Goal: Task Accomplishment & Management: Use online tool/utility

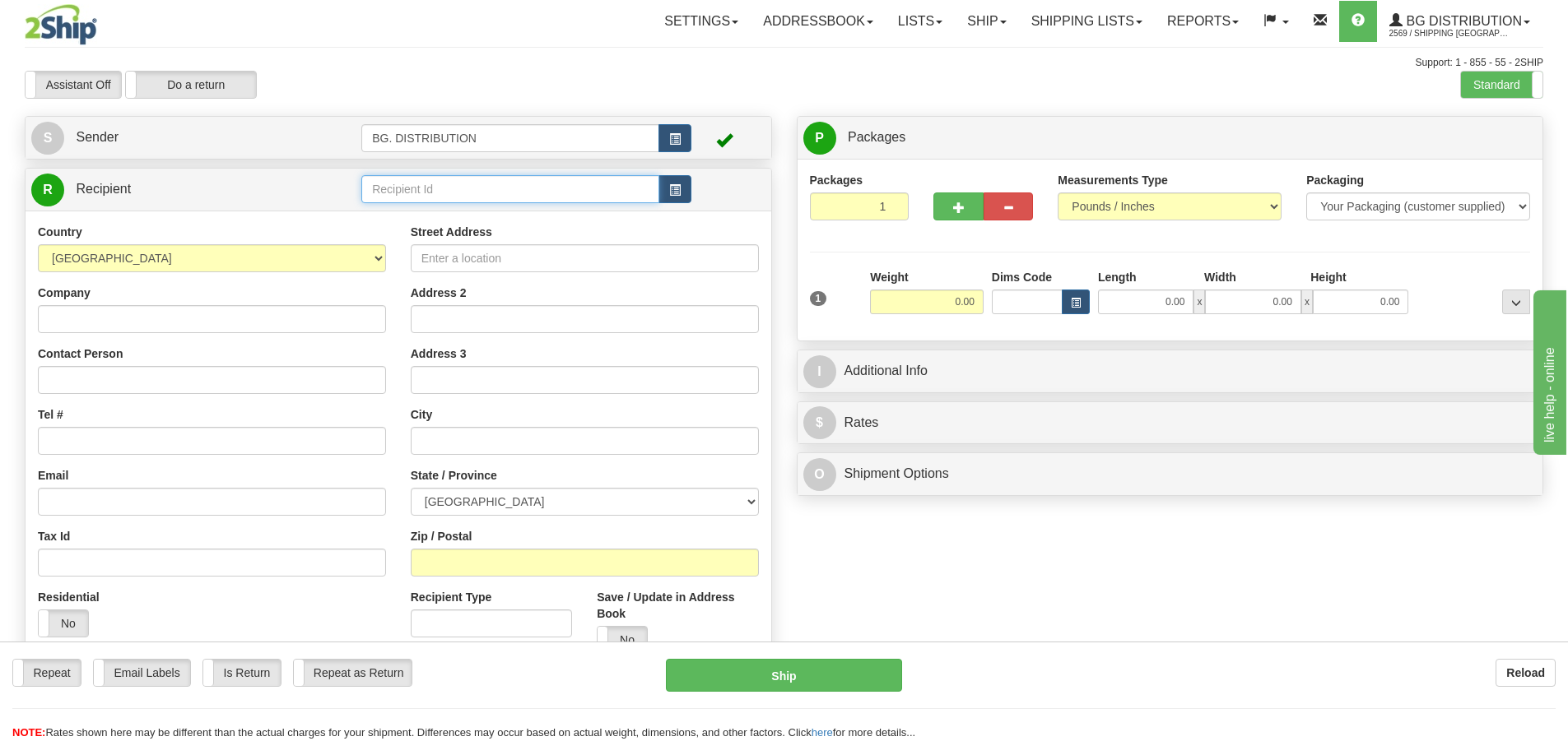
click at [420, 186] on input "text" at bounding box center [510, 189] width 298 height 28
click at [540, 210] on div "1222" at bounding box center [508, 214] width 282 height 18
type input "1222"
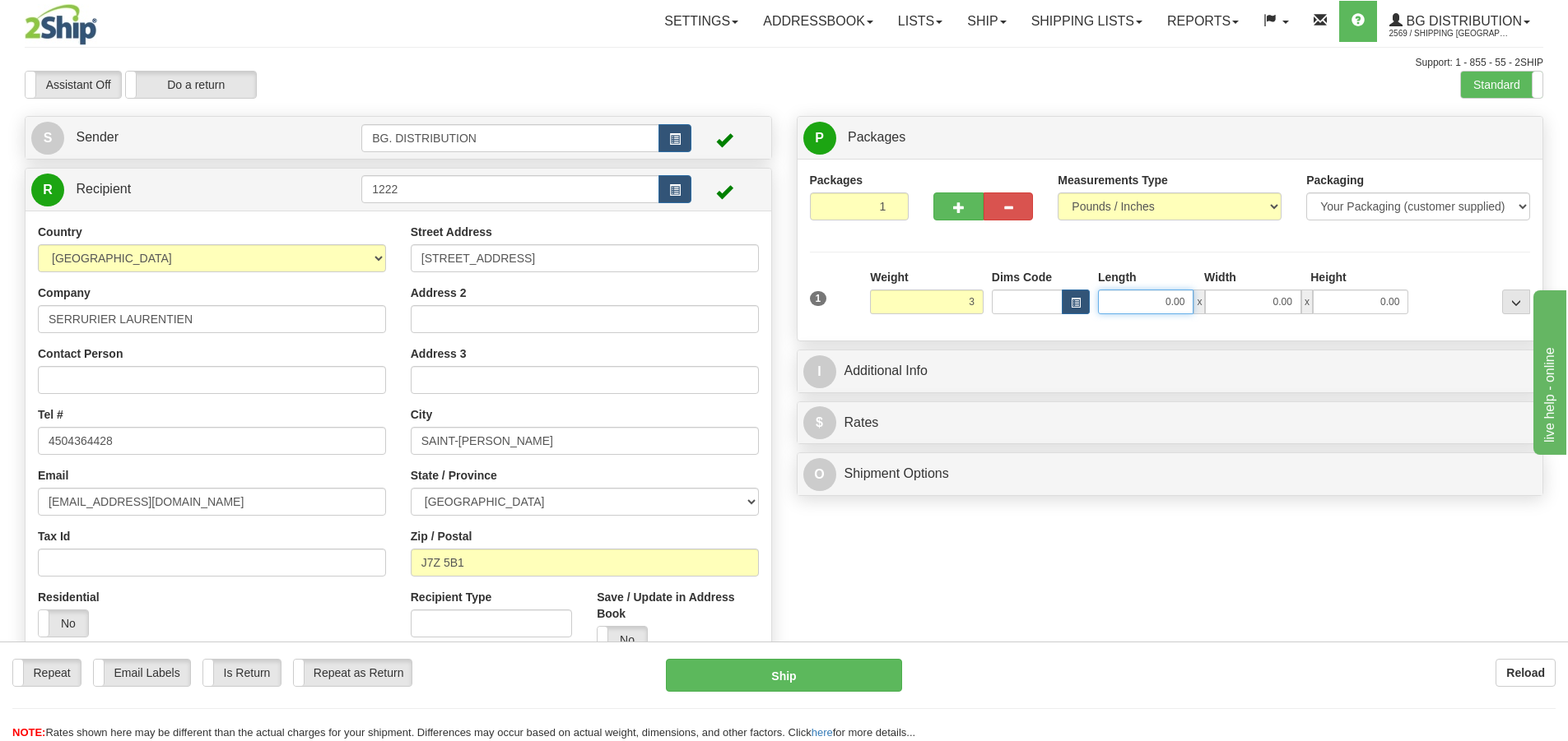
type input "3.00"
click at [1167, 307] on input "0.00" at bounding box center [1146, 302] width 96 height 25
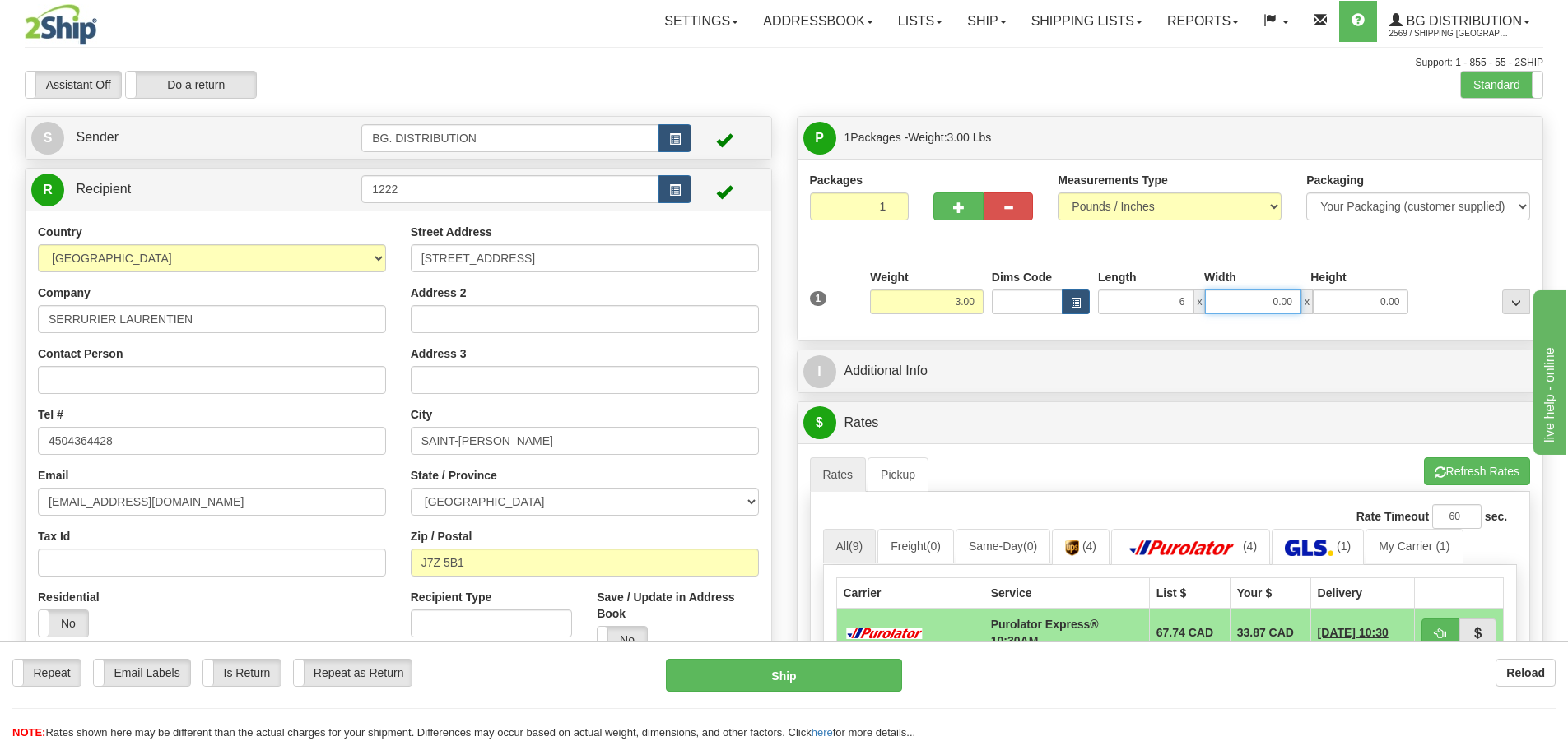
type input "6.00"
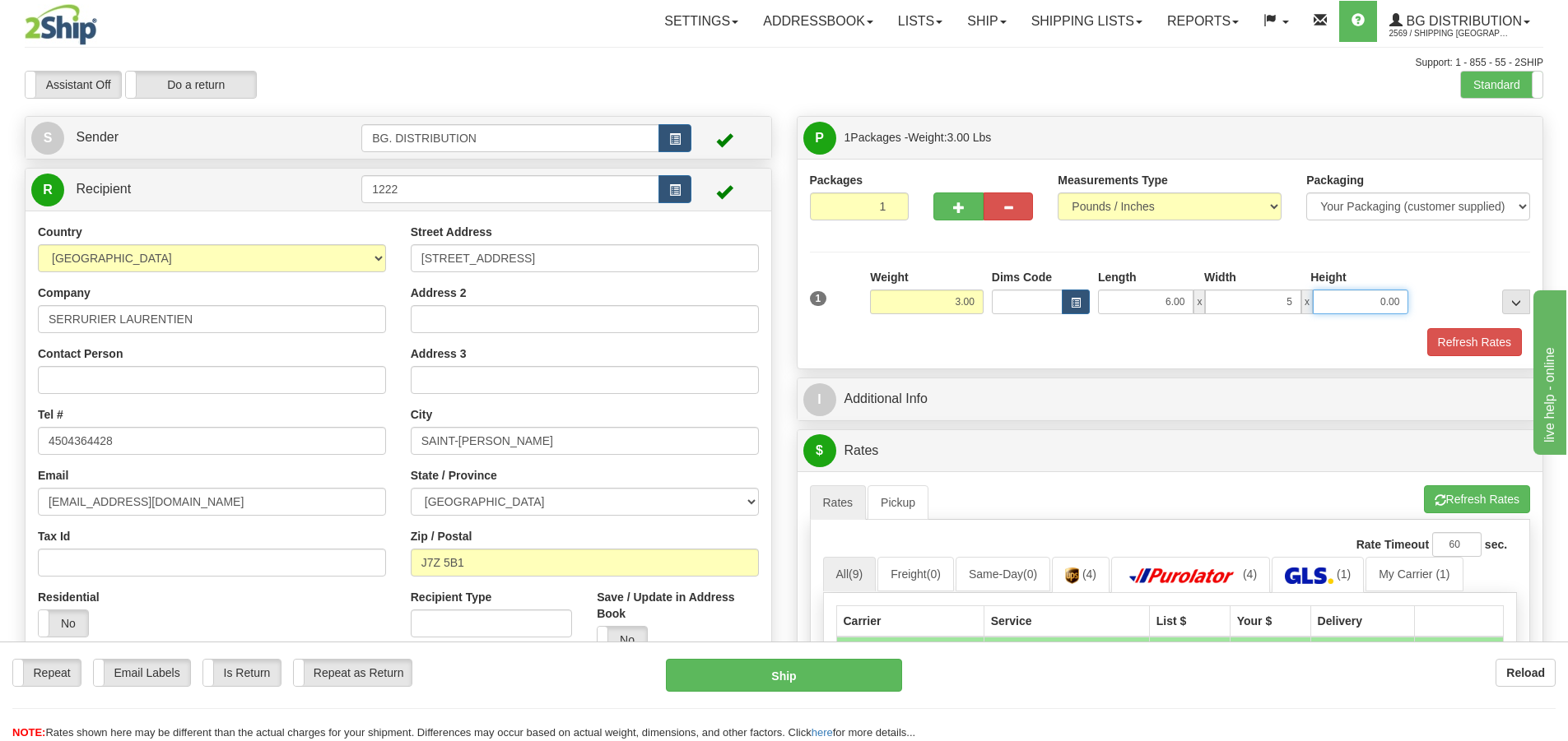
type input "5.00"
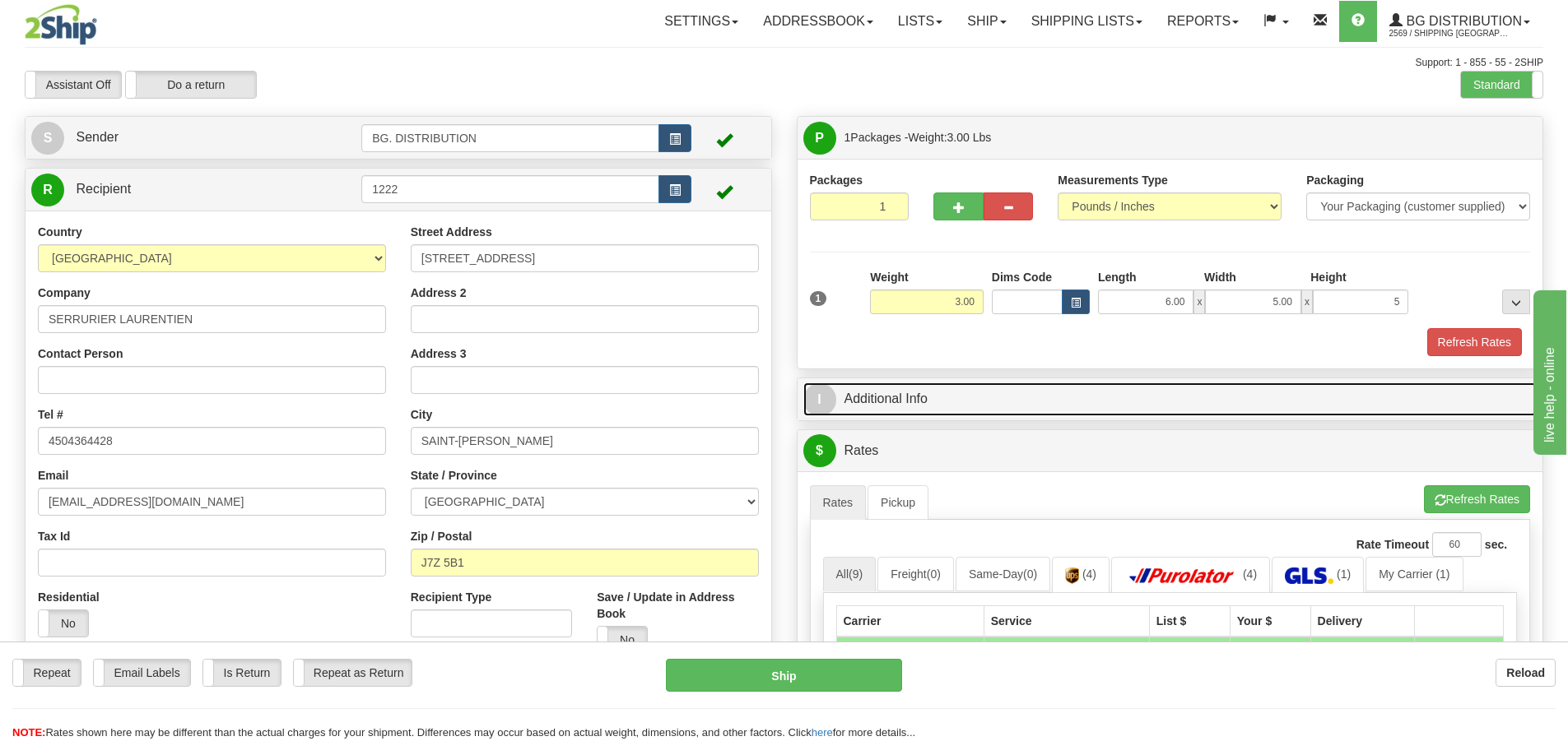
type input "5.00"
click at [831, 406] on span "I" at bounding box center [820, 400] width 33 height 33
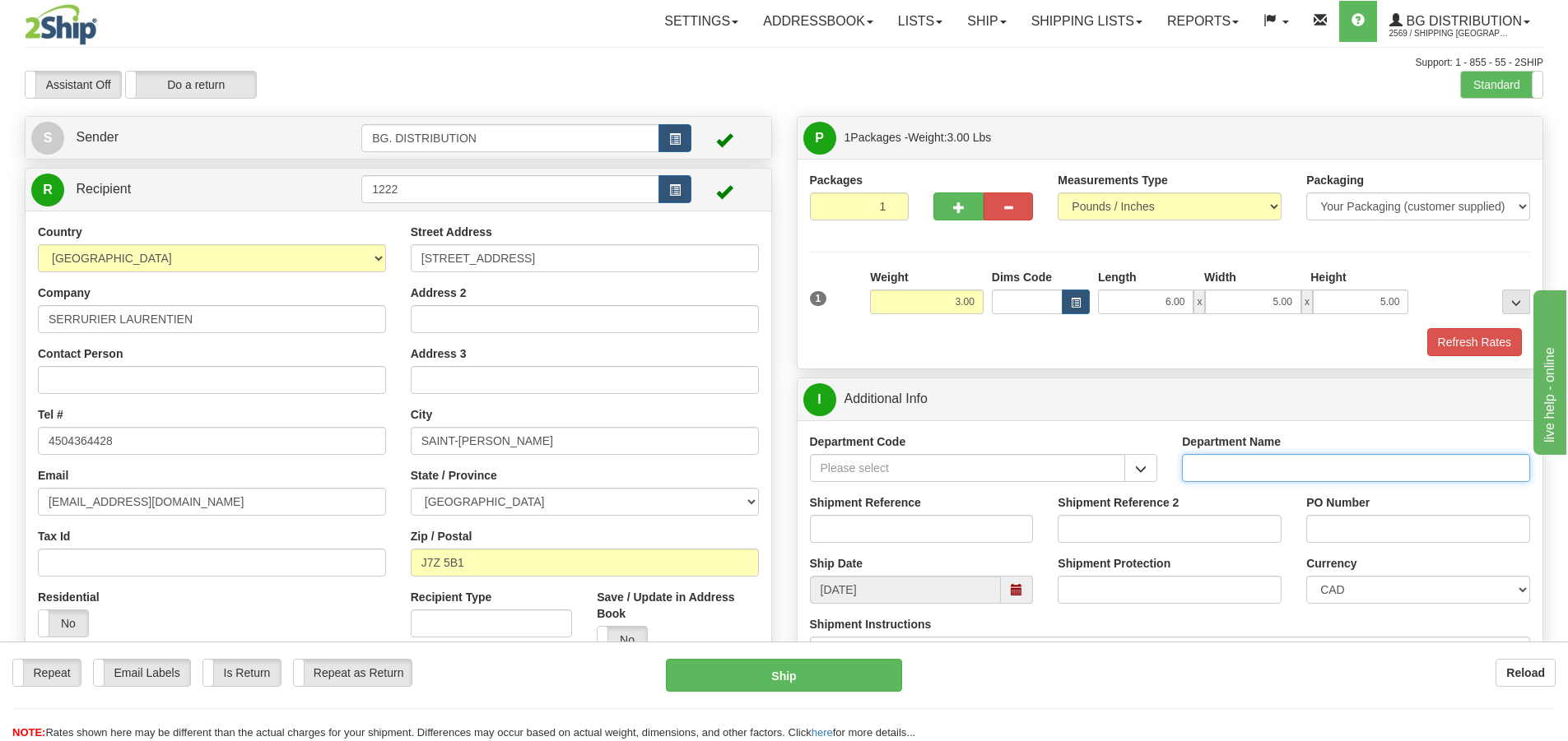
click at [1209, 459] on input "Department Name" at bounding box center [1356, 468] width 348 height 28
type input "."
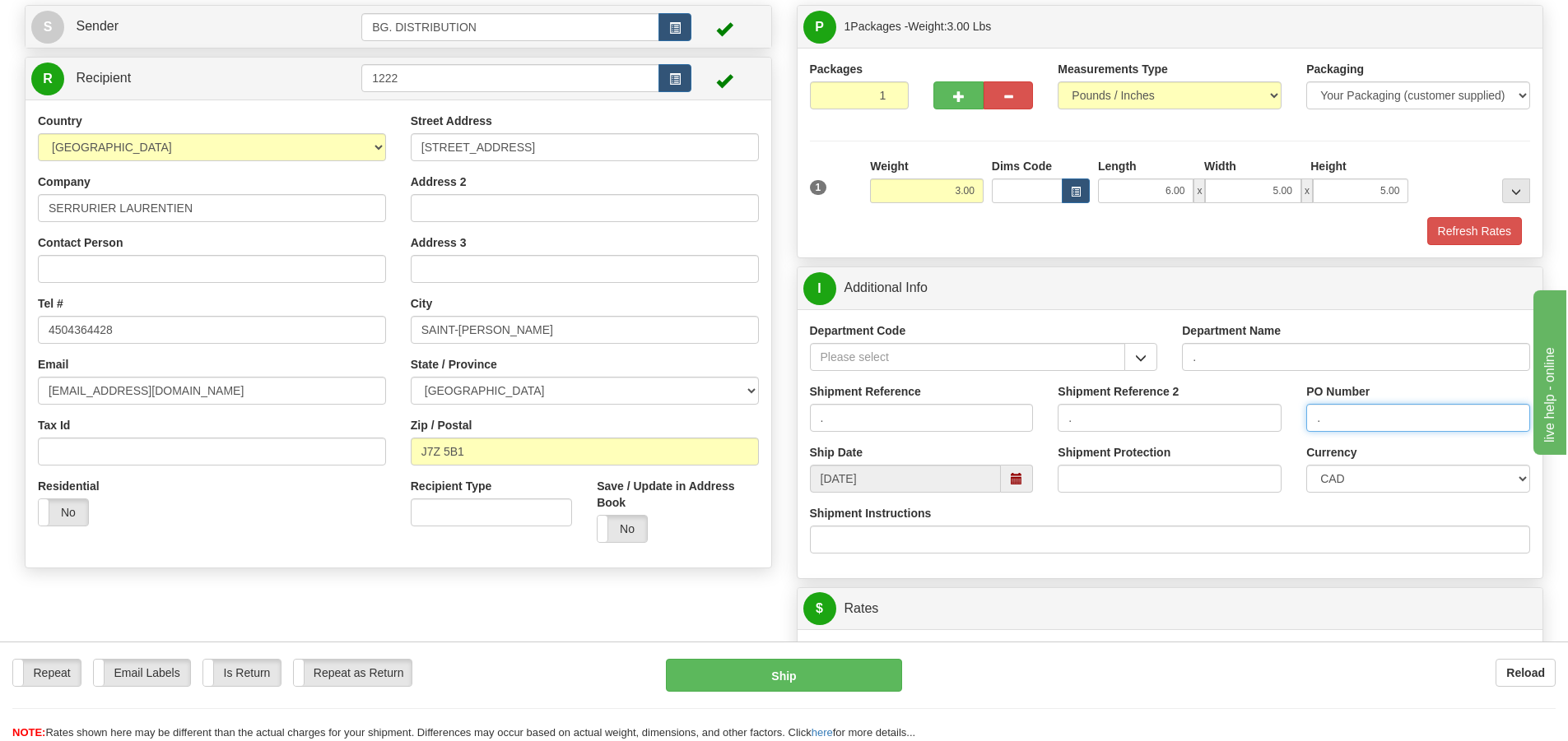
scroll to position [247, 0]
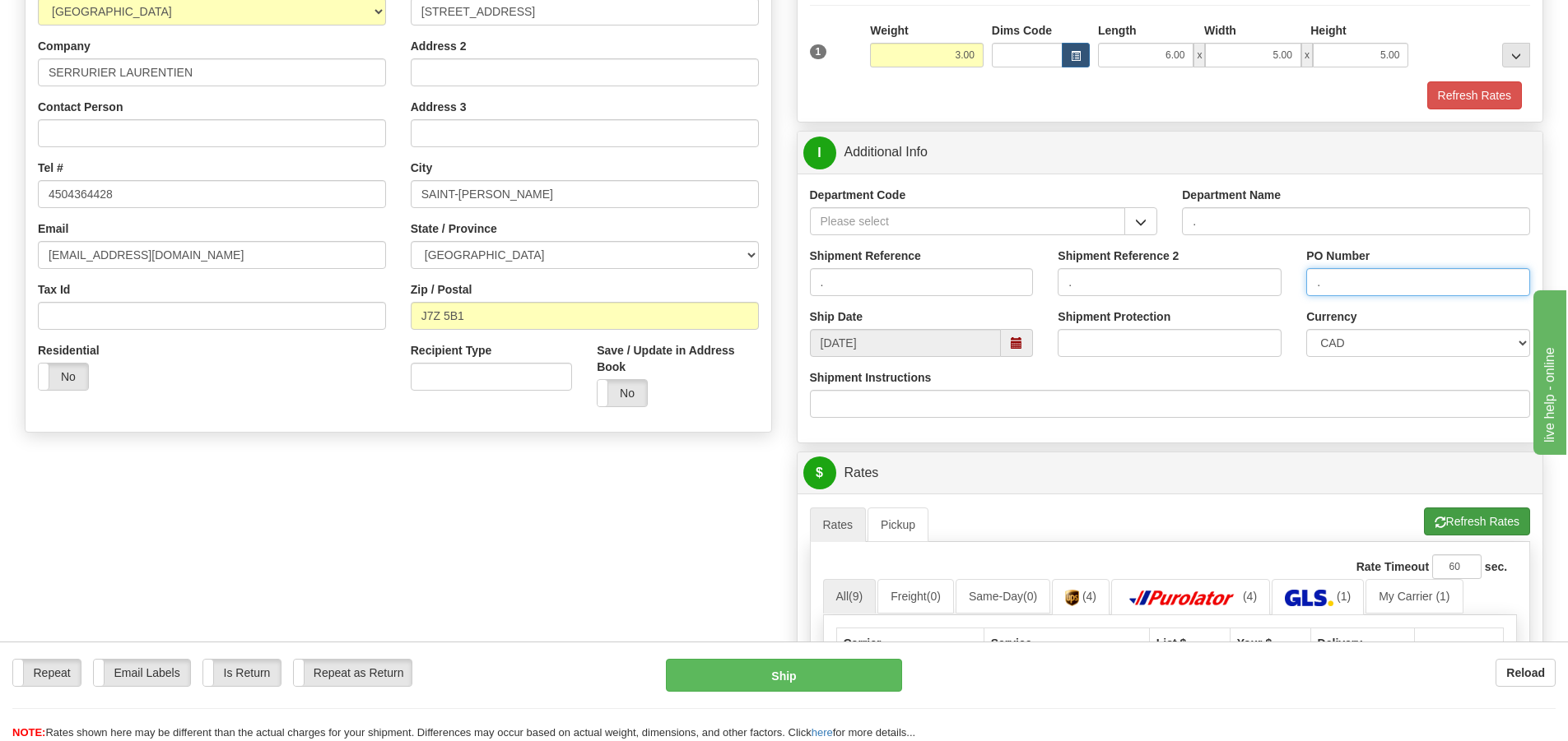
type input "."
click at [1467, 520] on button "Refresh Rates" at bounding box center [1477, 521] width 106 height 28
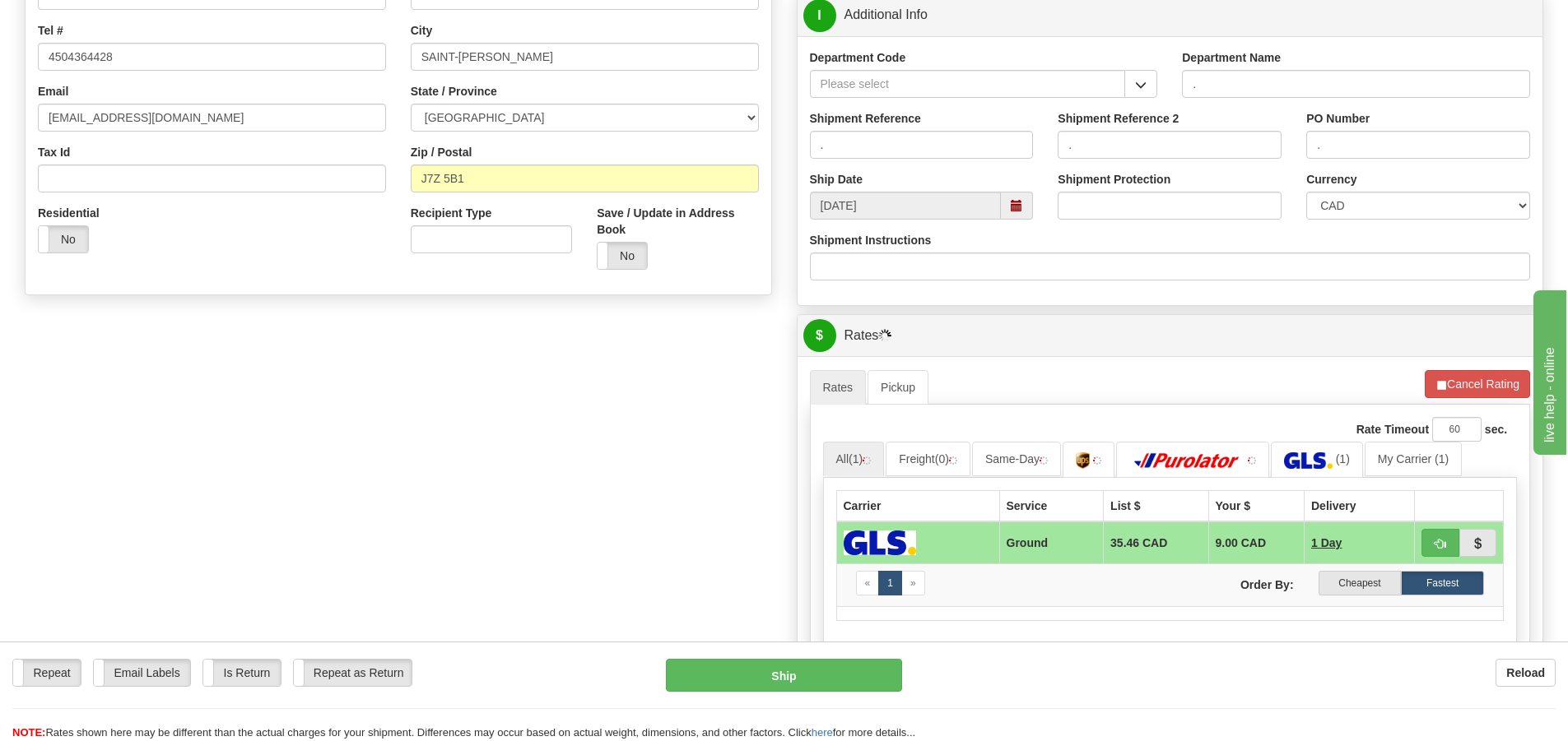
scroll to position [741, 0]
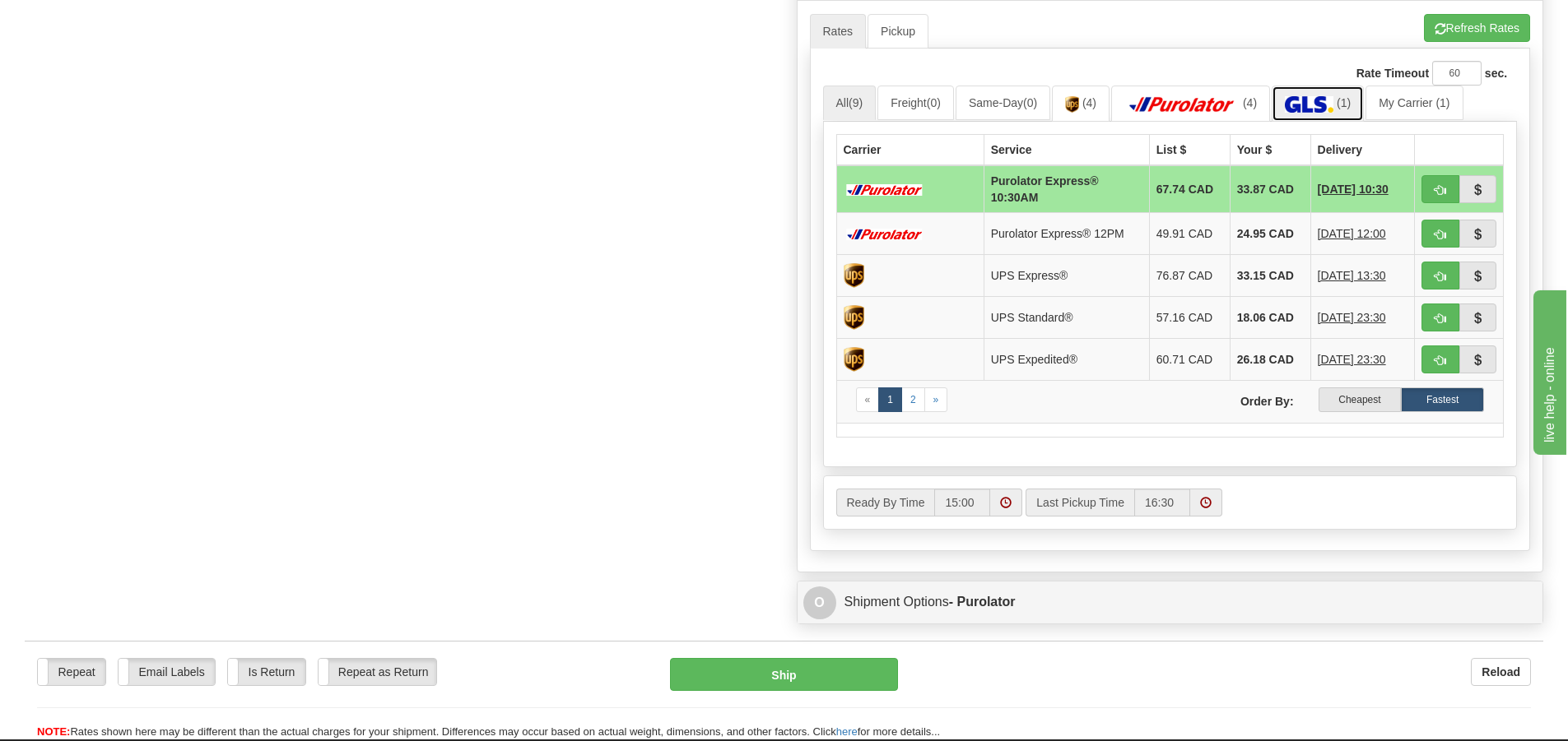
click at [1306, 99] on img at bounding box center [1309, 104] width 49 height 16
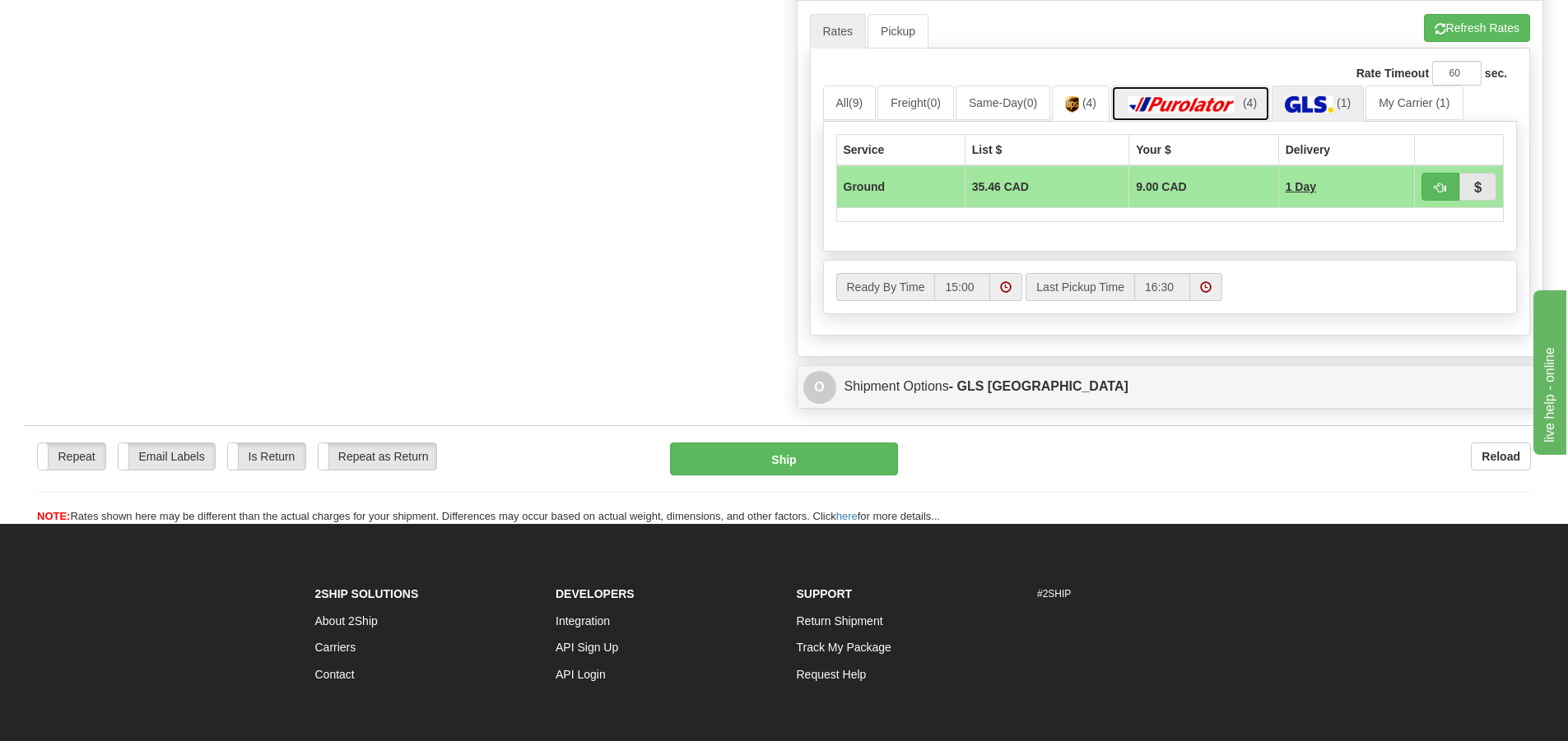
click at [1201, 108] on img at bounding box center [1182, 104] width 116 height 16
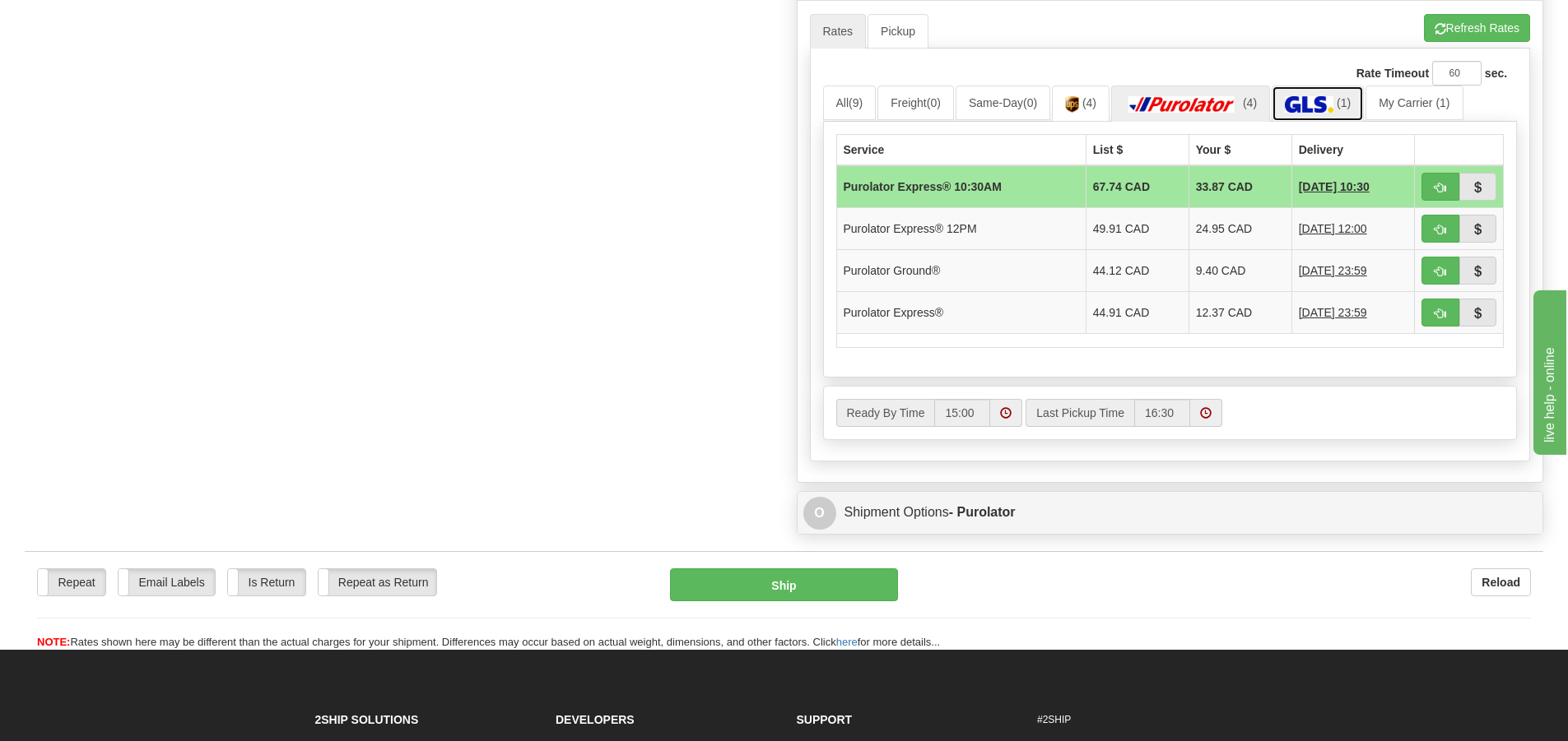
click at [1325, 101] on img at bounding box center [1309, 104] width 49 height 16
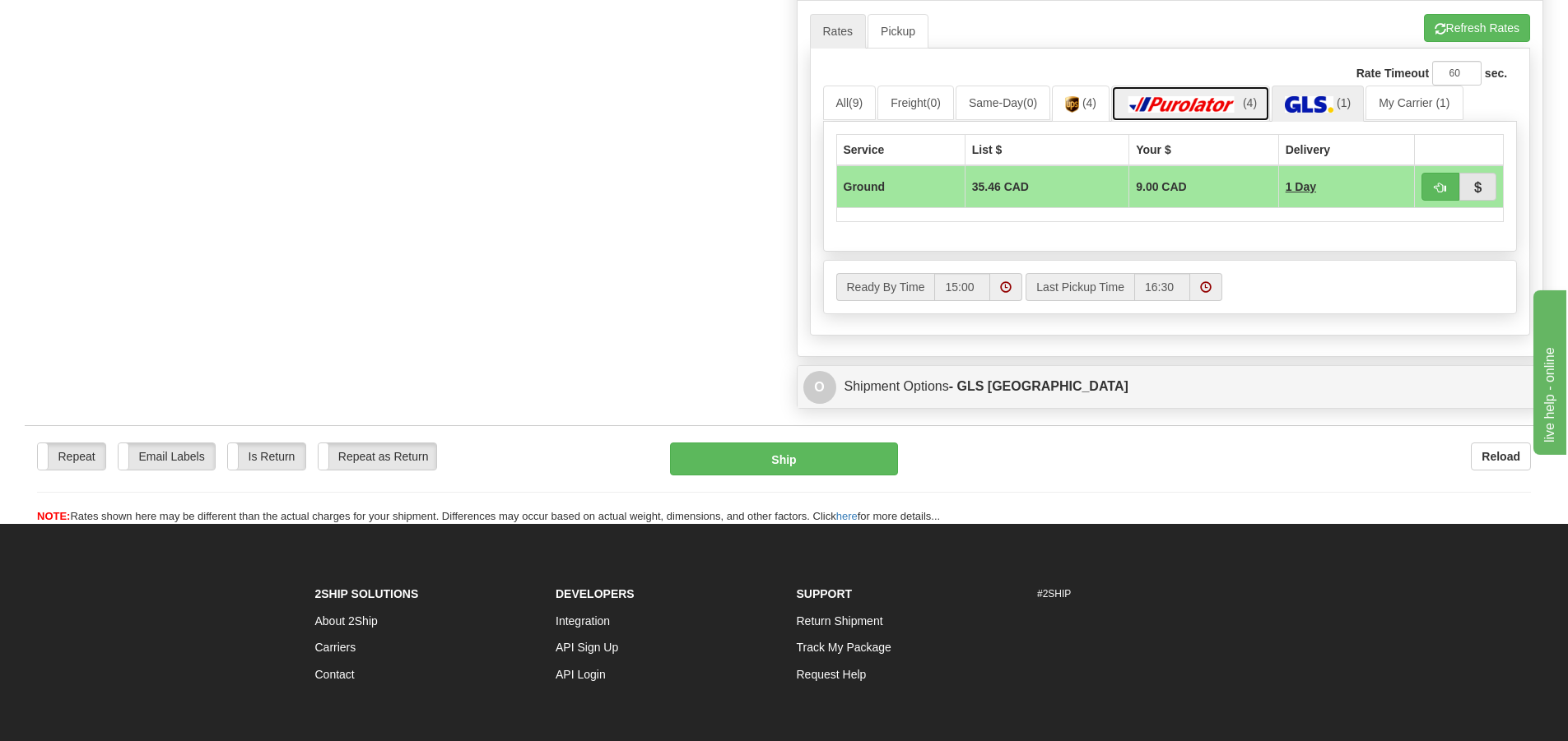
click at [1181, 104] on img at bounding box center [1182, 104] width 116 height 16
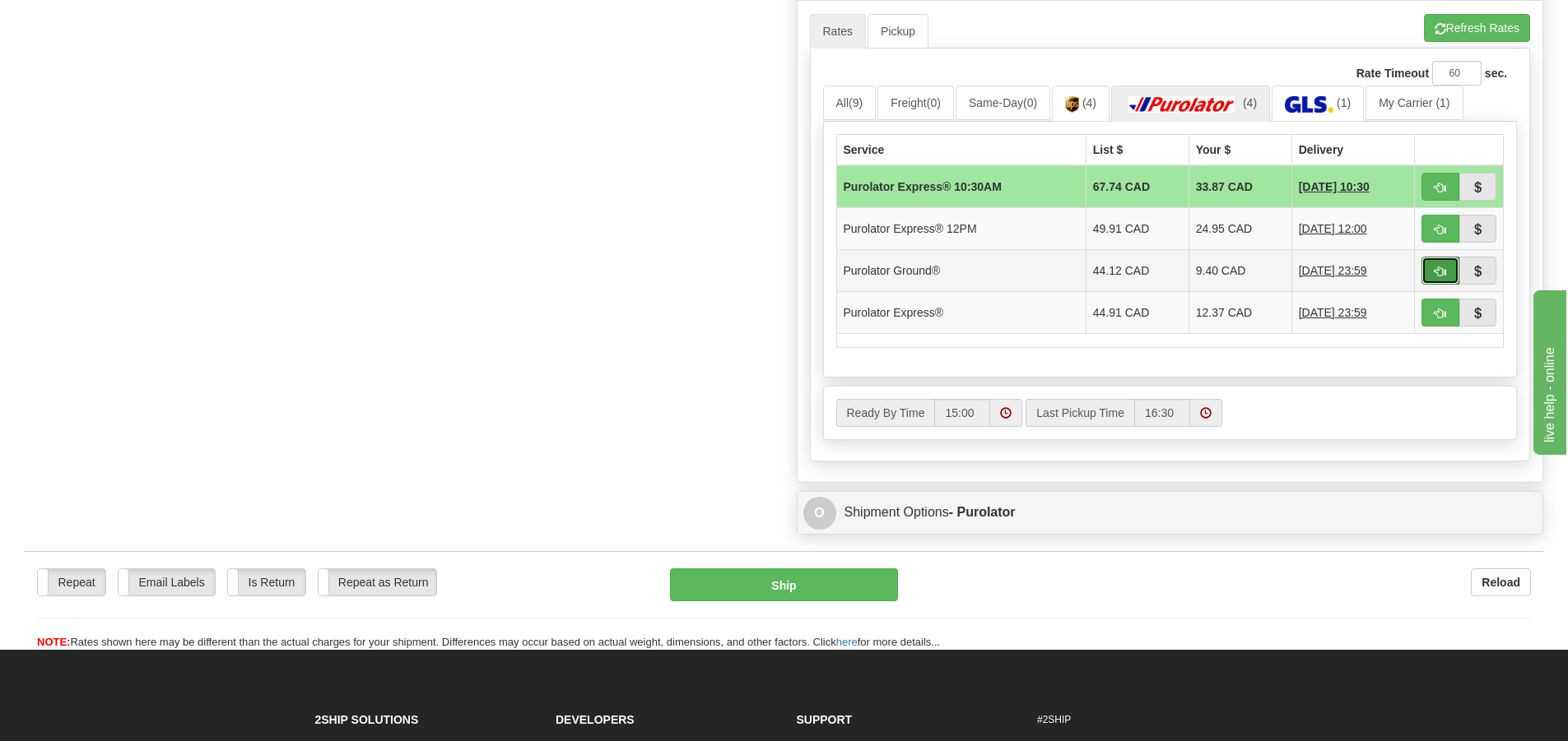
click at [1434, 264] on button "button" at bounding box center [1440, 270] width 38 height 28
type input "260"
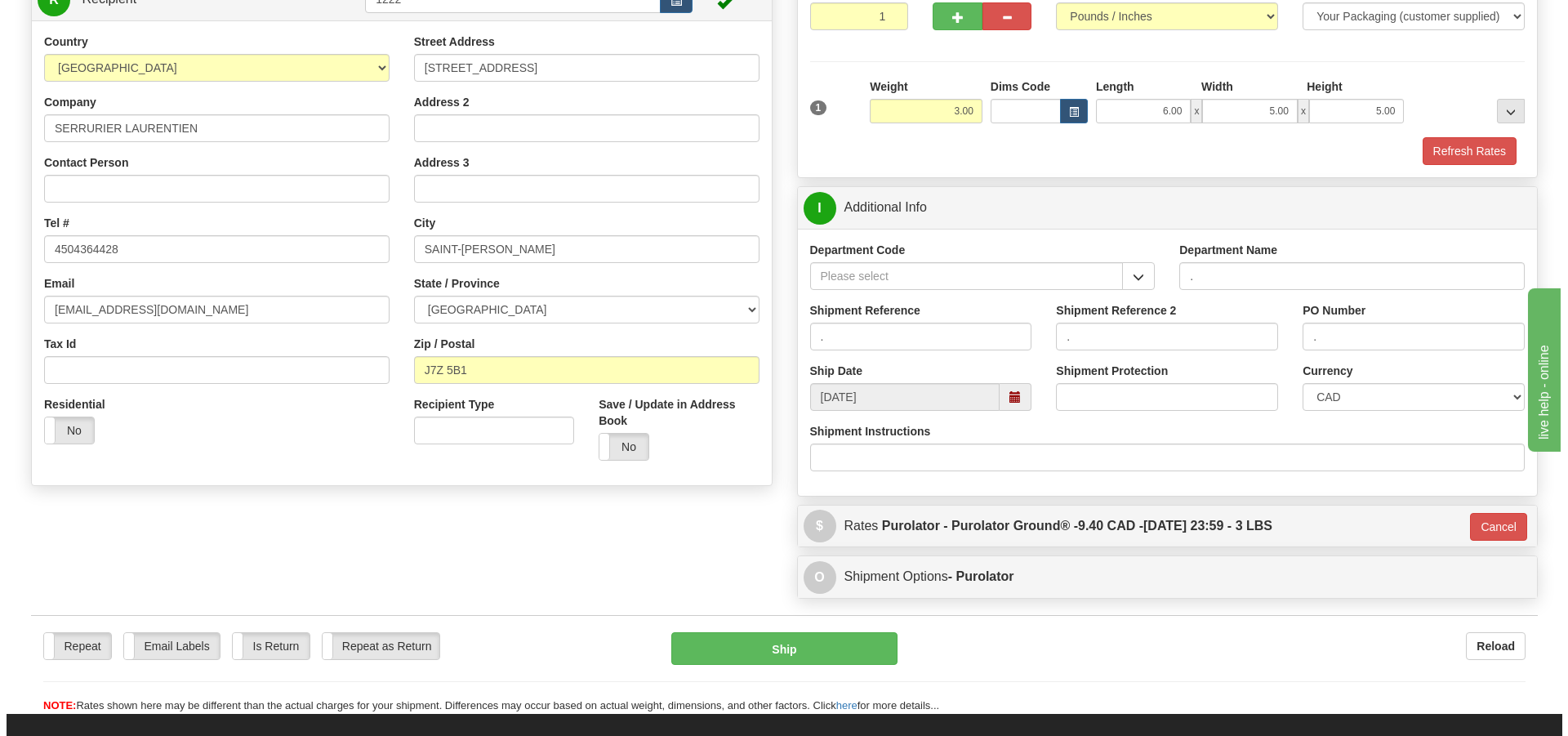
scroll to position [179, 0]
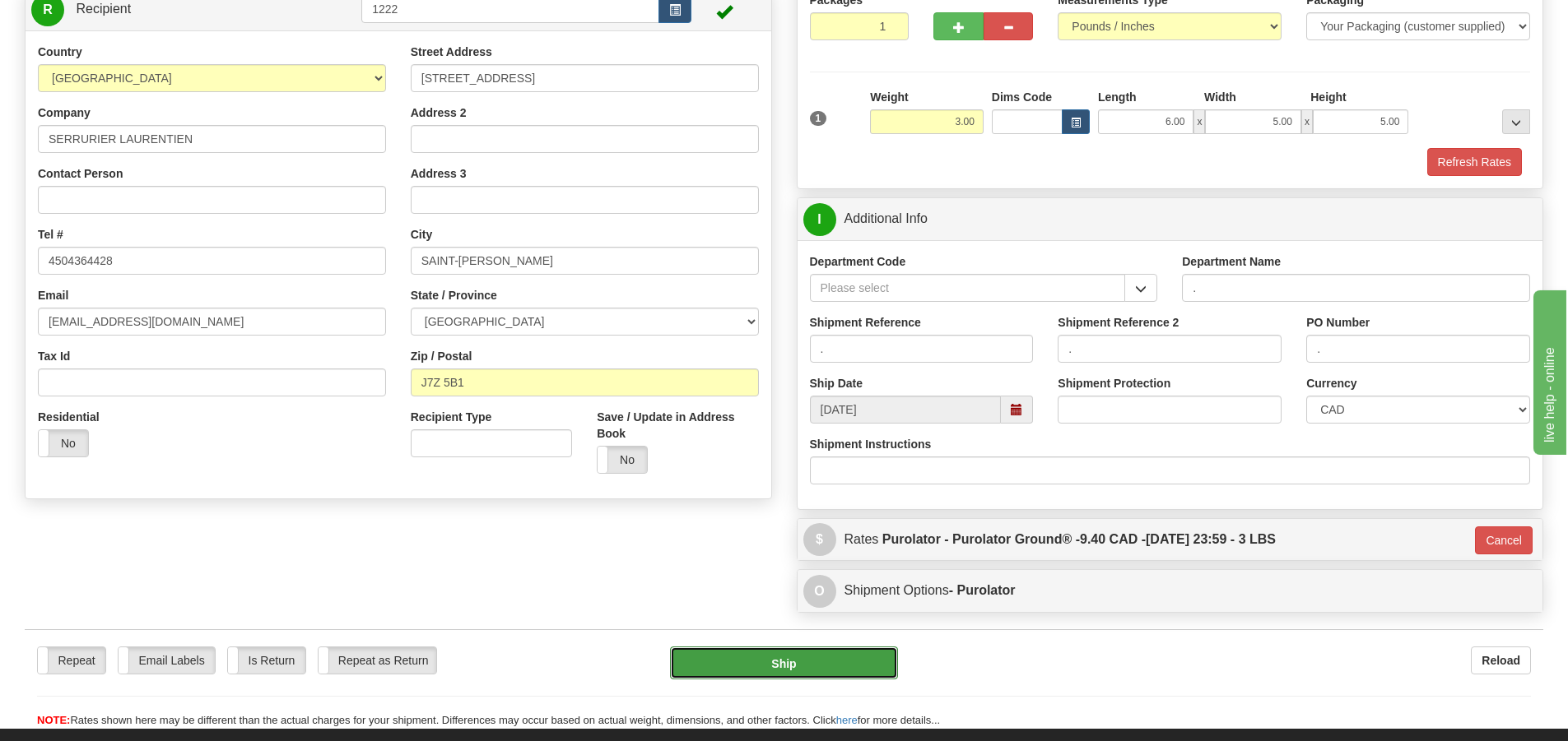
click at [761, 658] on button "Ship" at bounding box center [784, 663] width 228 height 33
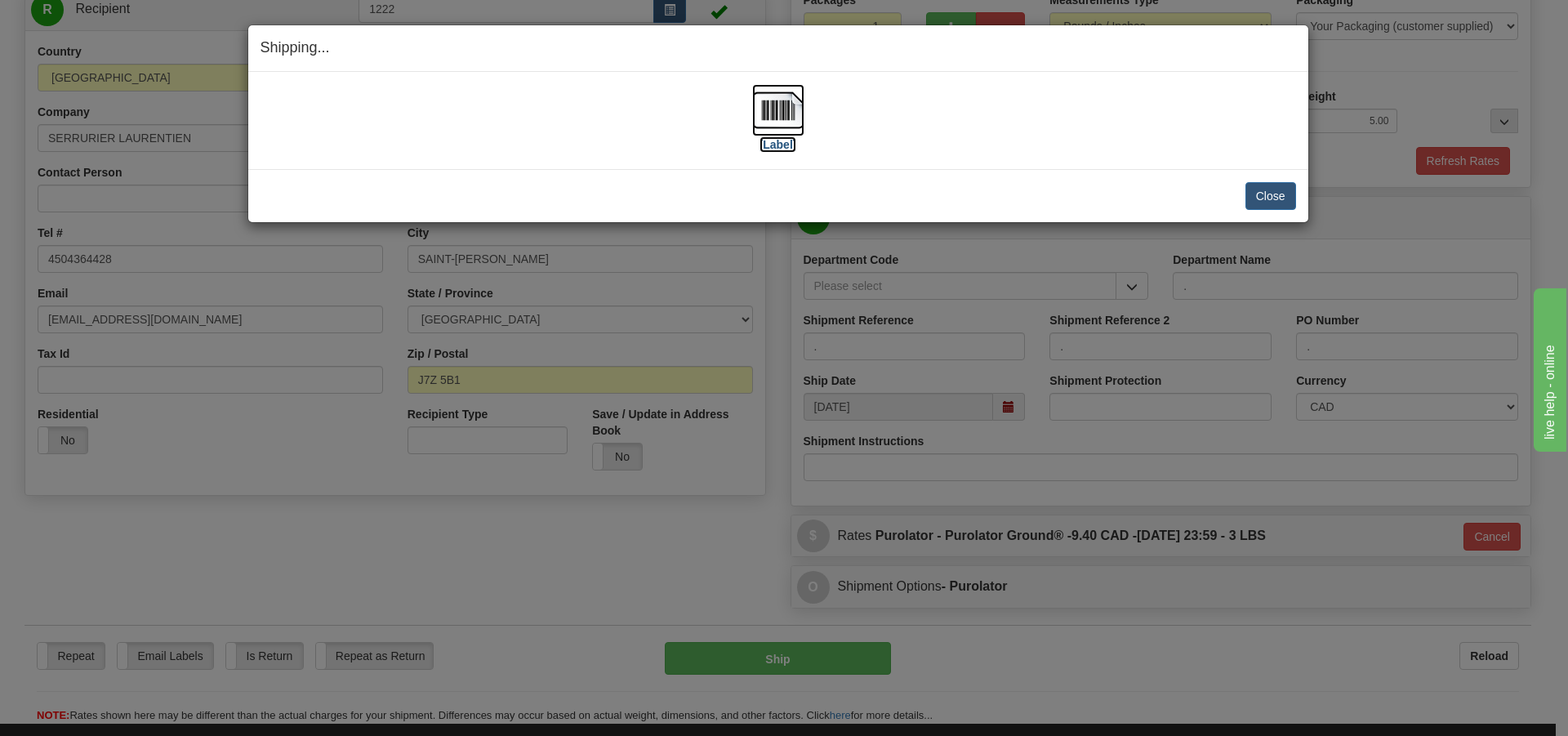
click at [769, 148] on label "[Label]" at bounding box center [778, 144] width 37 height 16
click at [764, 143] on label "[Label]" at bounding box center [778, 144] width 37 height 16
click at [1278, 205] on button "Close" at bounding box center [1272, 195] width 51 height 28
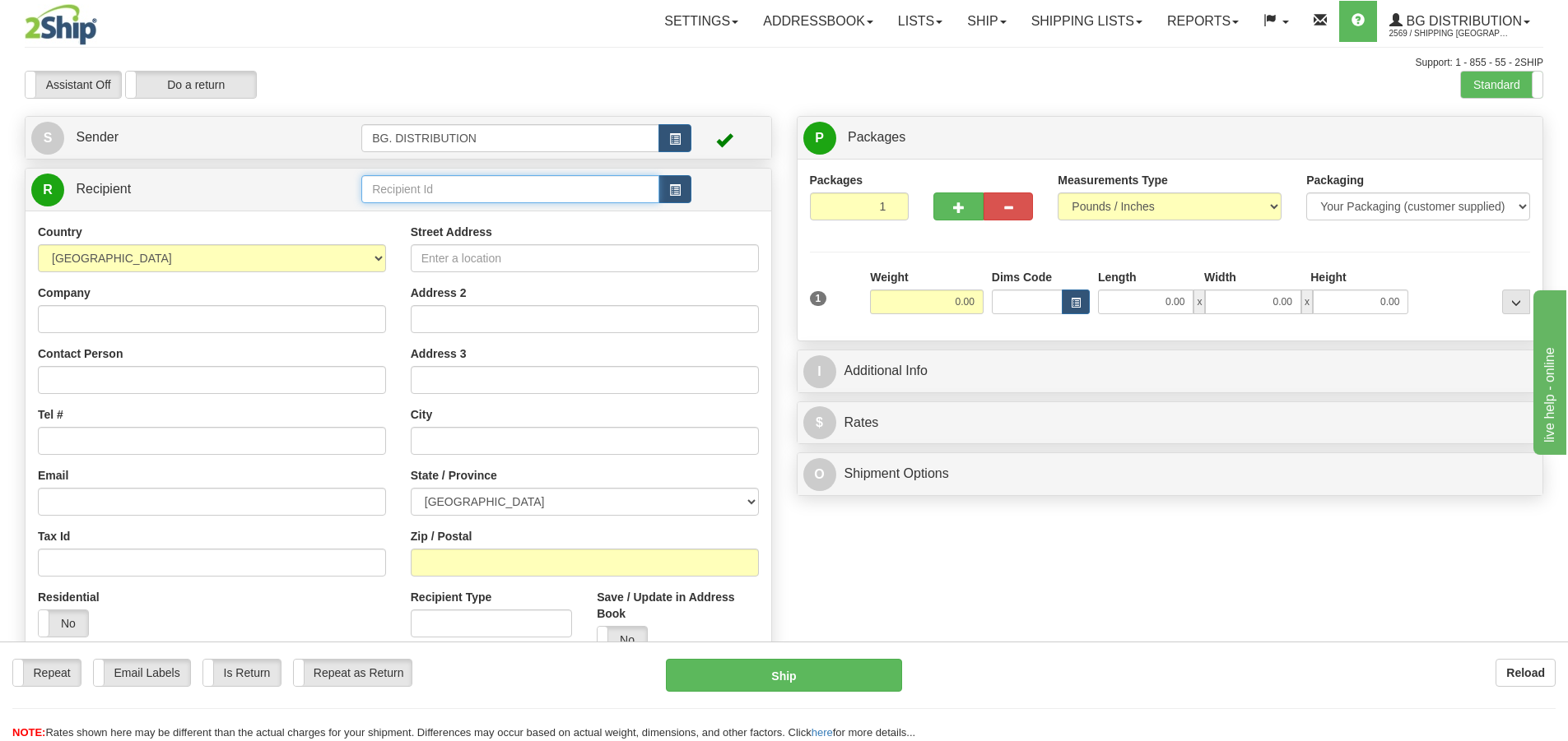
click at [397, 192] on input "text" at bounding box center [510, 189] width 298 height 28
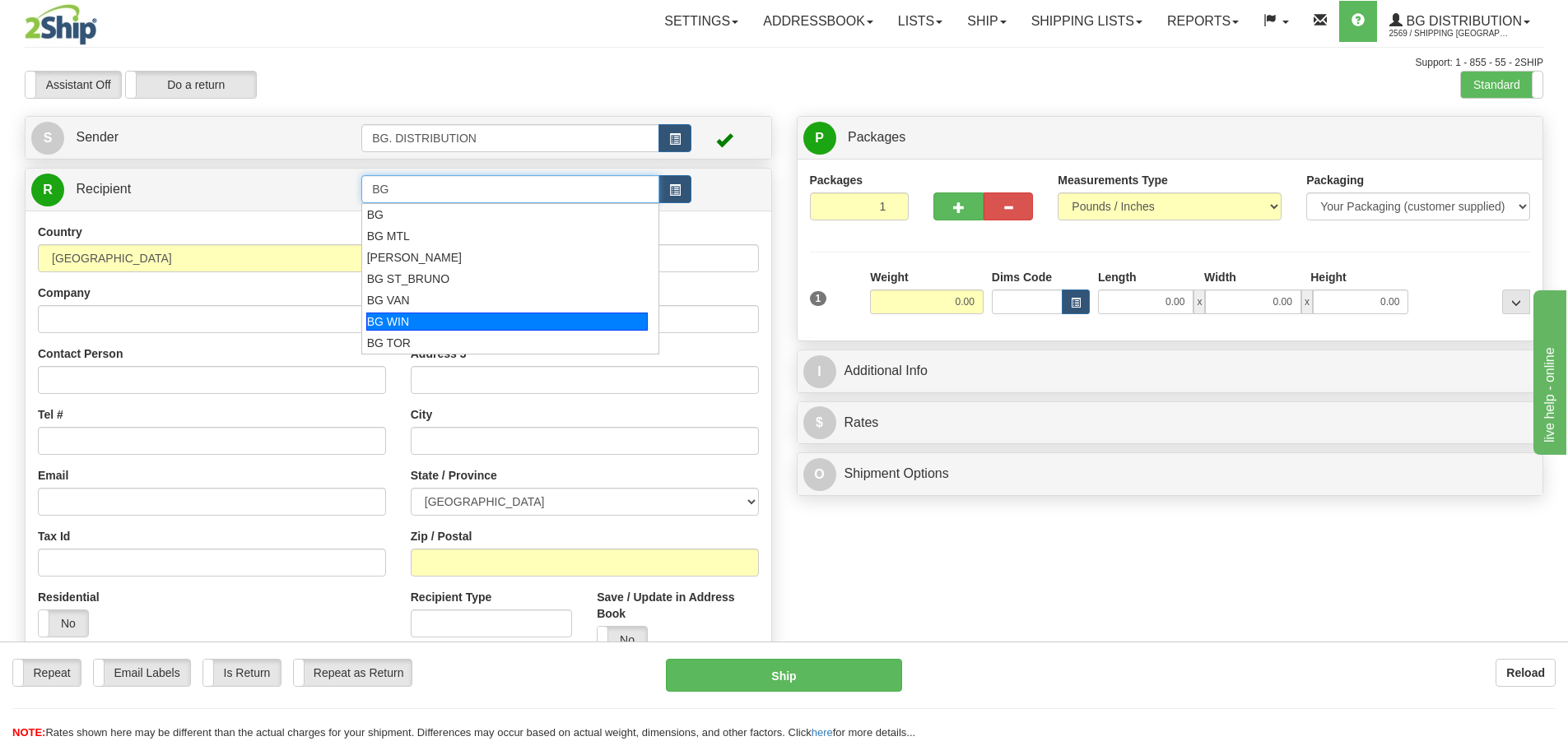
click at [471, 320] on div "BG WIN" at bounding box center [508, 321] width 282 height 18
type input "BG WIN"
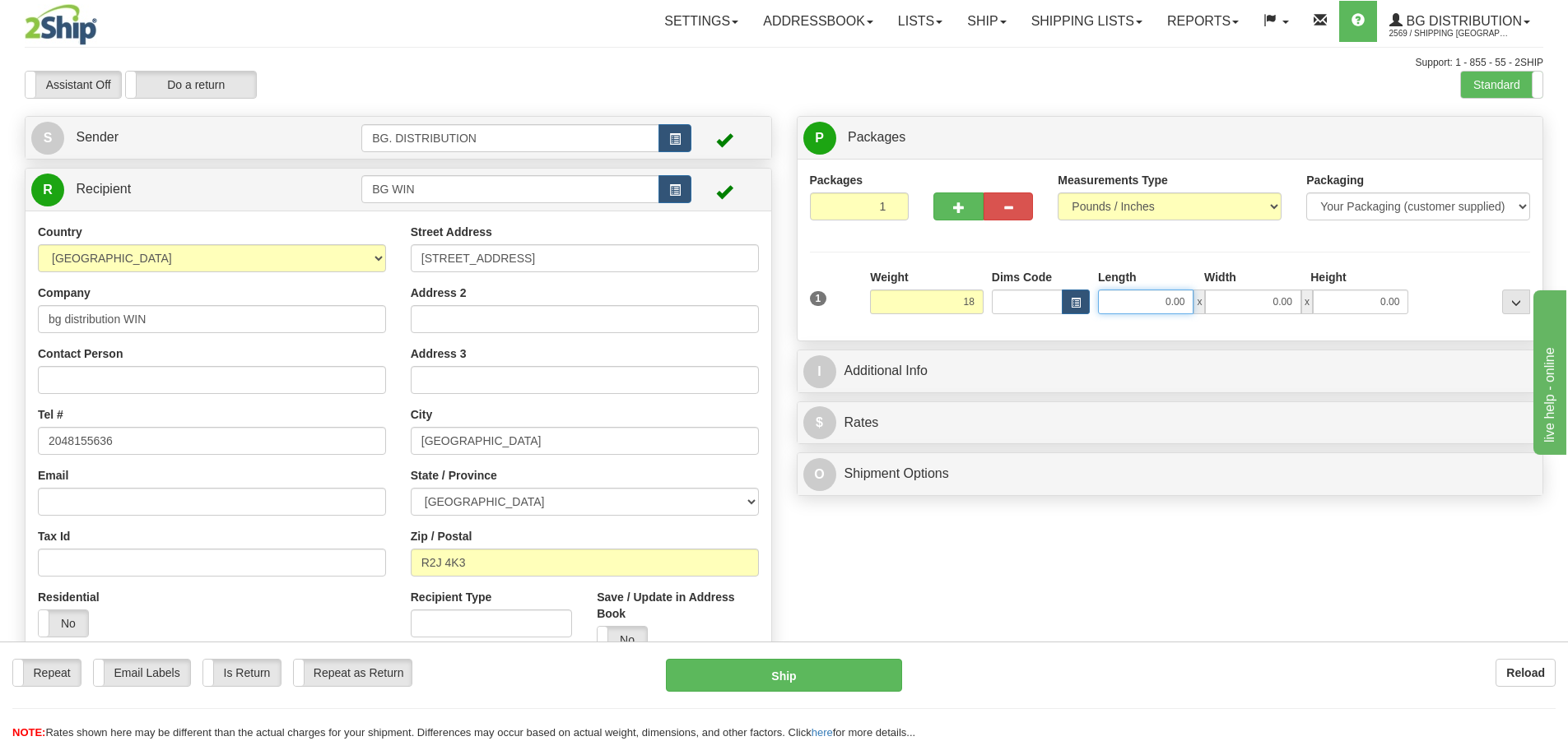
type input "18.00"
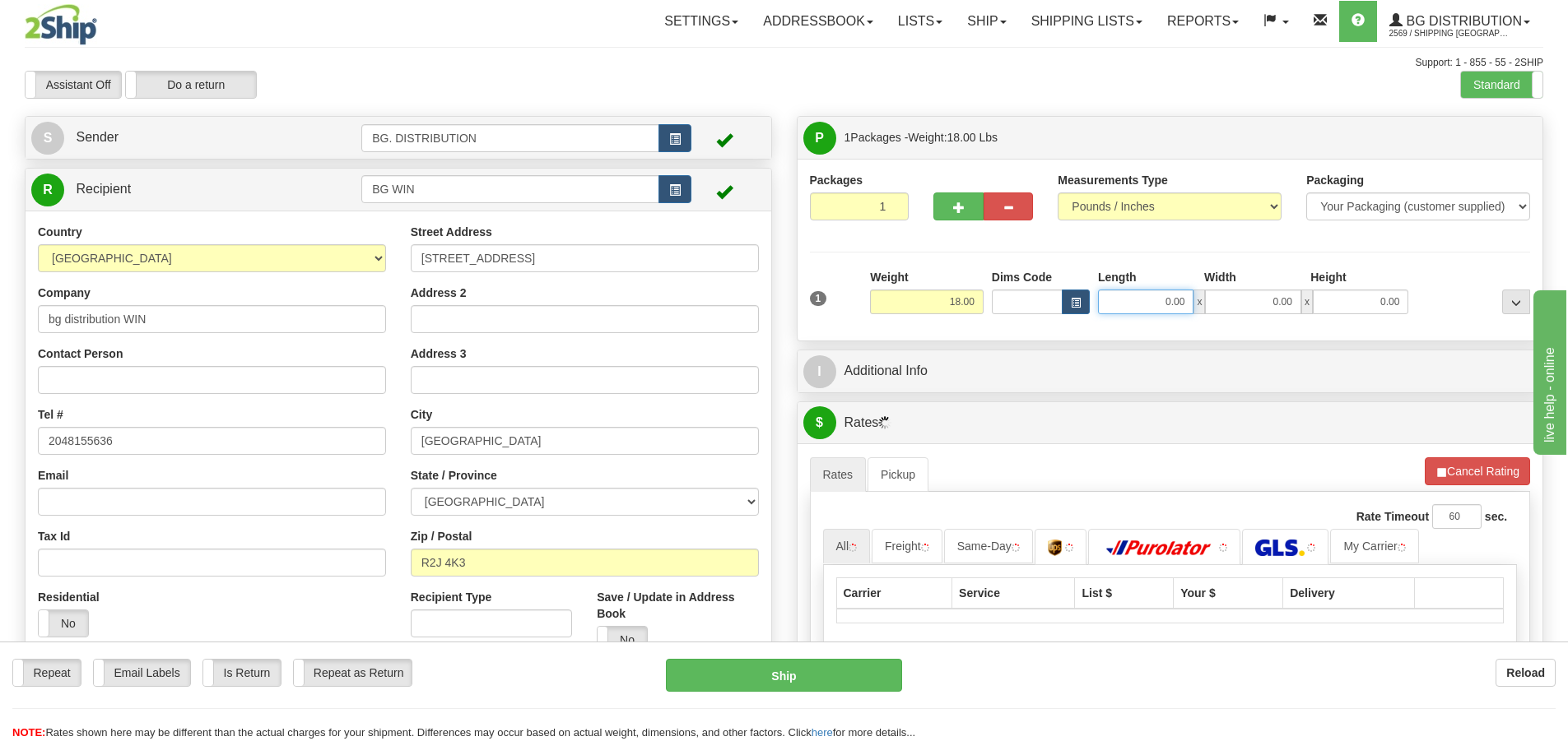
drag, startPoint x: 1158, startPoint y: 294, endPoint x: 1135, endPoint y: 296, distance: 23.1
click at [1158, 293] on input "0.00" at bounding box center [1146, 302] width 96 height 25
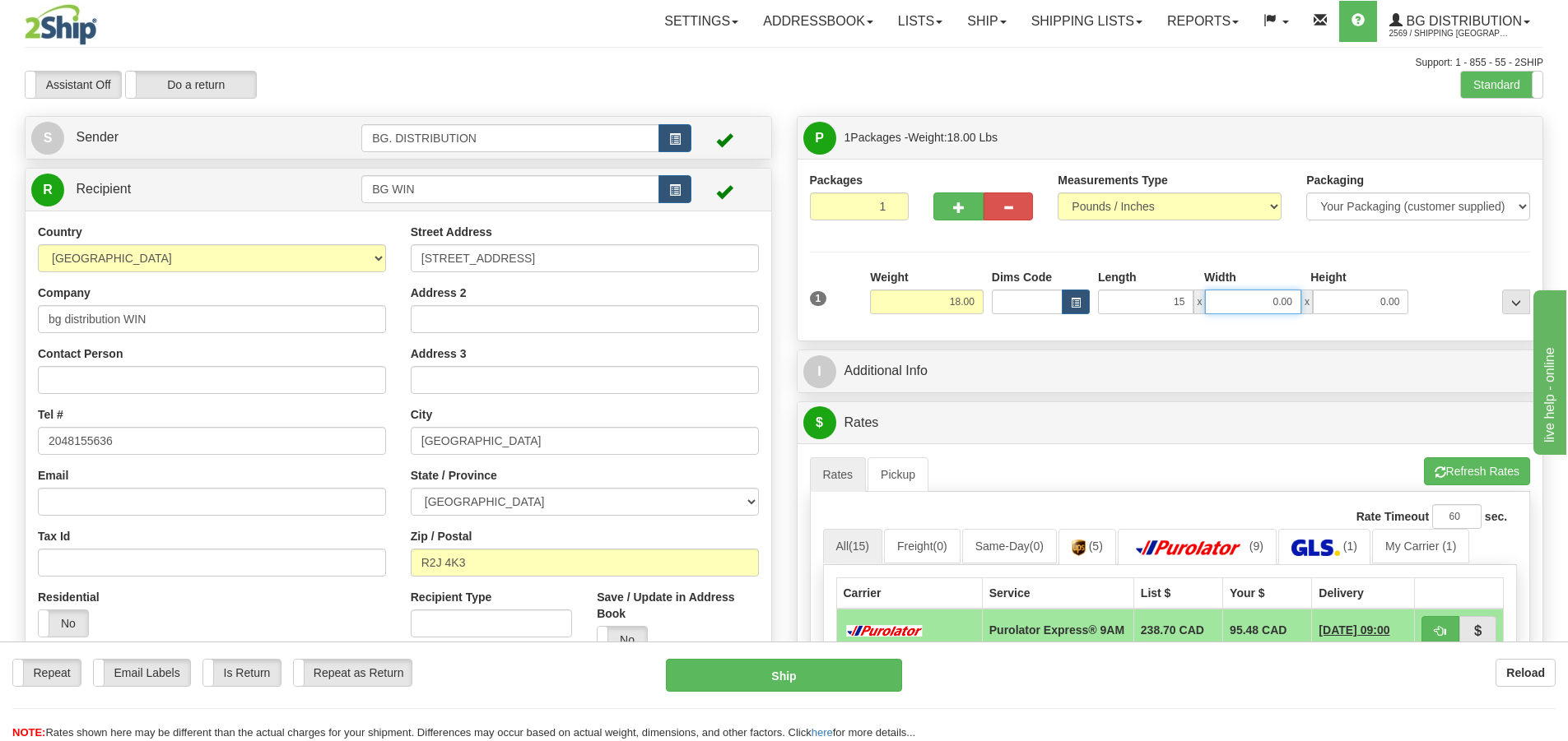
type input "15.00"
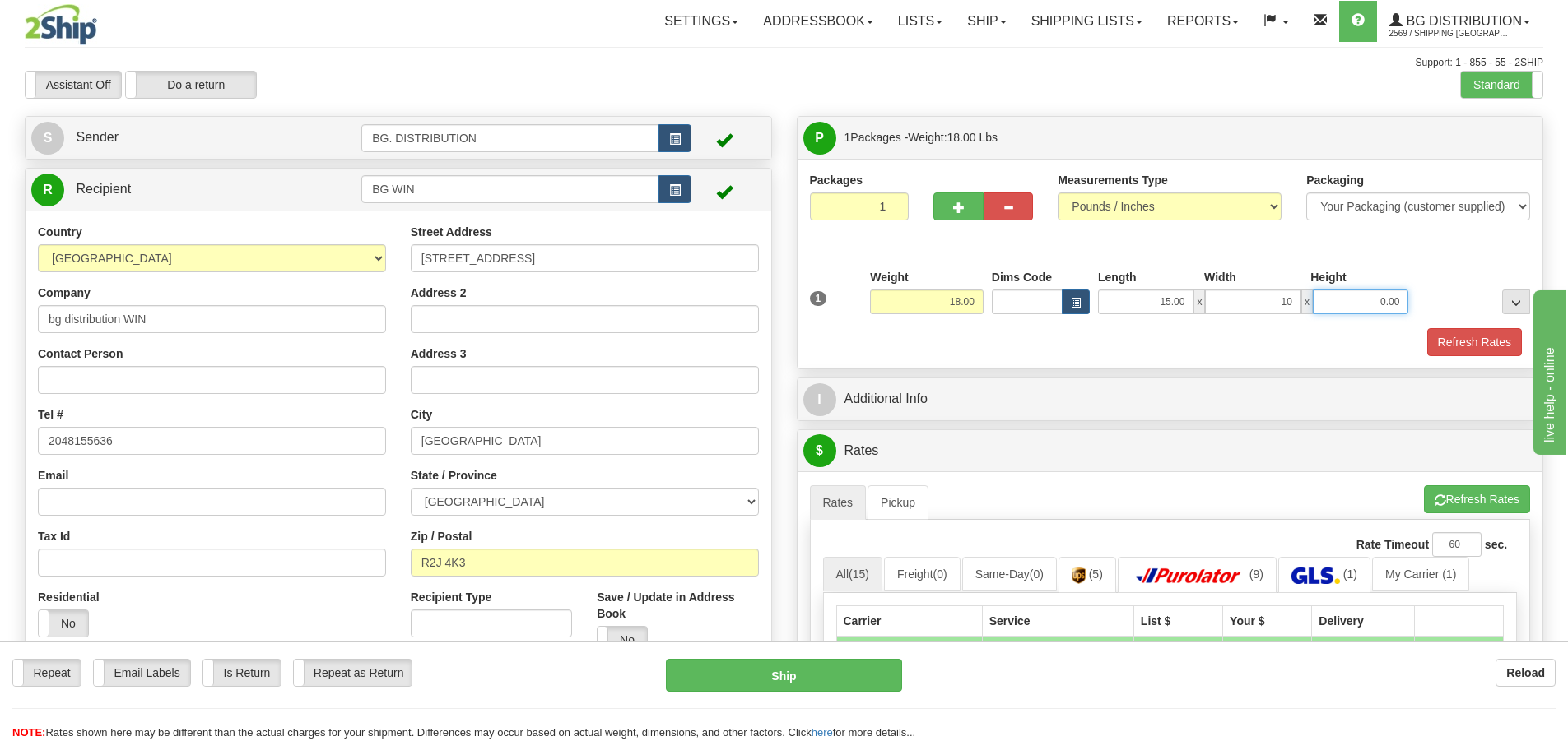
type input "10.00"
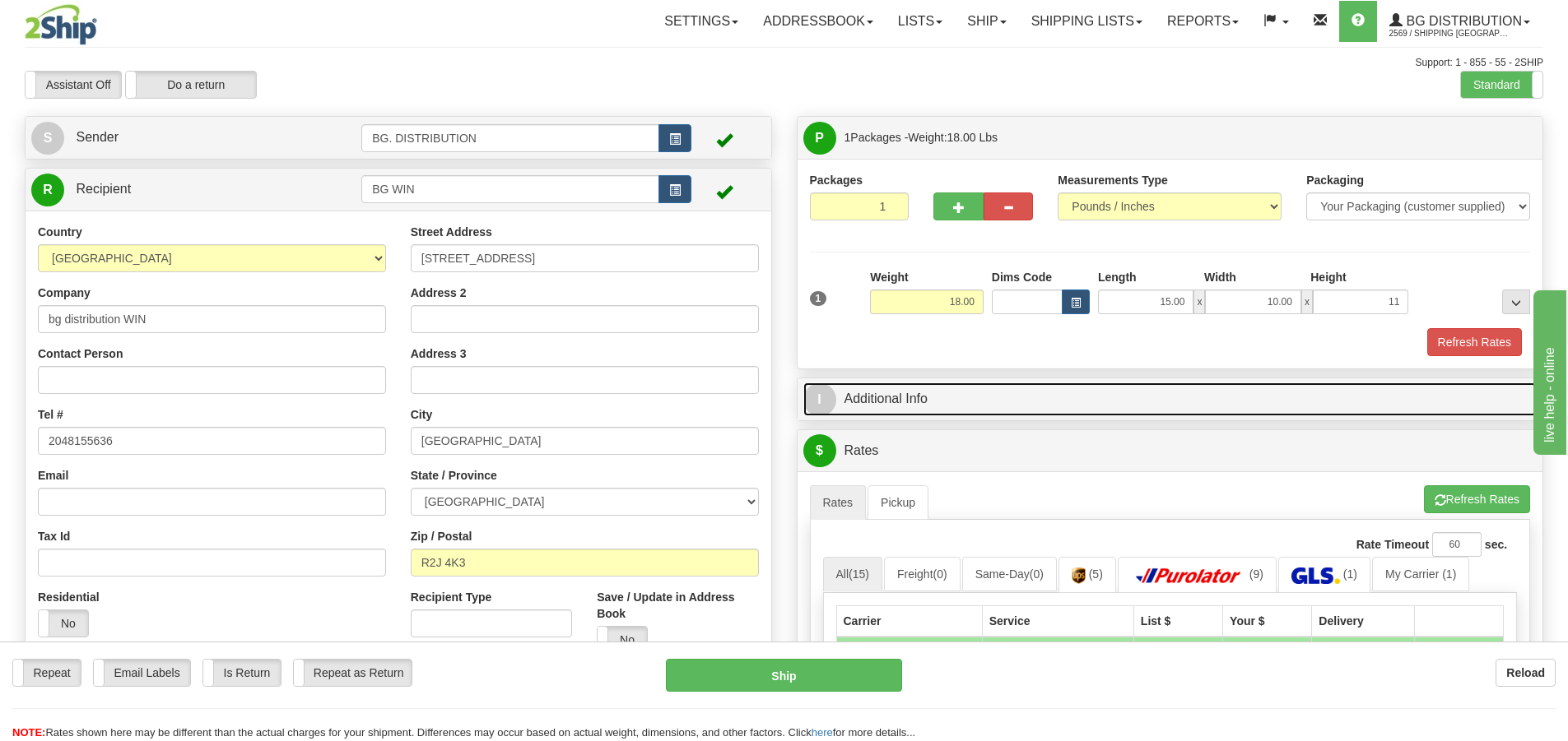
type input "11.00"
click at [829, 399] on span "I" at bounding box center [820, 400] width 33 height 33
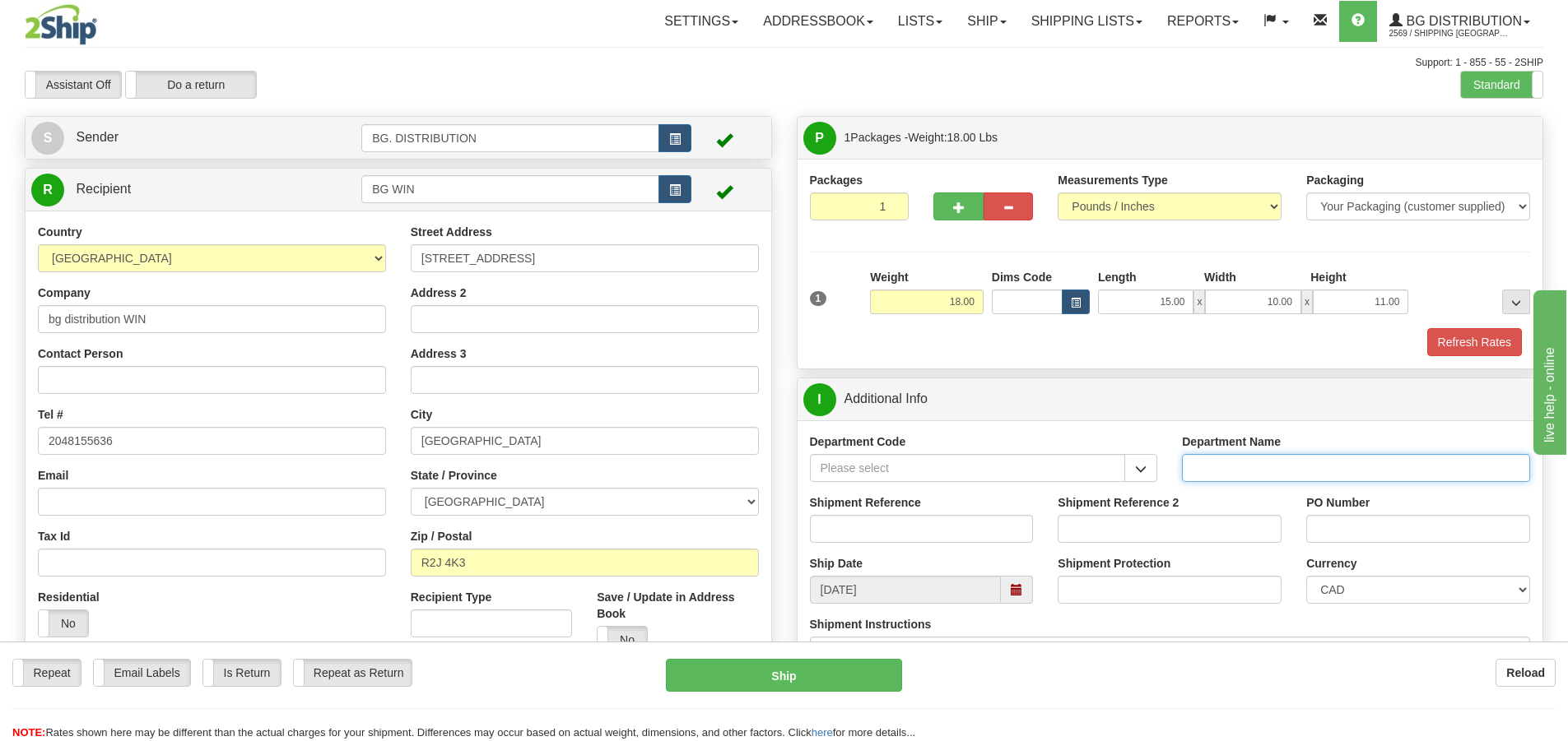
click at [1207, 461] on input "Department Name" at bounding box center [1356, 468] width 348 height 28
type input "."
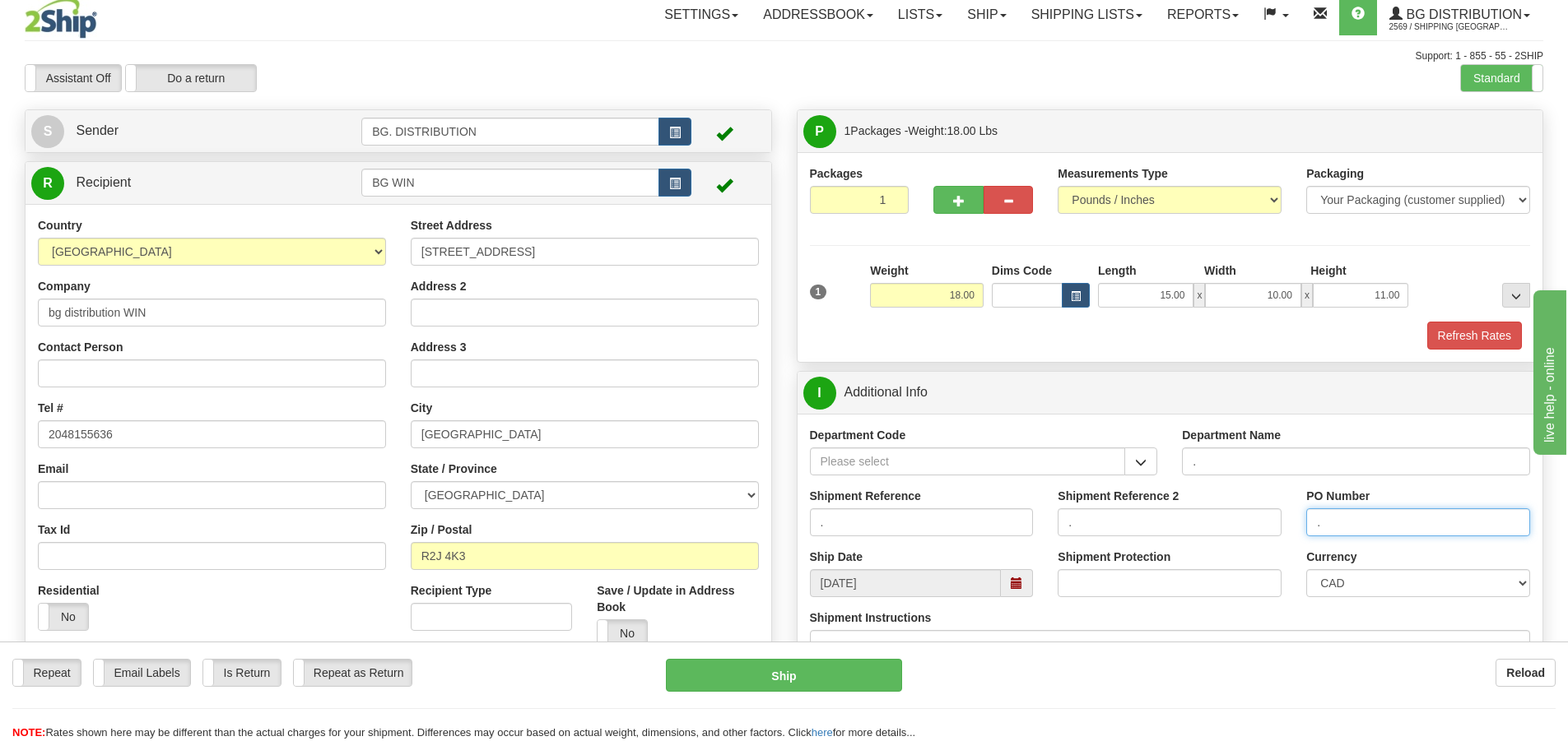
scroll to position [329, 0]
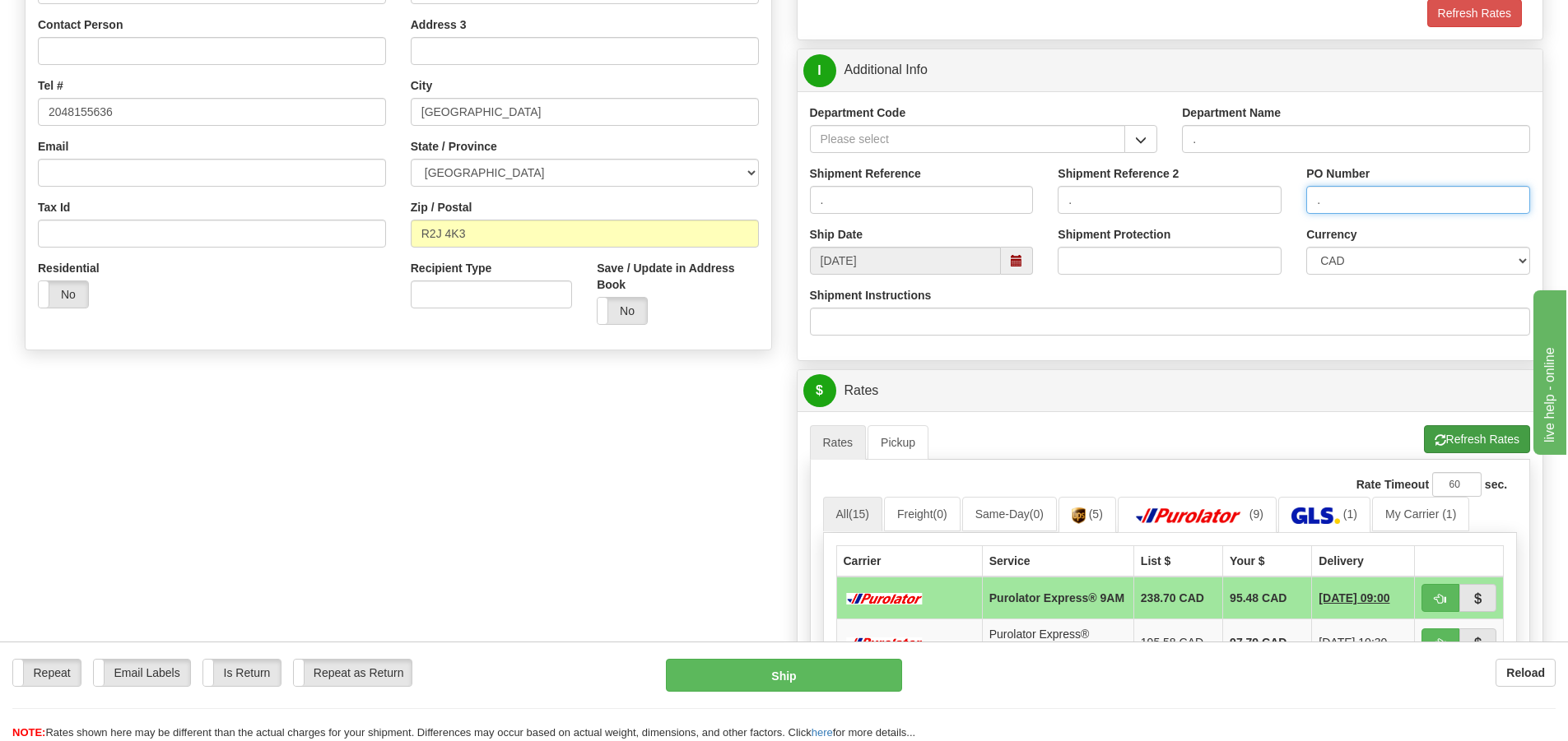
type input "."
click at [1452, 437] on button "Refresh Rates" at bounding box center [1477, 439] width 106 height 28
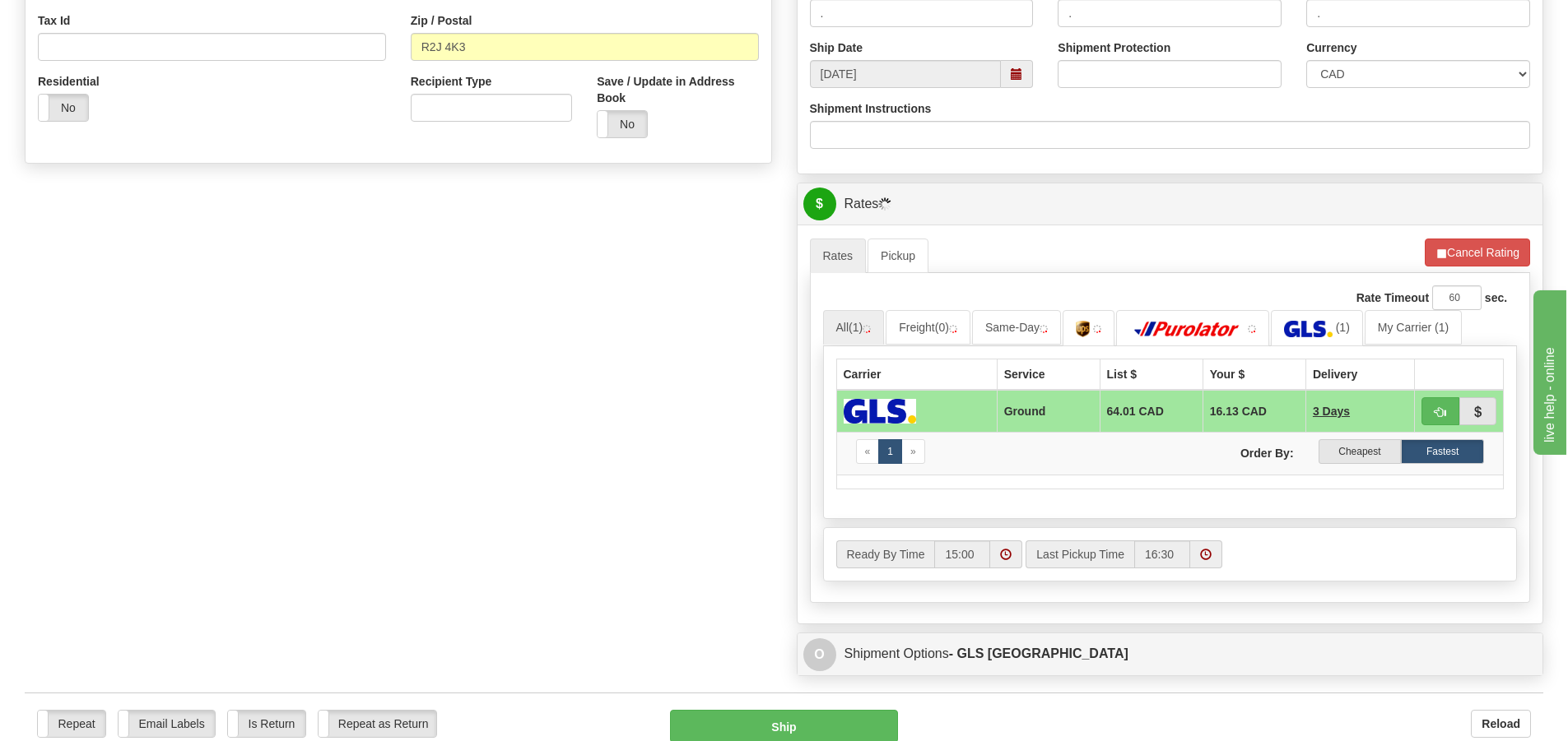
scroll to position [741, 0]
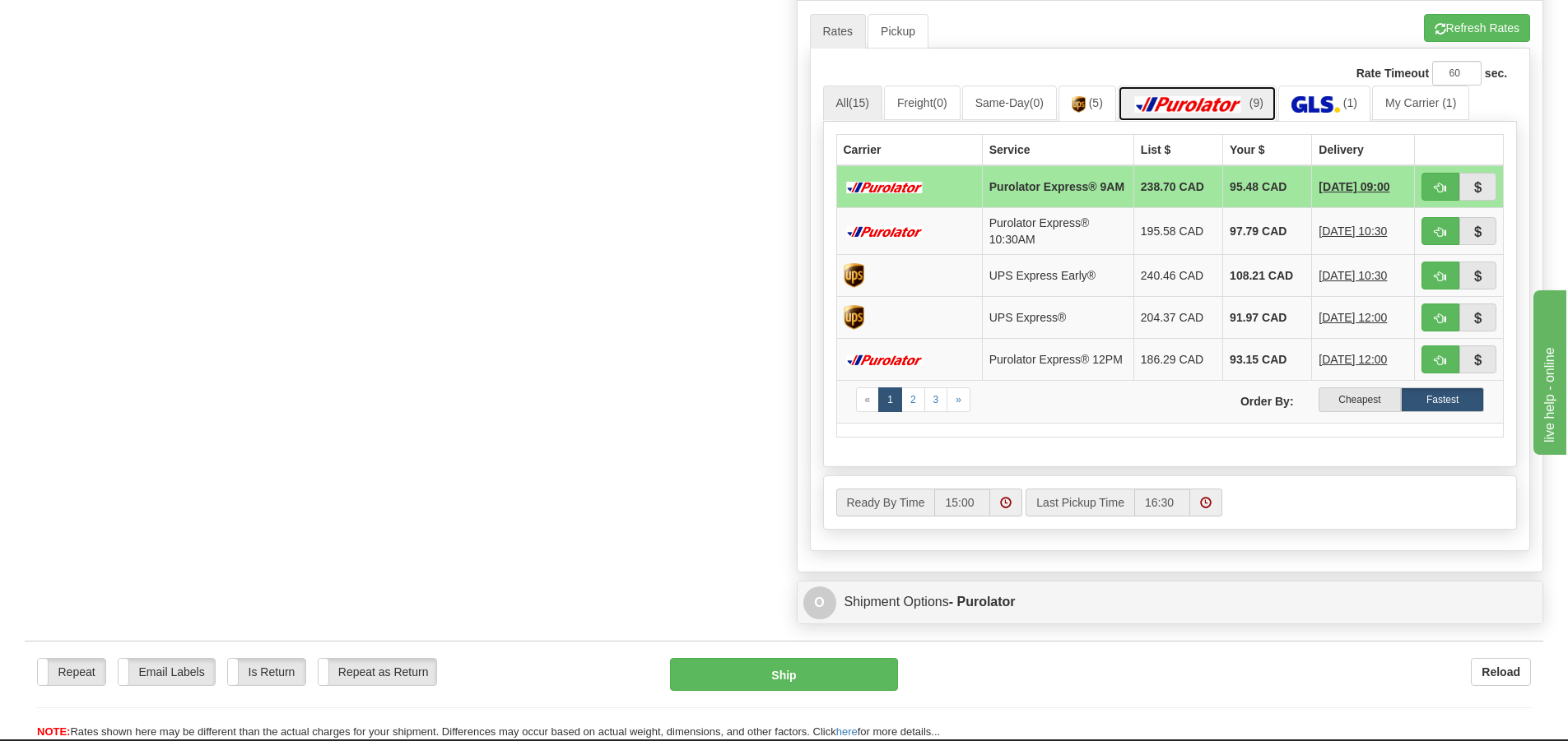
click at [1246, 108] on img at bounding box center [1188, 104] width 116 height 16
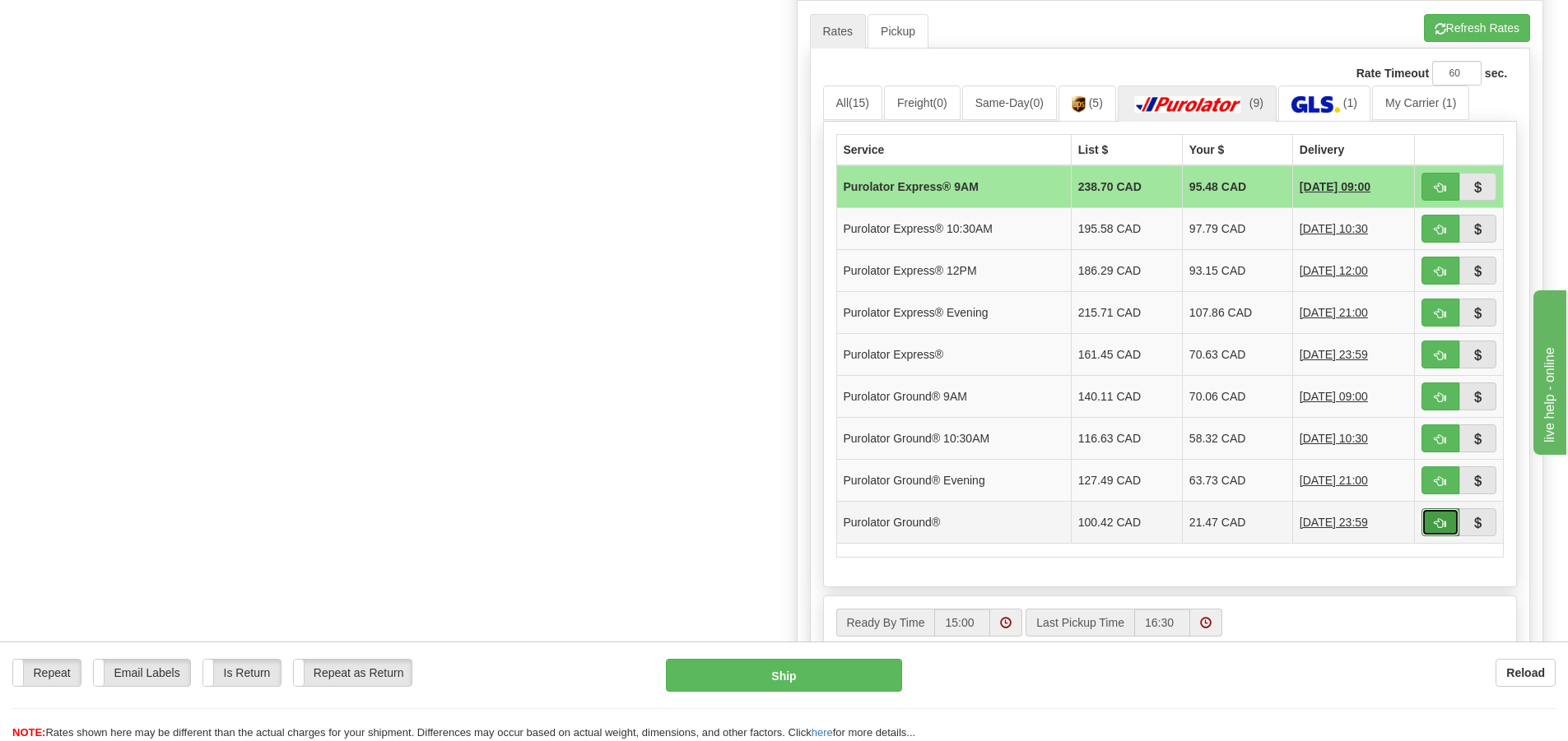
click at [1440, 520] on span "button" at bounding box center [1440, 524] width 11 height 11
type input "260"
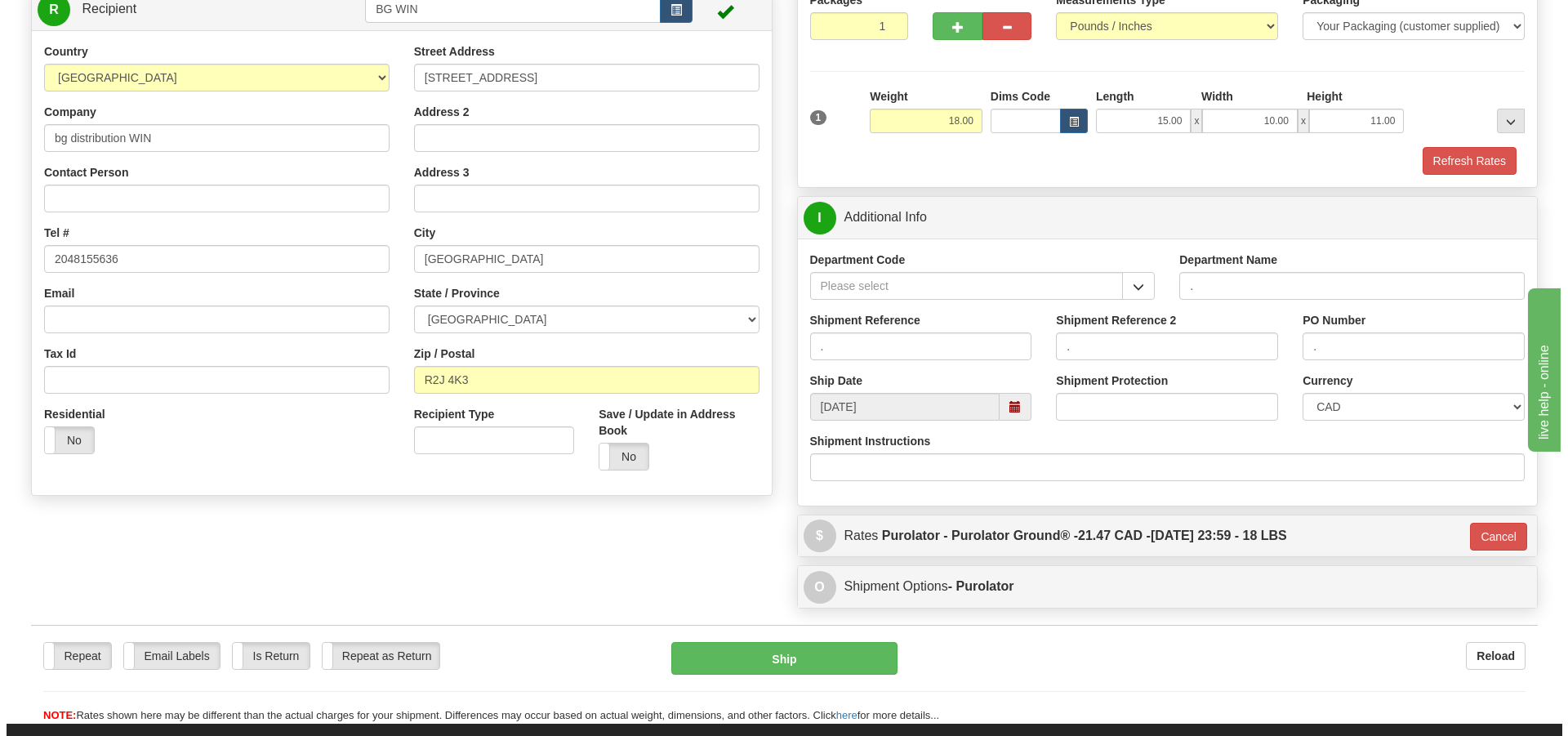
scroll to position [97, 0]
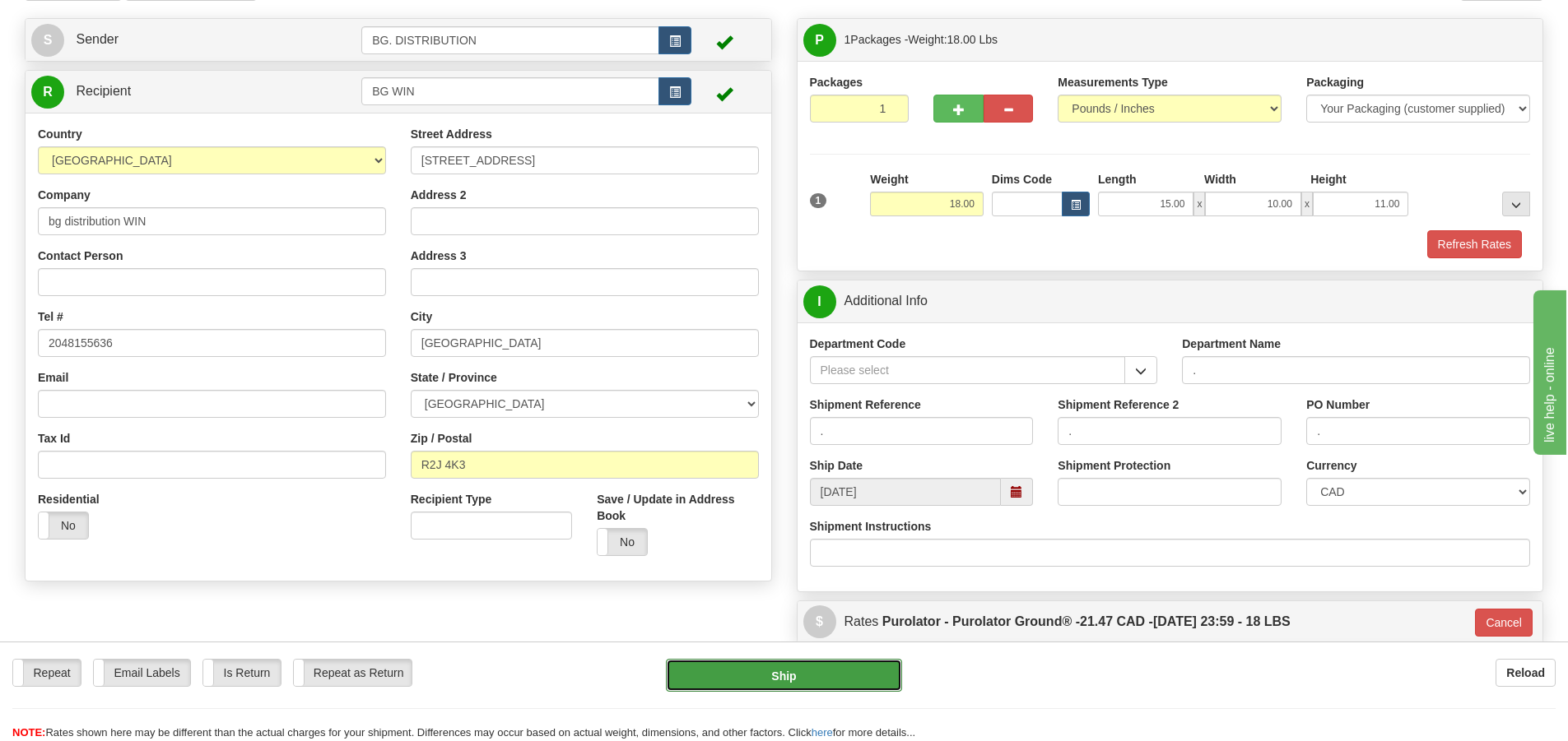
click at [803, 675] on button "Ship" at bounding box center [784, 675] width 236 height 33
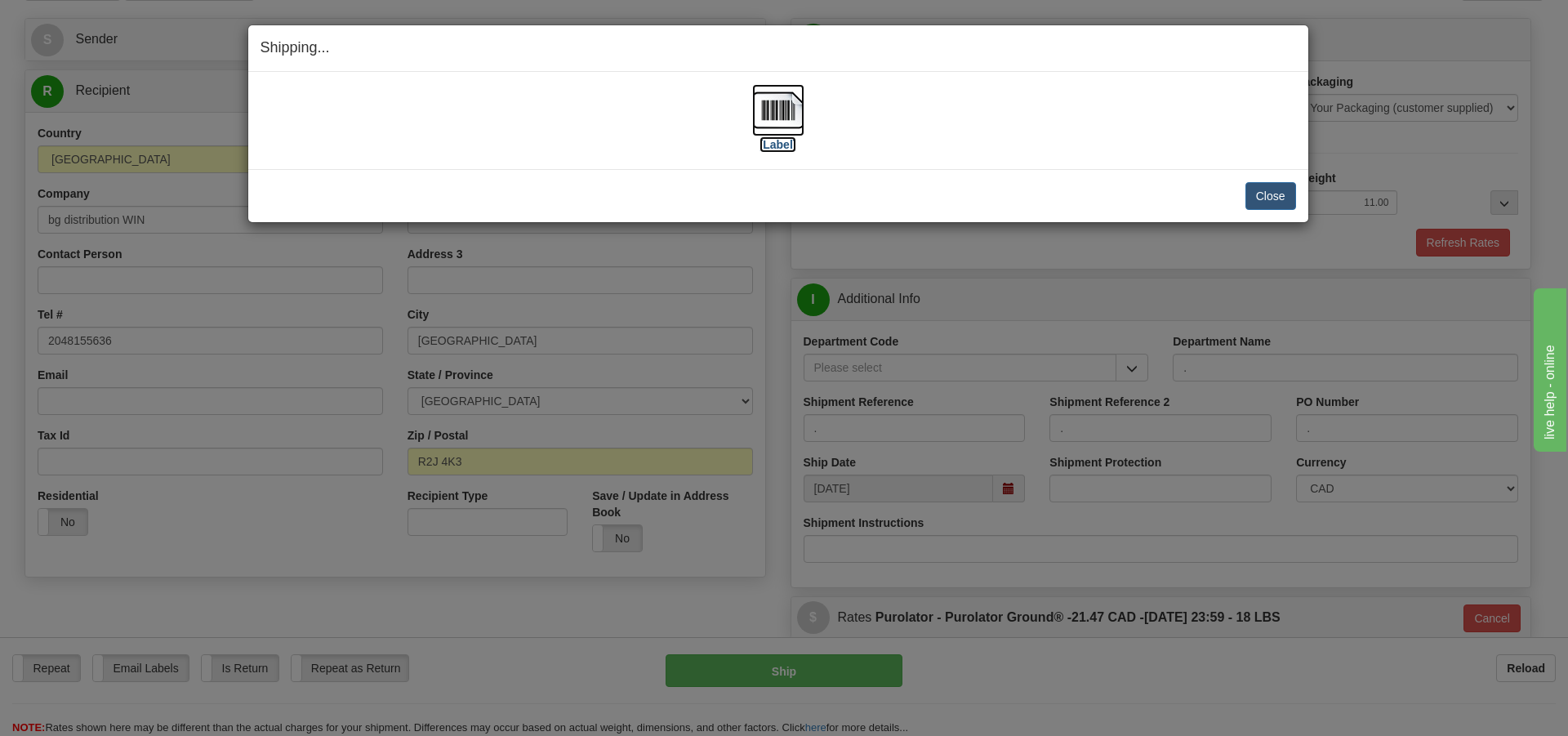
click at [781, 143] on label "[Label]" at bounding box center [778, 144] width 37 height 16
click at [1278, 192] on button "Close" at bounding box center [1272, 195] width 51 height 28
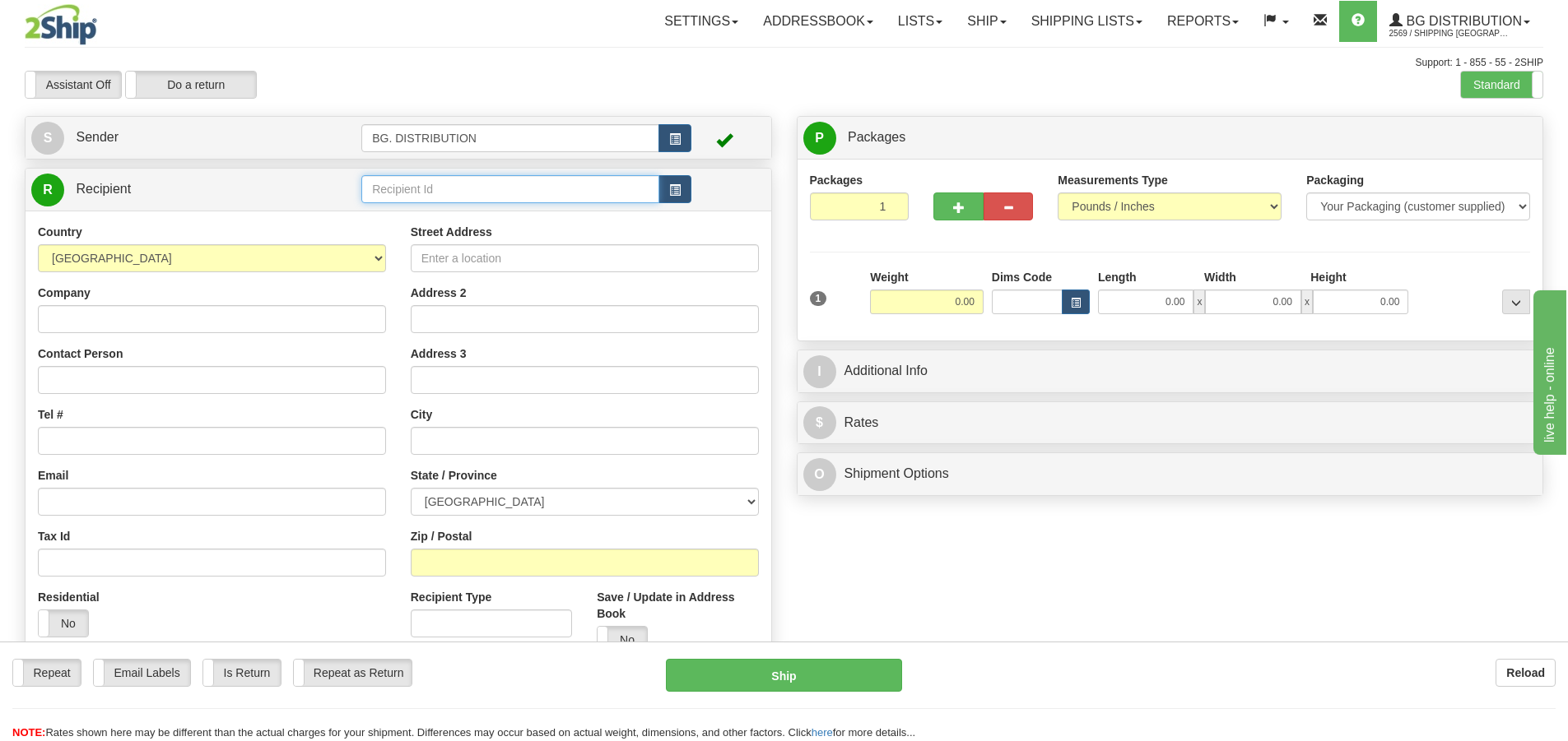
click at [470, 193] on input "text" at bounding box center [510, 189] width 298 height 28
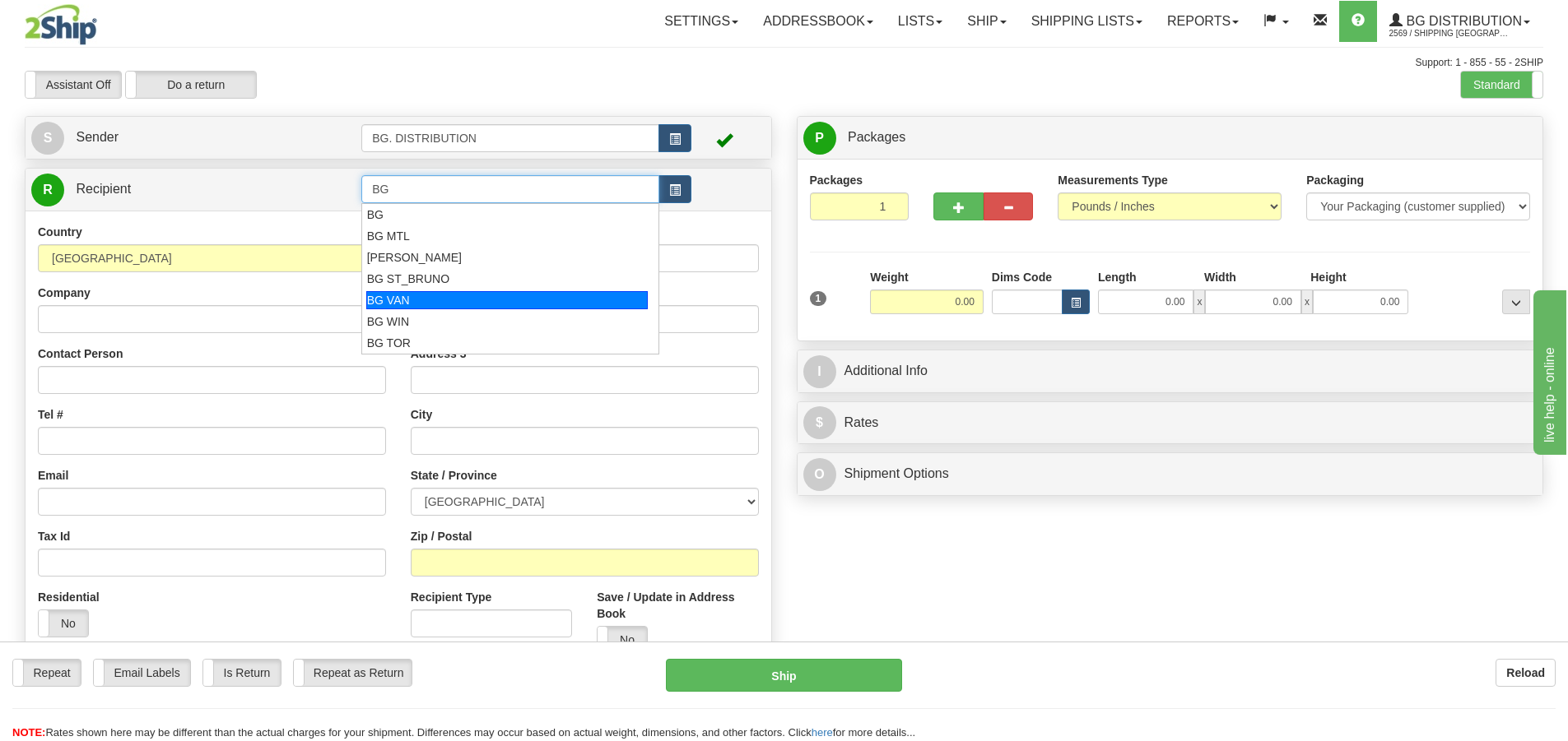
click at [446, 305] on div "BG VAN" at bounding box center [508, 299] width 282 height 18
type input "BG VAN"
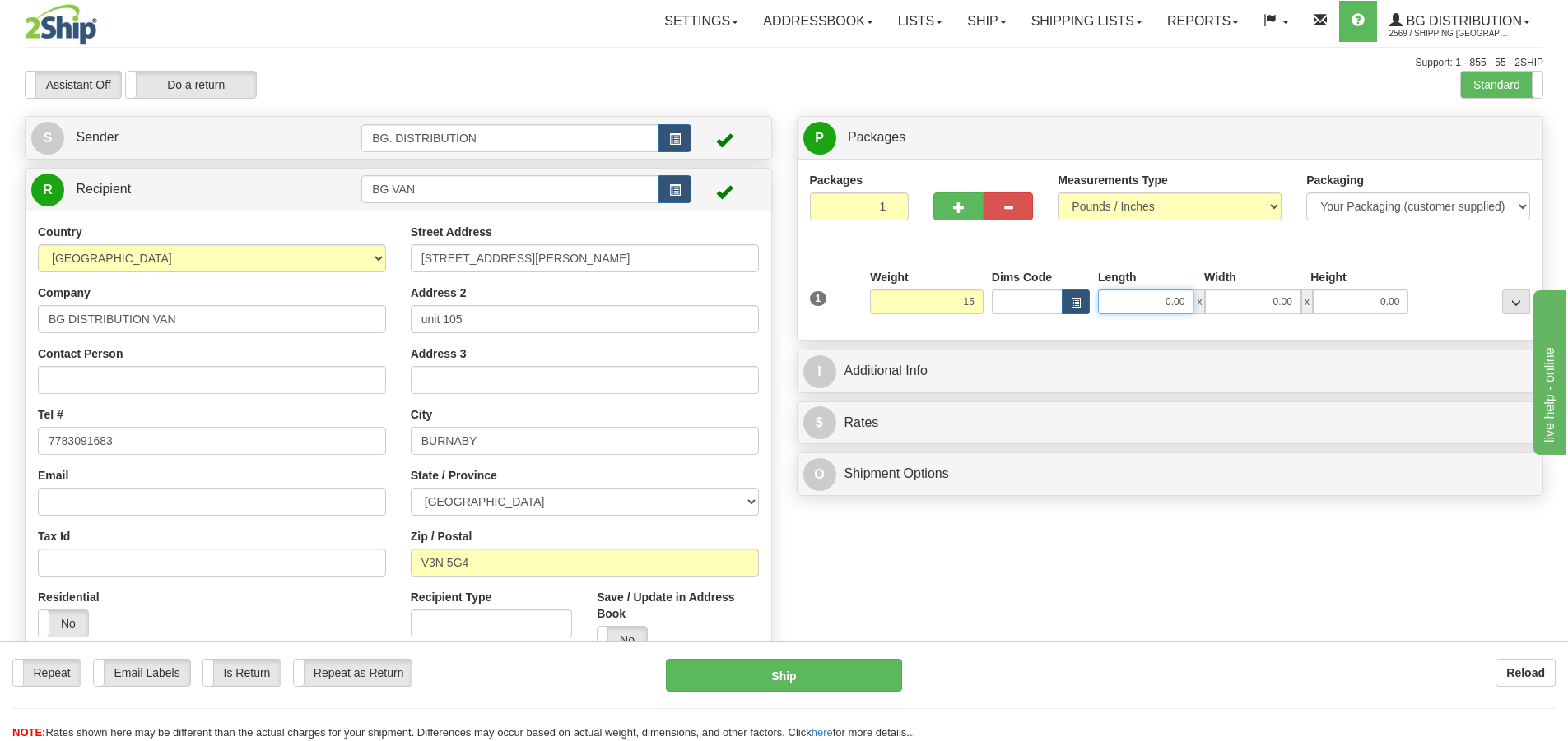
type input "15.00"
click at [1173, 302] on input "0.00" at bounding box center [1146, 302] width 96 height 25
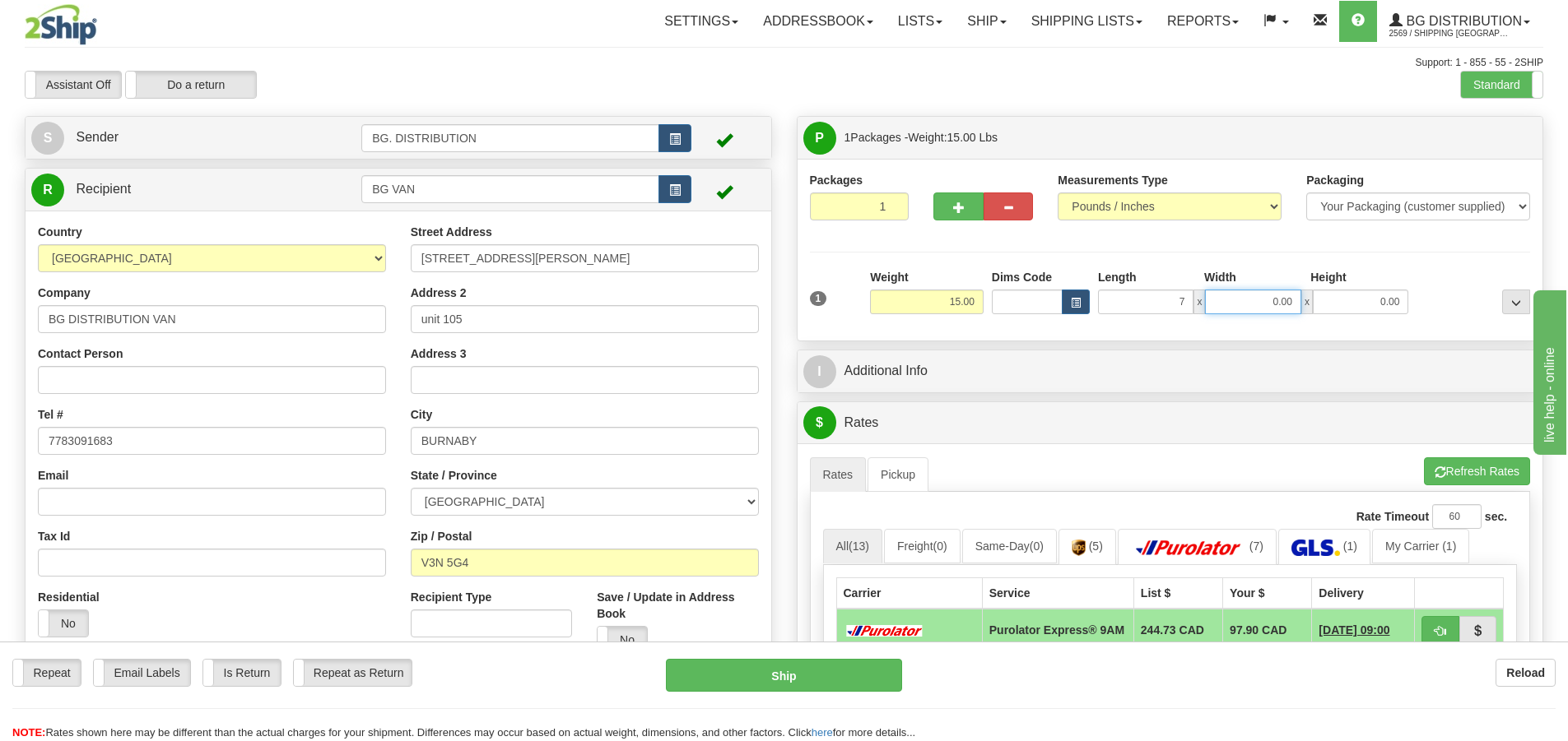
type input "7.00"
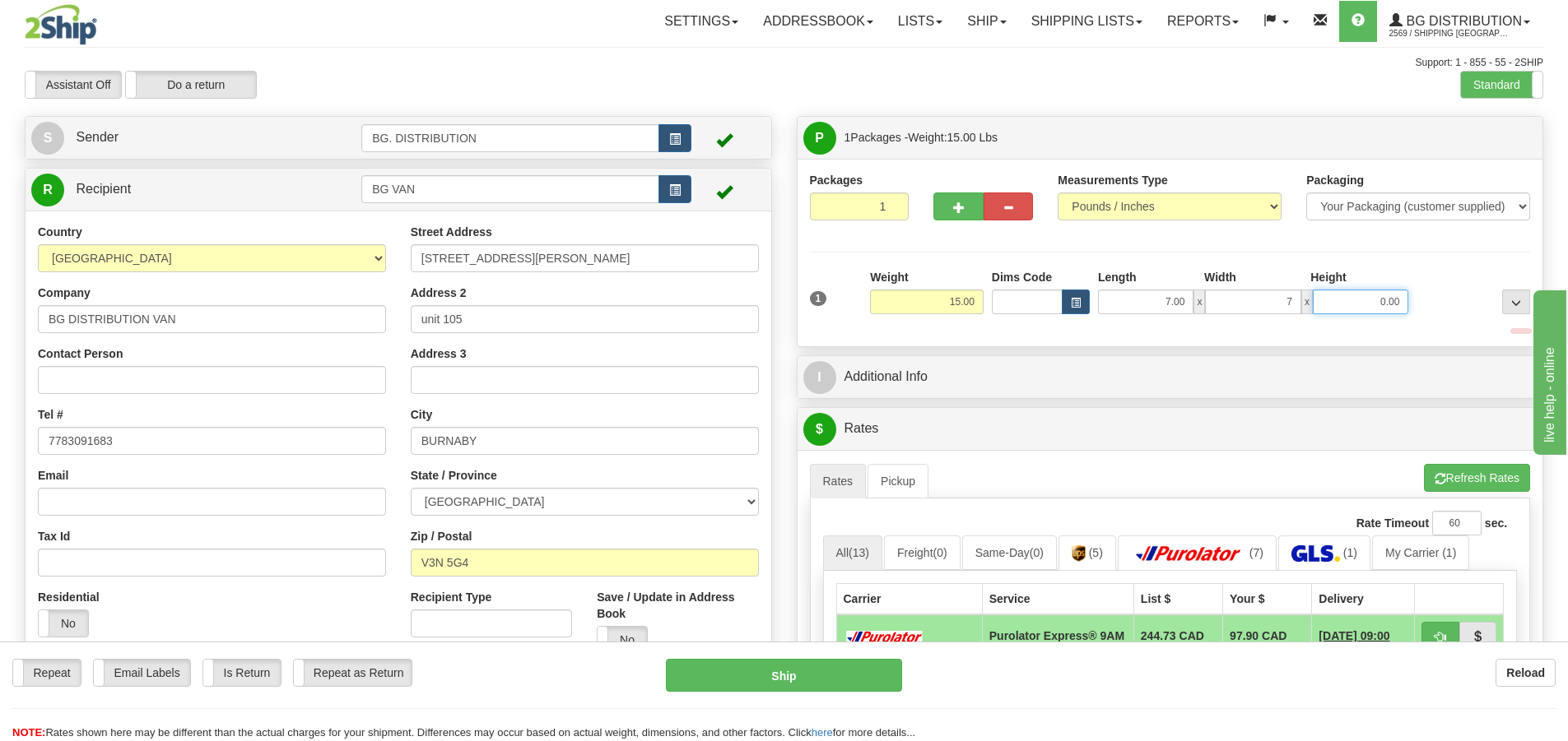
type input "7.00"
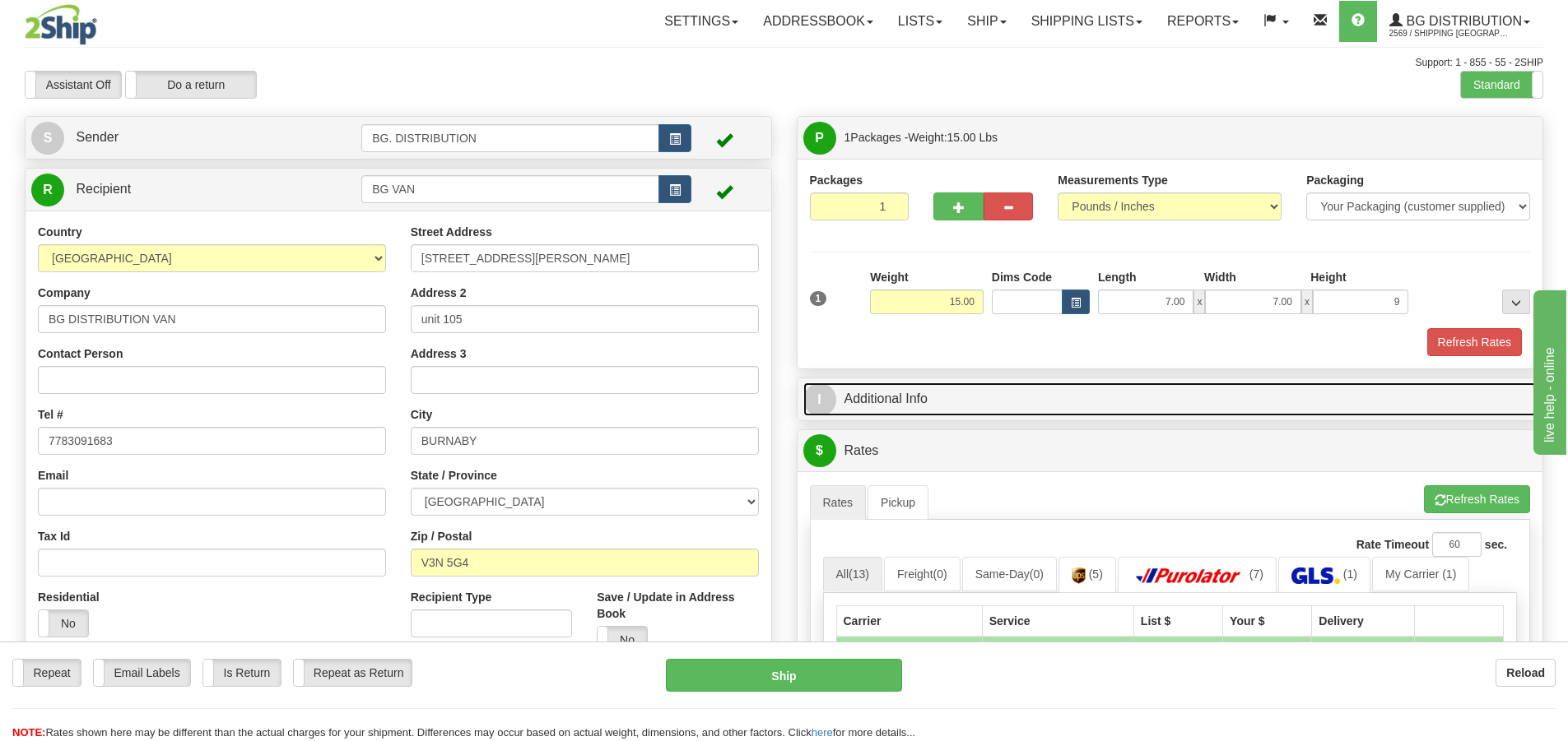
type input "9.00"
click at [831, 398] on span "I" at bounding box center [820, 400] width 33 height 33
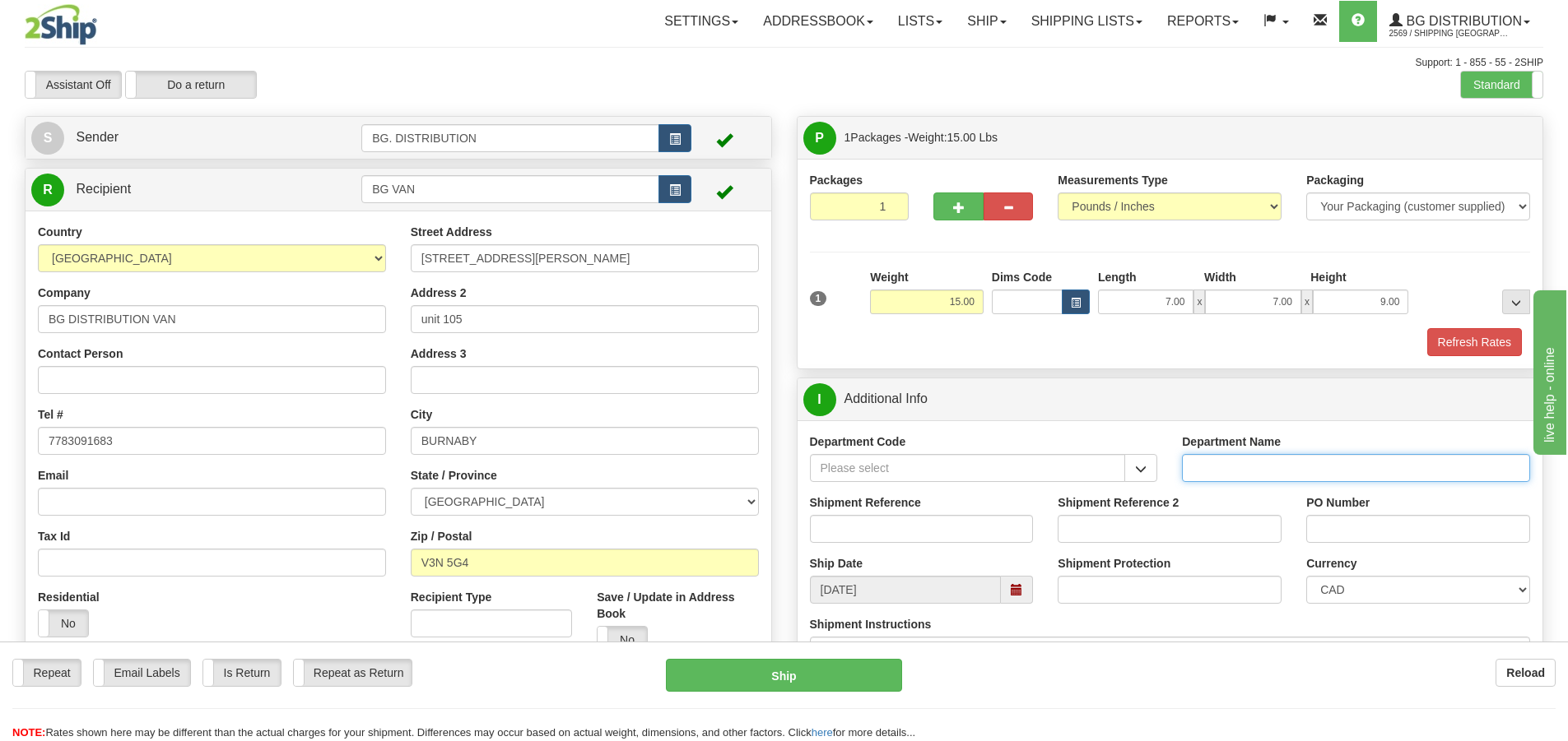
click at [1227, 472] on input "Department Name" at bounding box center [1356, 468] width 348 height 28
type input "."
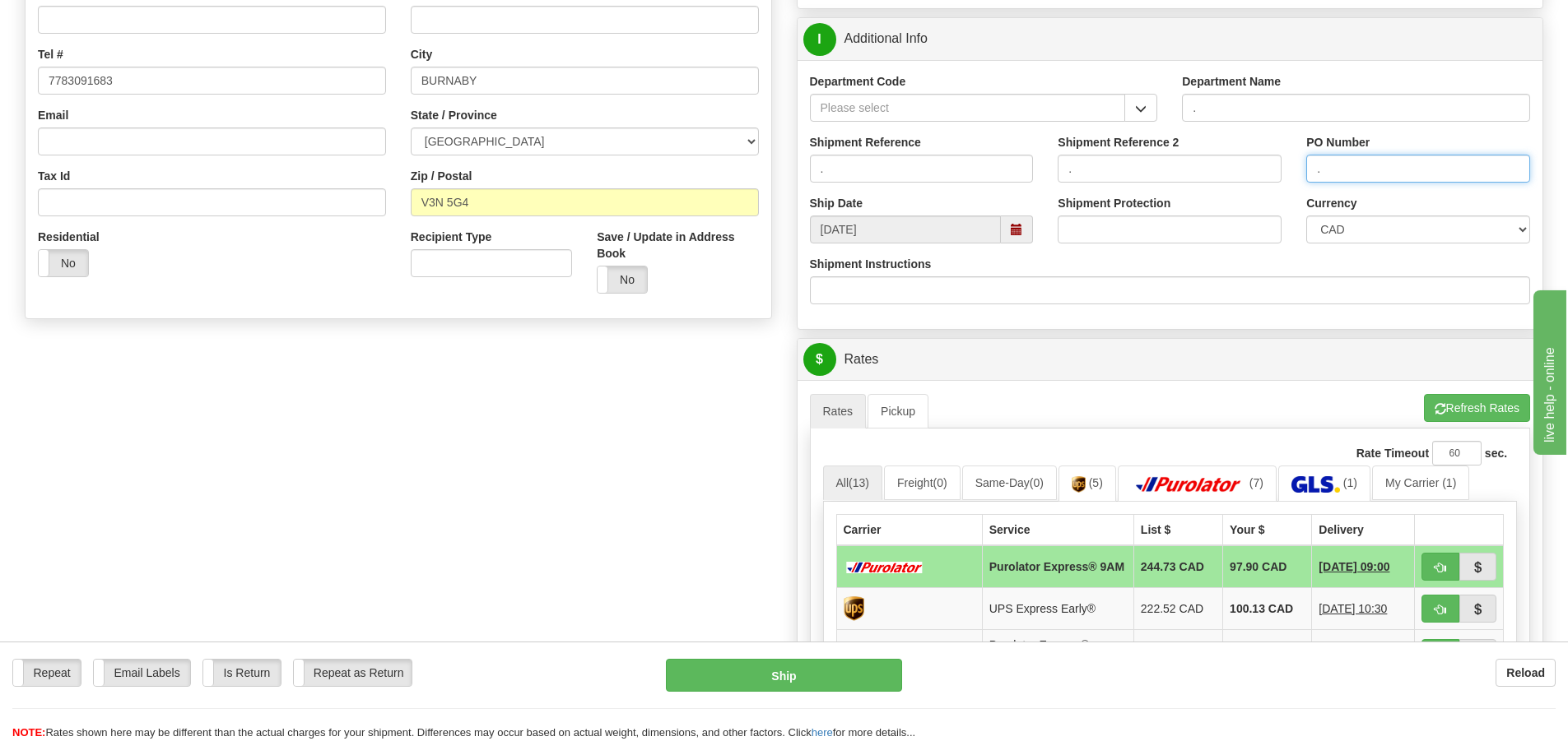
scroll to position [412, 0]
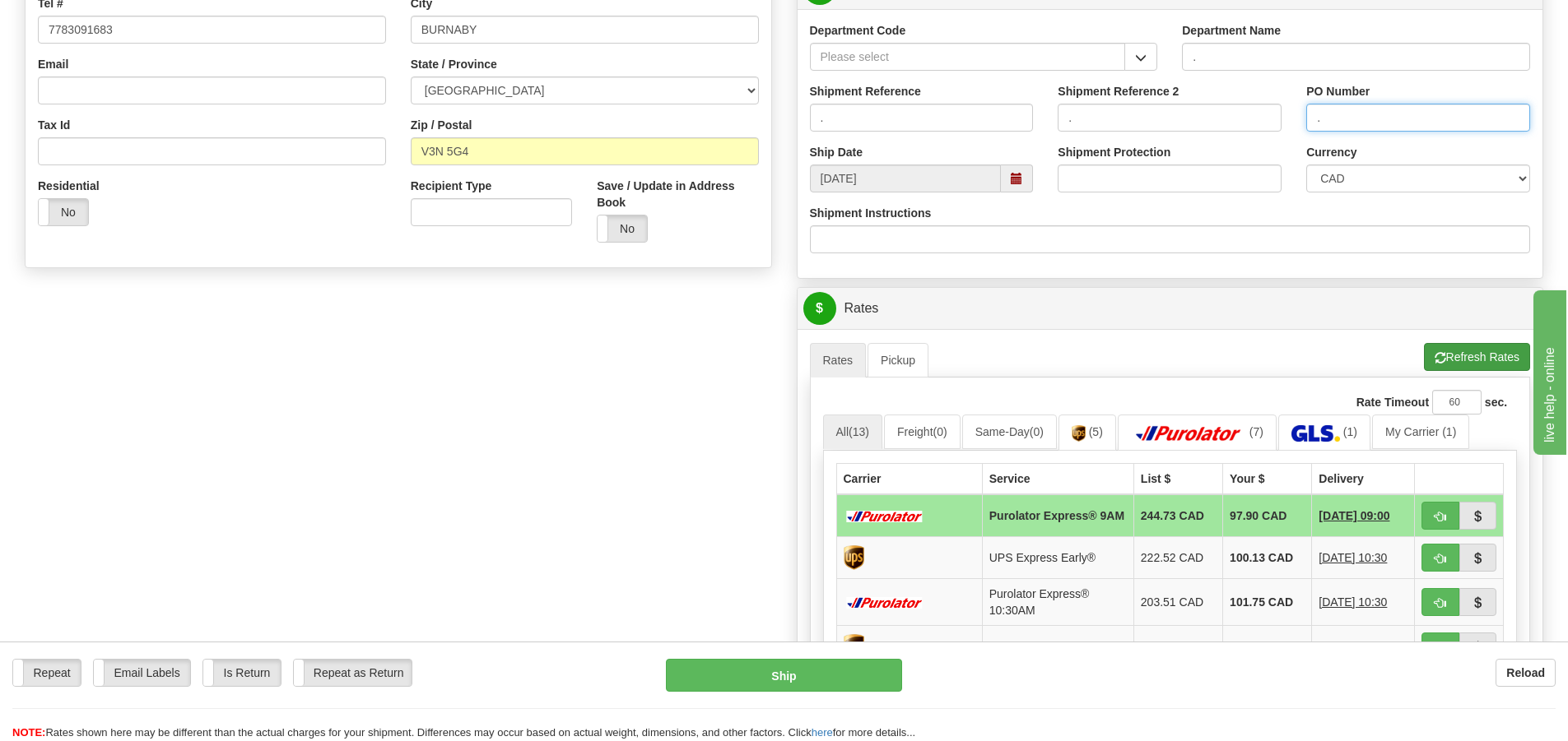
type input "."
click at [1477, 361] on button "Refresh Rates" at bounding box center [1477, 357] width 106 height 28
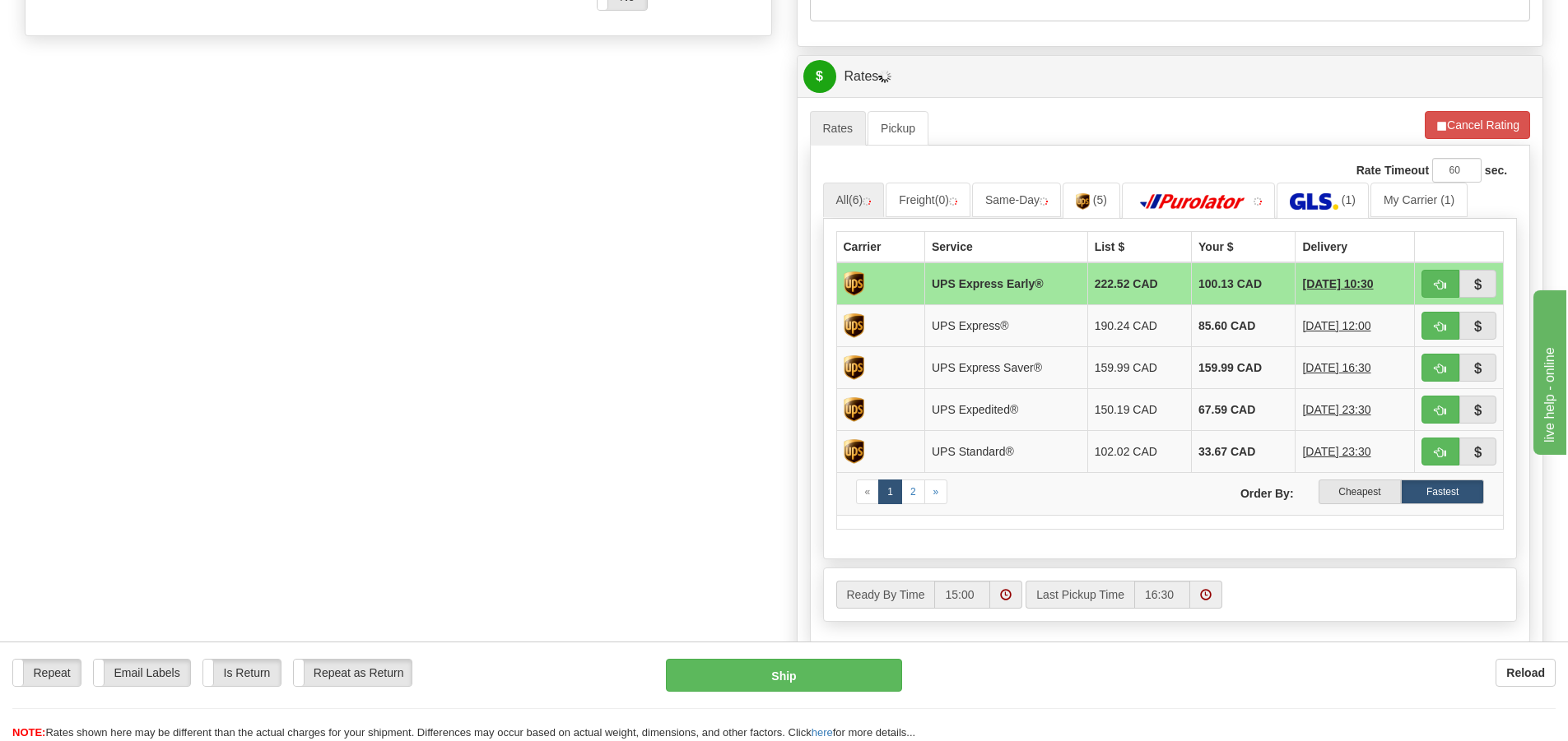
scroll to position [658, 0]
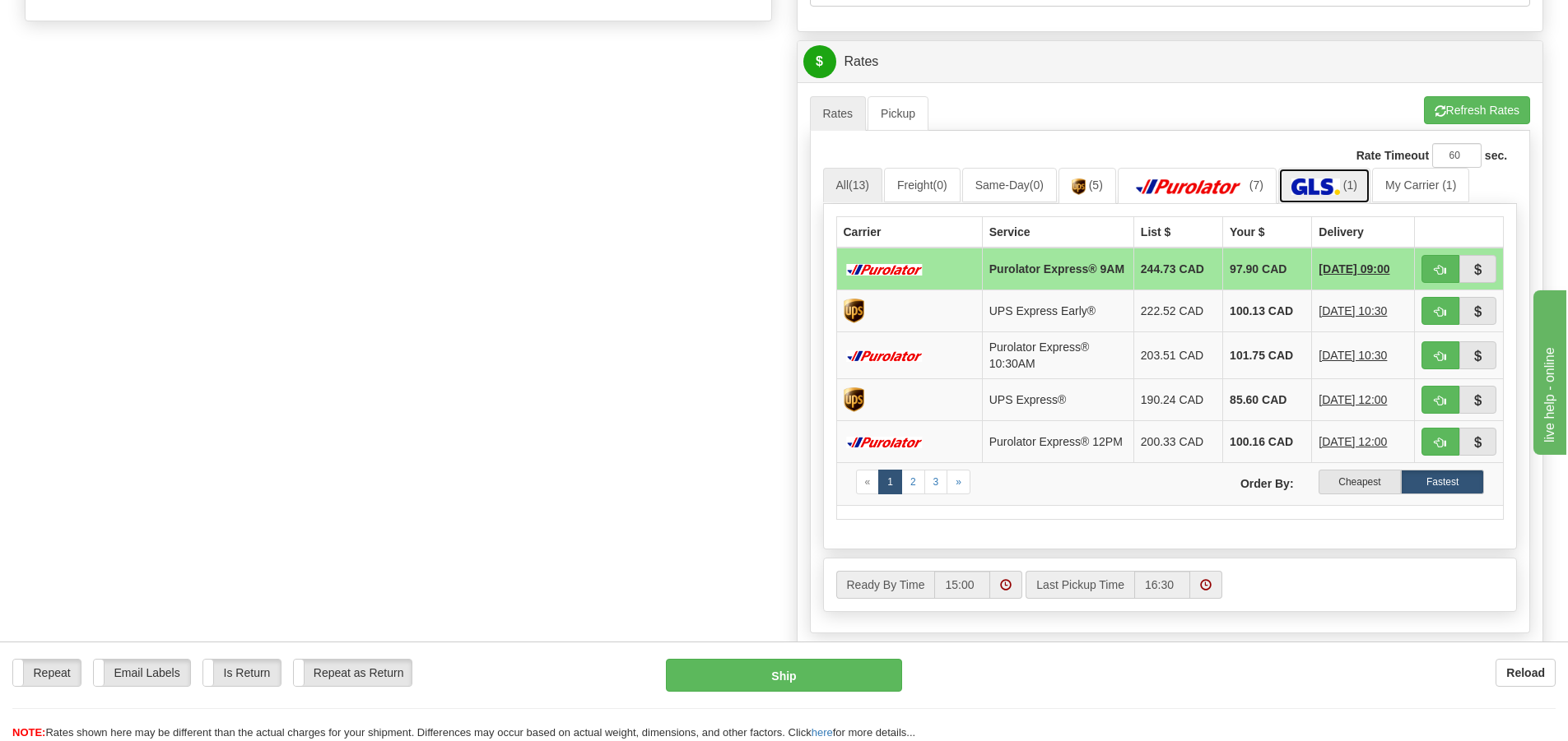
click at [1319, 192] on img at bounding box center [1316, 187] width 49 height 16
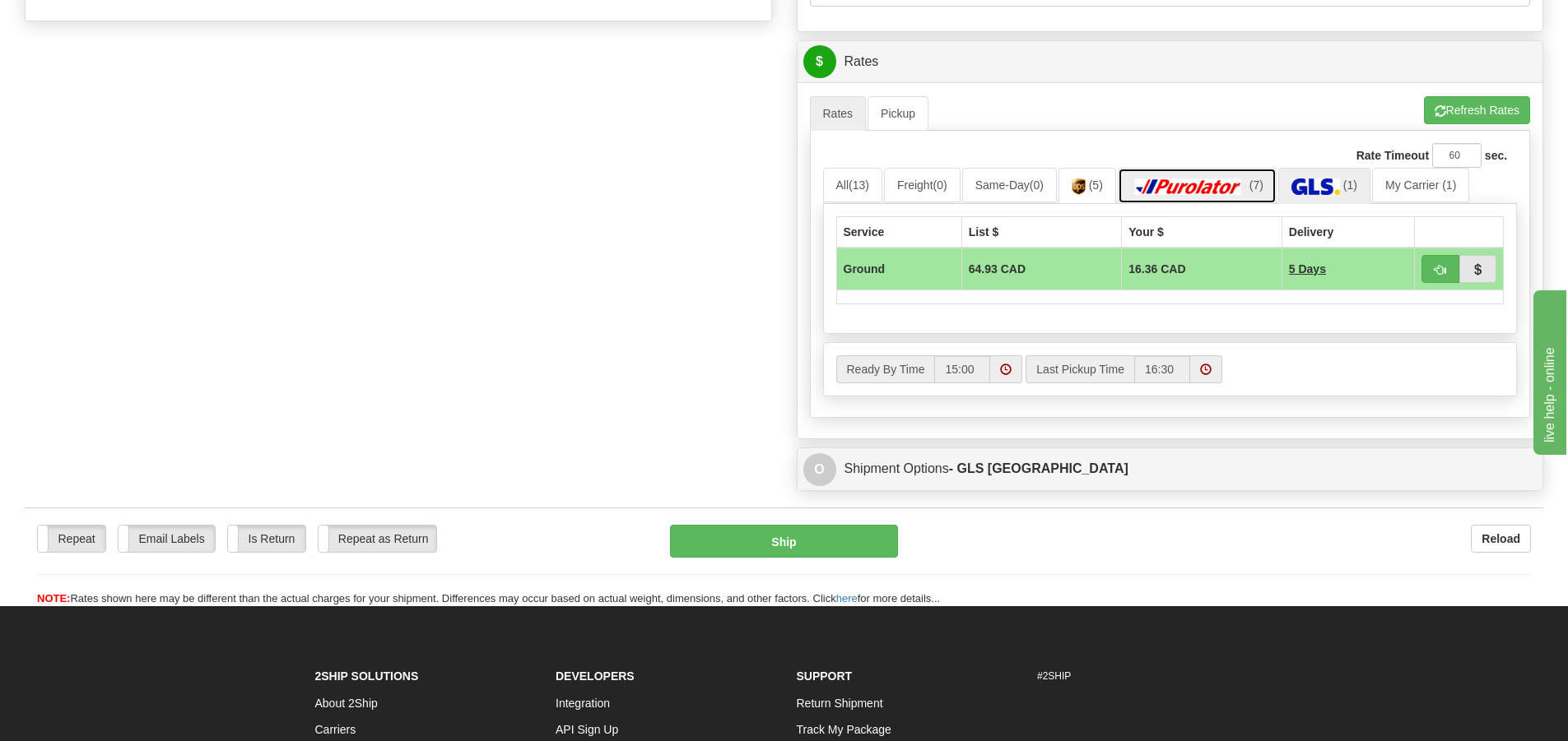
click at [1212, 192] on img at bounding box center [1188, 187] width 116 height 16
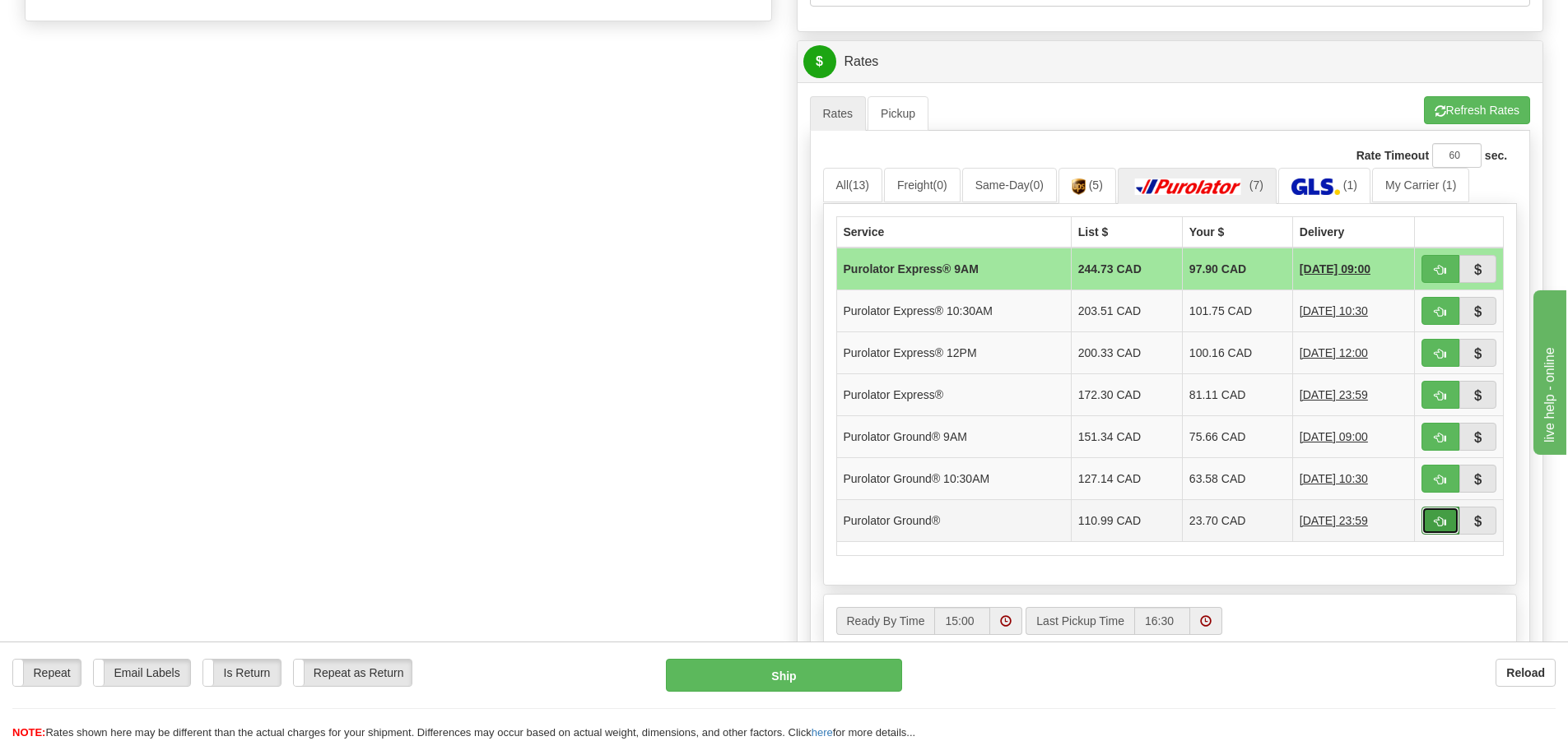
click at [1434, 528] on button "button" at bounding box center [1440, 520] width 38 height 28
type input "260"
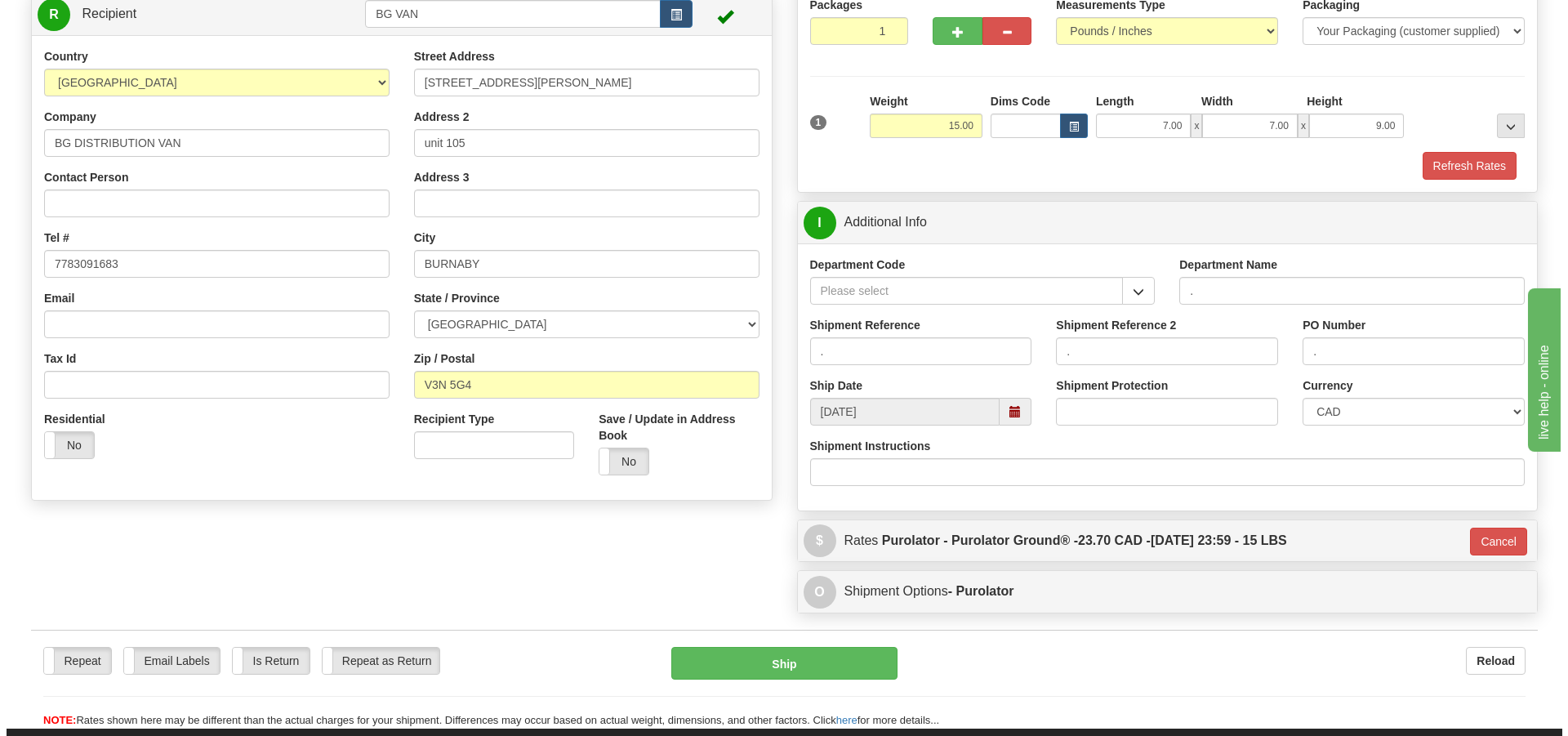
scroll to position [97, 0]
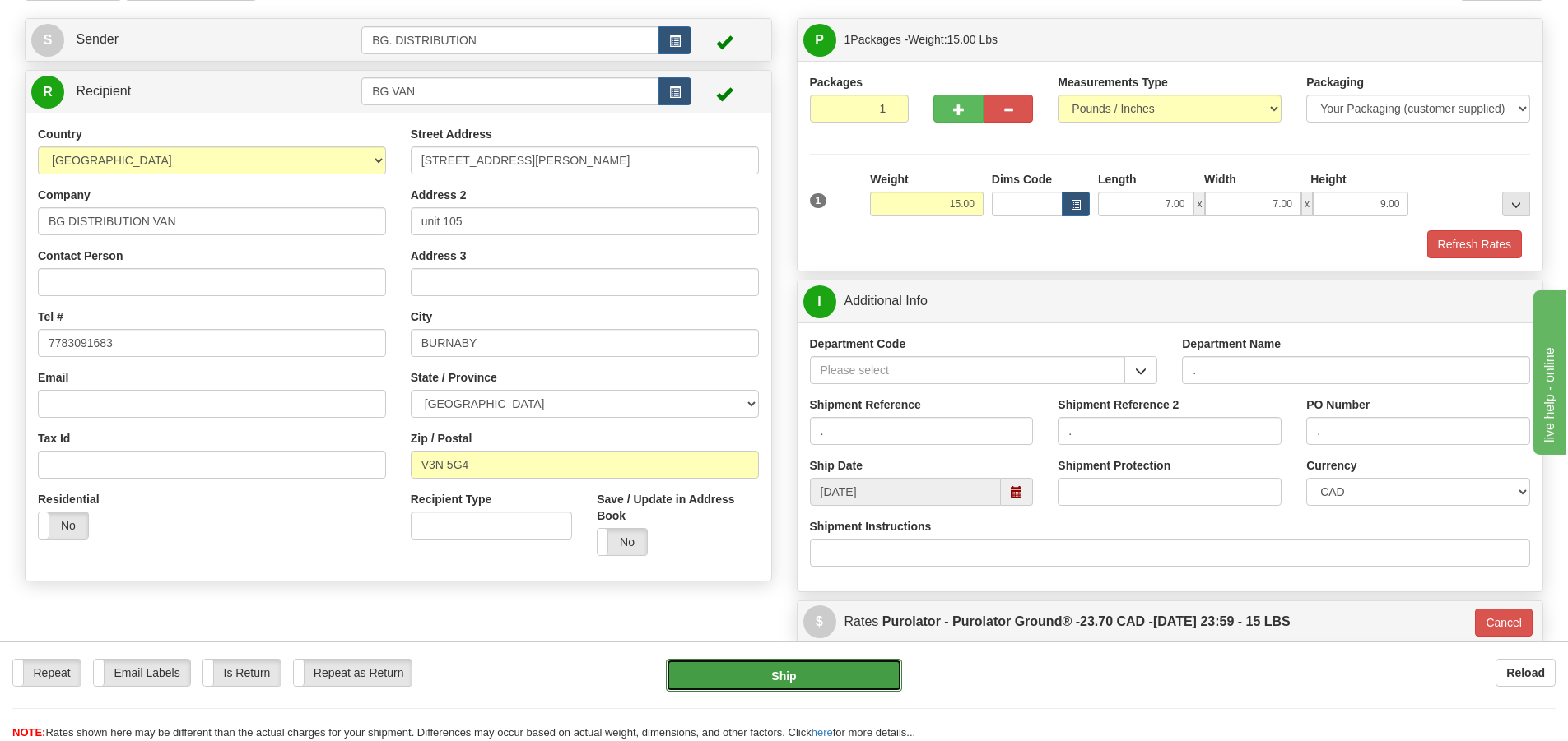
click at [846, 679] on button "Ship" at bounding box center [784, 675] width 236 height 33
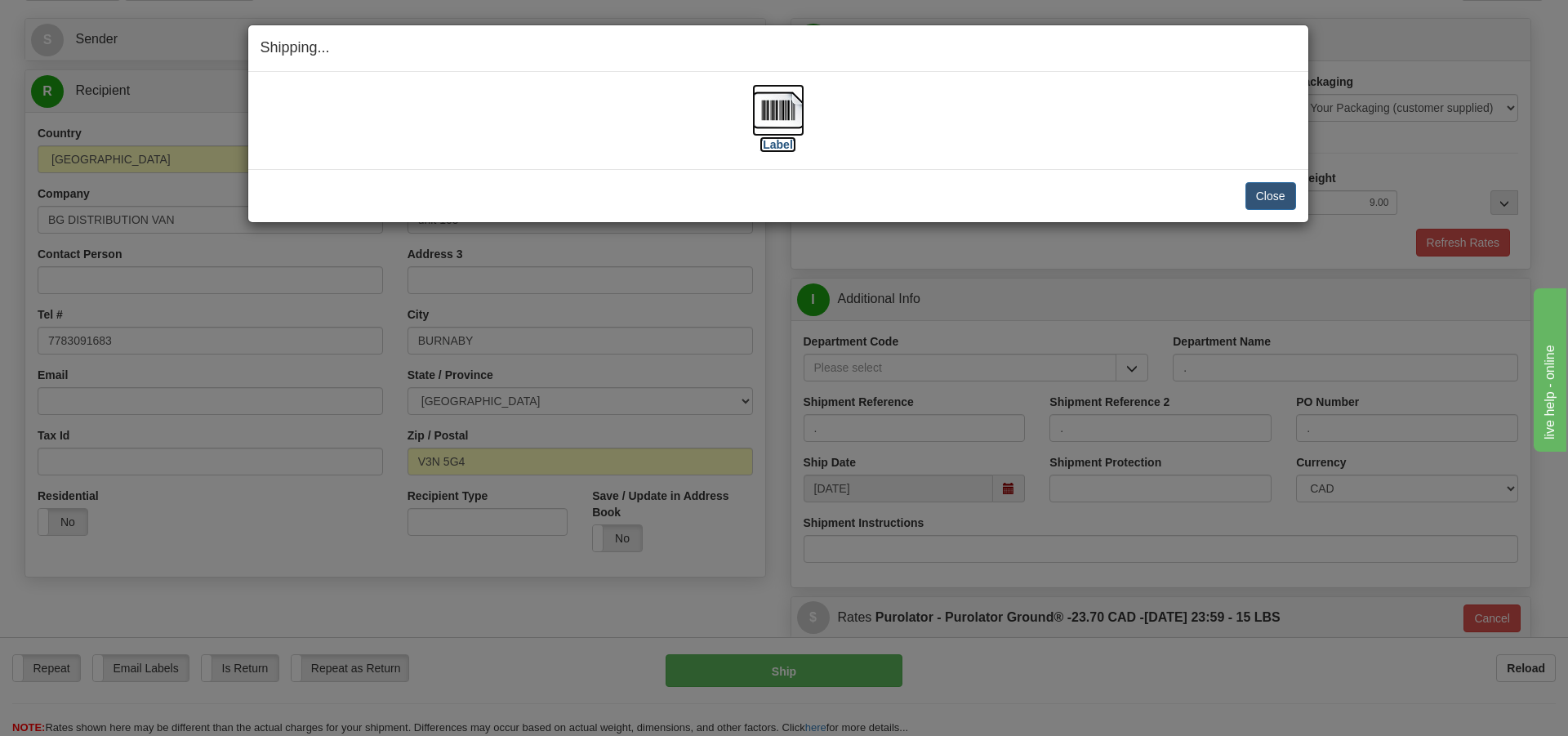
click at [791, 139] on label "[Label]" at bounding box center [778, 144] width 37 height 16
drag, startPoint x: 1281, startPoint y: 191, endPoint x: 1267, endPoint y: 206, distance: 20.5
click at [1275, 195] on button "Close" at bounding box center [1272, 195] width 51 height 28
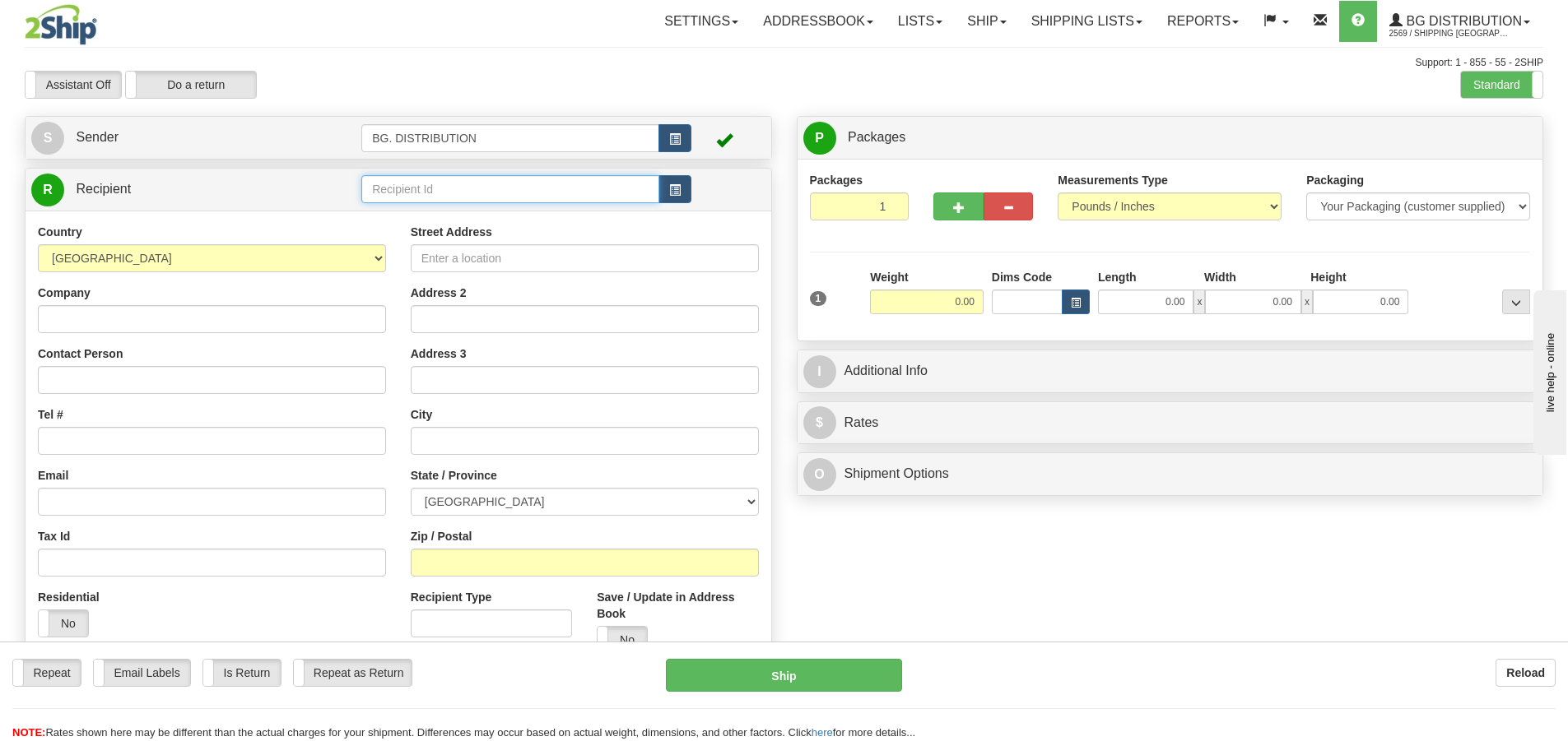
click at [496, 203] on input "text" at bounding box center [510, 189] width 298 height 28
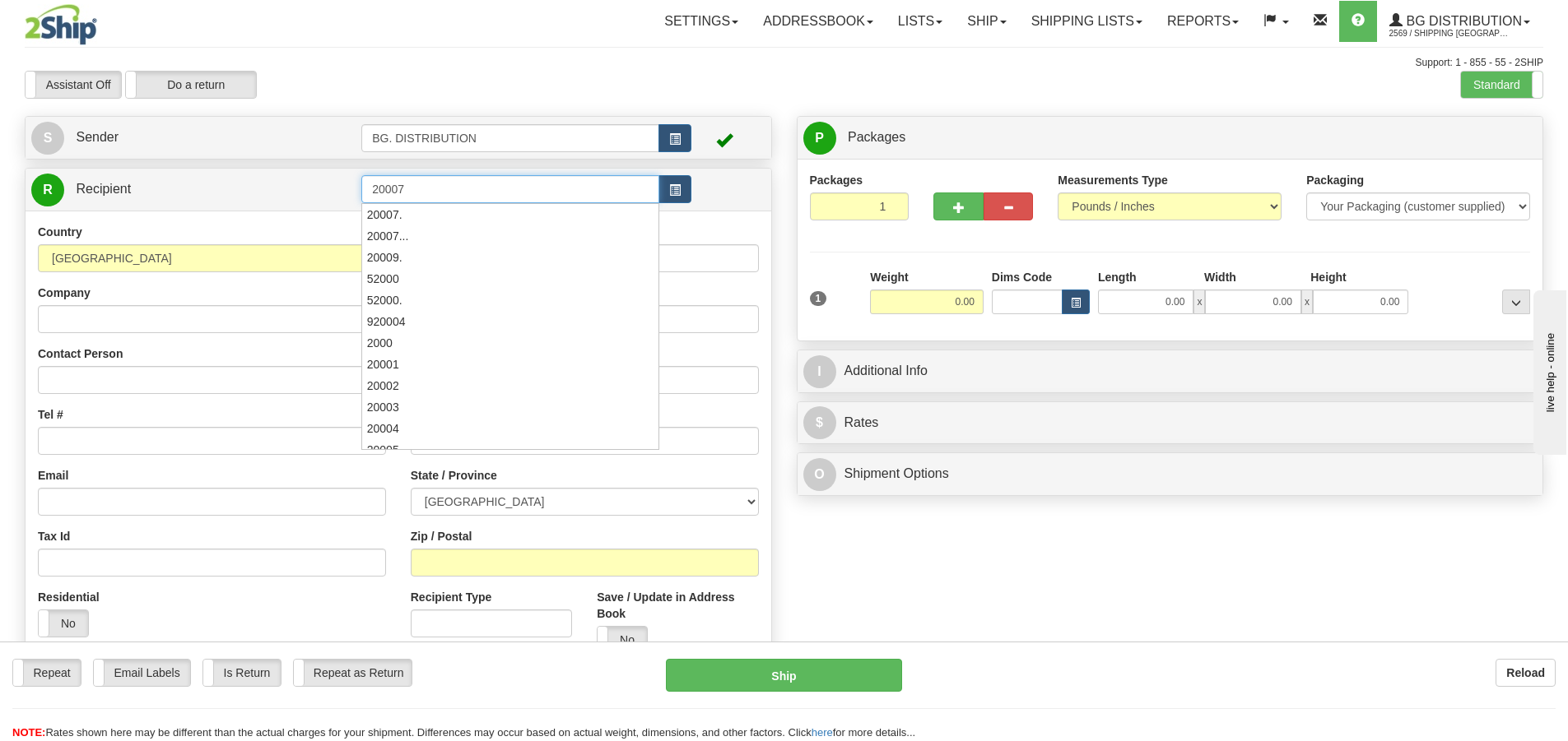
type input "20007"
click button "Delete" at bounding box center [0, 0] width 0 height 0
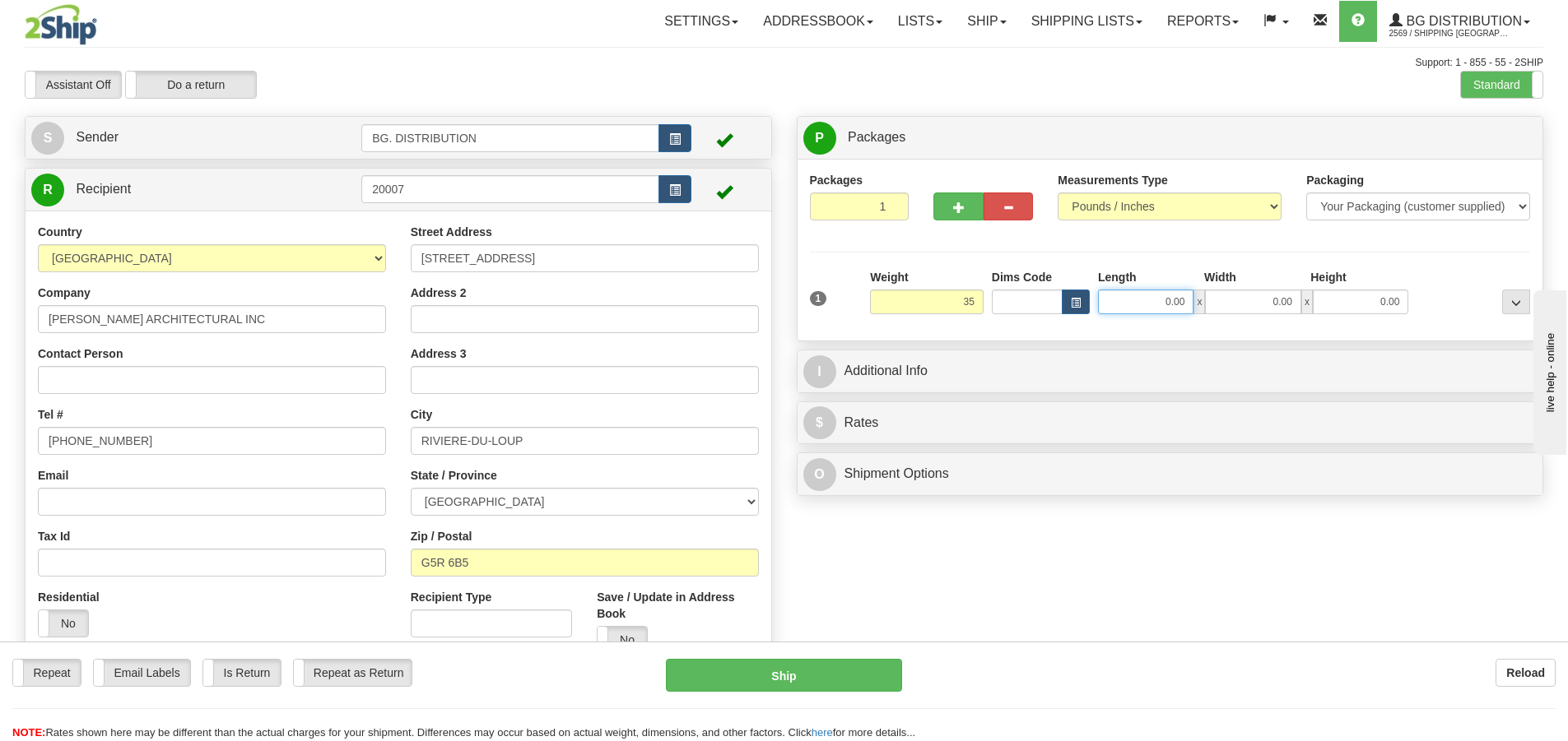
type input "35.00"
drag, startPoint x: 1182, startPoint y: 305, endPoint x: 1182, endPoint y: 296, distance: 9.0
click at [1182, 305] on input "0.00" at bounding box center [1146, 302] width 96 height 25
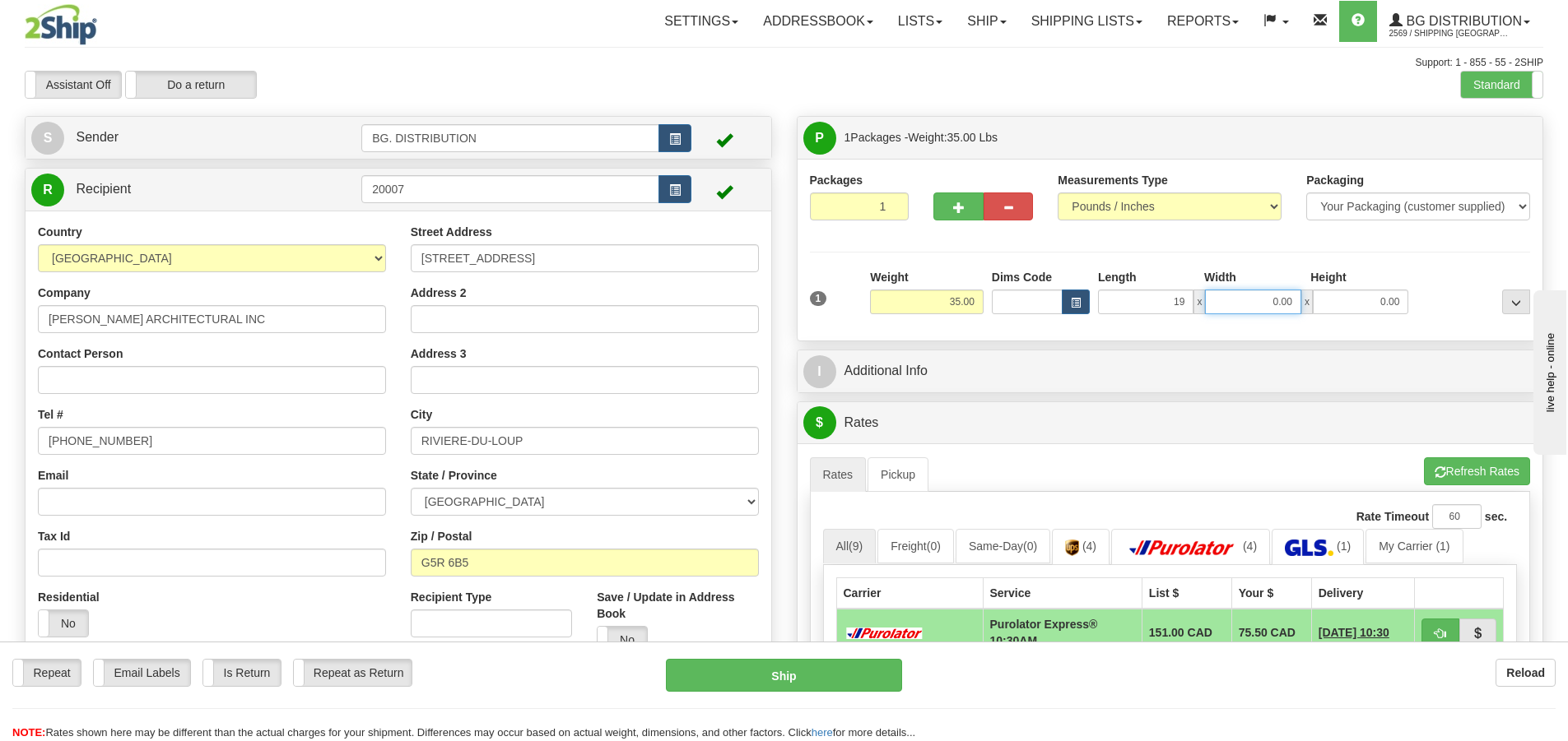
type input "19.00"
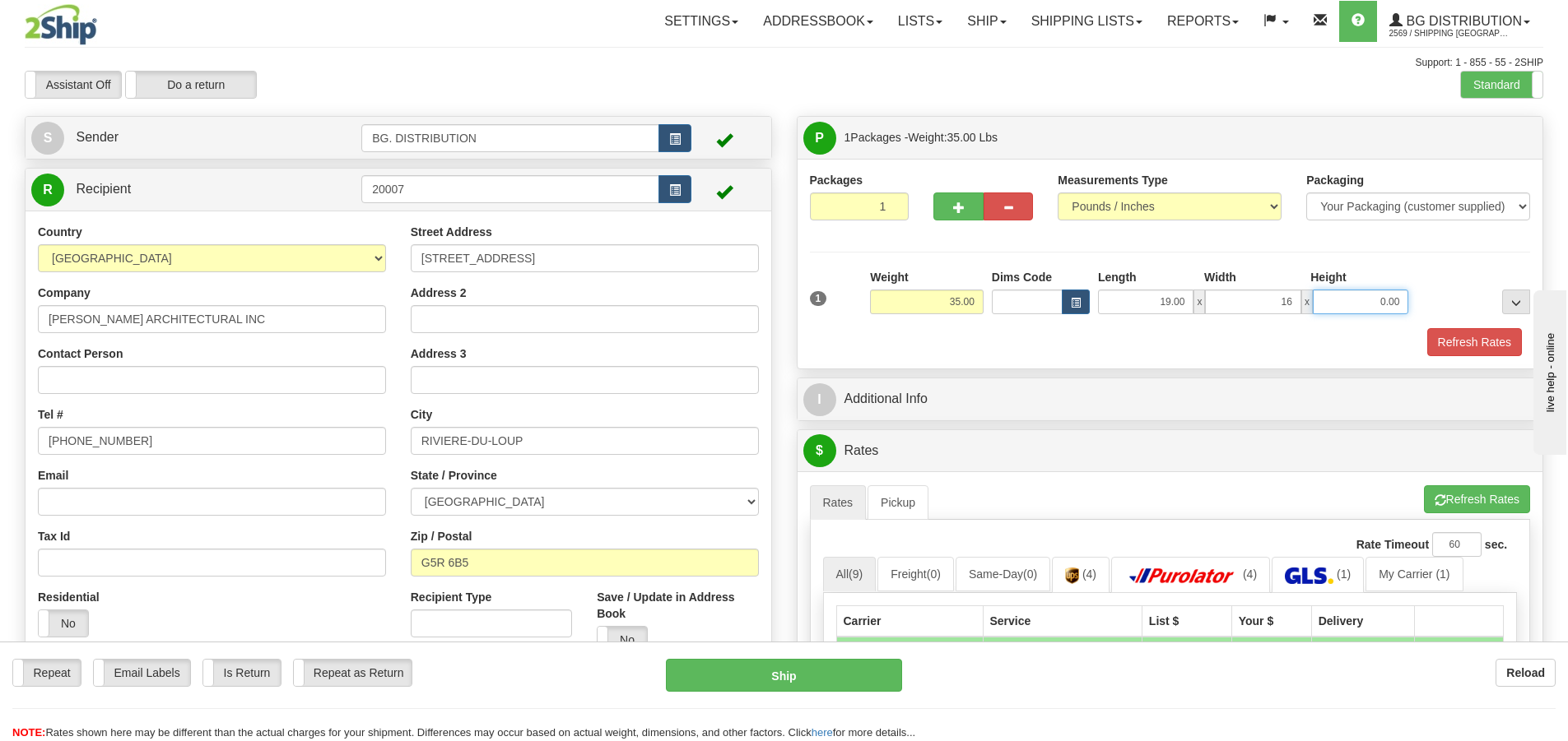
type input "16.00"
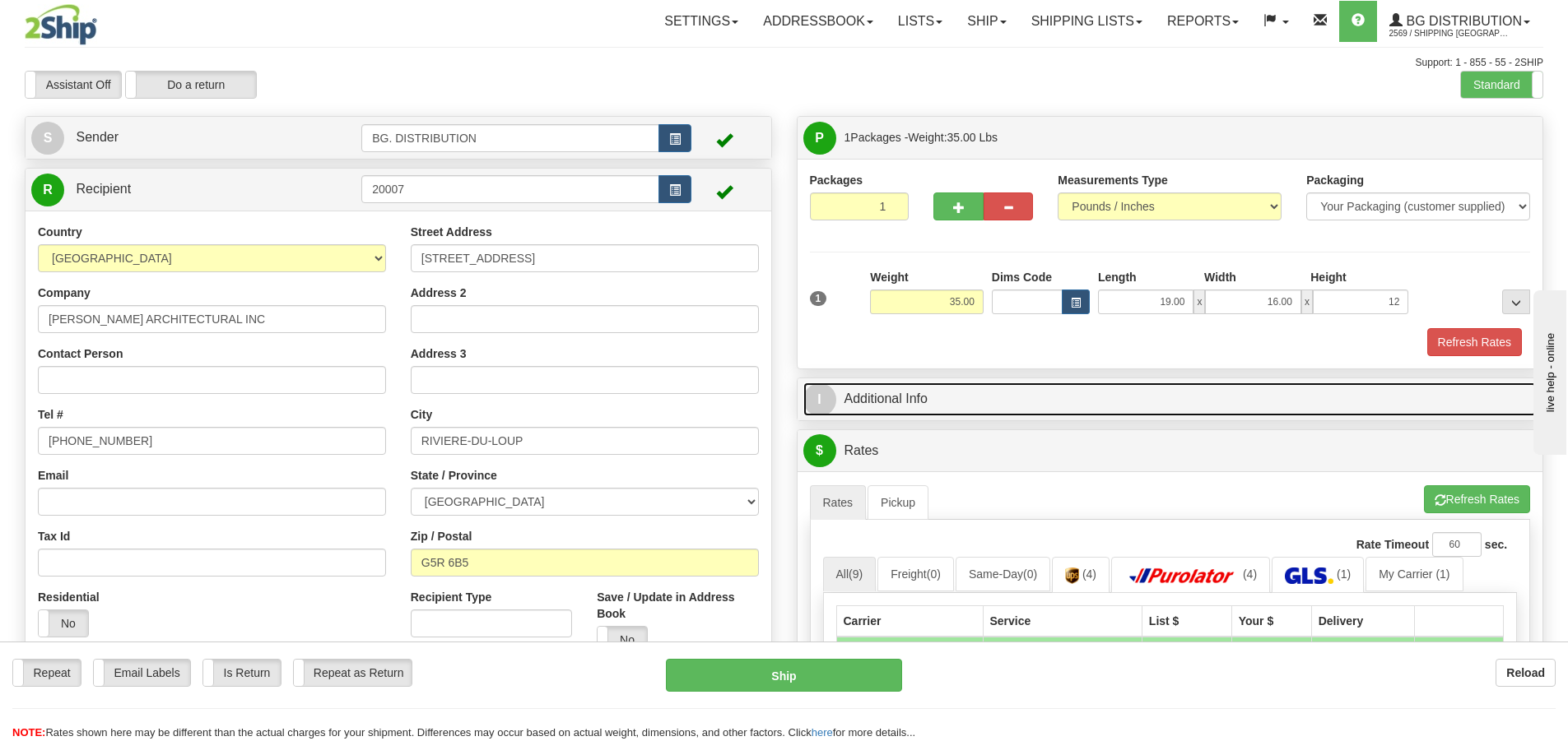
type input "12.00"
click at [829, 405] on span "I" at bounding box center [820, 400] width 33 height 33
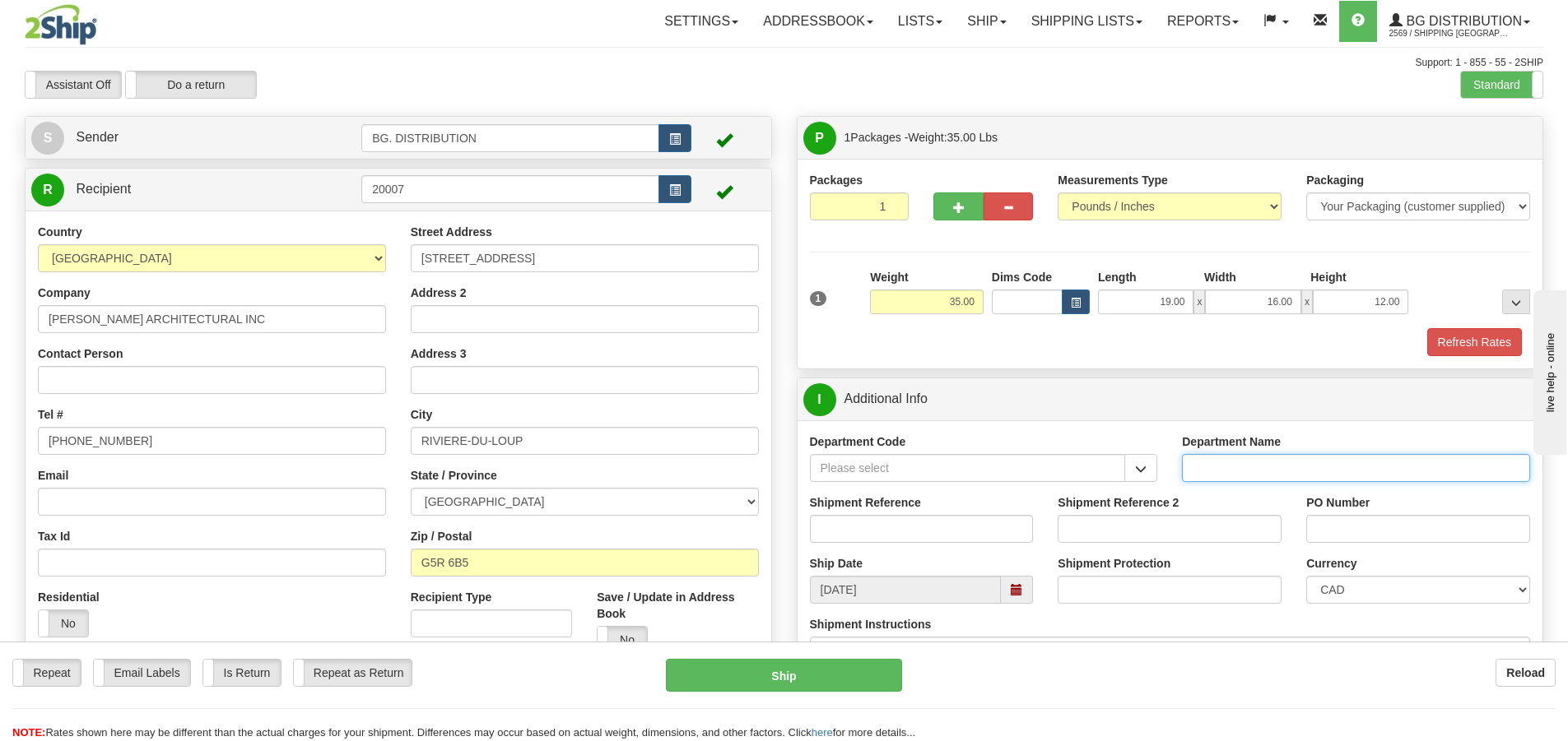
drag, startPoint x: 1346, startPoint y: 462, endPoint x: 1345, endPoint y: 426, distance: 36.0
click at [1349, 436] on div "Department Name" at bounding box center [1356, 458] width 348 height 49
type input "."
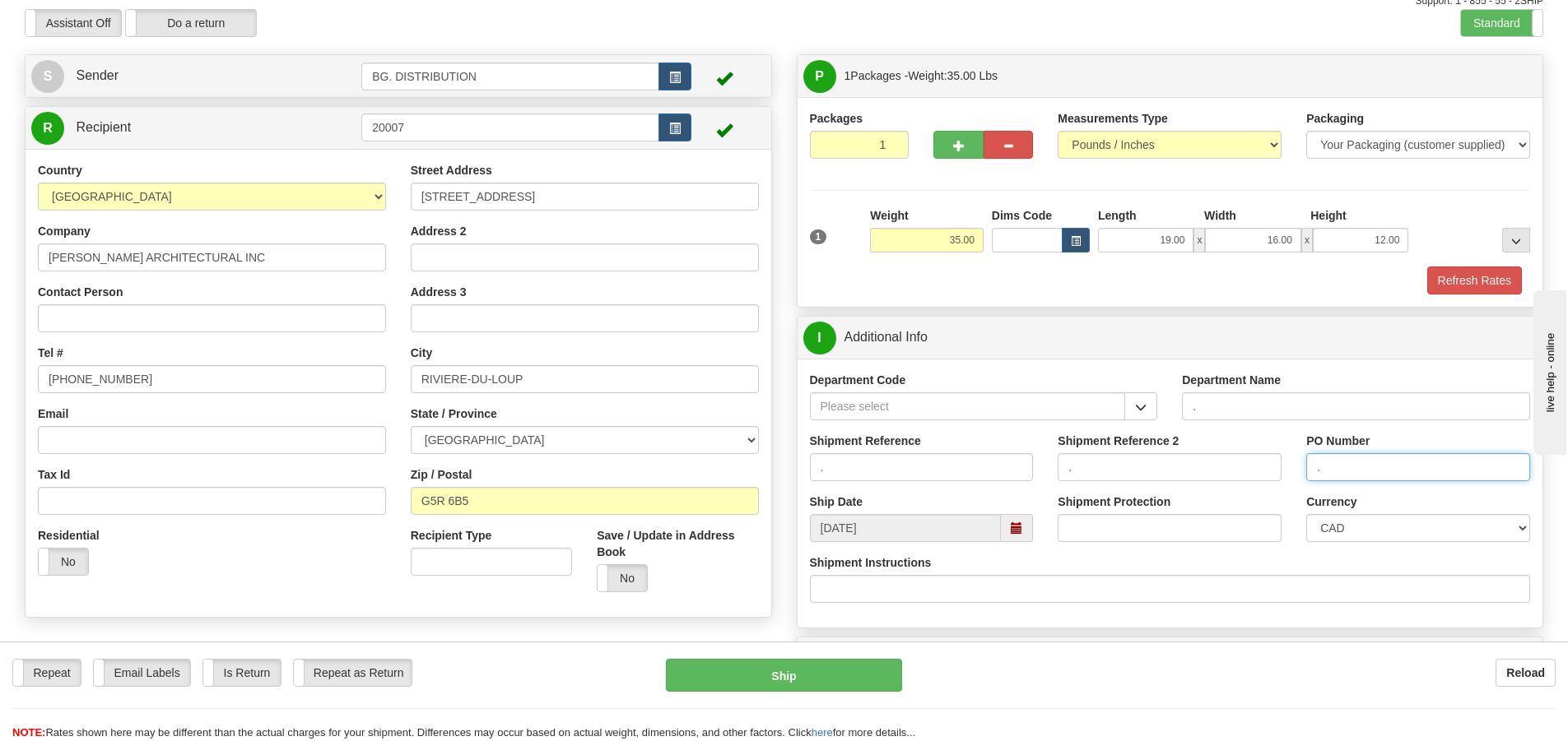
scroll to position [164, 0]
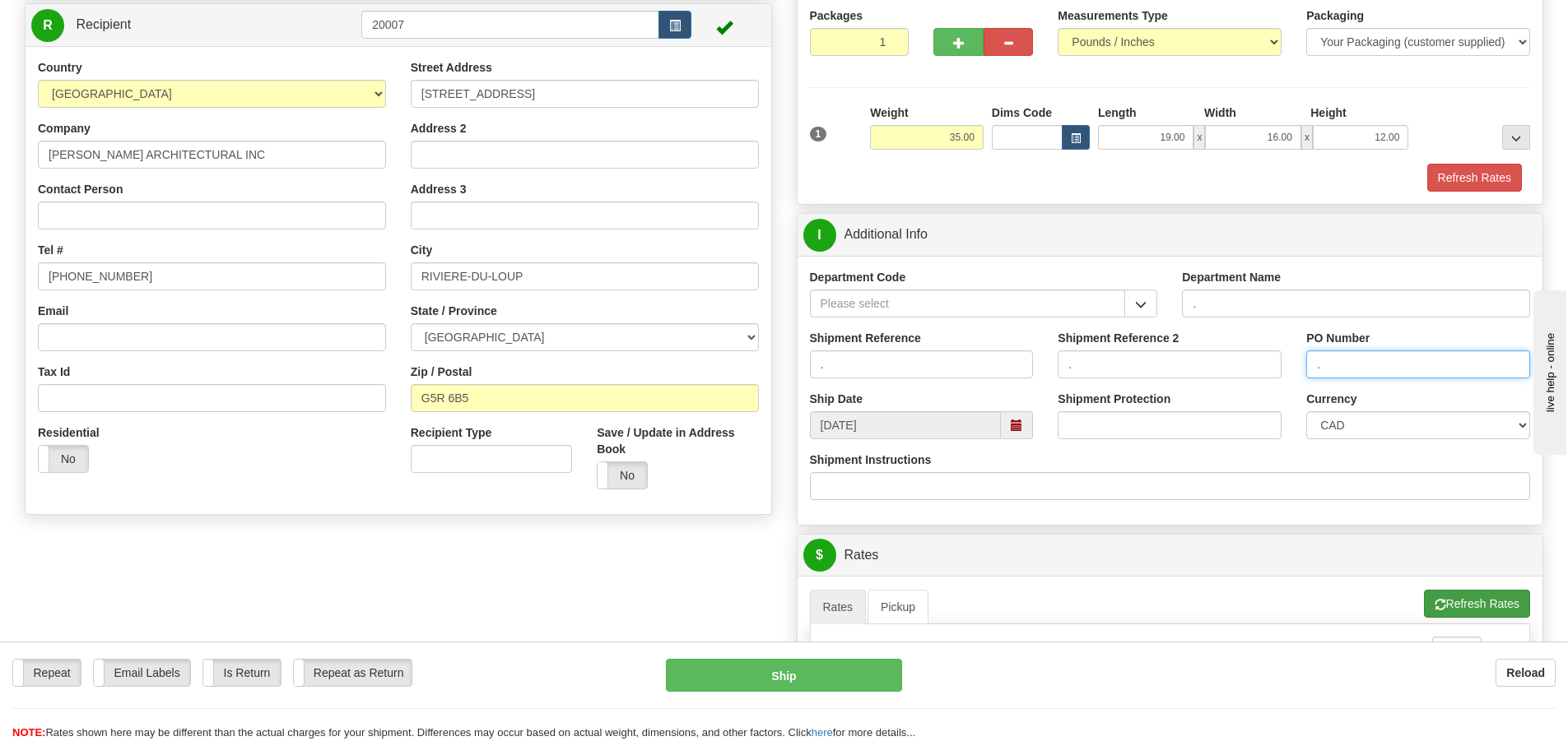
type input "."
click at [1464, 600] on button "Refresh Rates" at bounding box center [1477, 604] width 106 height 28
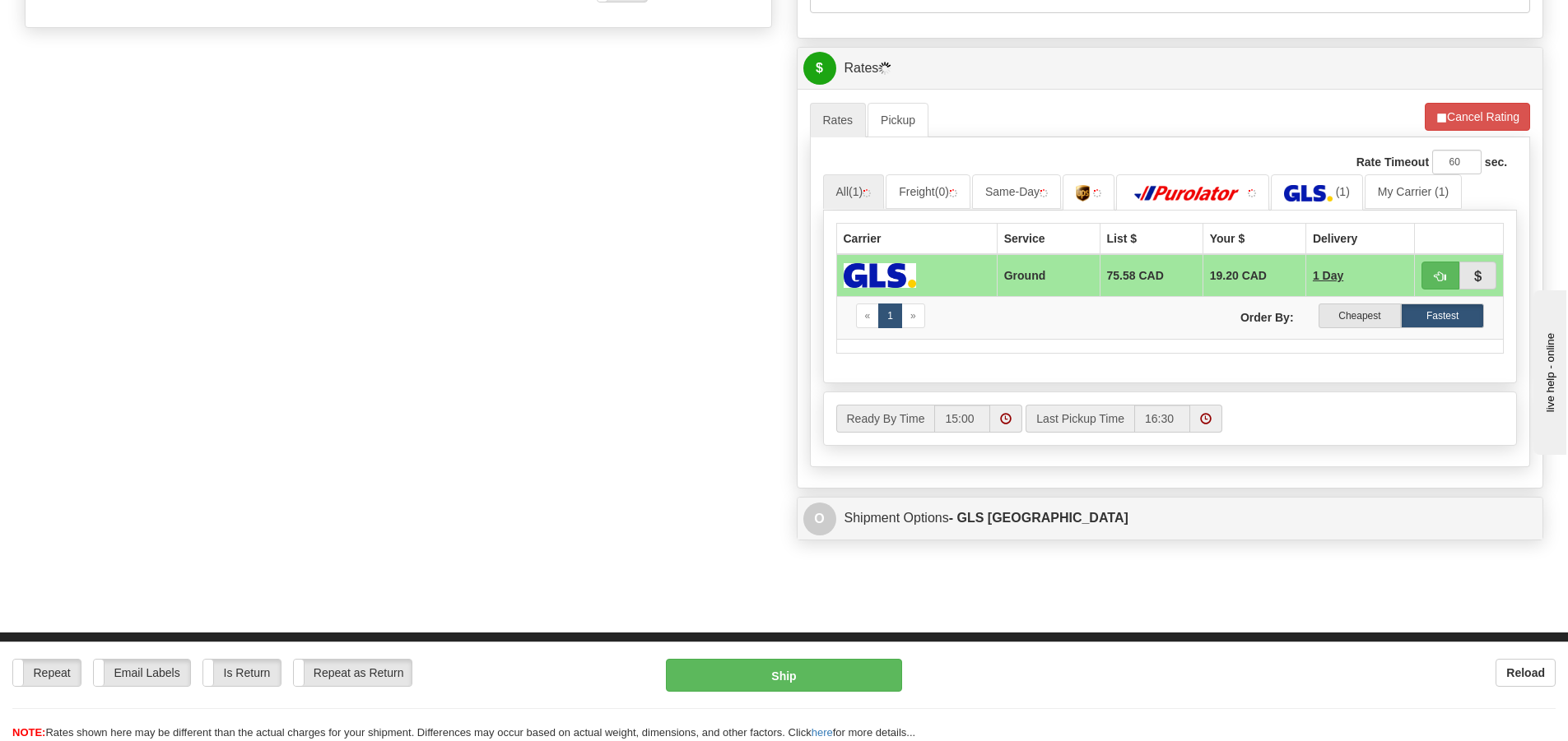
scroll to position [741, 0]
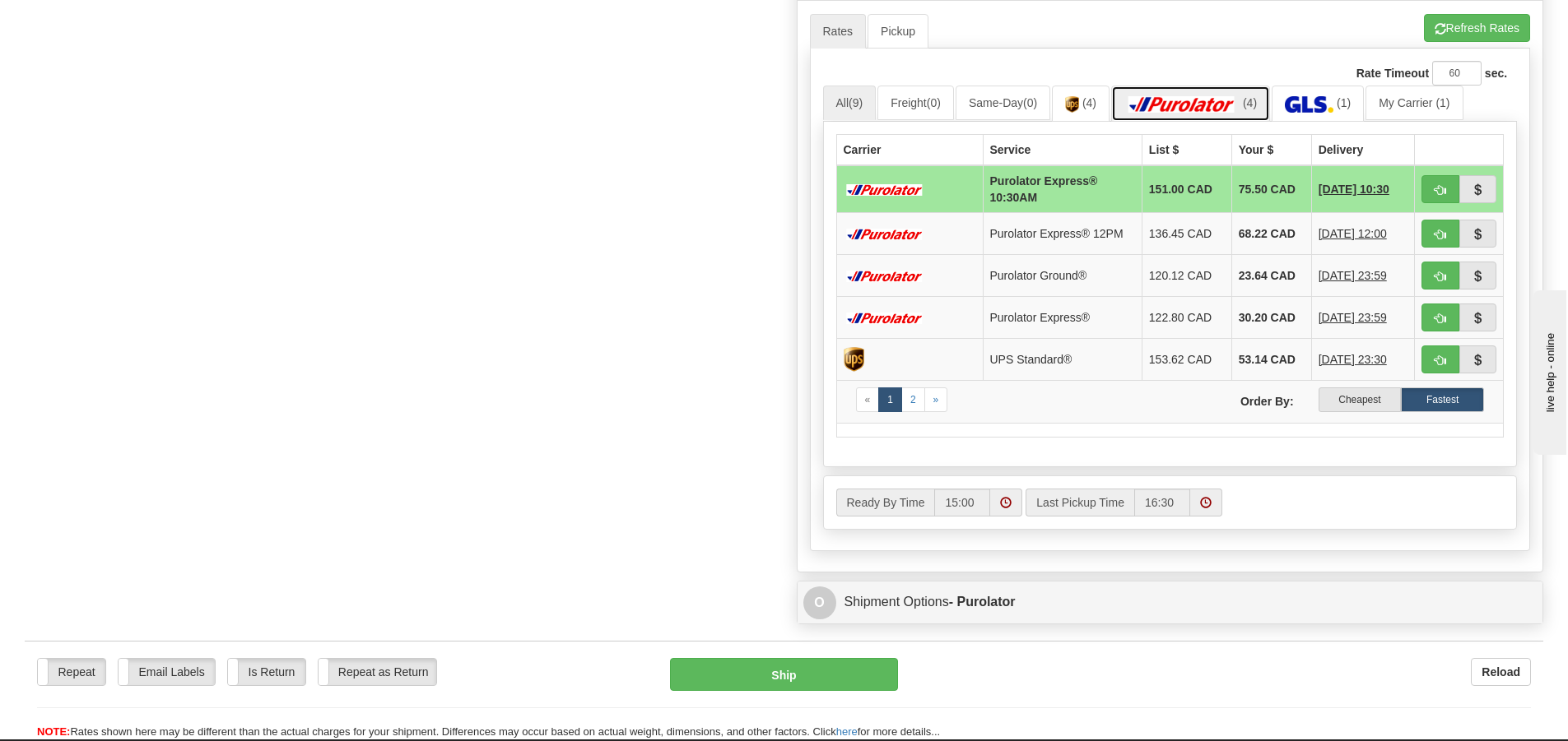
click at [1233, 107] on img at bounding box center [1182, 104] width 116 height 16
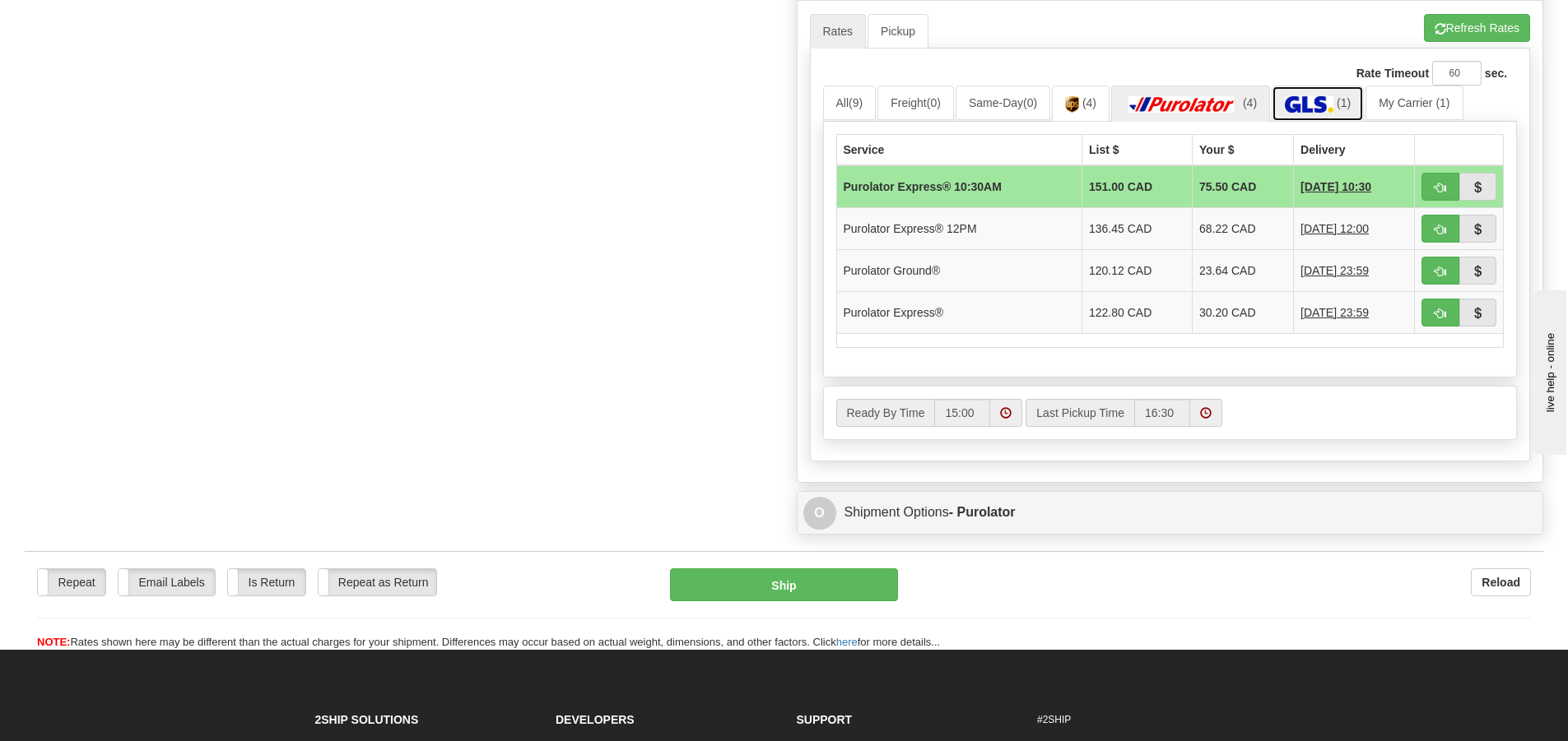
click at [1312, 95] on link "(1)" at bounding box center [1318, 103] width 92 height 35
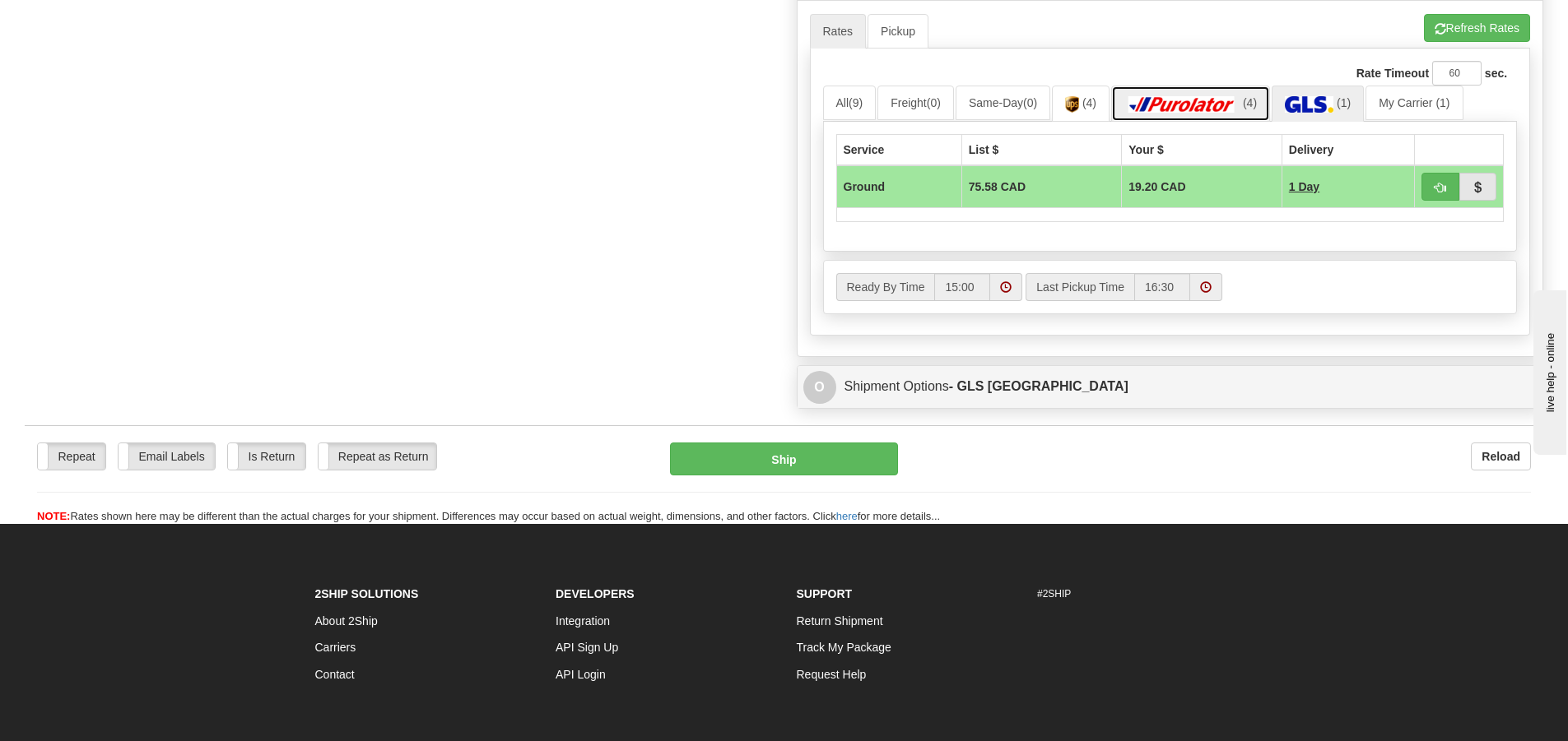
click at [1239, 110] on img at bounding box center [1182, 104] width 116 height 16
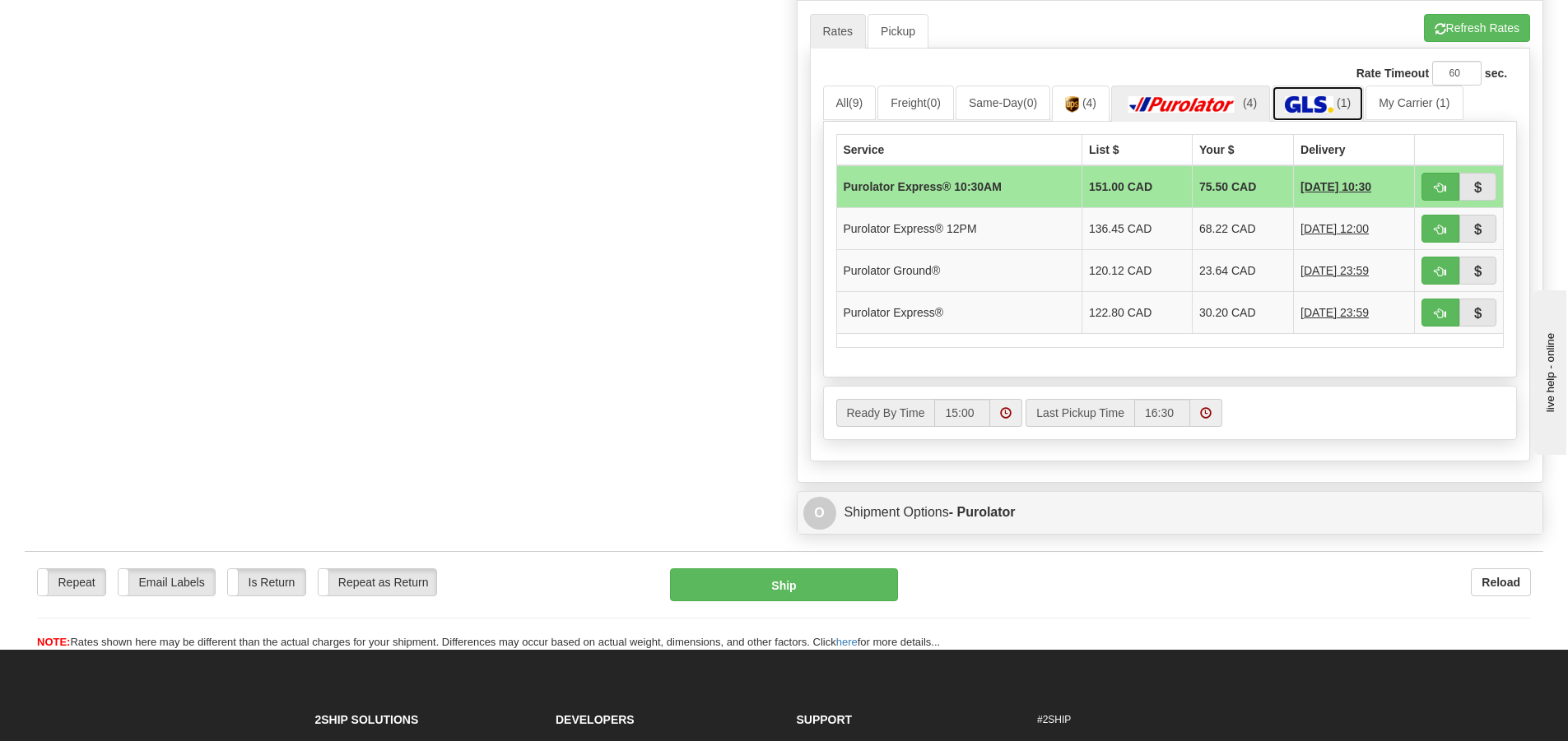
click at [1317, 113] on img at bounding box center [1309, 104] width 49 height 16
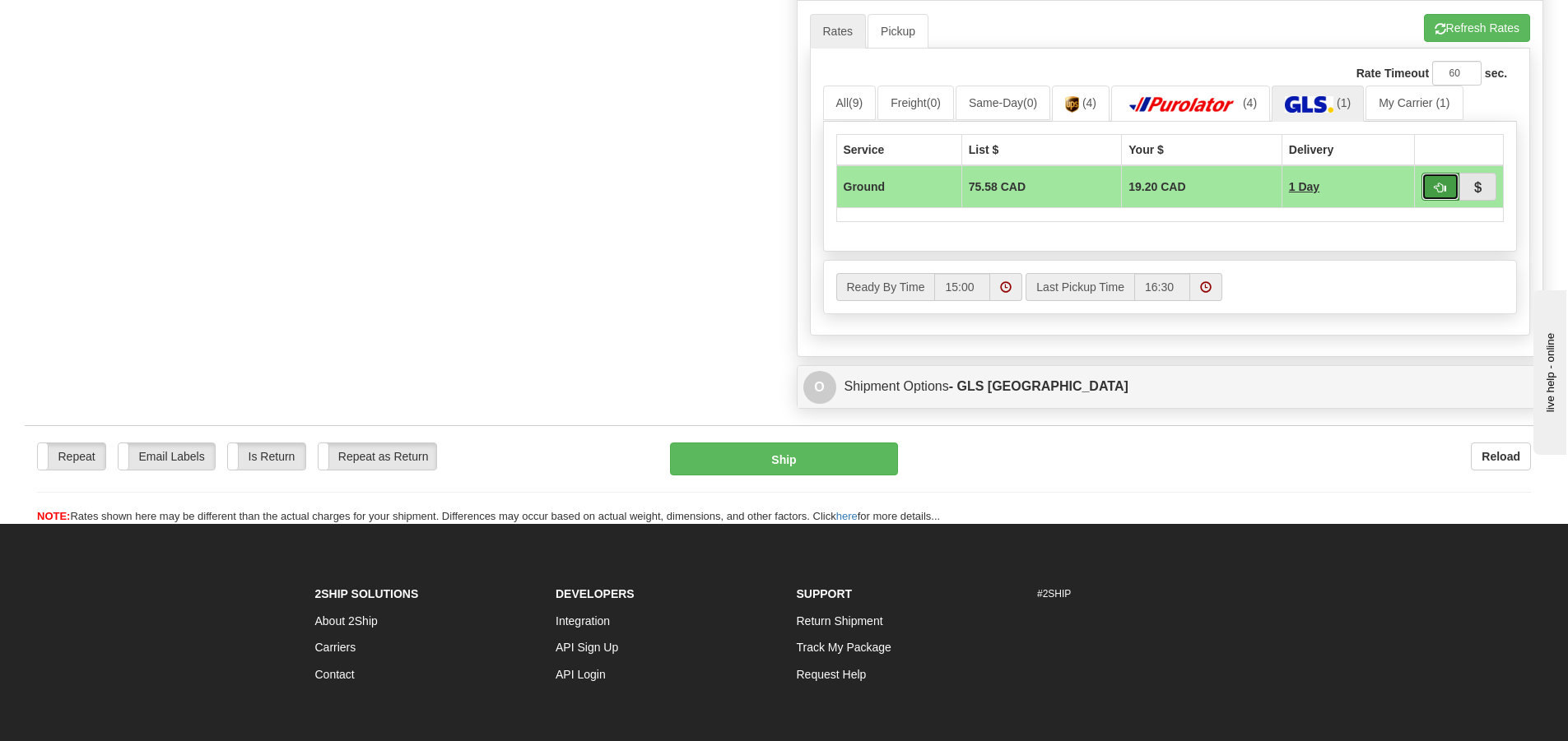
click at [1428, 190] on button "button" at bounding box center [1440, 187] width 38 height 28
type input "1"
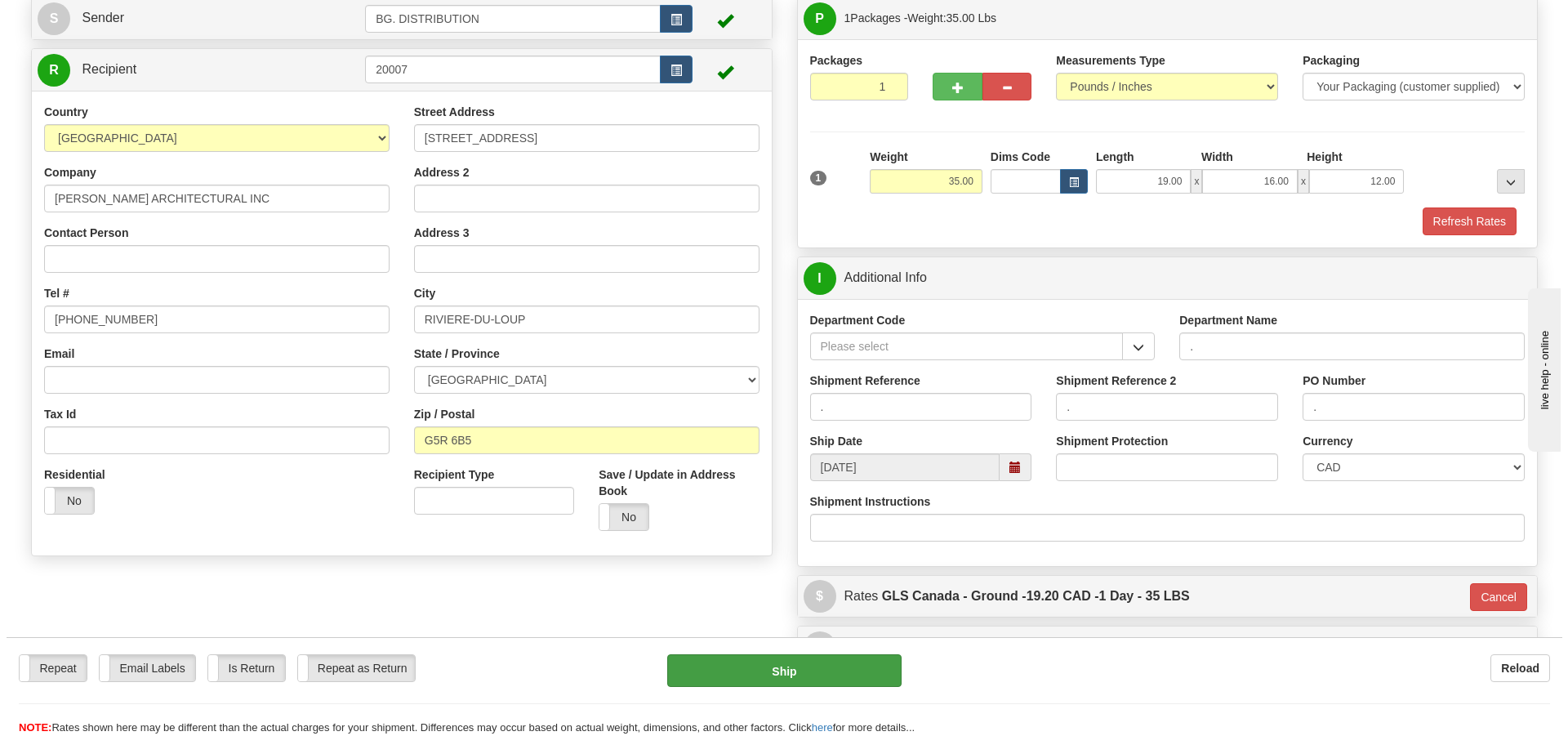
scroll to position [97, 0]
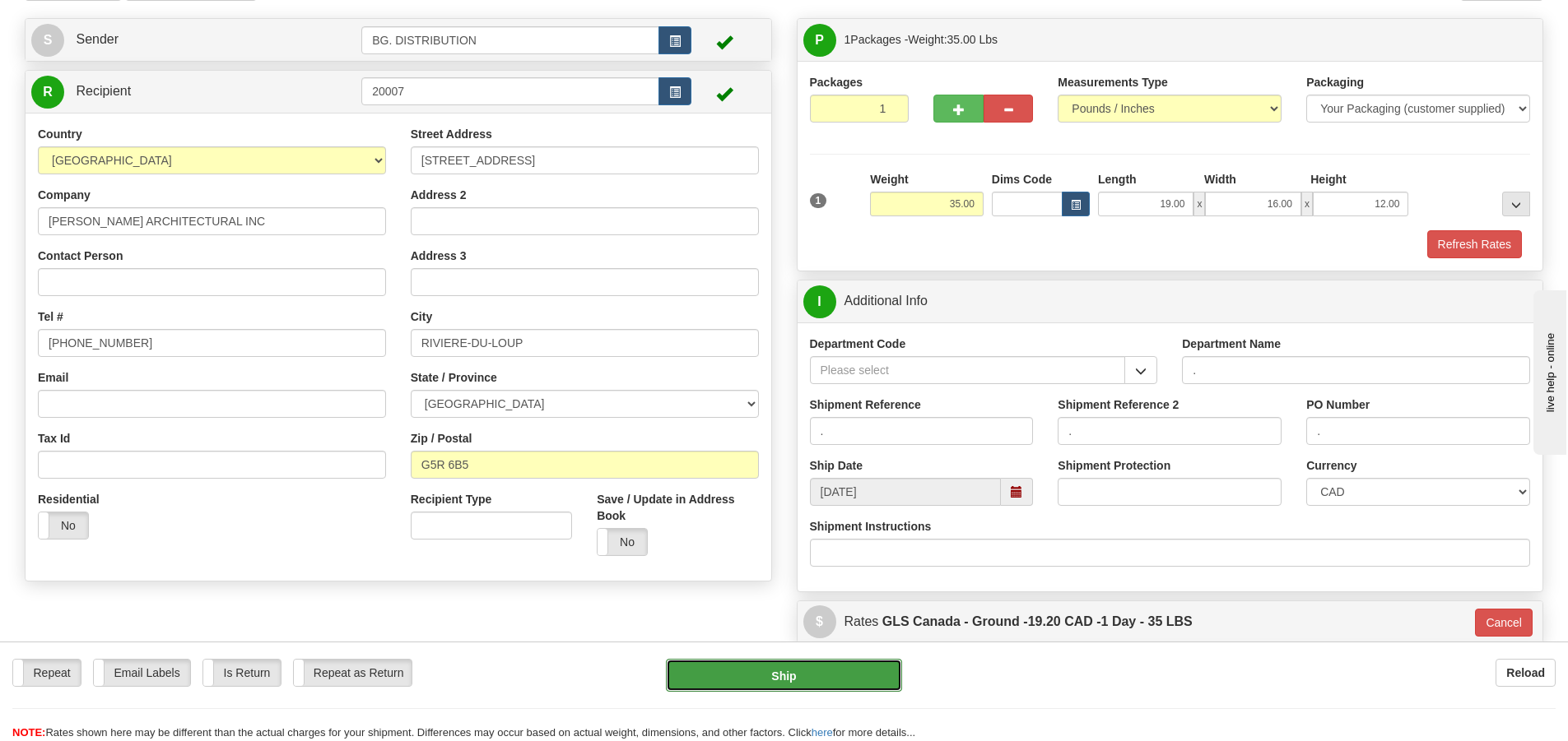
click at [793, 676] on button "Ship" at bounding box center [784, 675] width 236 height 33
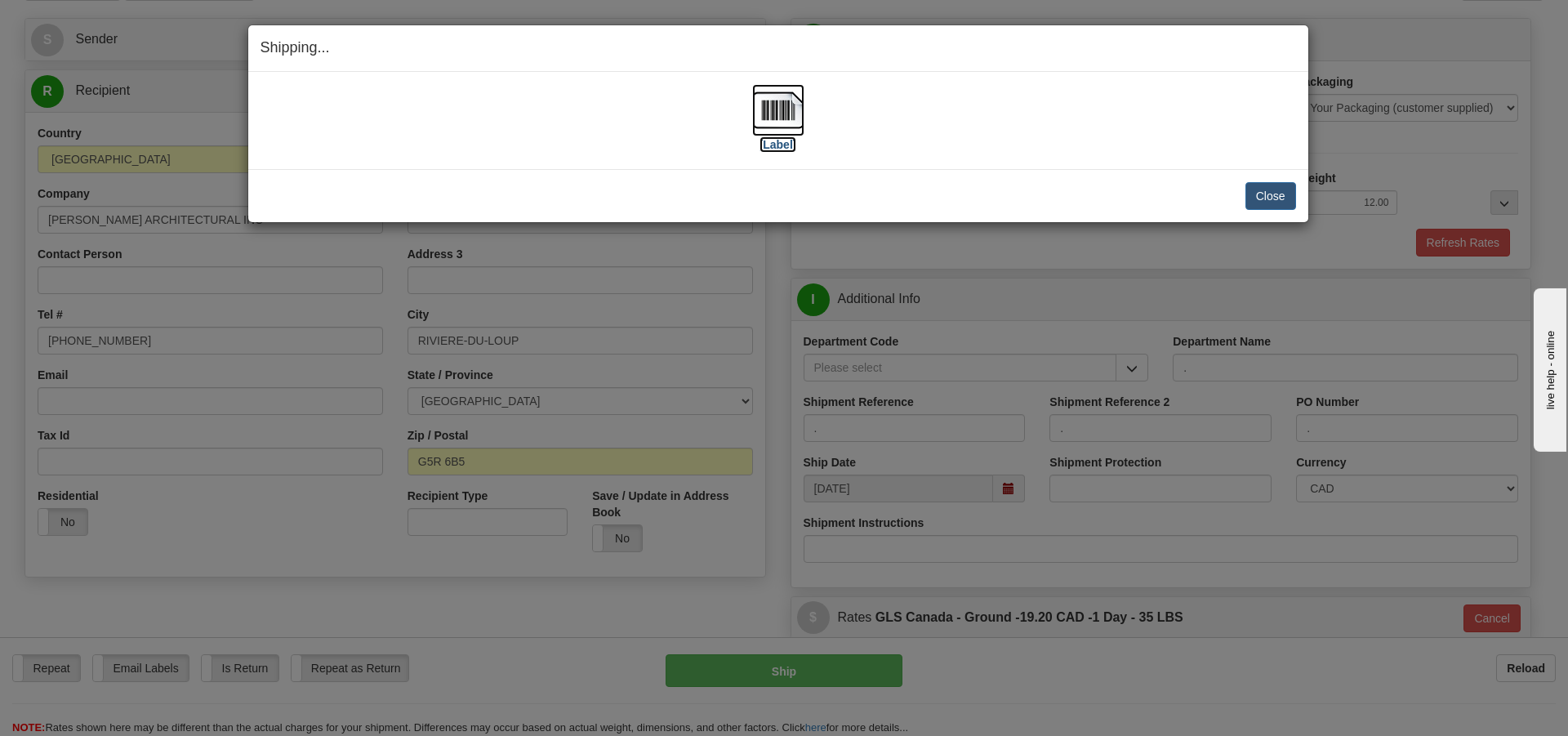
click at [781, 149] on label "[Label]" at bounding box center [778, 144] width 37 height 16
click at [1256, 165] on div "[Label] IMPORTANT NOTICE Embassy / Consulate / Government Building / Hospital C…" at bounding box center [778, 121] width 1060 height 97
click at [1253, 184] on button "Close" at bounding box center [1272, 195] width 51 height 28
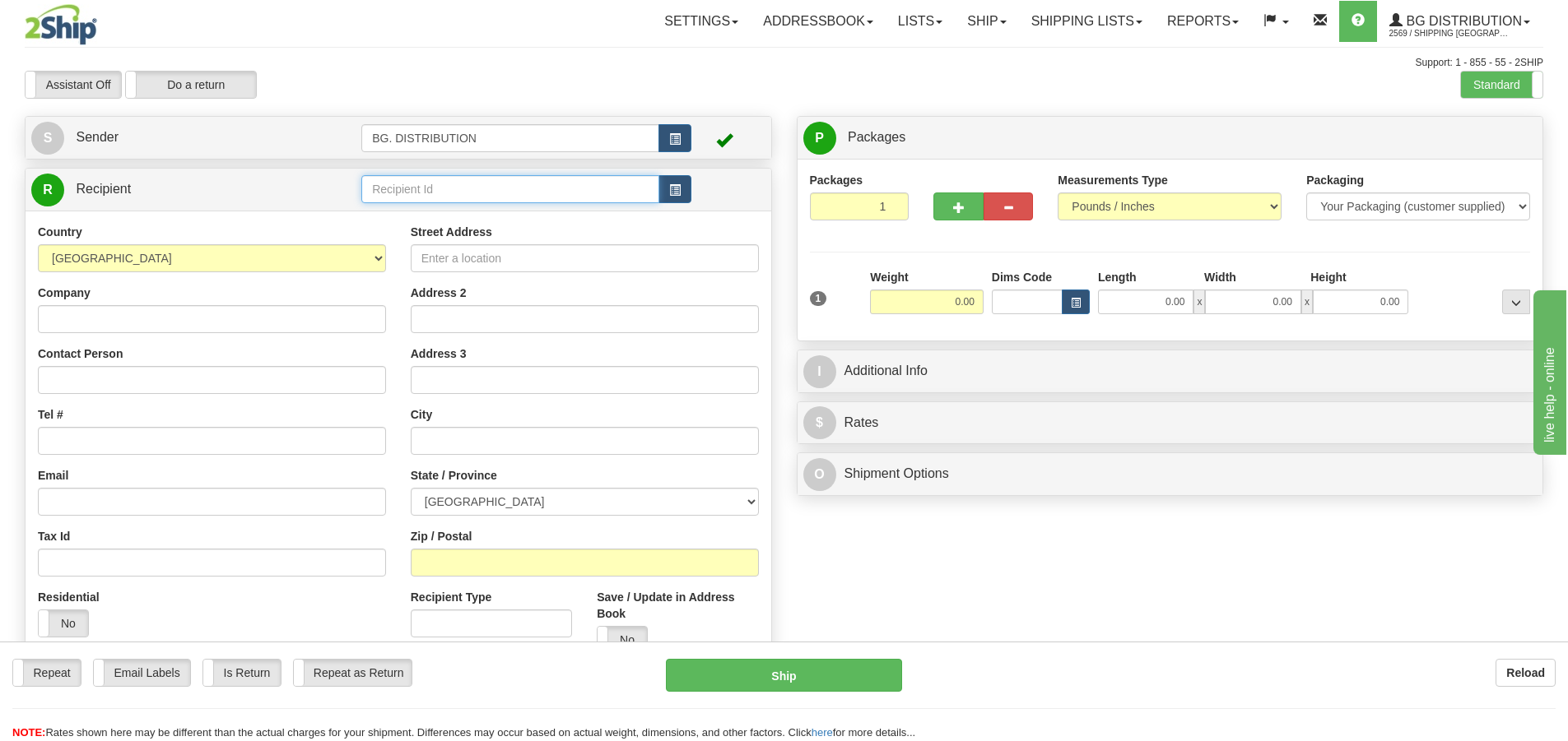
click at [389, 176] on input "text" at bounding box center [510, 189] width 298 height 28
type input "20174"
click button "Delete" at bounding box center [0, 0] width 0 height 0
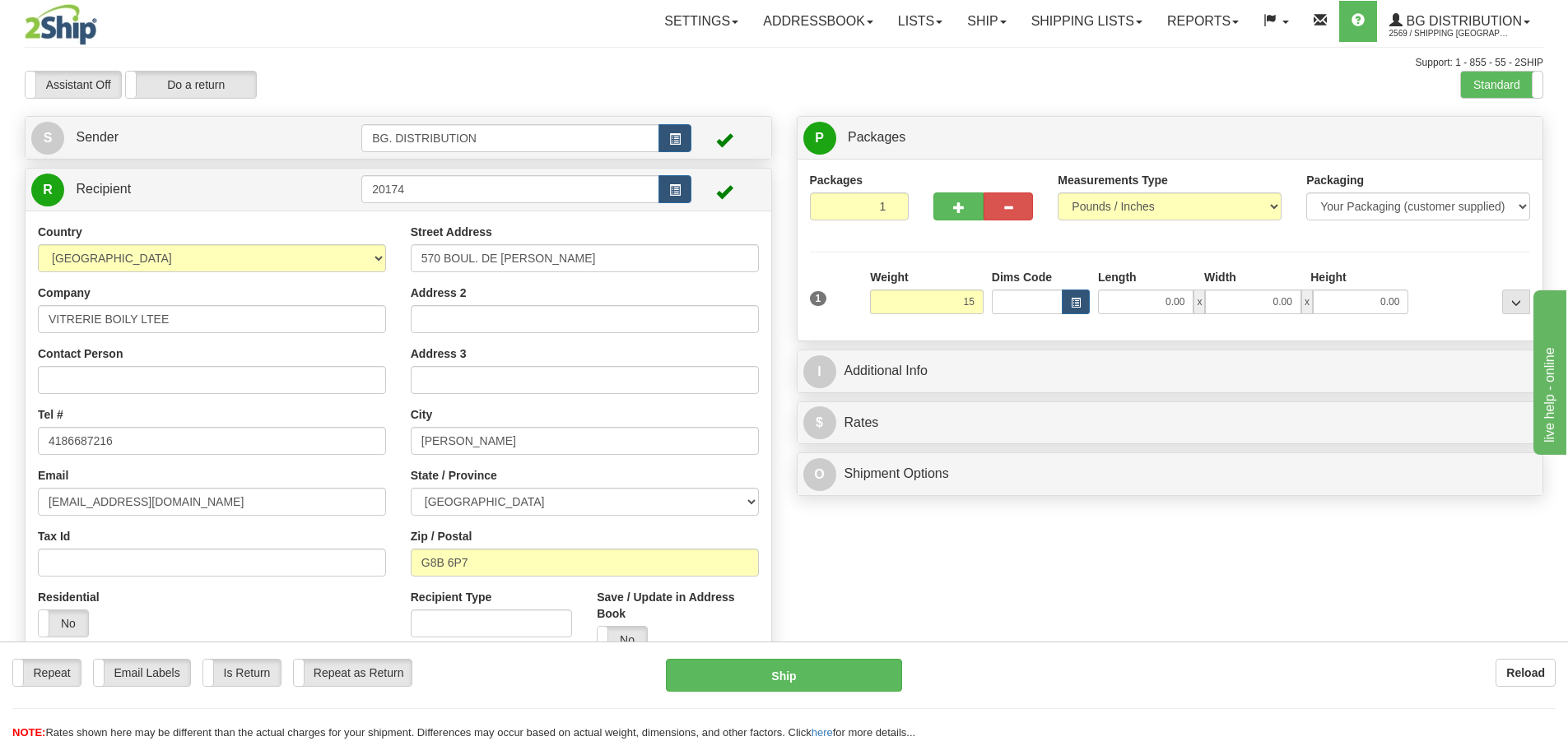
type input "15.00"
click at [1155, 319] on div "1 Weight 15.00 Dims Code x x" at bounding box center [1171, 298] width 729 height 58
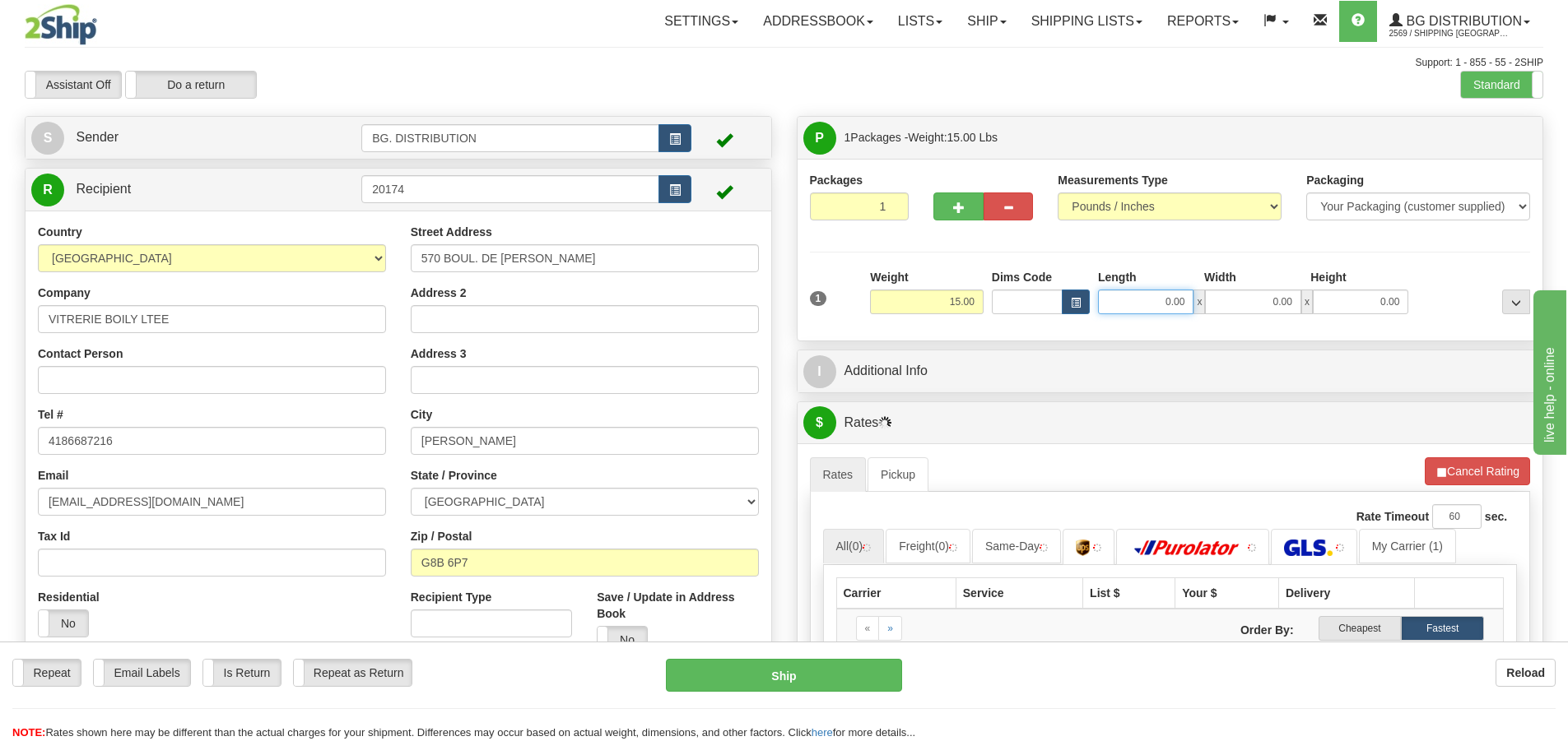
click at [1159, 311] on input "0.00" at bounding box center [1146, 302] width 96 height 25
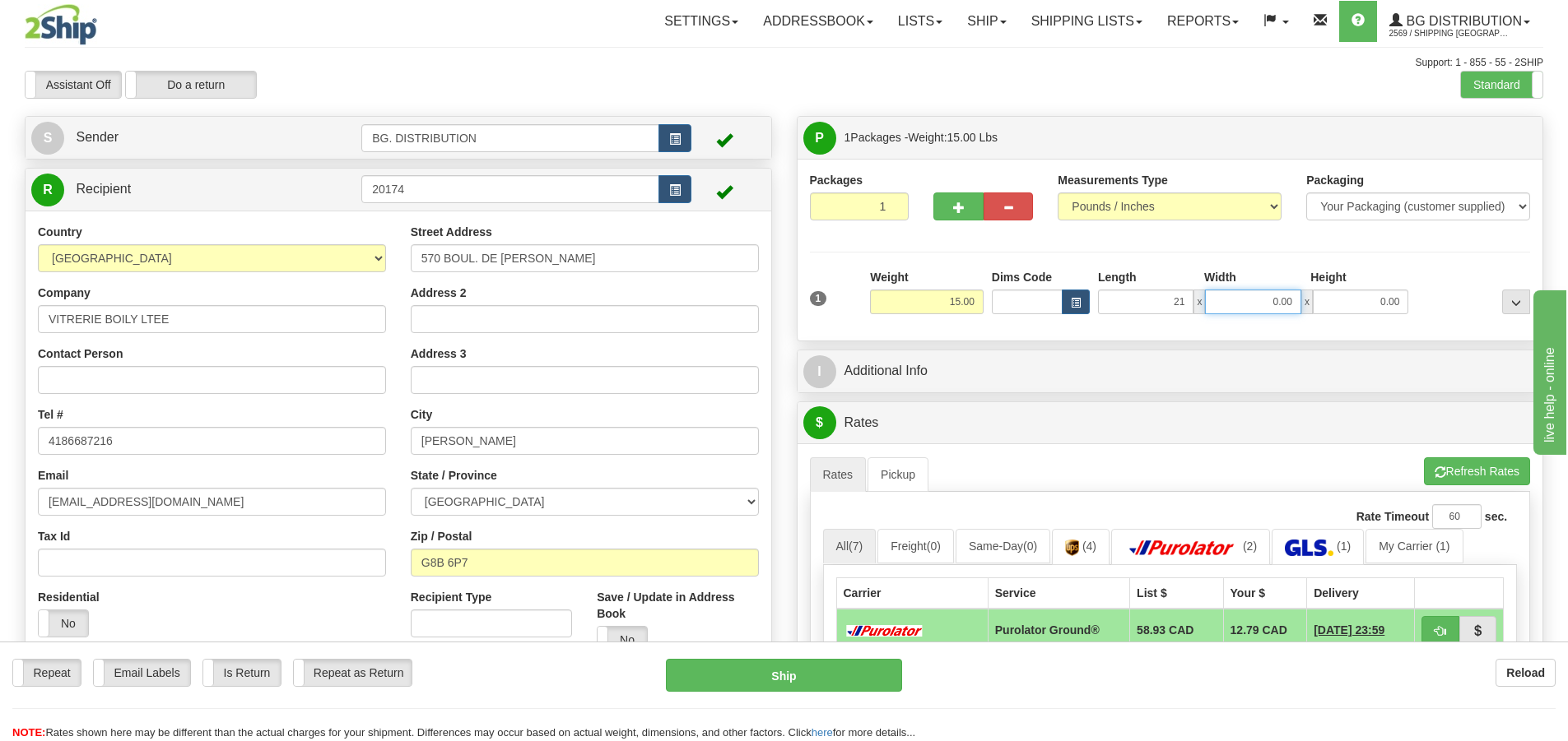
type input "21.00"
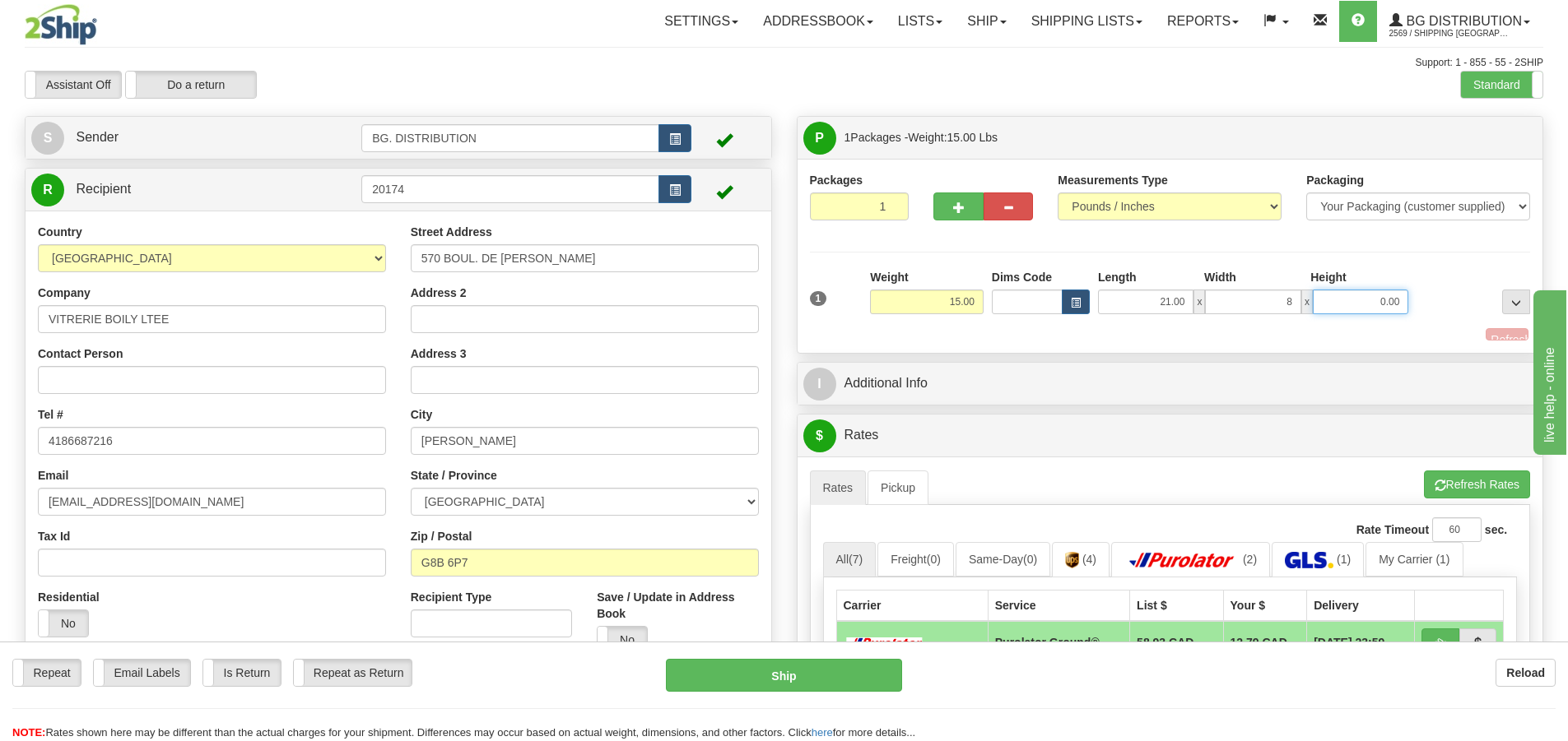
type input "8.00"
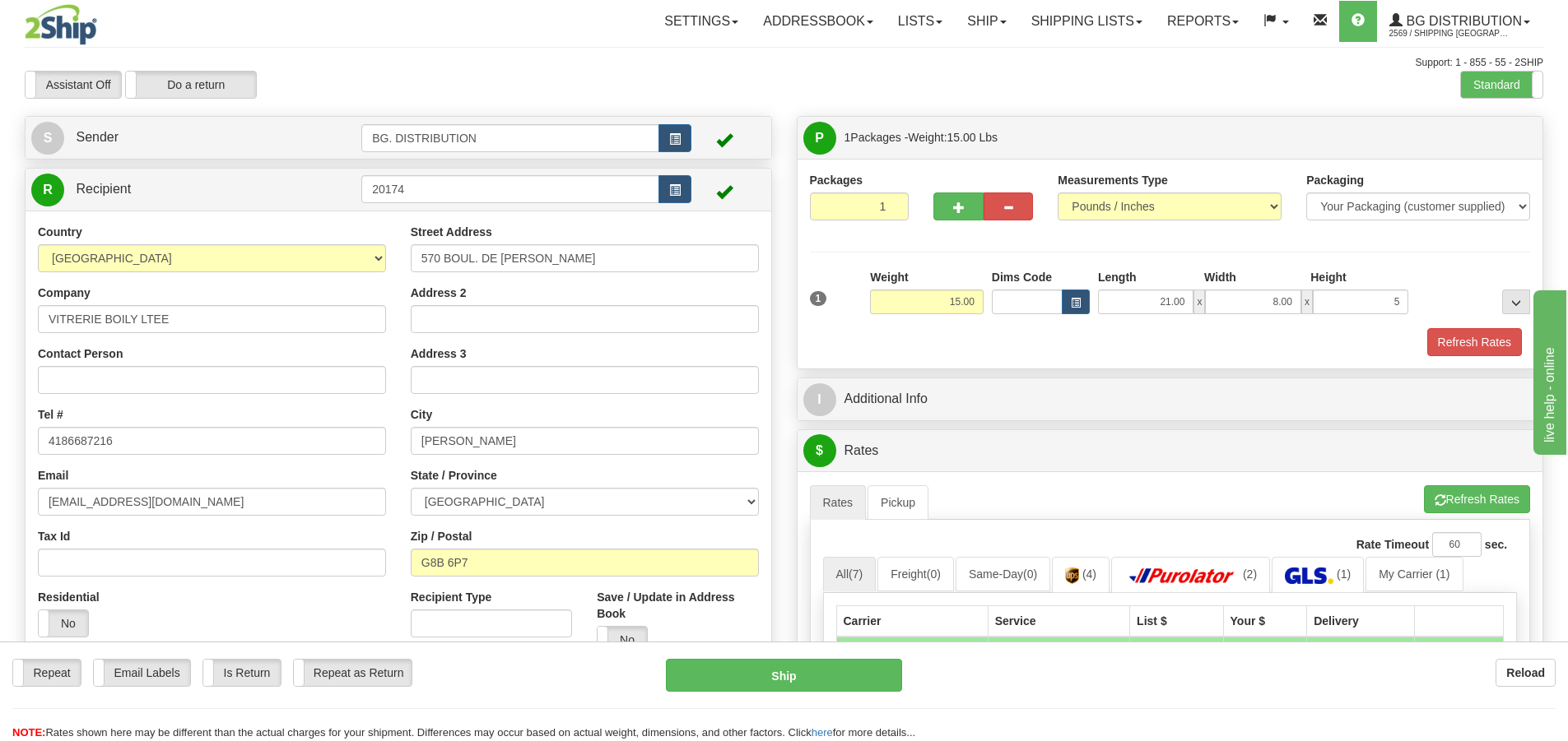
type input "5.00"
click at [1067, 359] on div "Packages 1 1 Measurements Type" at bounding box center [1170, 264] width 745 height 210
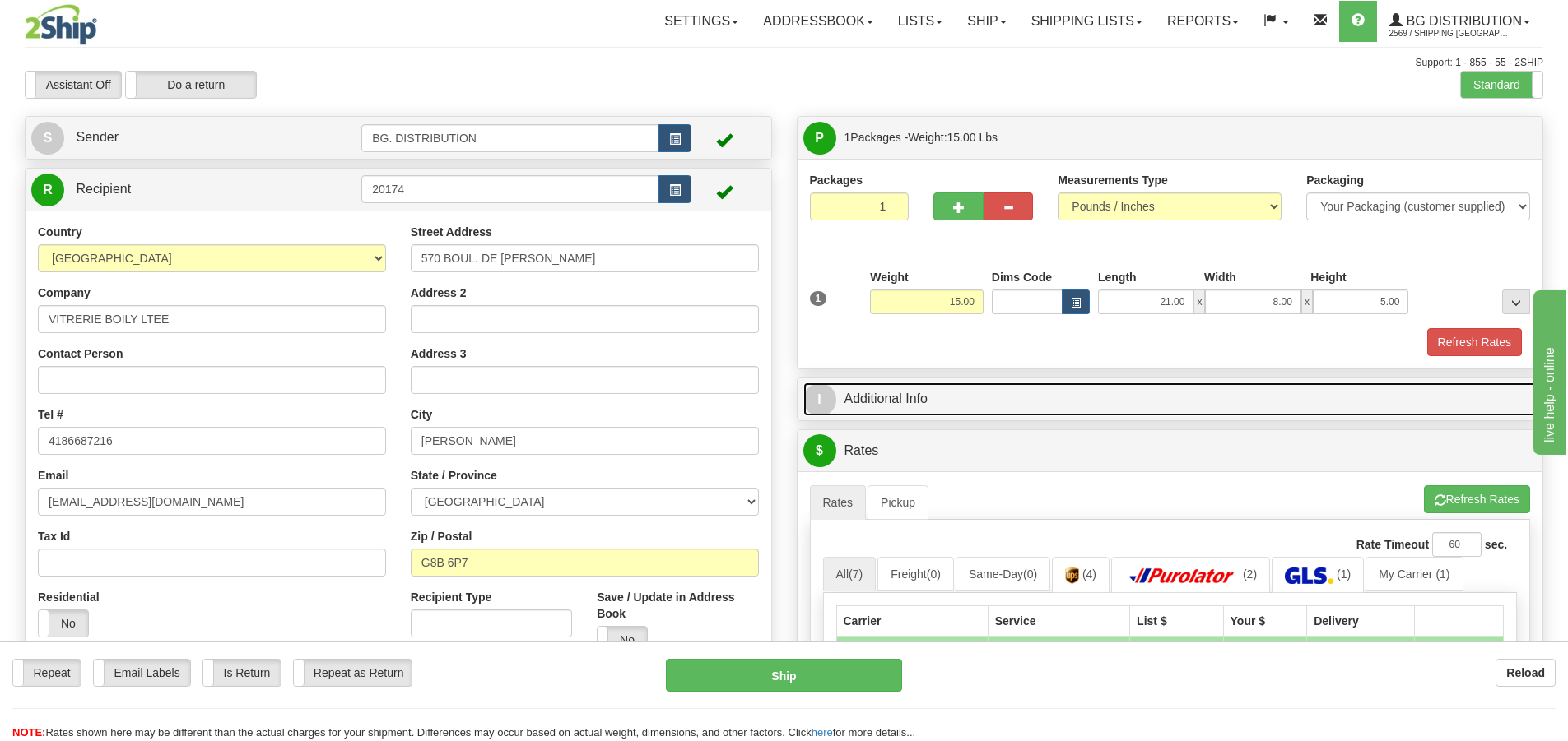
click at [814, 386] on span "I" at bounding box center [820, 400] width 33 height 33
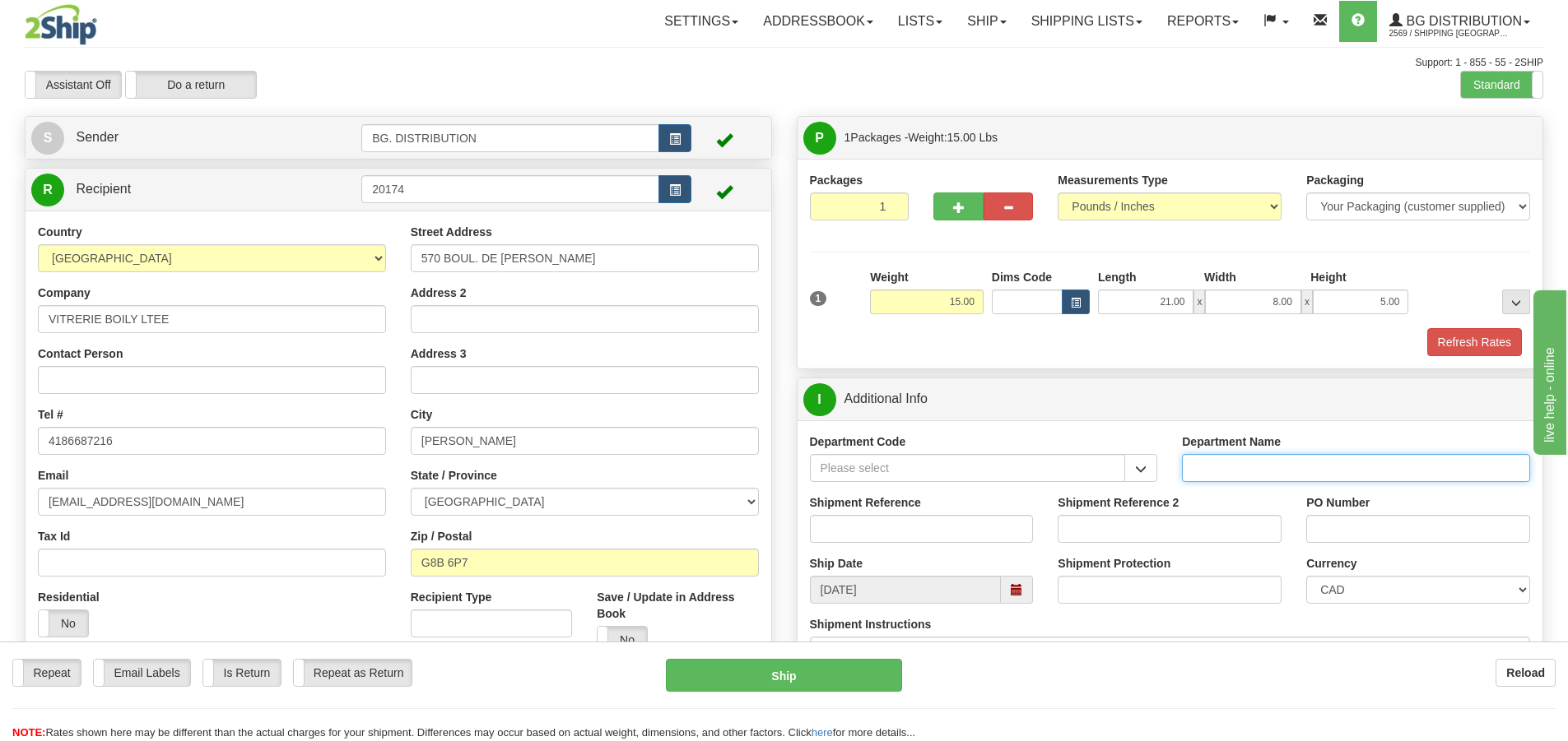
click at [1238, 467] on input "Department Name" at bounding box center [1356, 468] width 348 height 28
type input "."
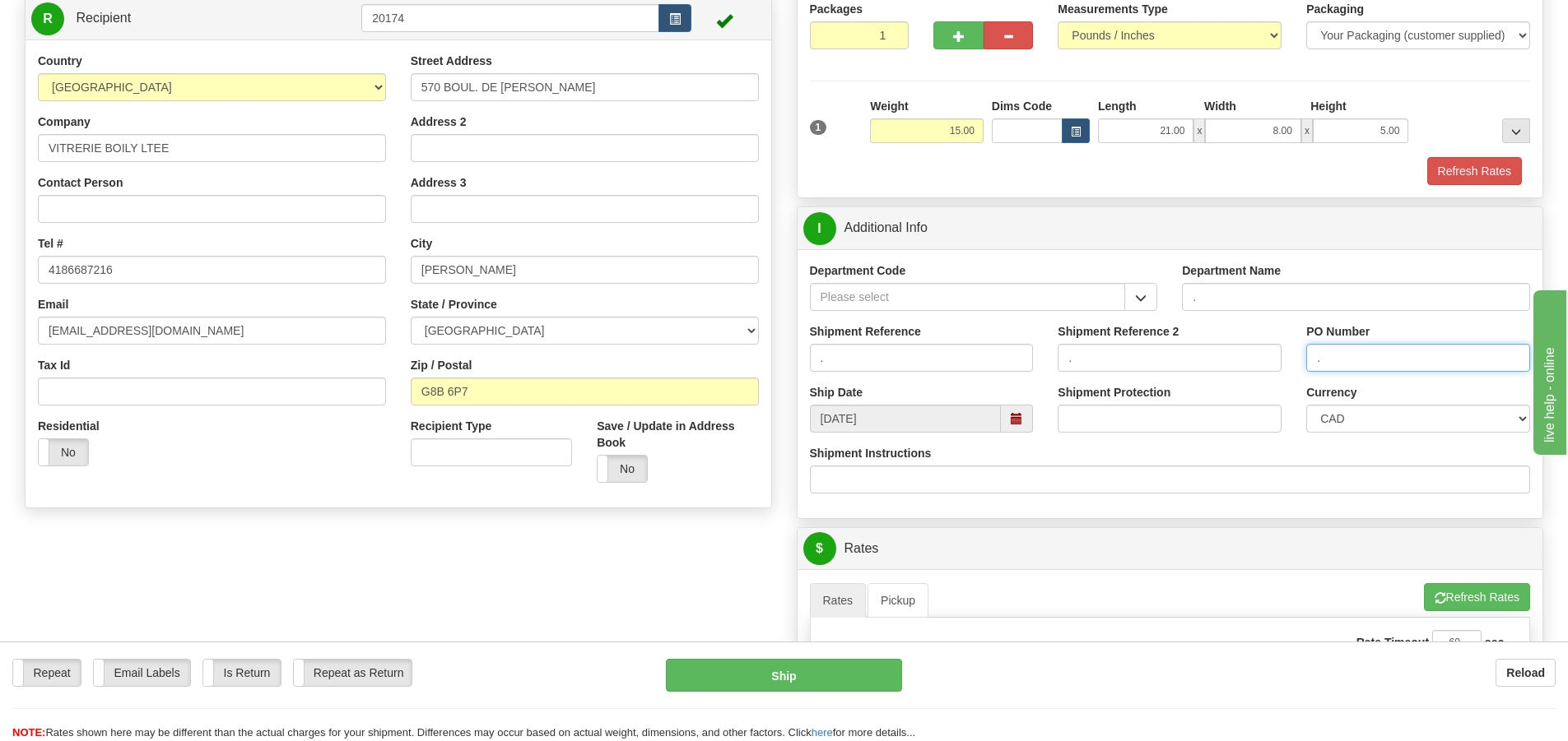
scroll to position [329, 0]
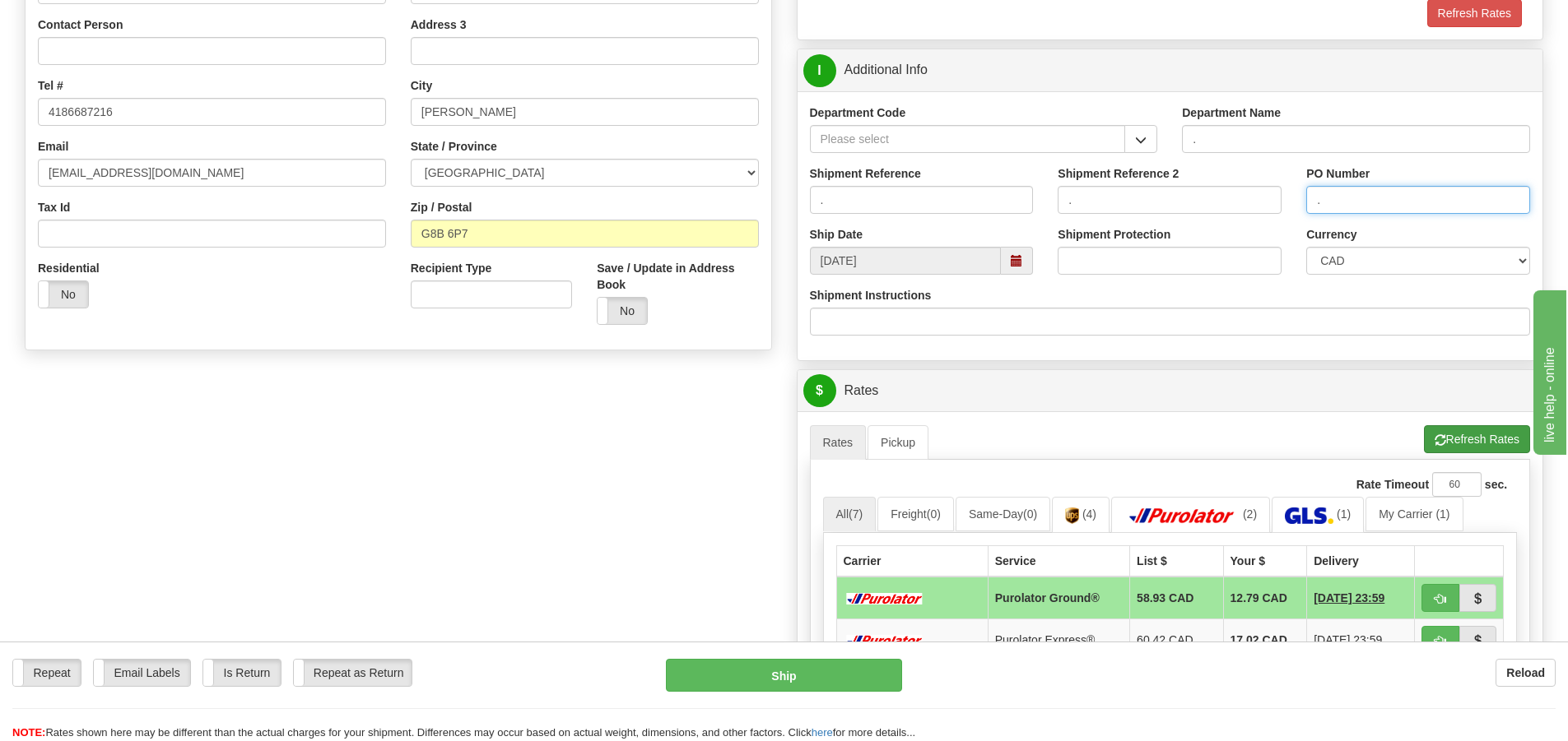
type input "."
click at [1445, 434] on button "Refresh Rates" at bounding box center [1477, 439] width 106 height 28
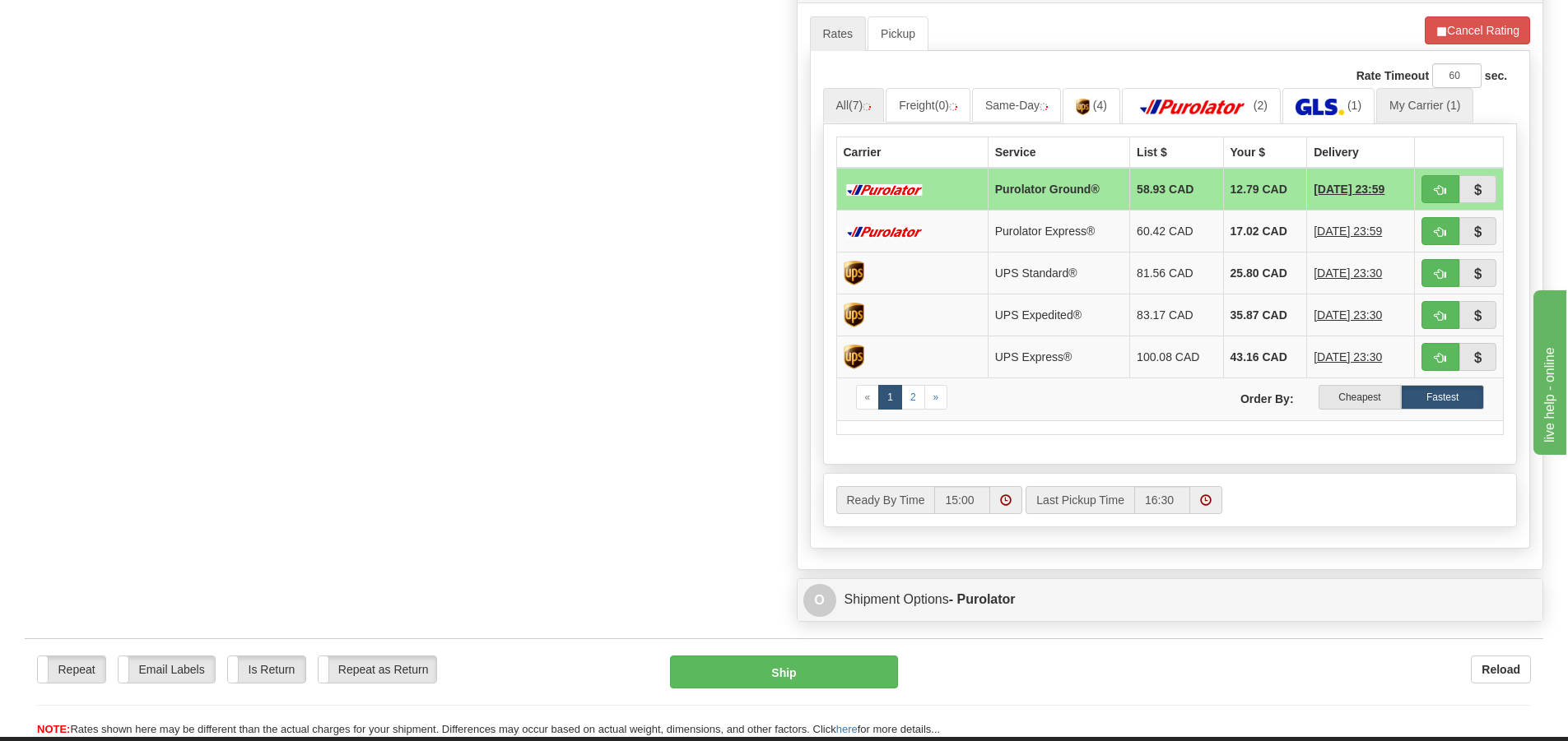
scroll to position [741, 0]
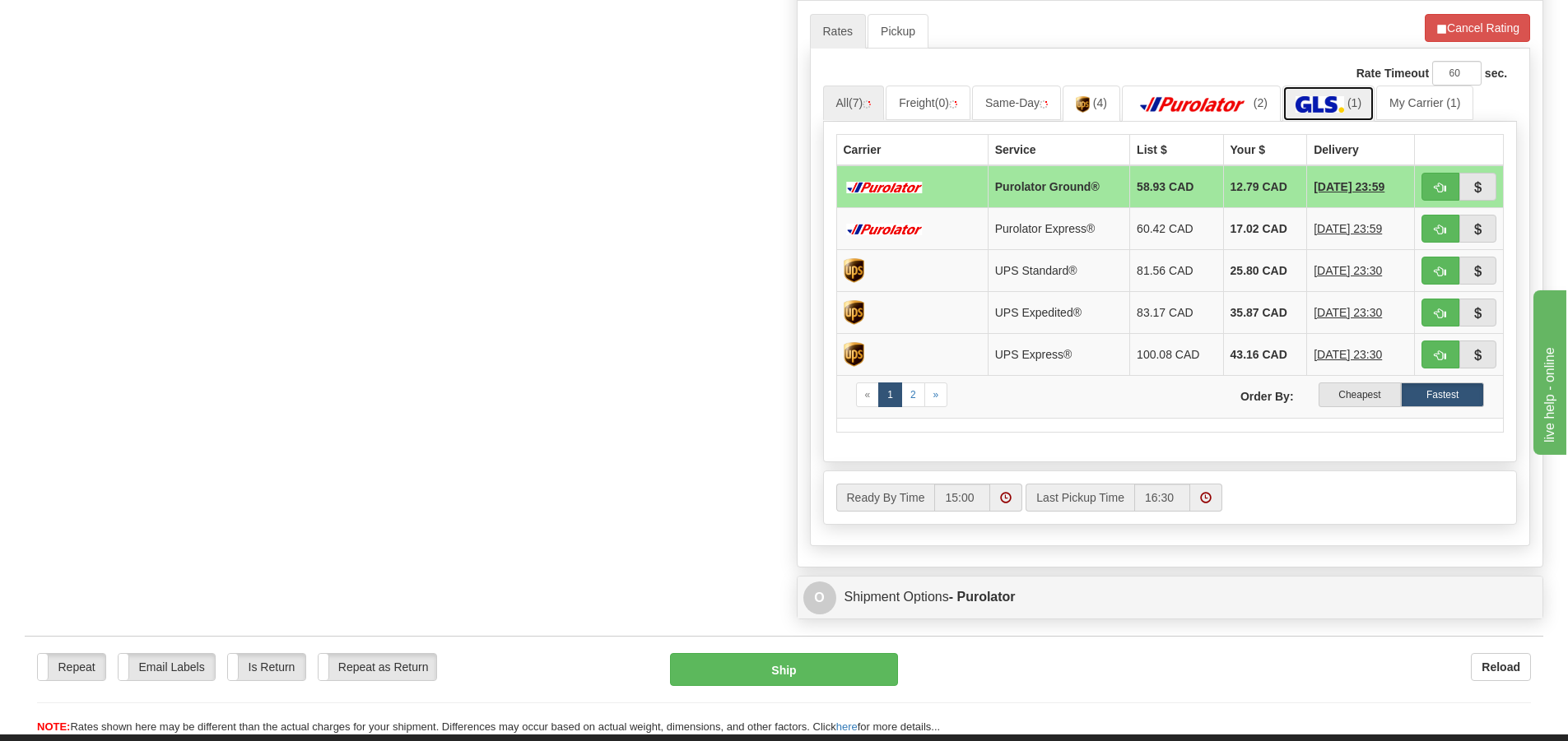
click at [1357, 101] on span "(1)" at bounding box center [1354, 103] width 14 height 13
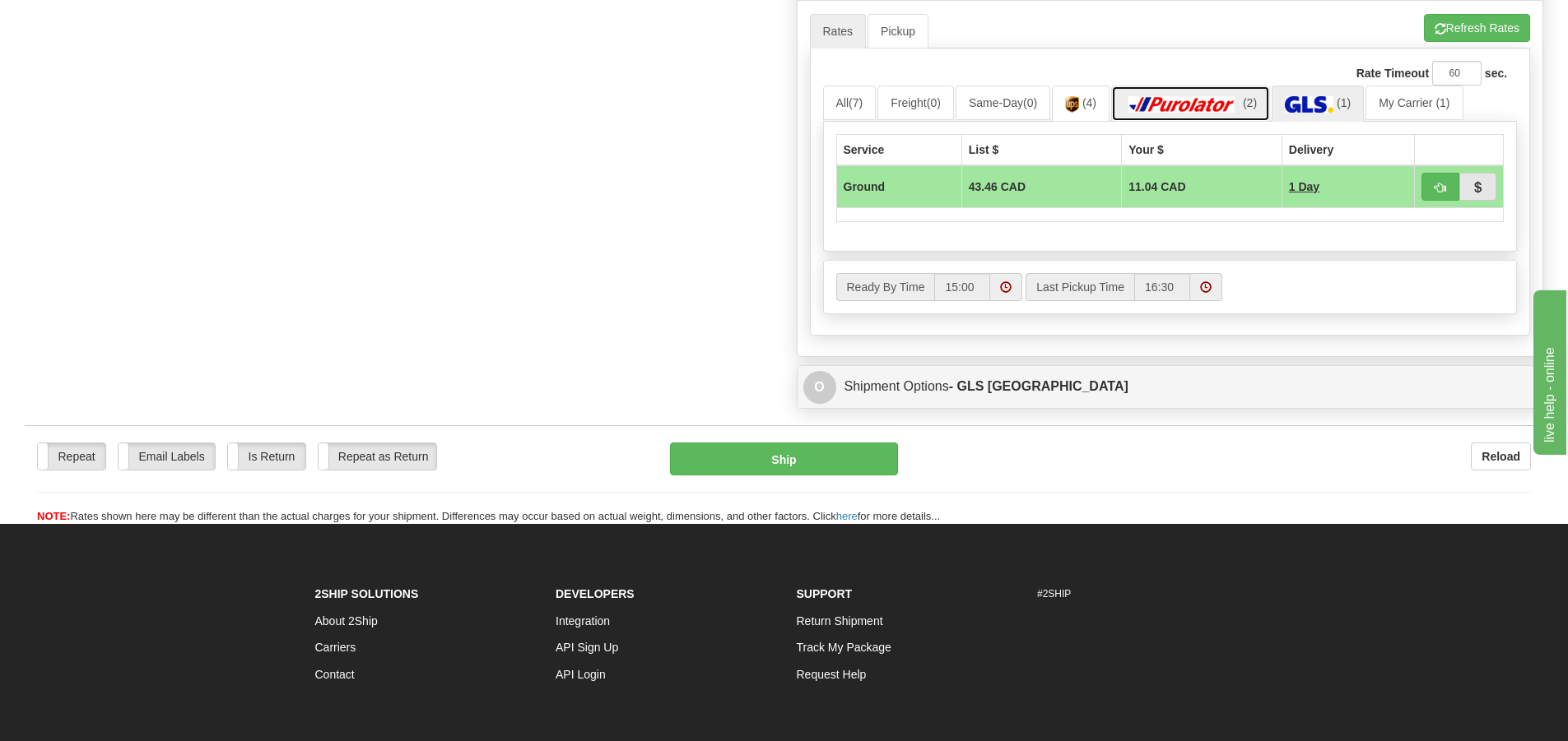
click at [1221, 94] on link "(2)" at bounding box center [1191, 103] width 159 height 35
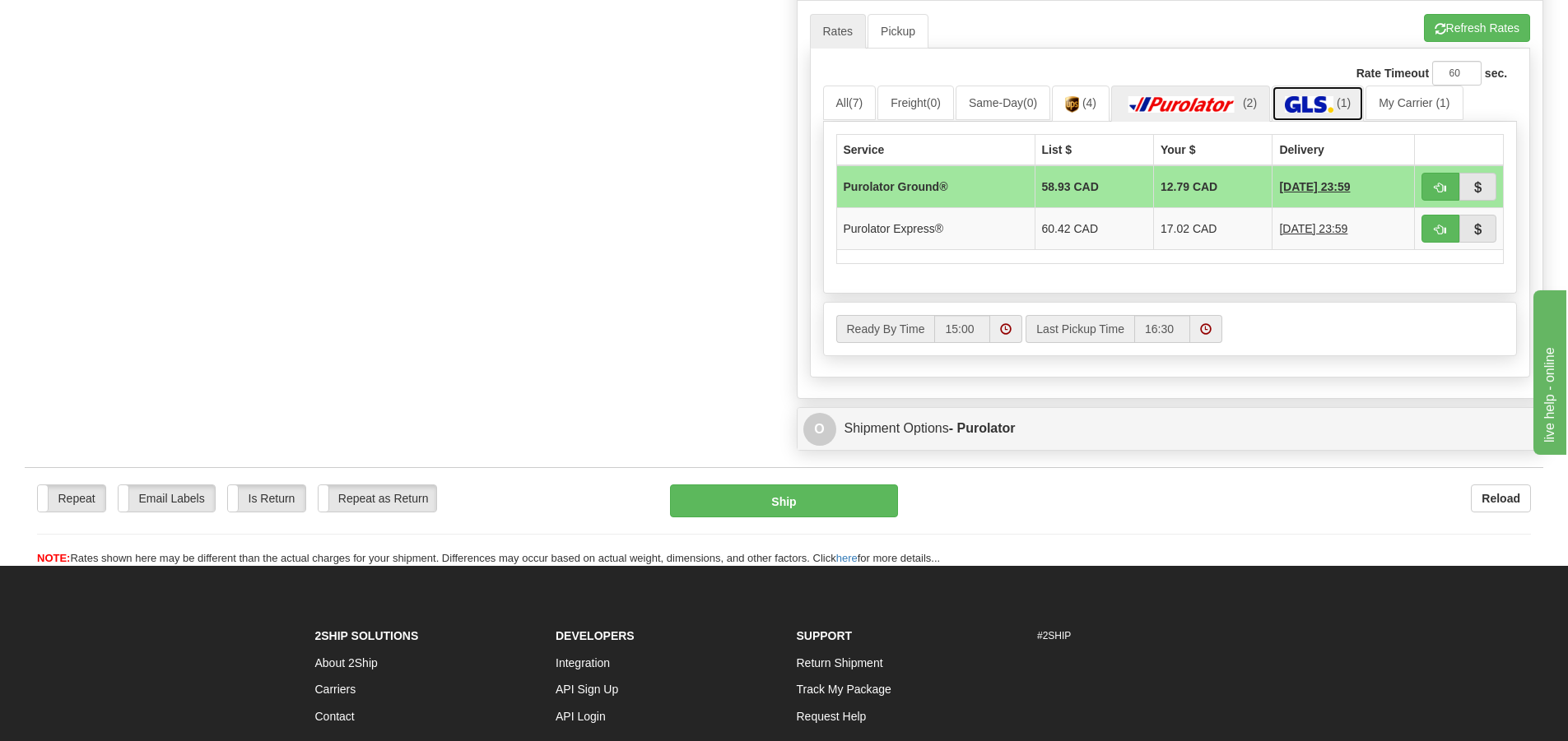
click at [1333, 110] on img at bounding box center [1309, 104] width 49 height 16
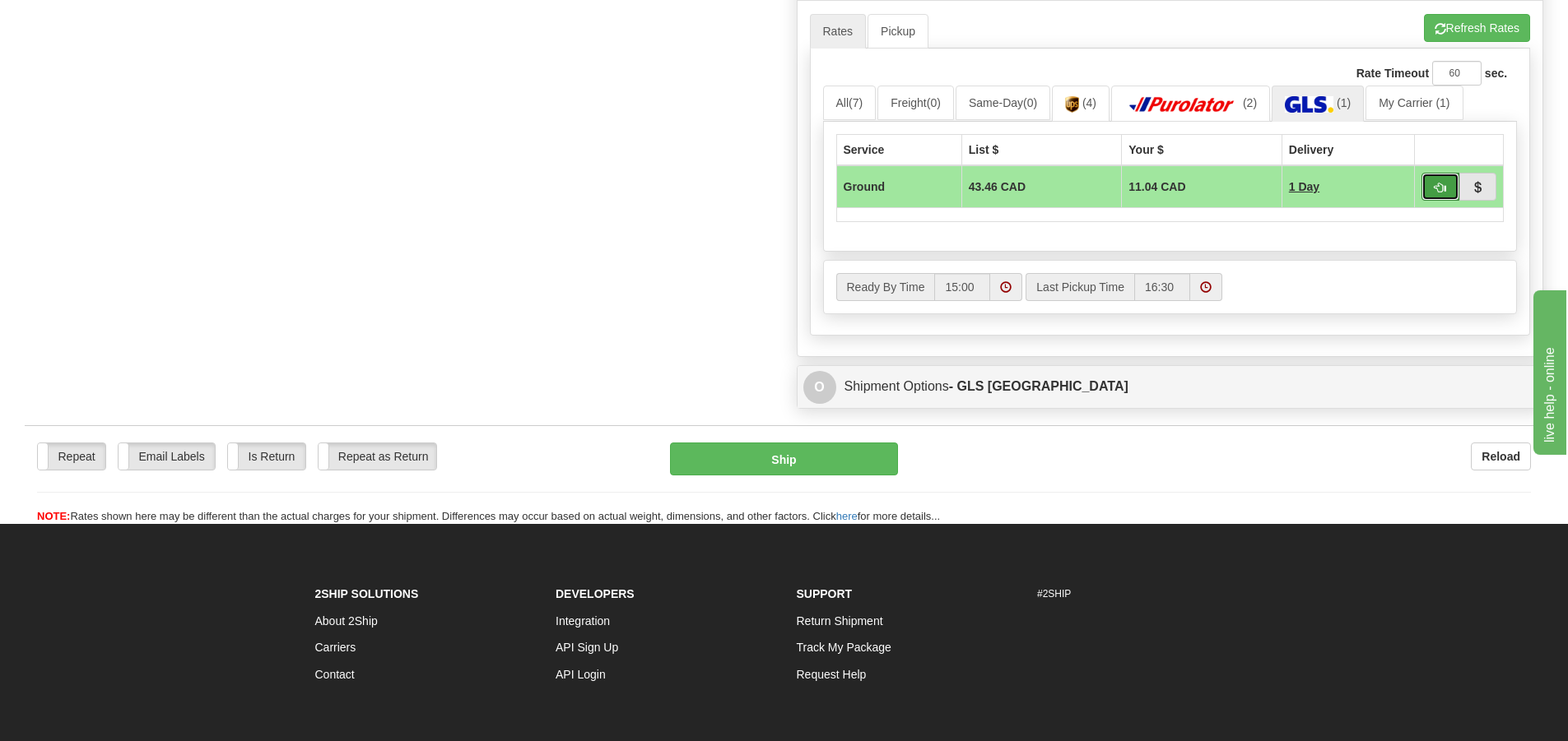
click at [1428, 183] on button "button" at bounding box center [1440, 187] width 38 height 28
type input "1"
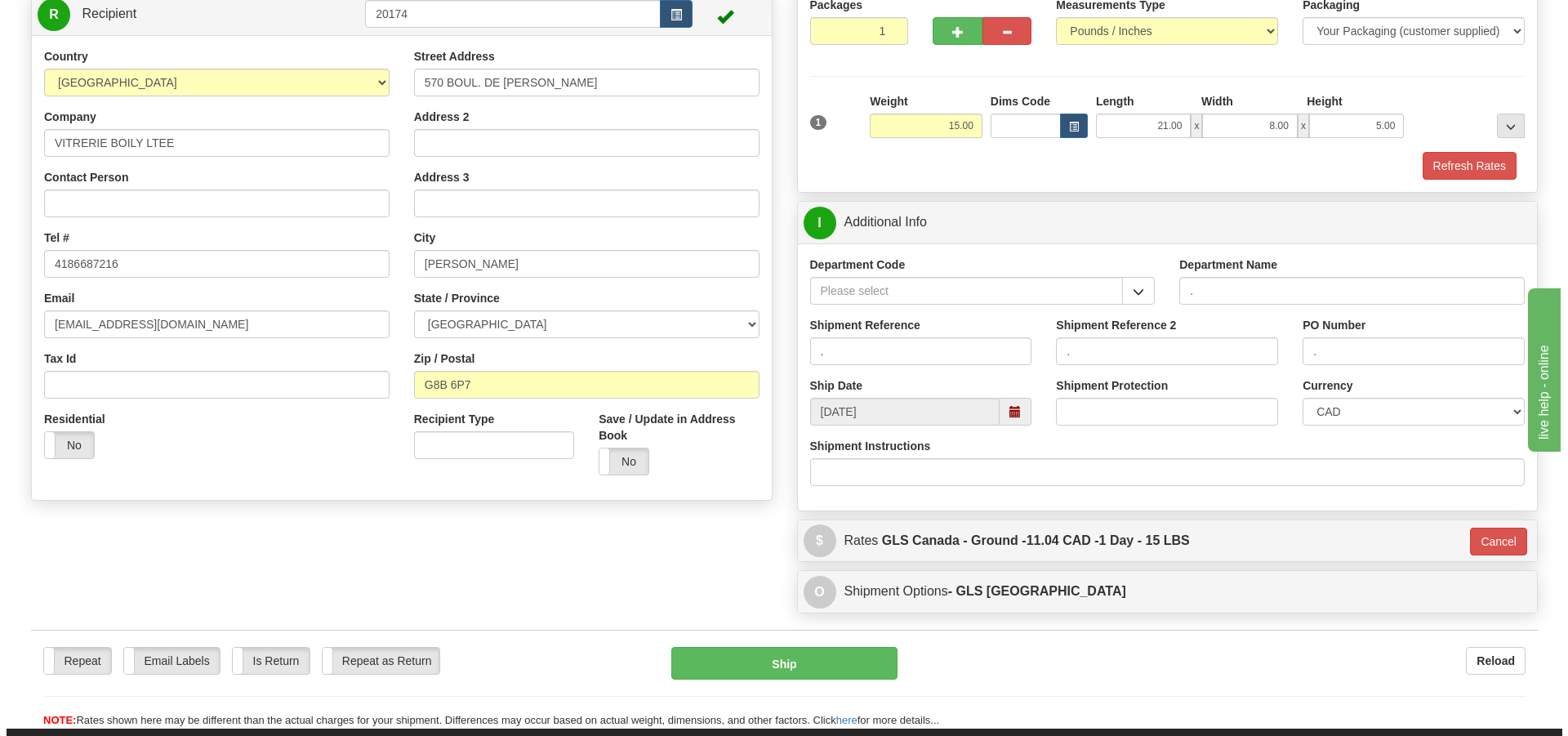
scroll to position [97, 0]
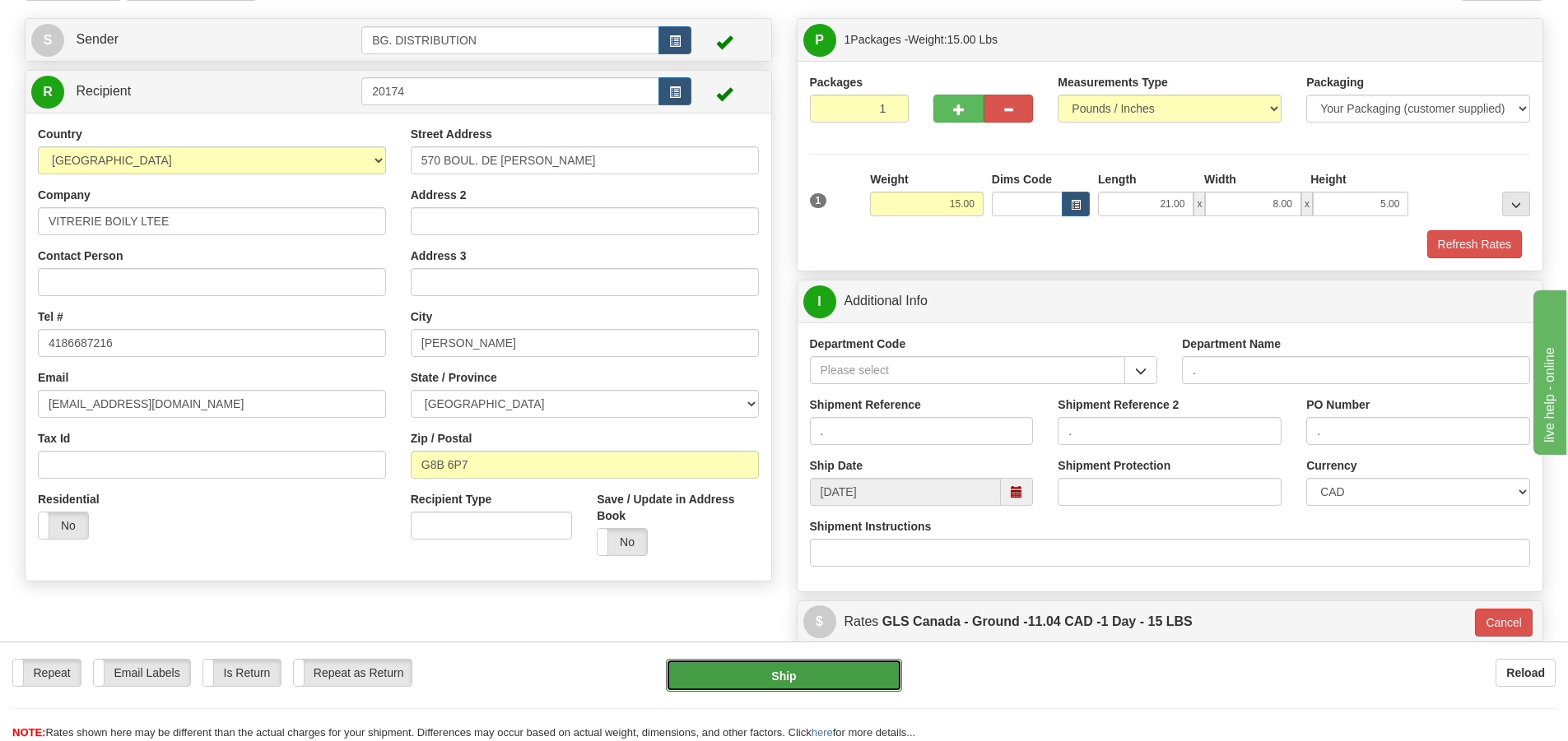
click at [807, 673] on button "Ship" at bounding box center [784, 675] width 236 height 33
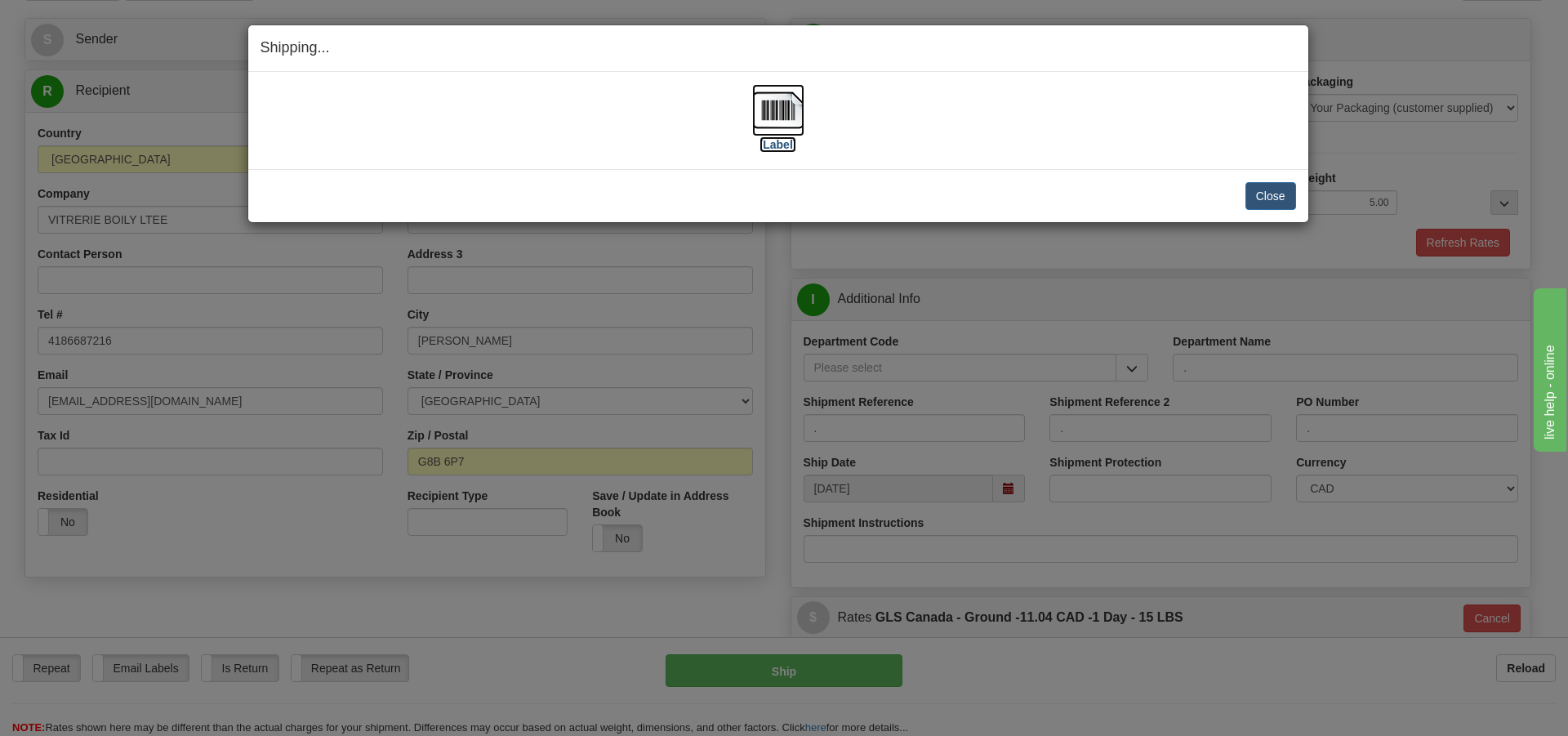
click at [787, 143] on label "[Label]" at bounding box center [778, 144] width 37 height 16
click at [1267, 194] on button "Close" at bounding box center [1272, 195] width 51 height 28
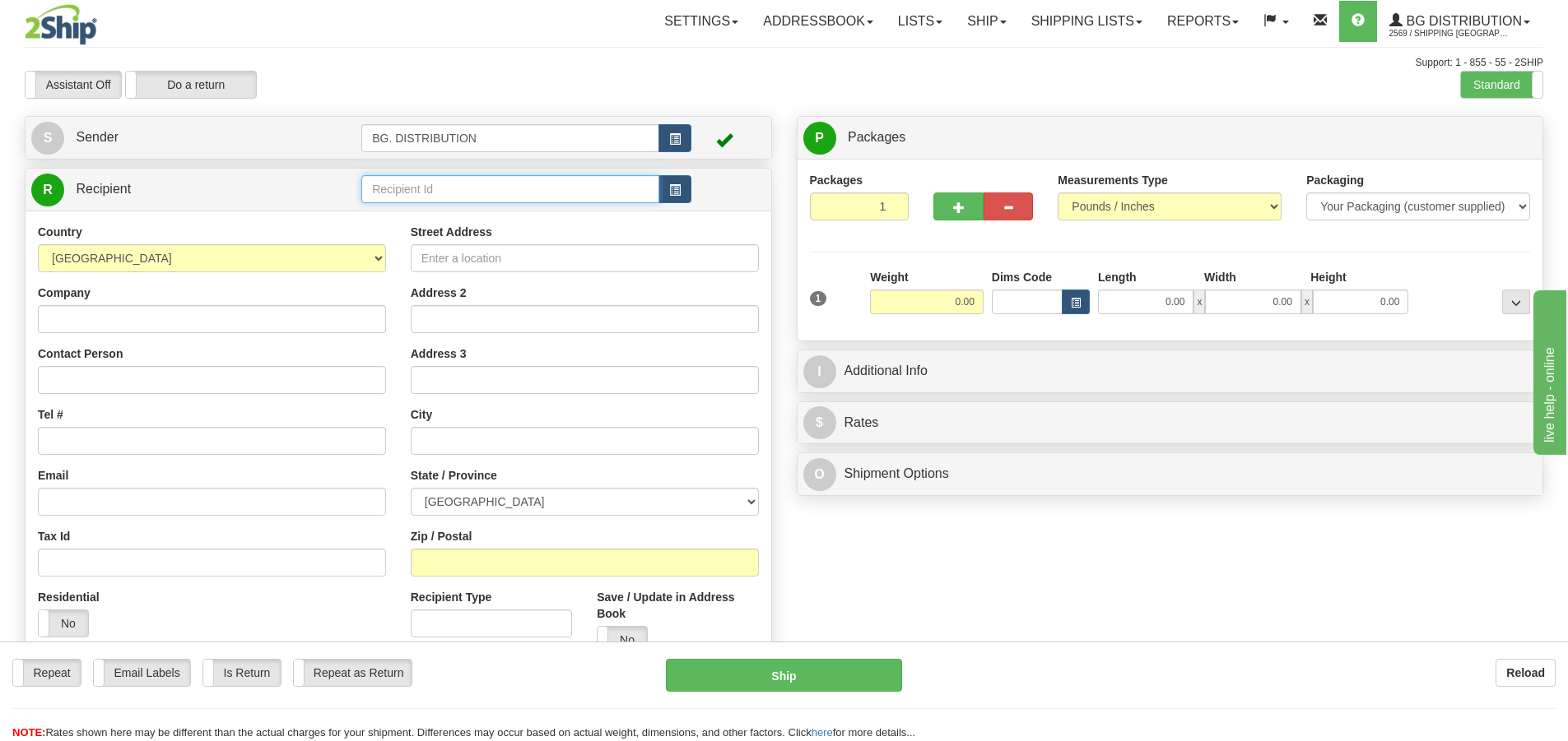
click at [463, 191] on div "Toggle navigation Settings Shipping Preferences Fields Preferences New" at bounding box center [784, 416] width 1568 height 833
type input "20044"
click button "Delete" at bounding box center [0, 0] width 0 height 0
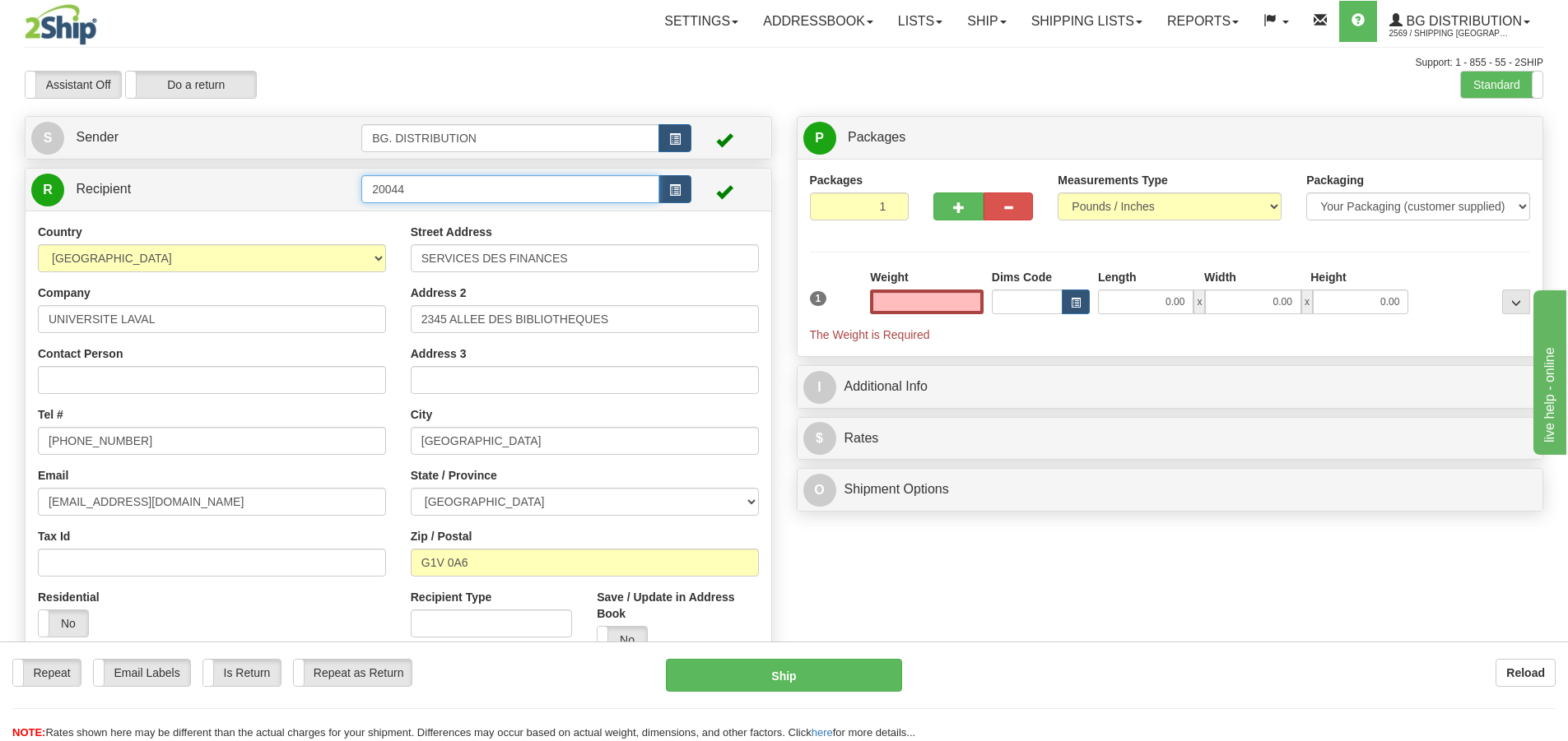
type input "0.00"
click at [508, 197] on input "20044" at bounding box center [510, 189] width 298 height 28
type input "20044."
click button "Delete" at bounding box center [0, 0] width 0 height 0
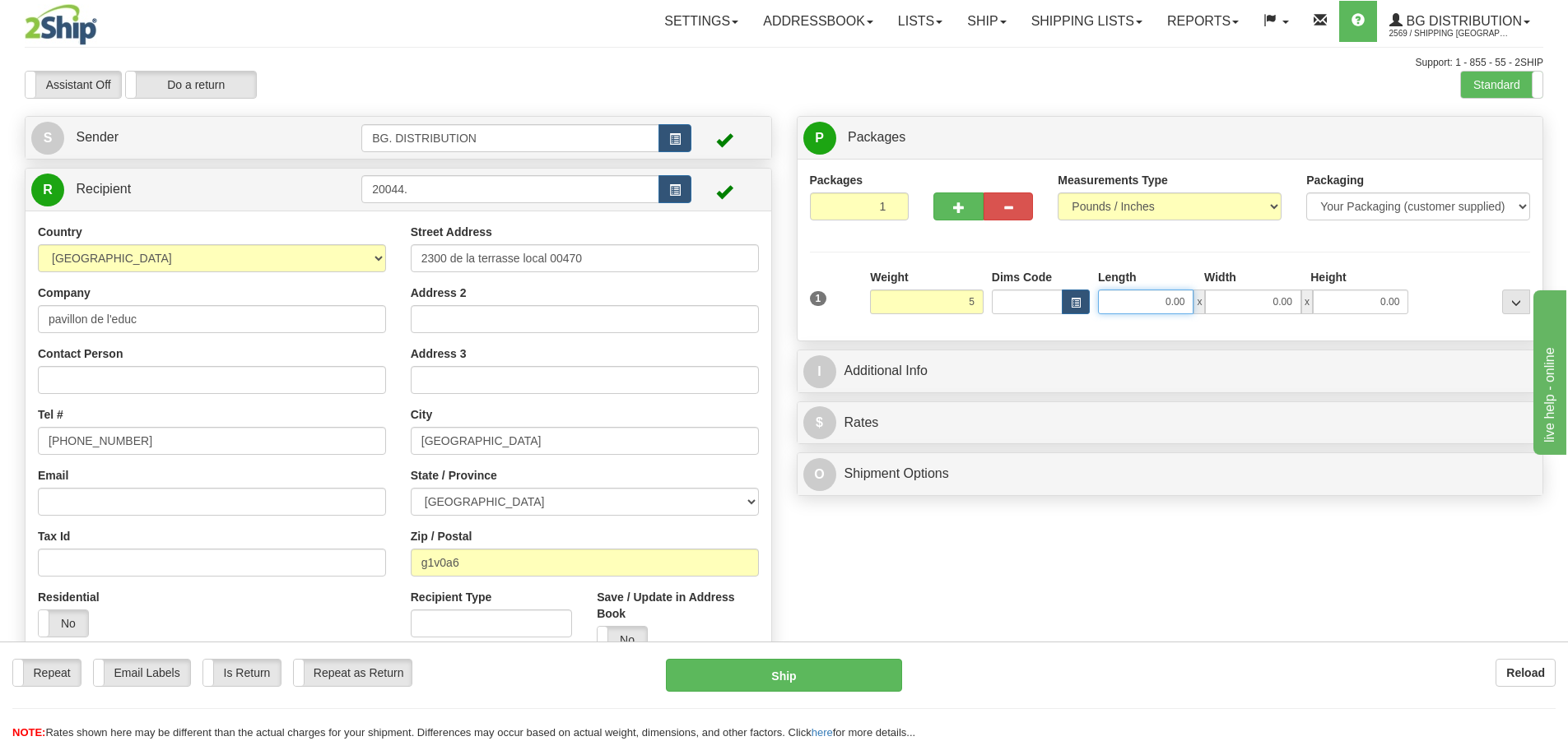
type input "5.00"
drag, startPoint x: 1144, startPoint y: 298, endPoint x: 1155, endPoint y: 297, distance: 11.0
click at [1155, 297] on input "0.00" at bounding box center [1146, 302] width 96 height 25
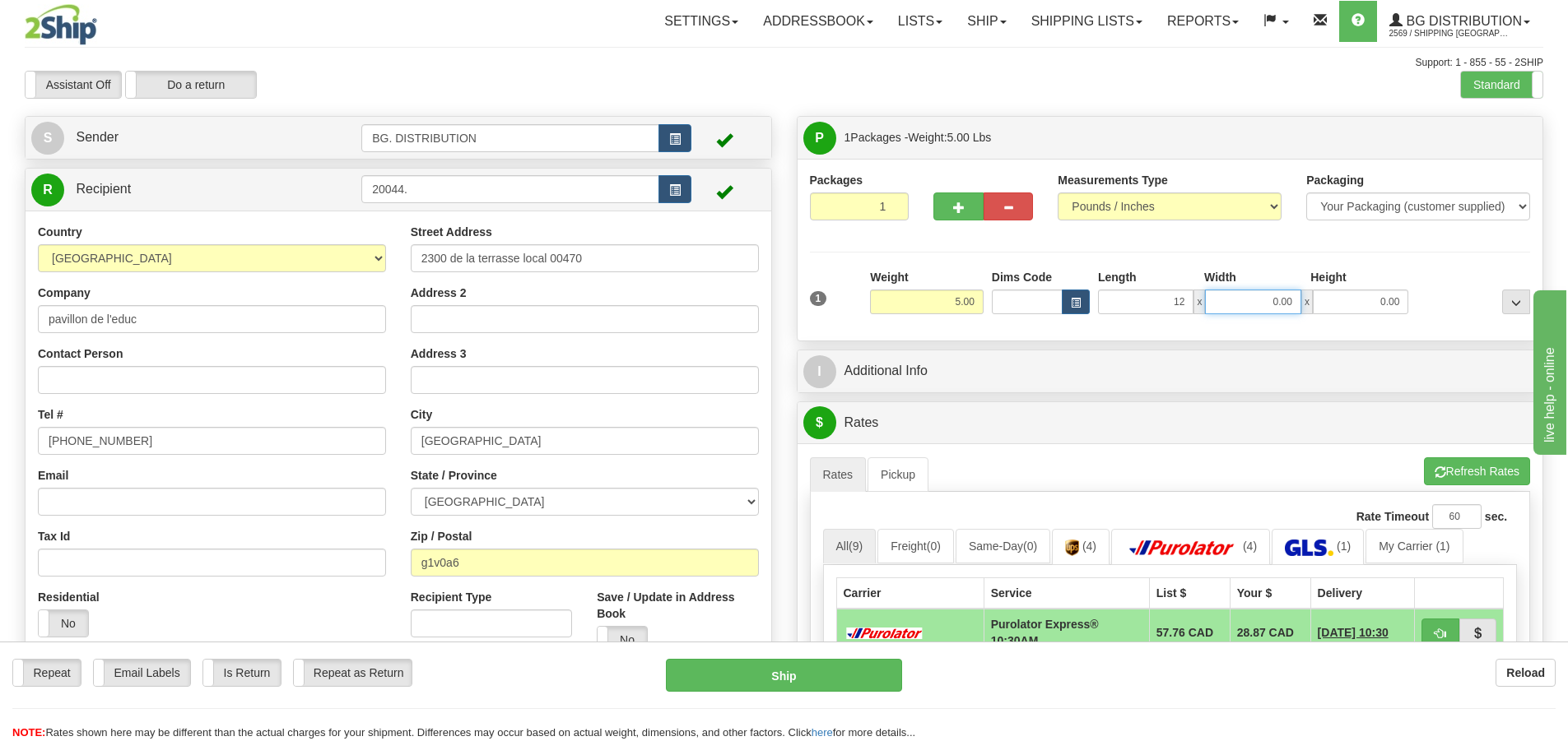
type input "12.00"
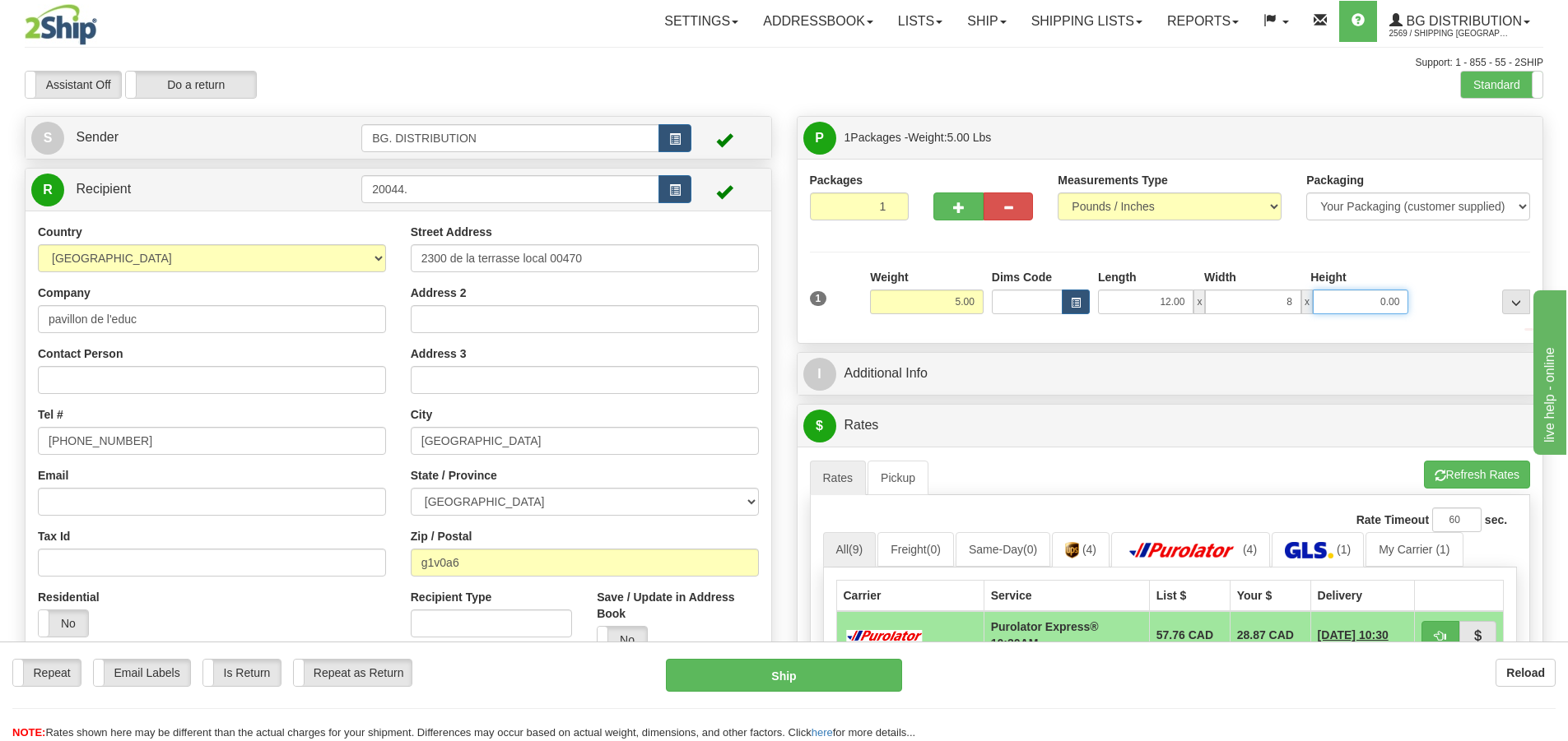
type input "8.00"
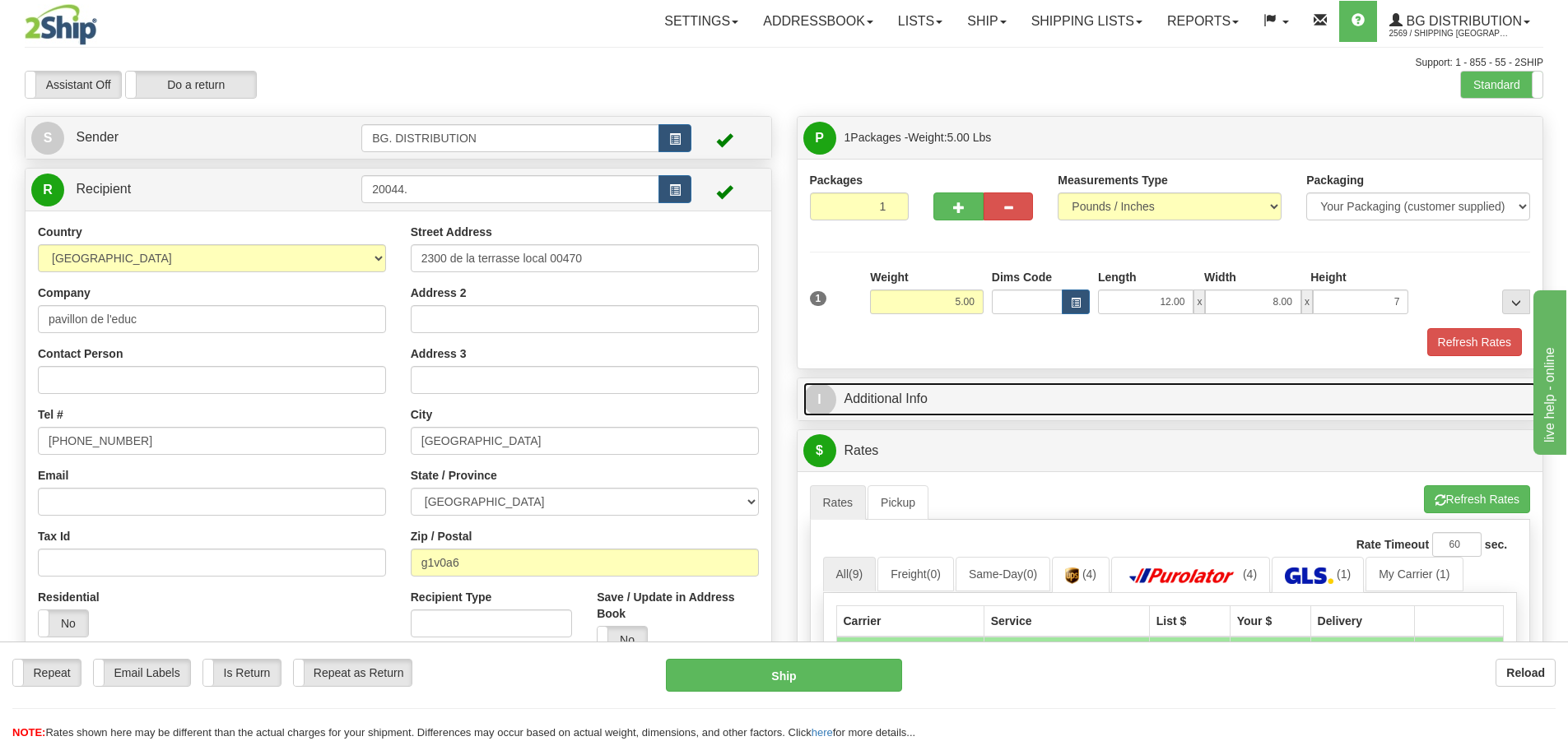
type input "7.00"
click at [834, 403] on span "I" at bounding box center [820, 400] width 33 height 33
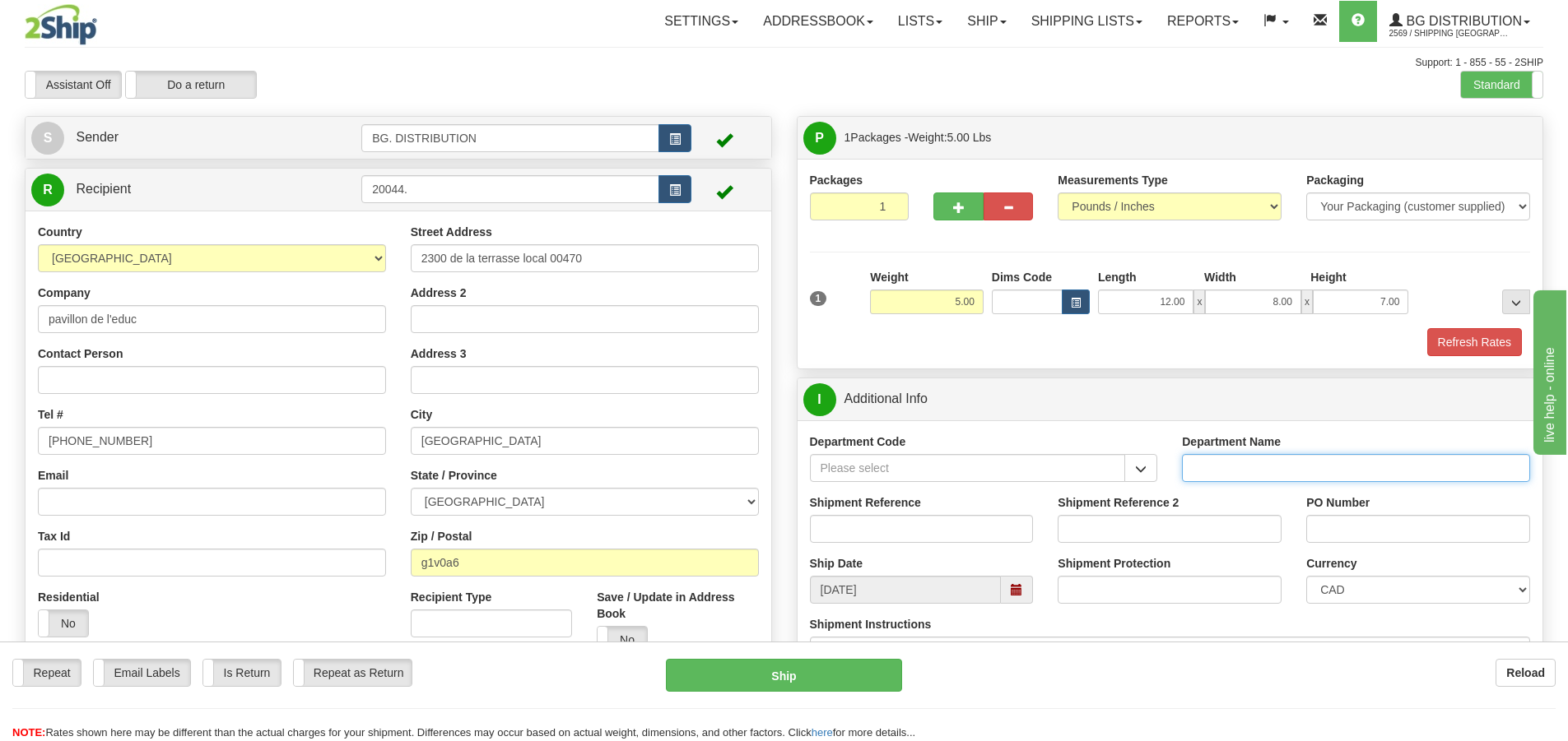
drag, startPoint x: 1319, startPoint y: 469, endPoint x: 1262, endPoint y: 467, distance: 57.0
click at [1311, 466] on input "Department Name" at bounding box center [1356, 468] width 348 height 28
type input "."
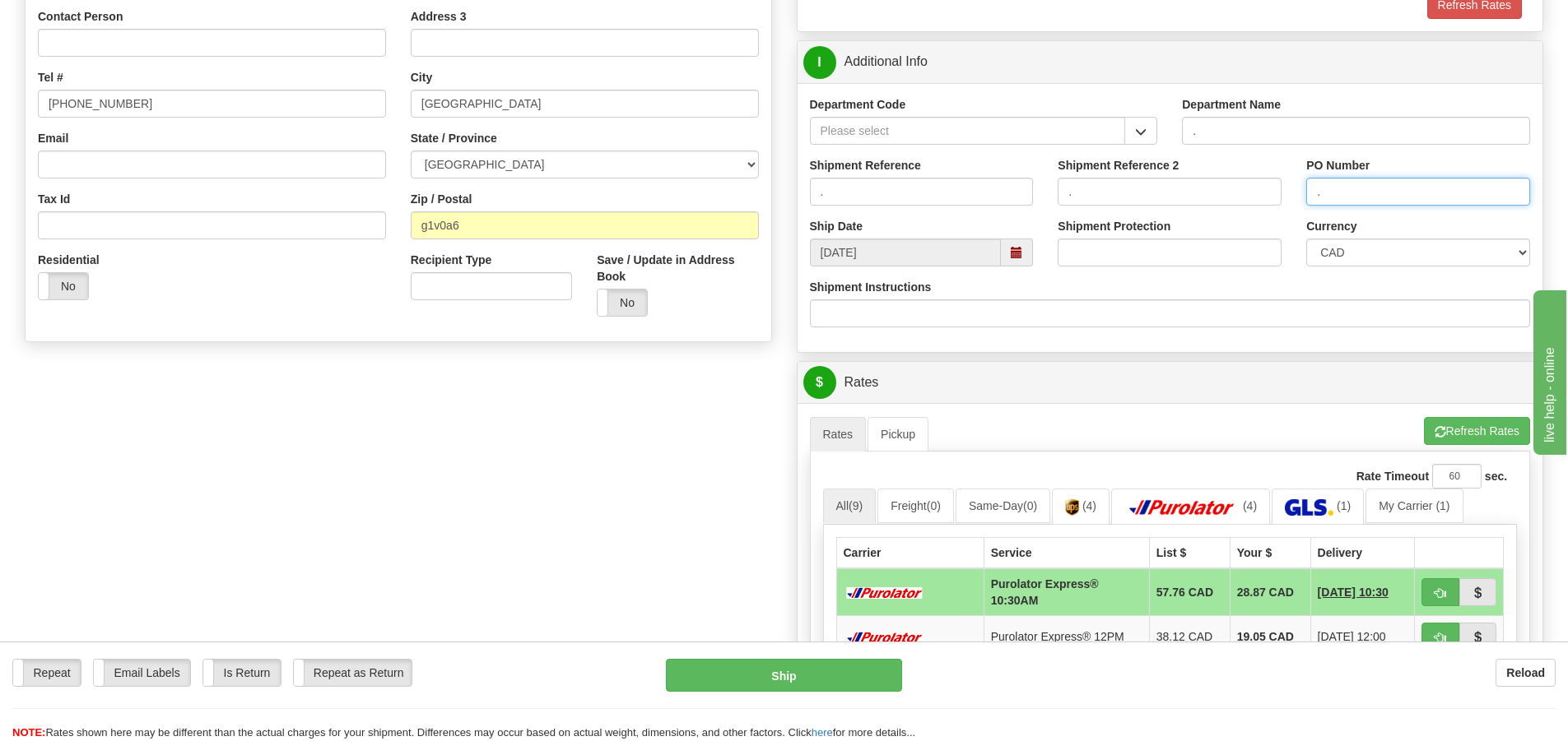
scroll to position [494, 0]
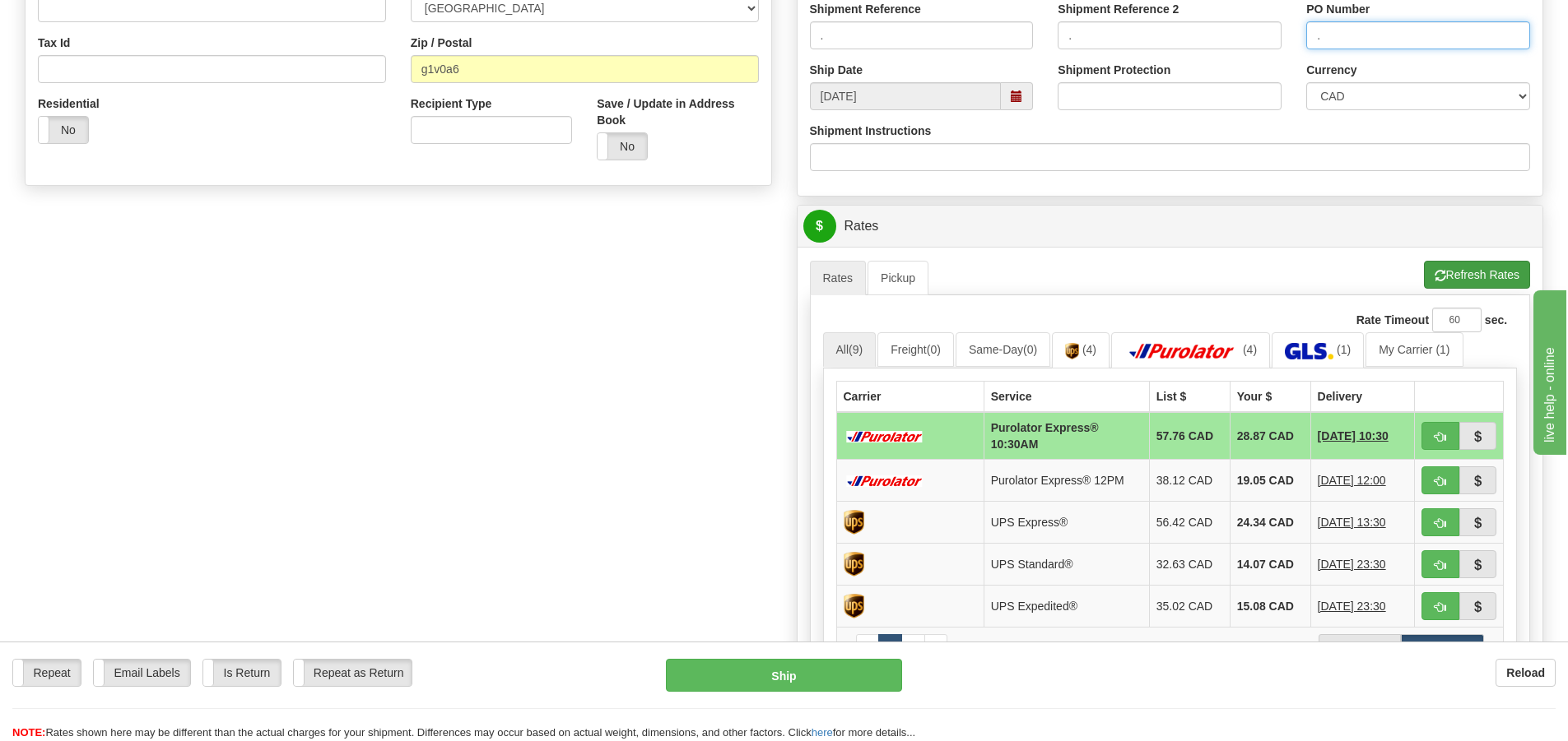
type input "."
click at [1457, 268] on button "Refresh Rates" at bounding box center [1477, 275] width 106 height 28
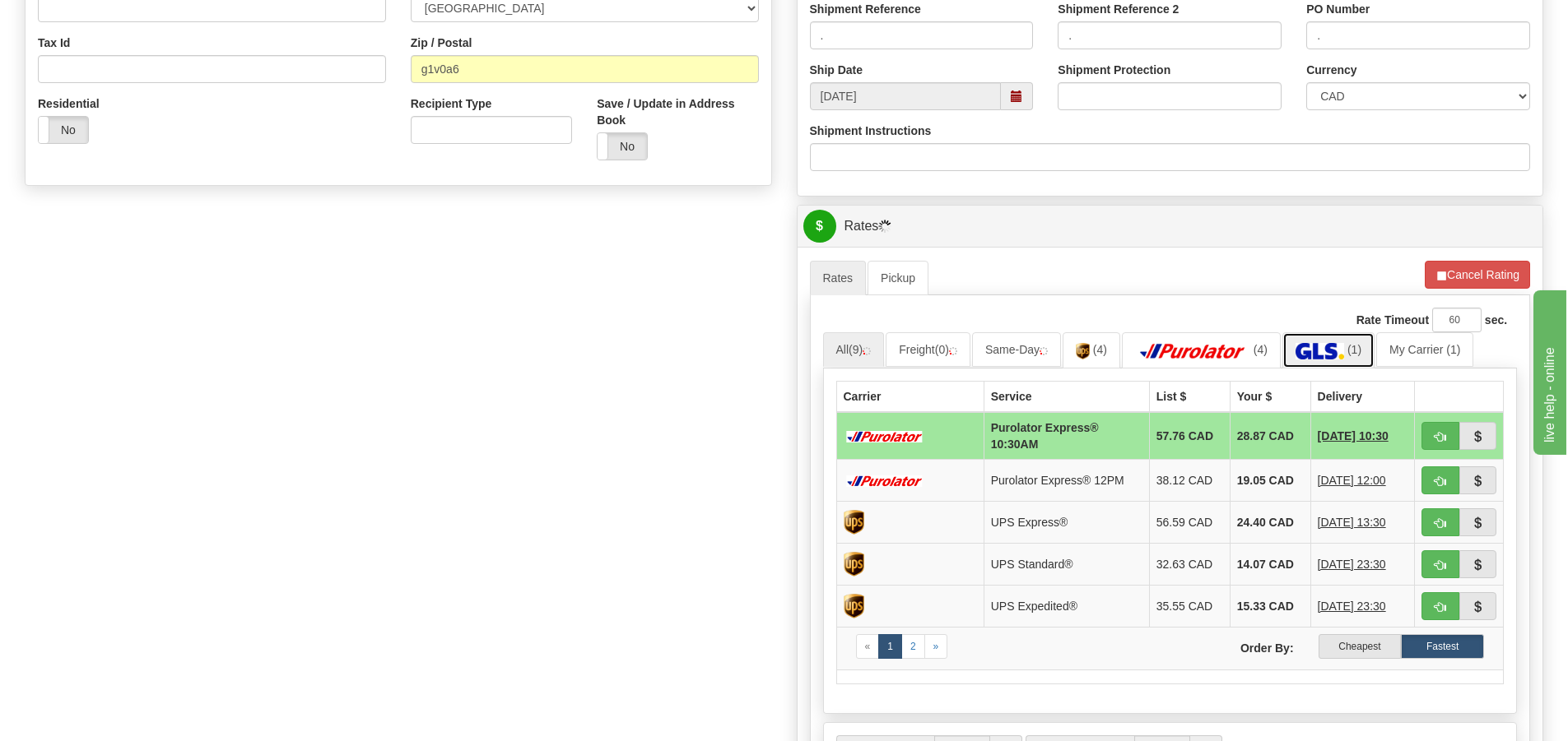
click at [1310, 346] on img at bounding box center [1320, 351] width 49 height 16
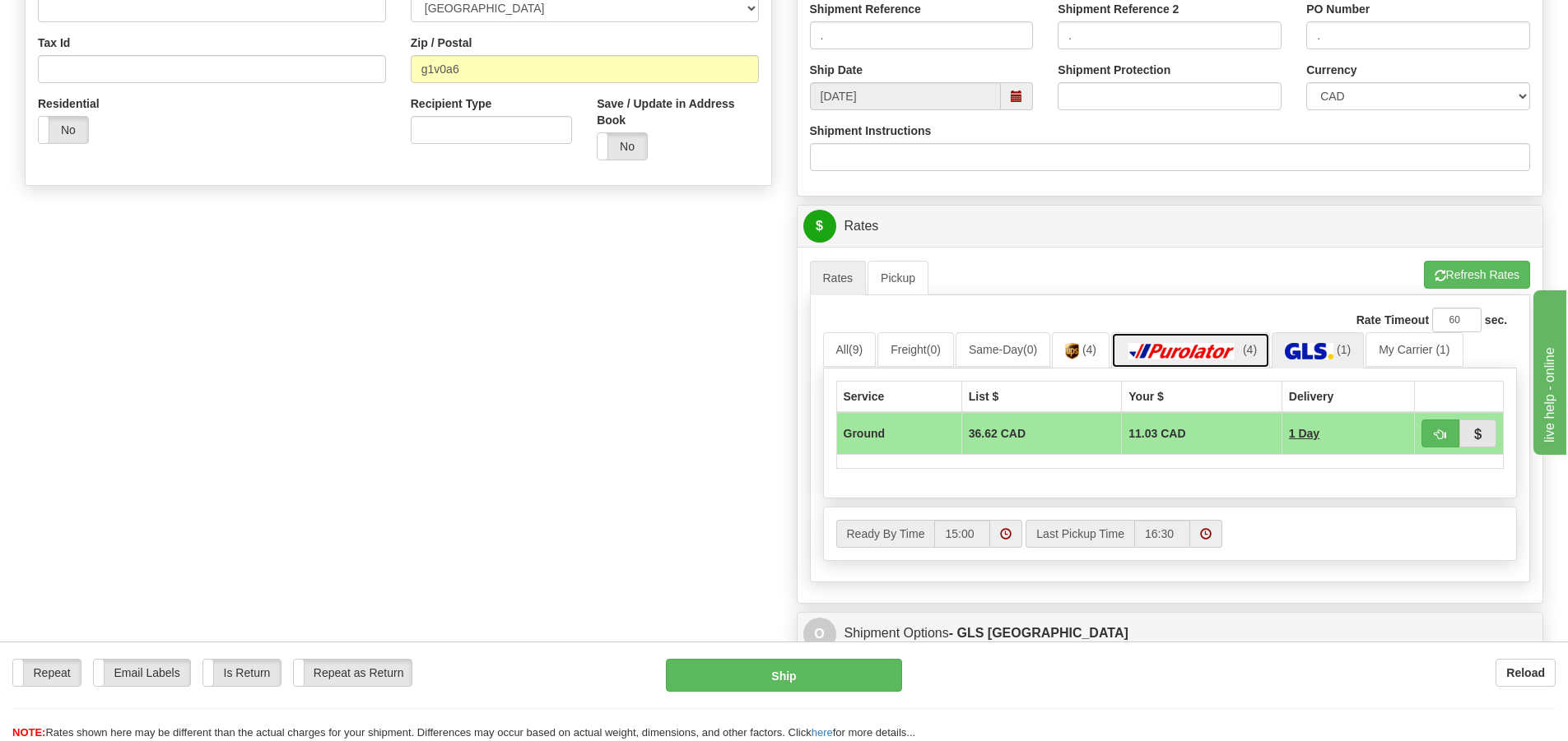
click at [1173, 333] on link "(4)" at bounding box center [1191, 350] width 159 height 35
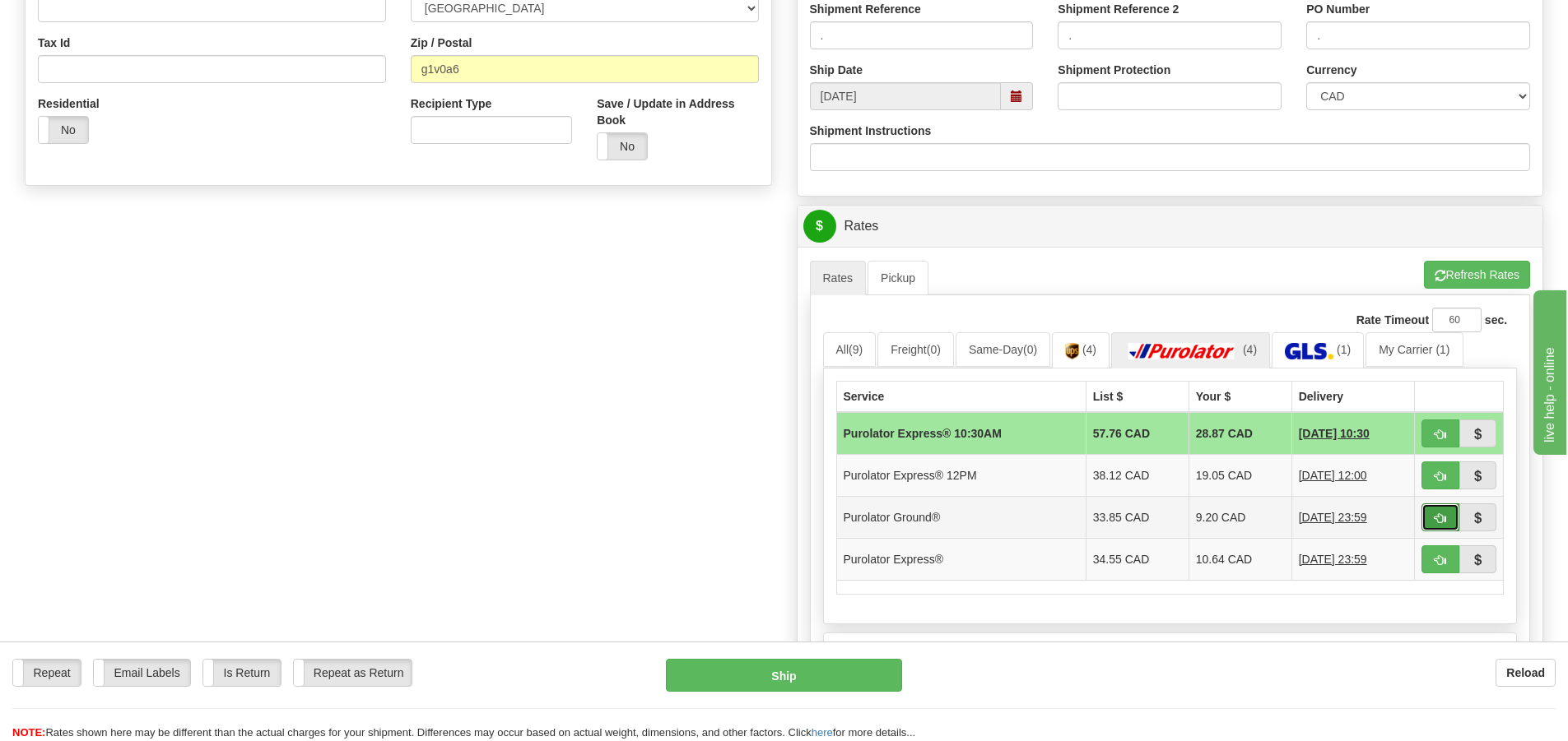
click at [1430, 513] on button "button" at bounding box center [1440, 518] width 38 height 28
type input "260"
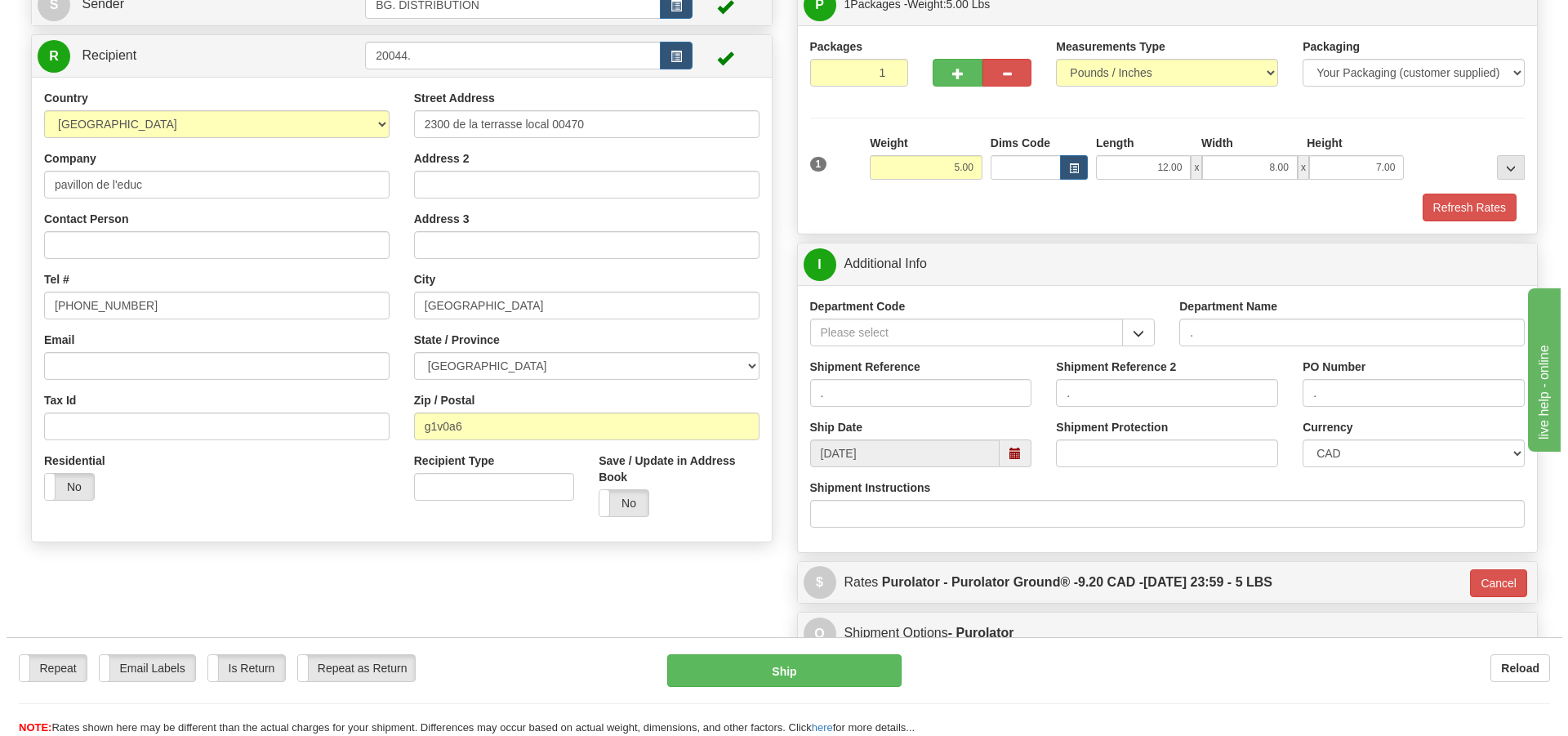
scroll to position [161, 0]
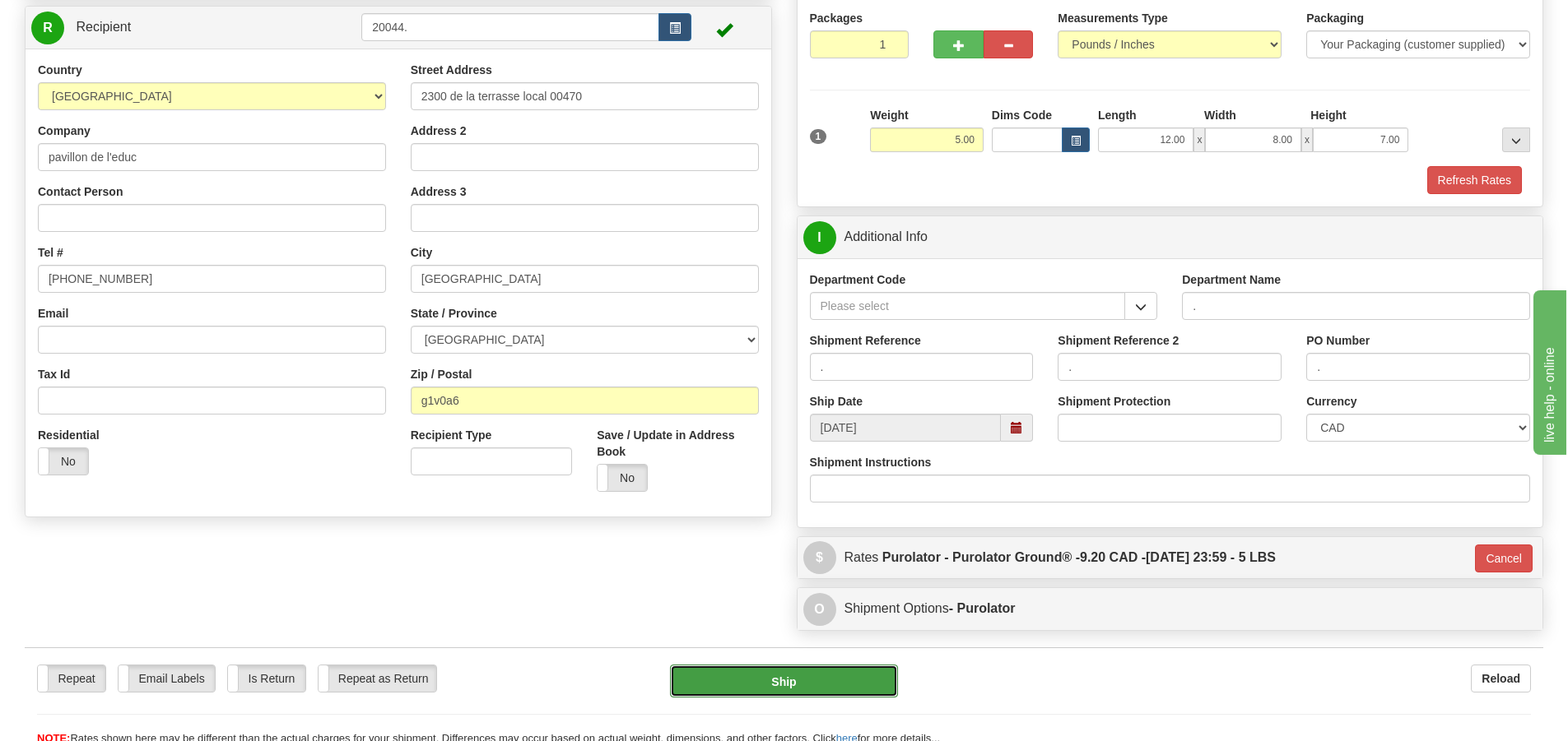
click at [773, 685] on button "Ship" at bounding box center [784, 681] width 228 height 33
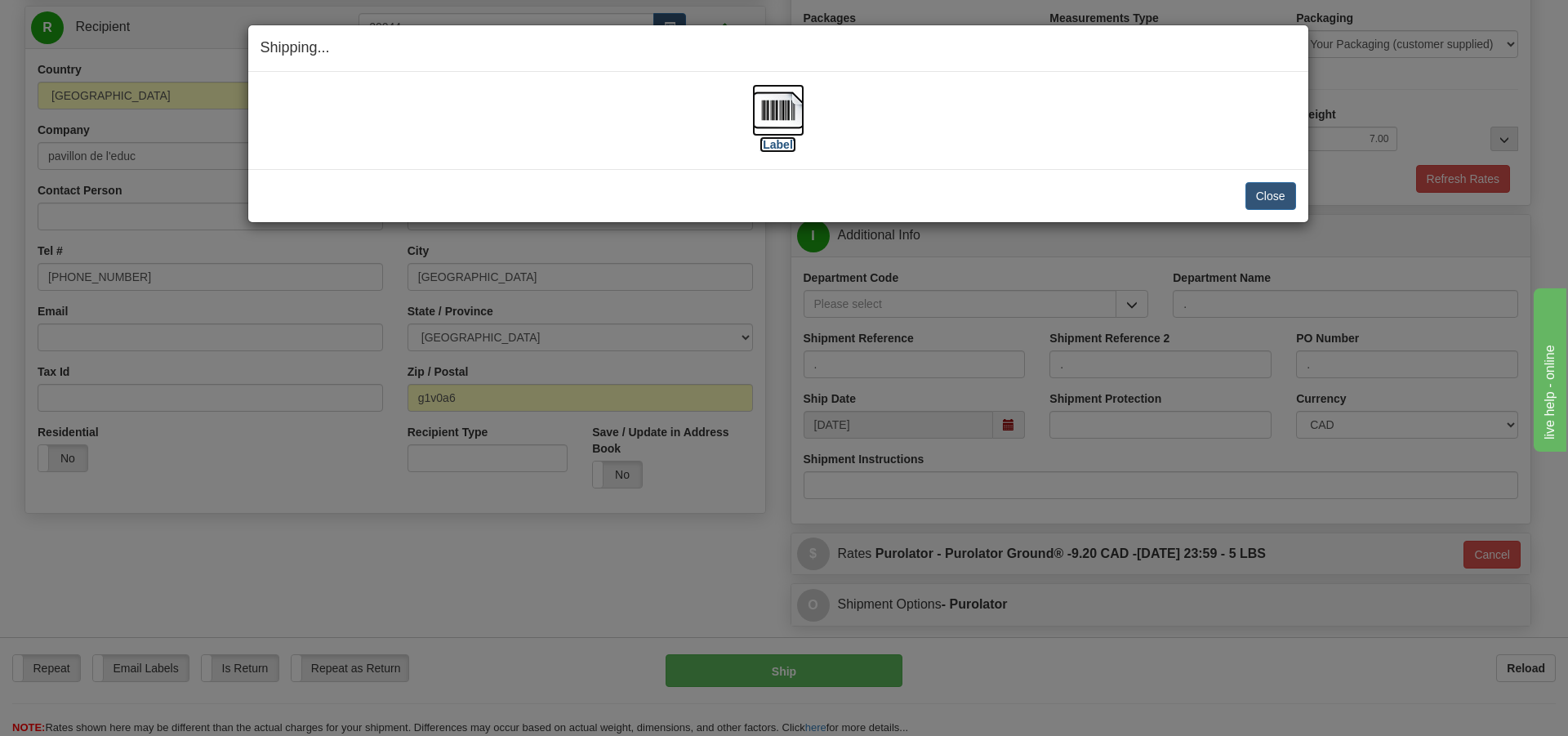
click at [787, 146] on label "[Label]" at bounding box center [778, 144] width 37 height 16
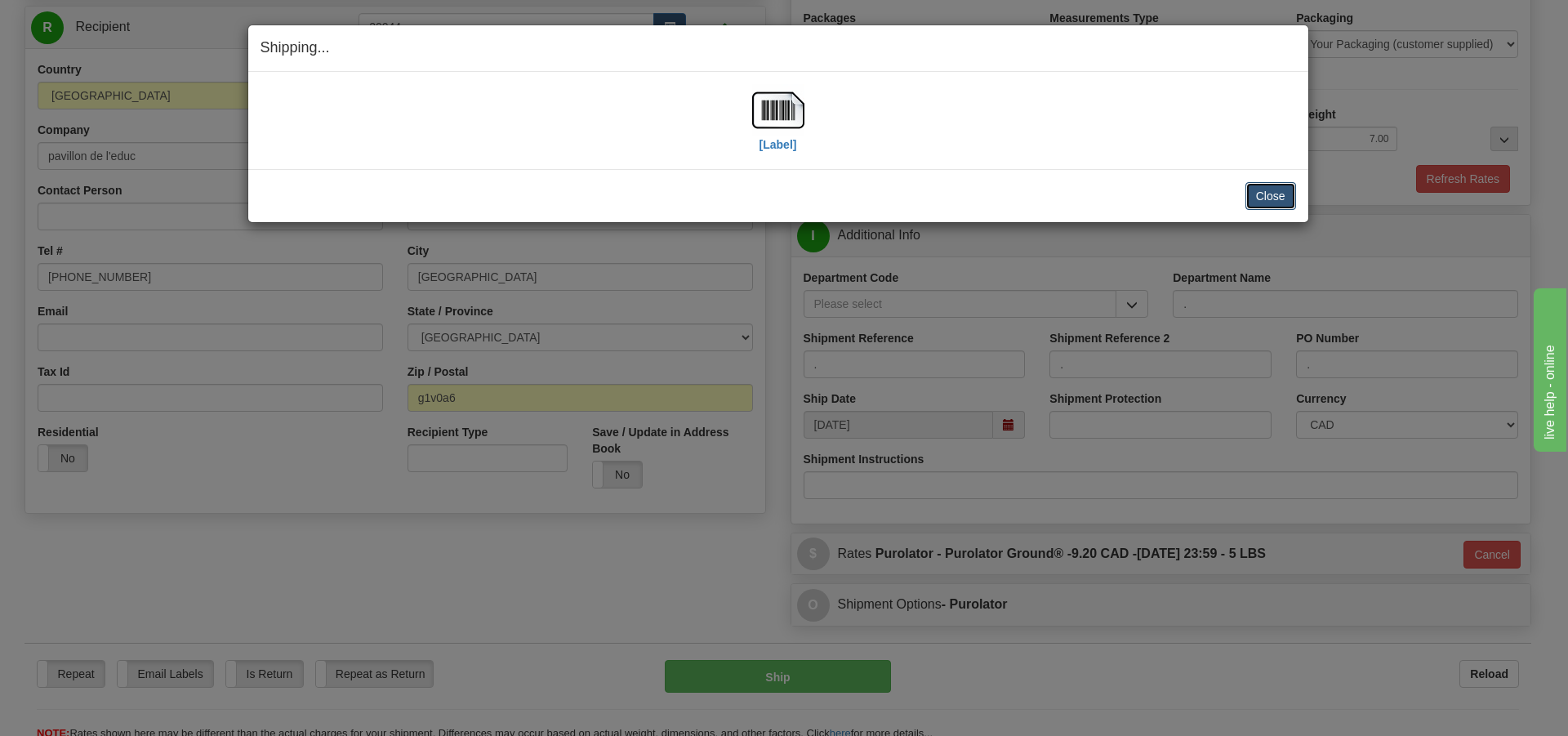
click at [1263, 200] on button "Close" at bounding box center [1272, 195] width 51 height 28
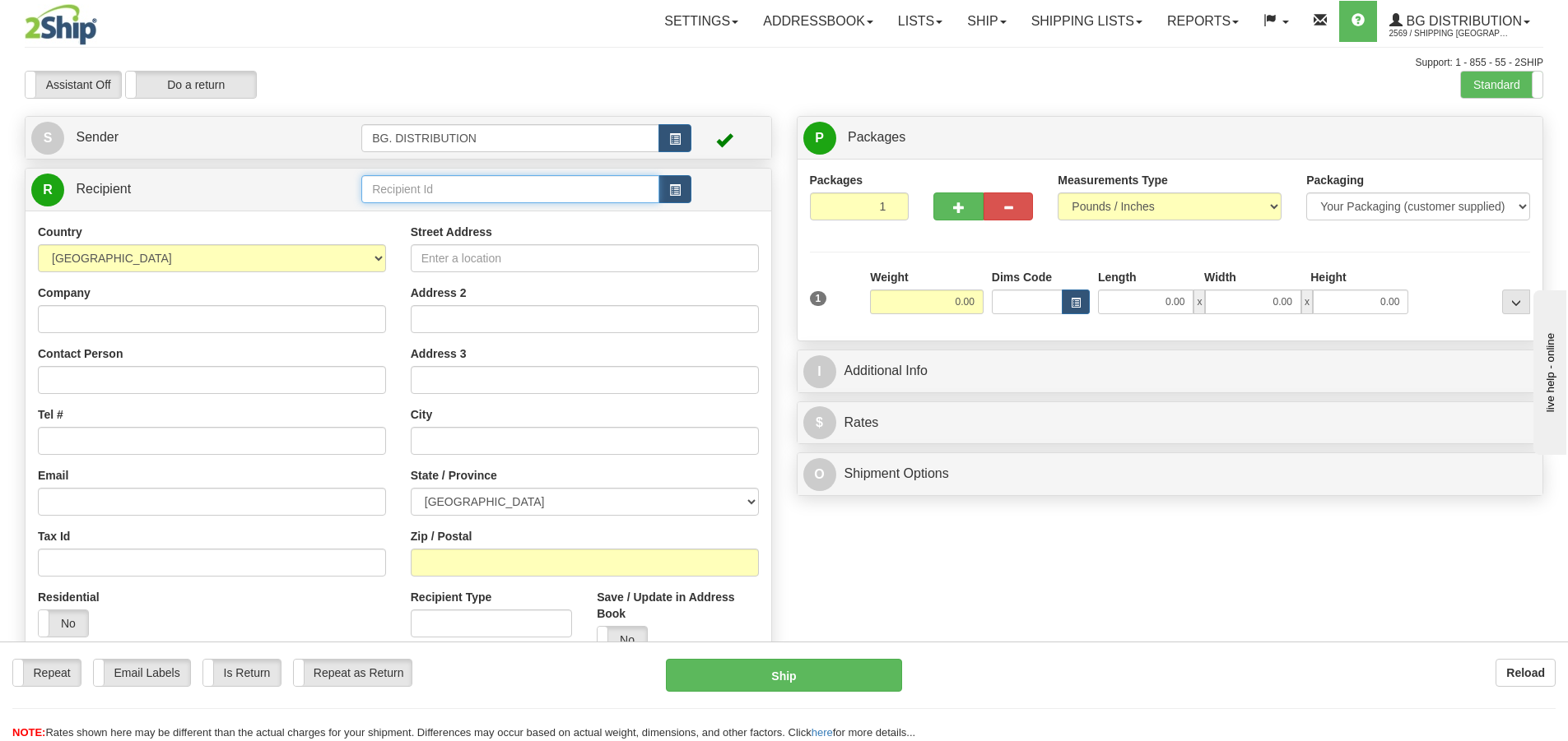
click at [398, 186] on input "text" at bounding box center [510, 189] width 298 height 28
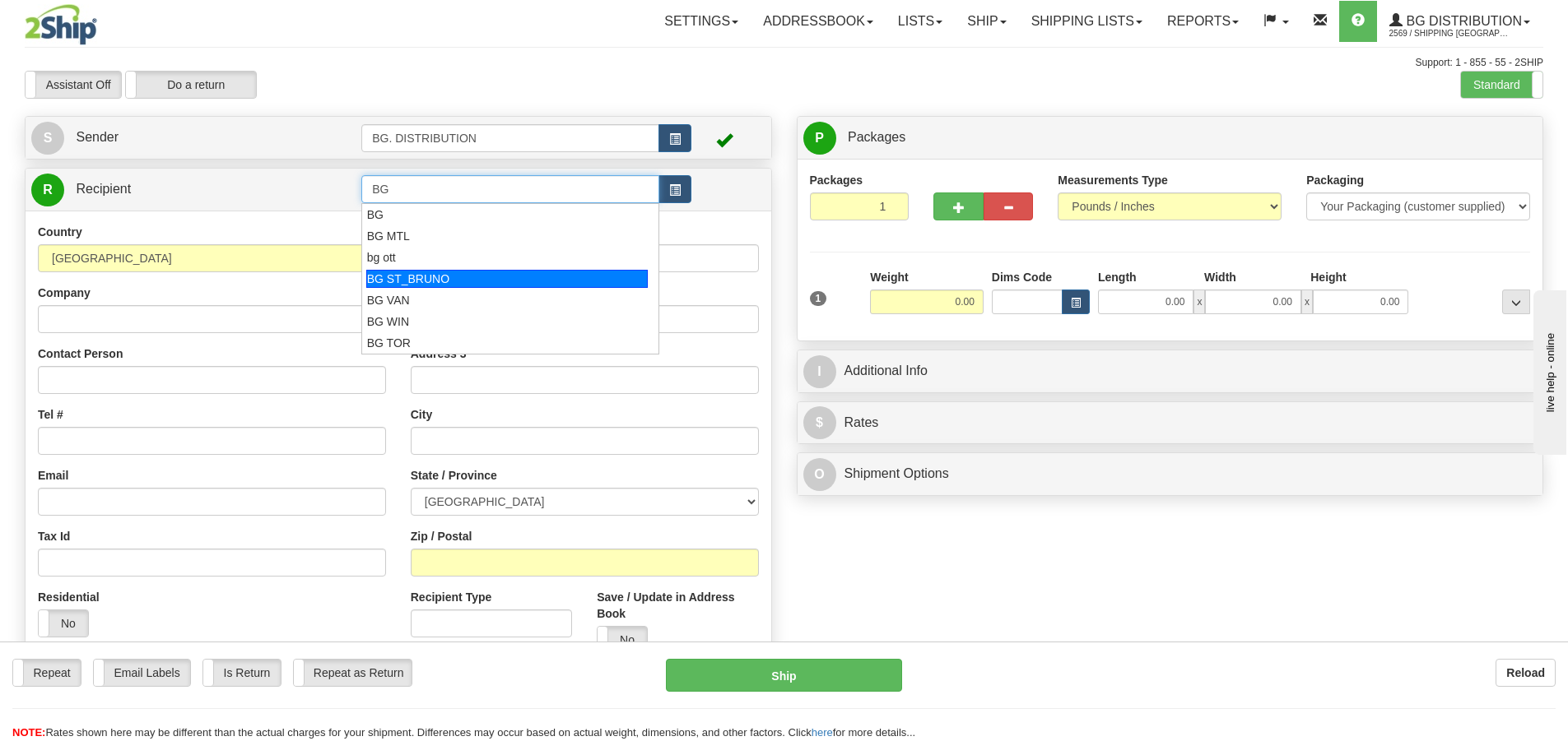
click at [439, 279] on div "BG ST_BRUNO" at bounding box center [508, 278] width 282 height 18
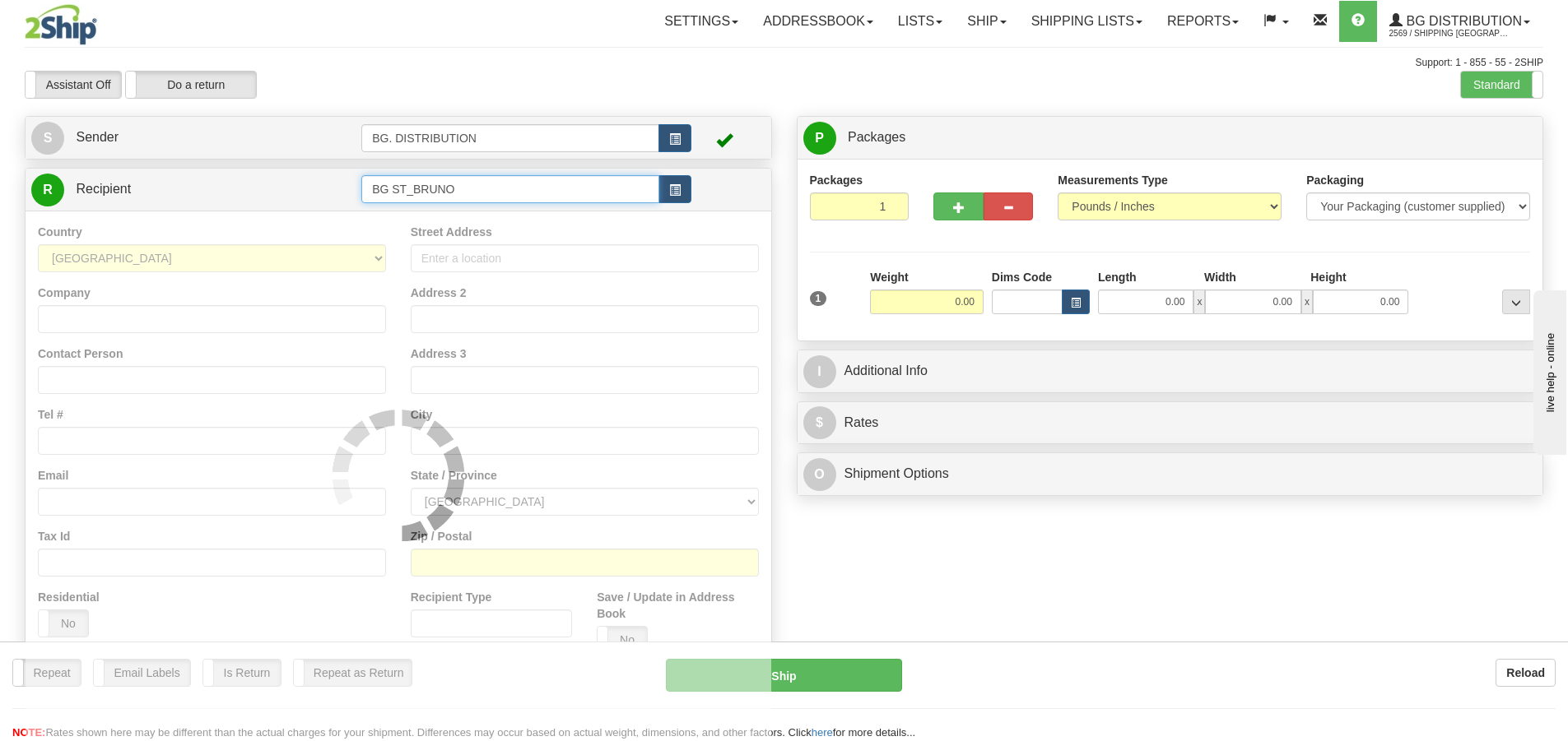
type input "BG ST_BRUNO"
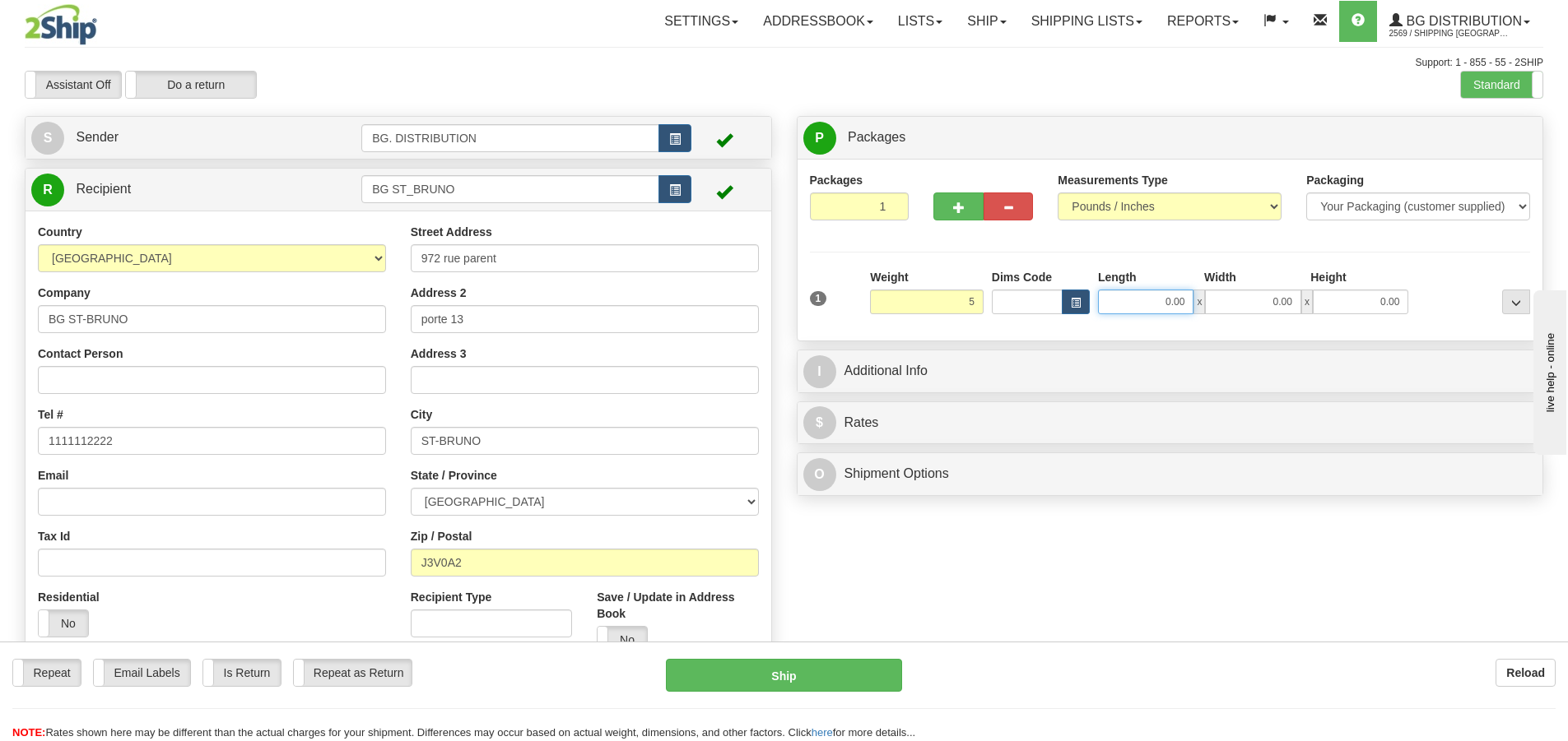
type input "5.00"
click at [1152, 301] on input "0.00" at bounding box center [1146, 302] width 96 height 25
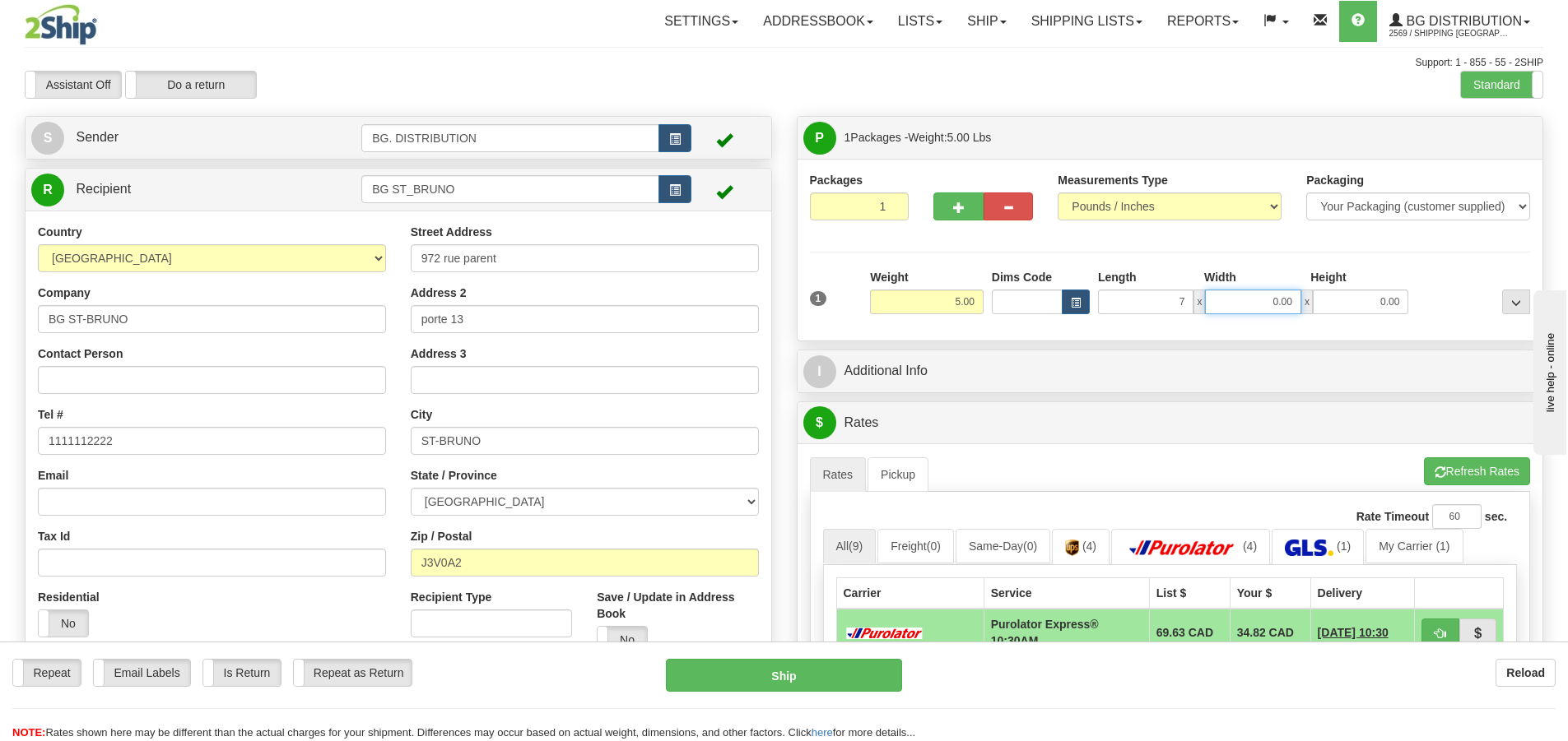
type input "7.00"
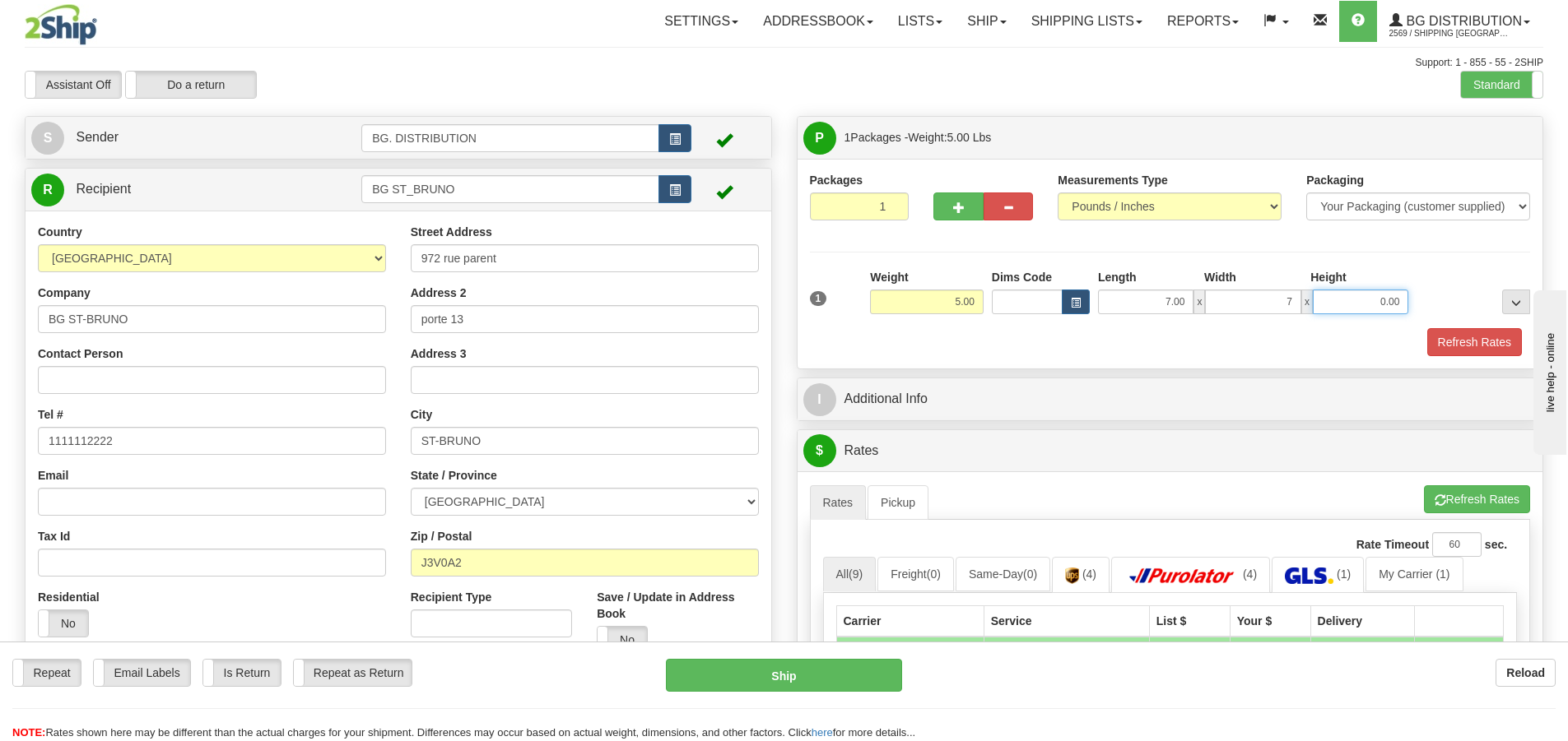
type input "7.00"
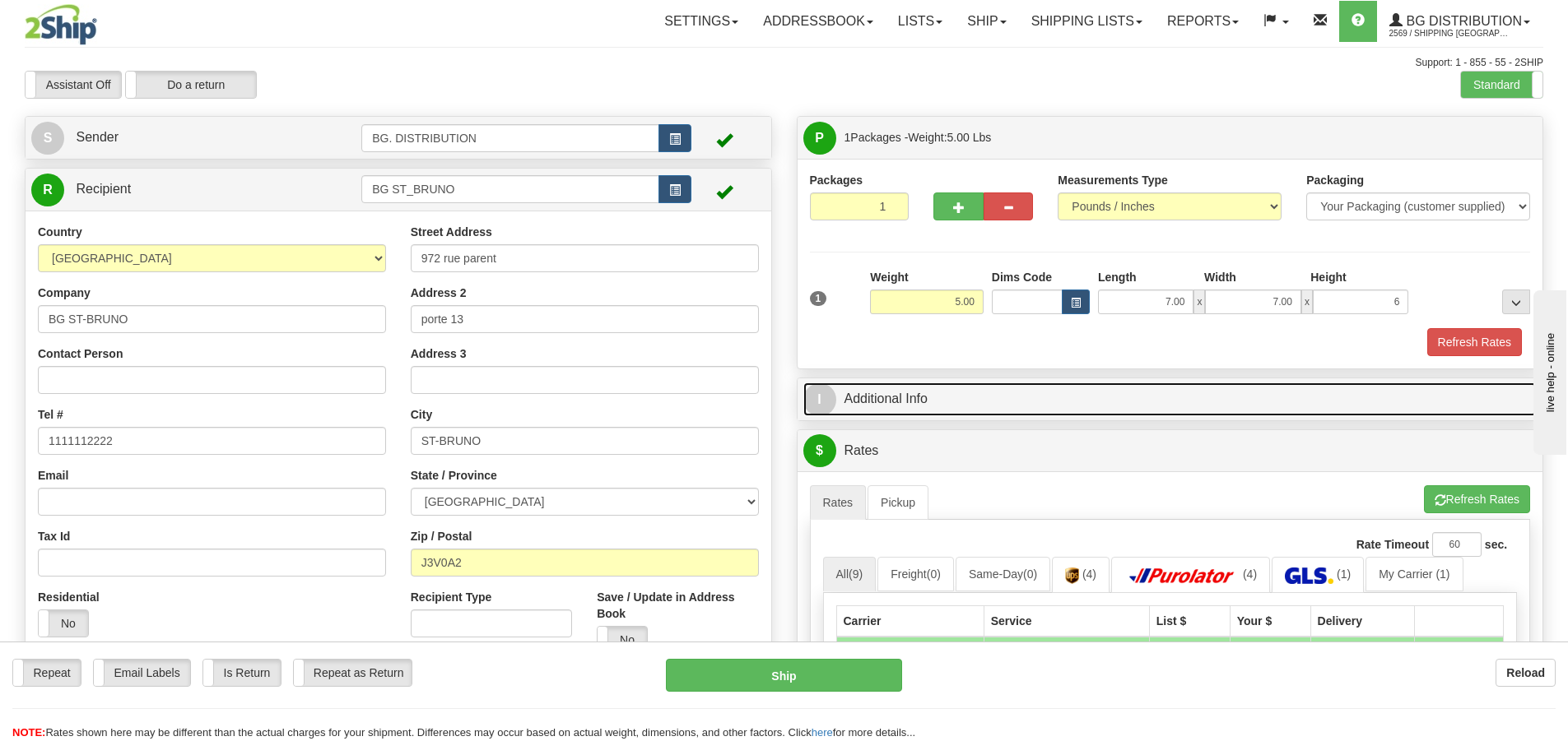
type input "6.00"
click at [824, 400] on span "I" at bounding box center [820, 400] width 33 height 33
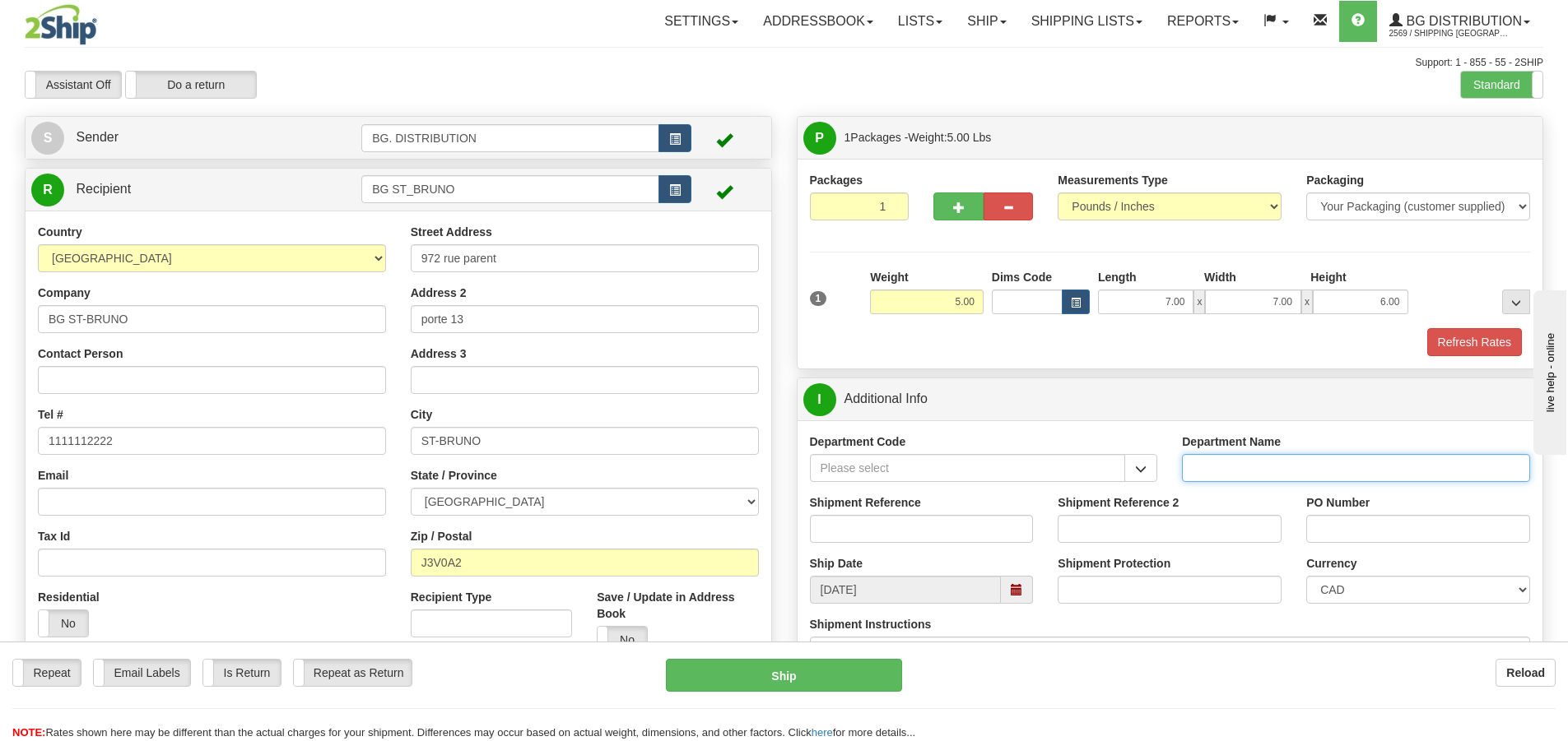
click at [1231, 471] on input "Department Name" at bounding box center [1356, 468] width 348 height 28
type input "."
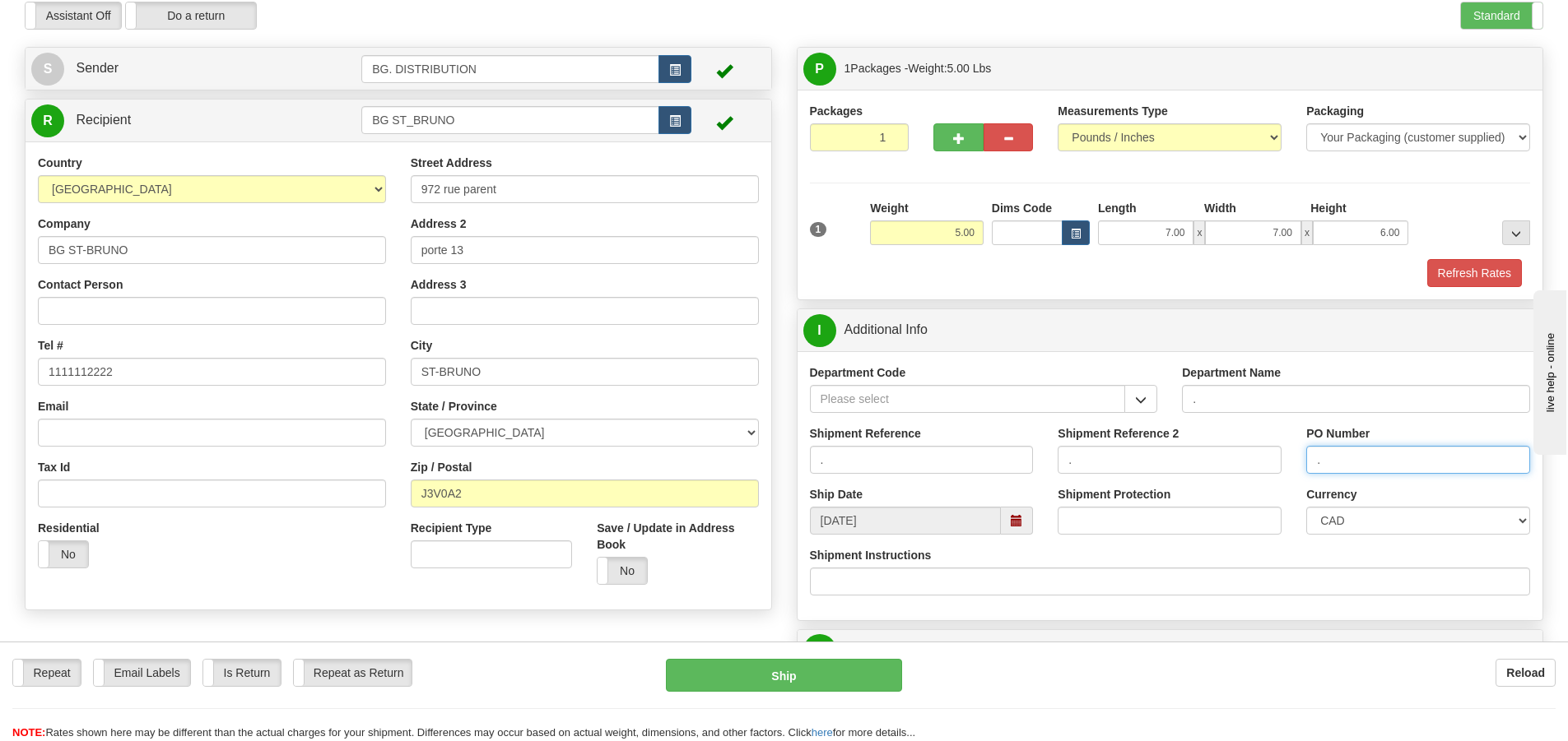
scroll to position [247, 0]
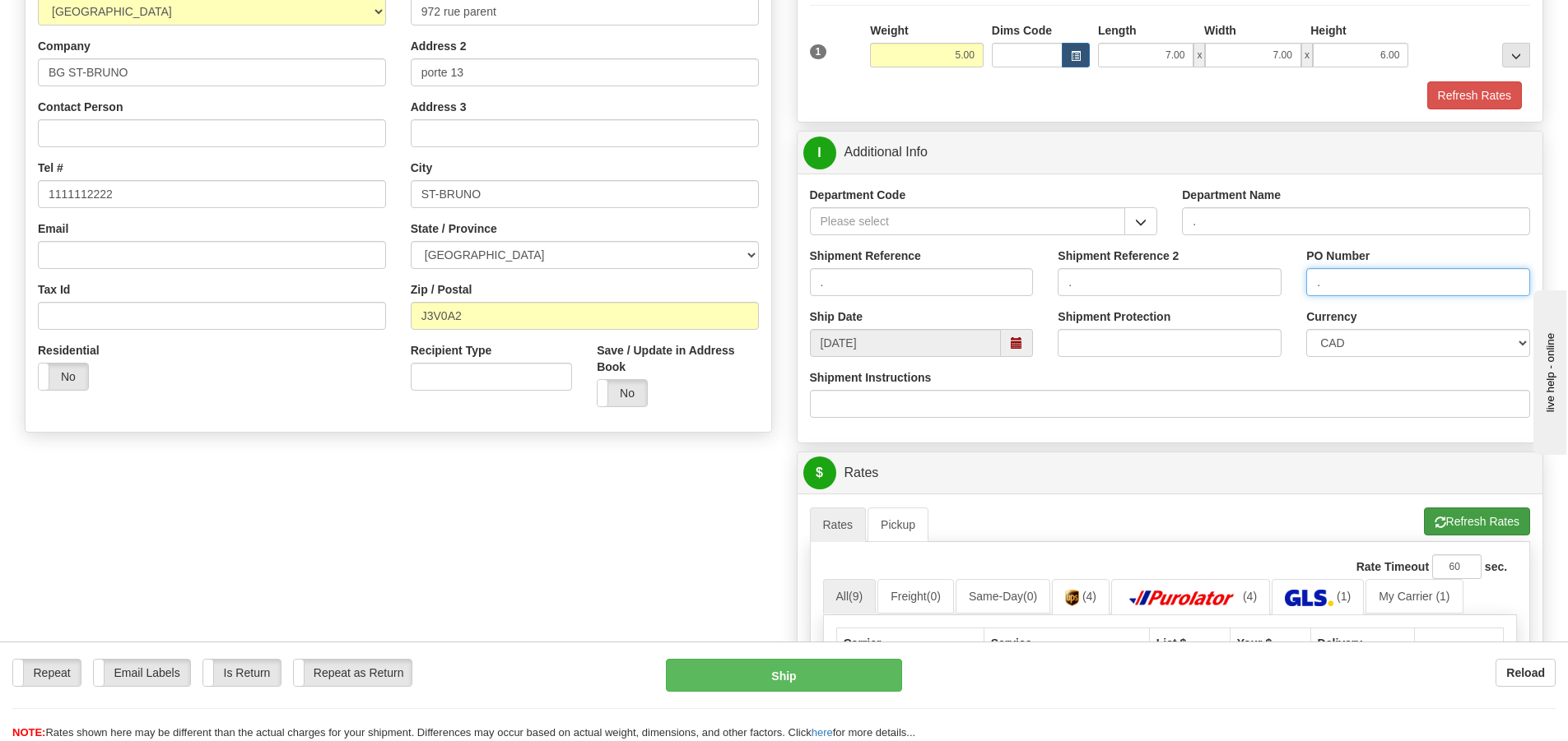
type input "."
click at [1444, 514] on button "Refresh Rates" at bounding box center [1477, 521] width 106 height 28
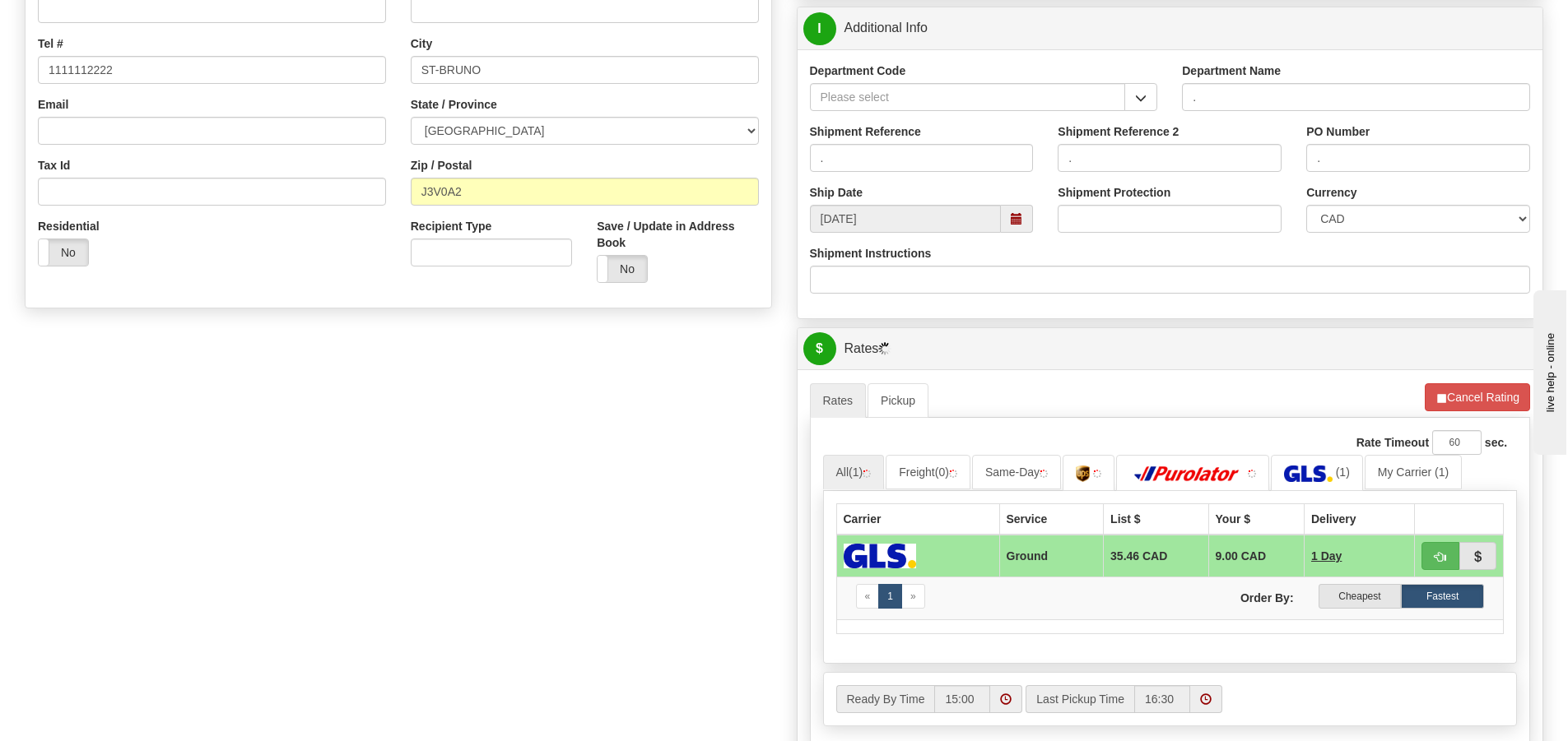
scroll to position [576, 0]
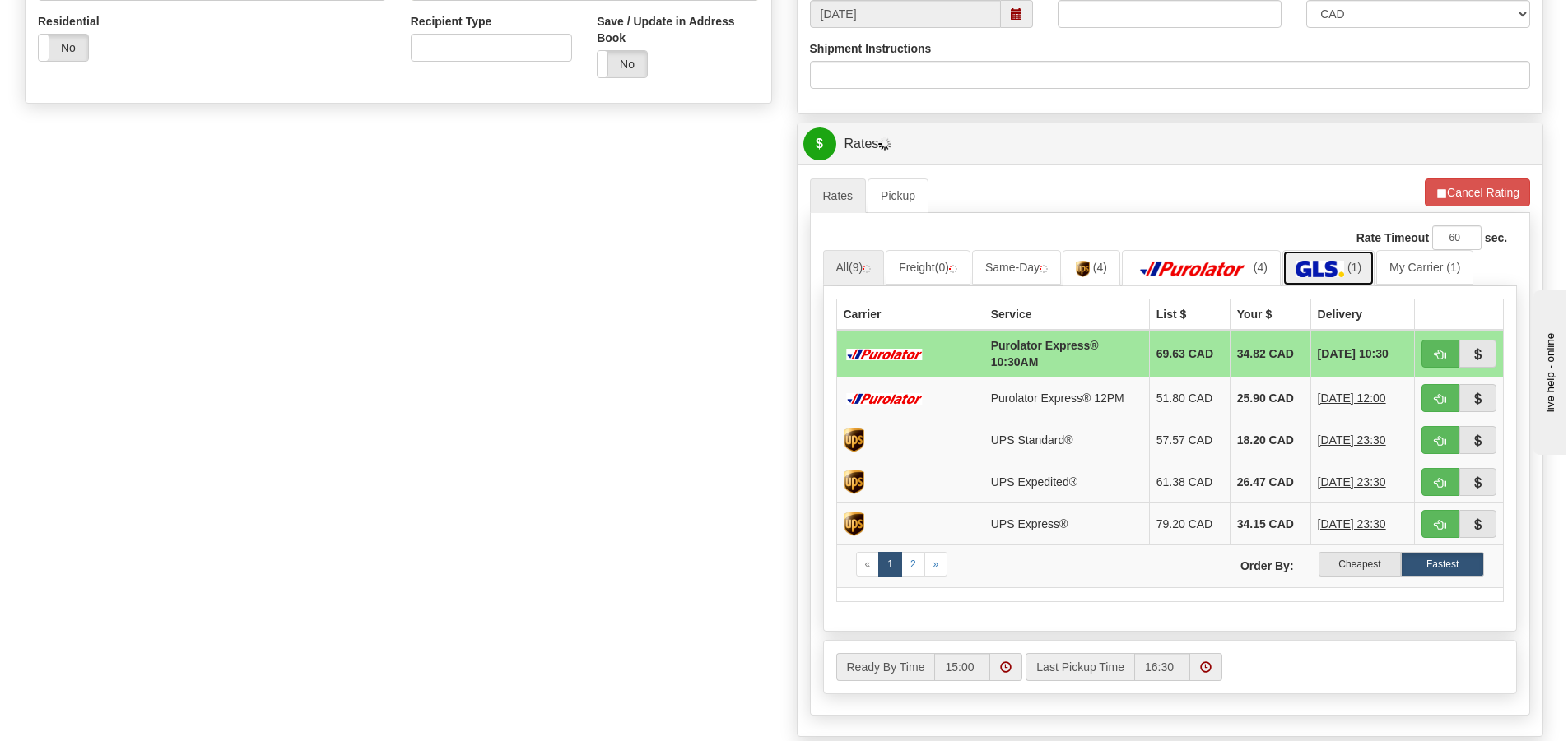
click at [1344, 269] on img at bounding box center [1320, 269] width 49 height 16
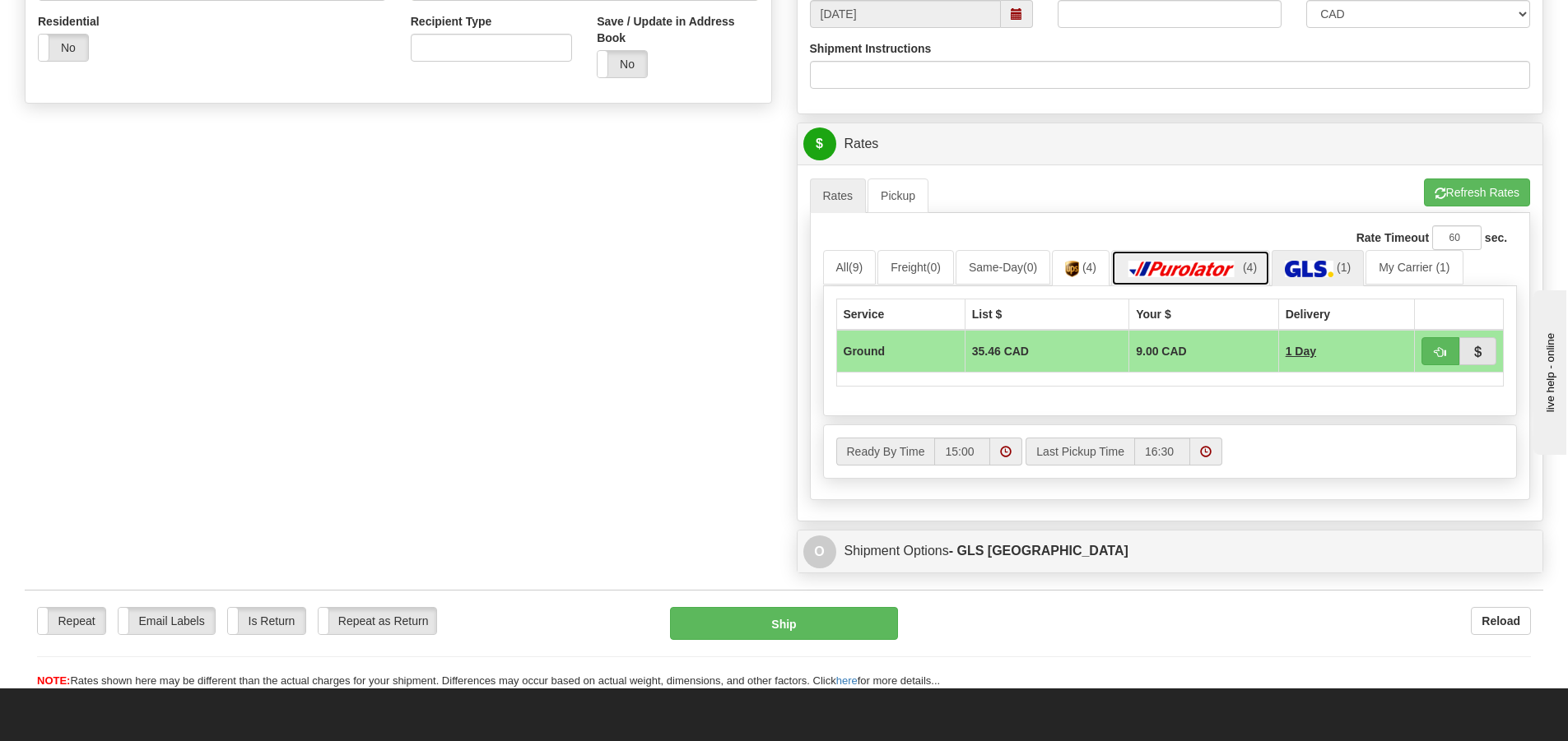
click at [1193, 269] on img at bounding box center [1182, 269] width 116 height 16
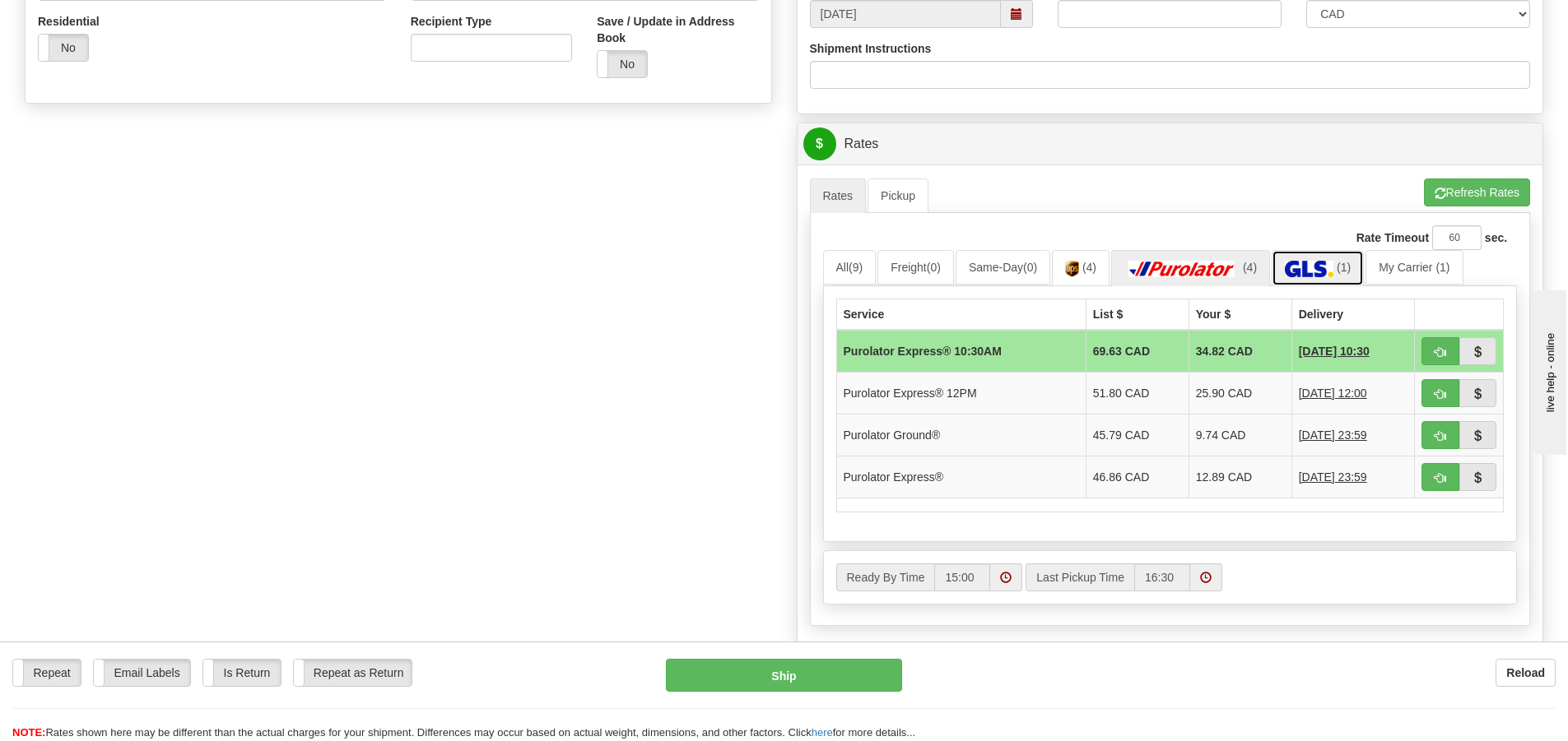
click at [1306, 270] on img at bounding box center [1309, 269] width 49 height 16
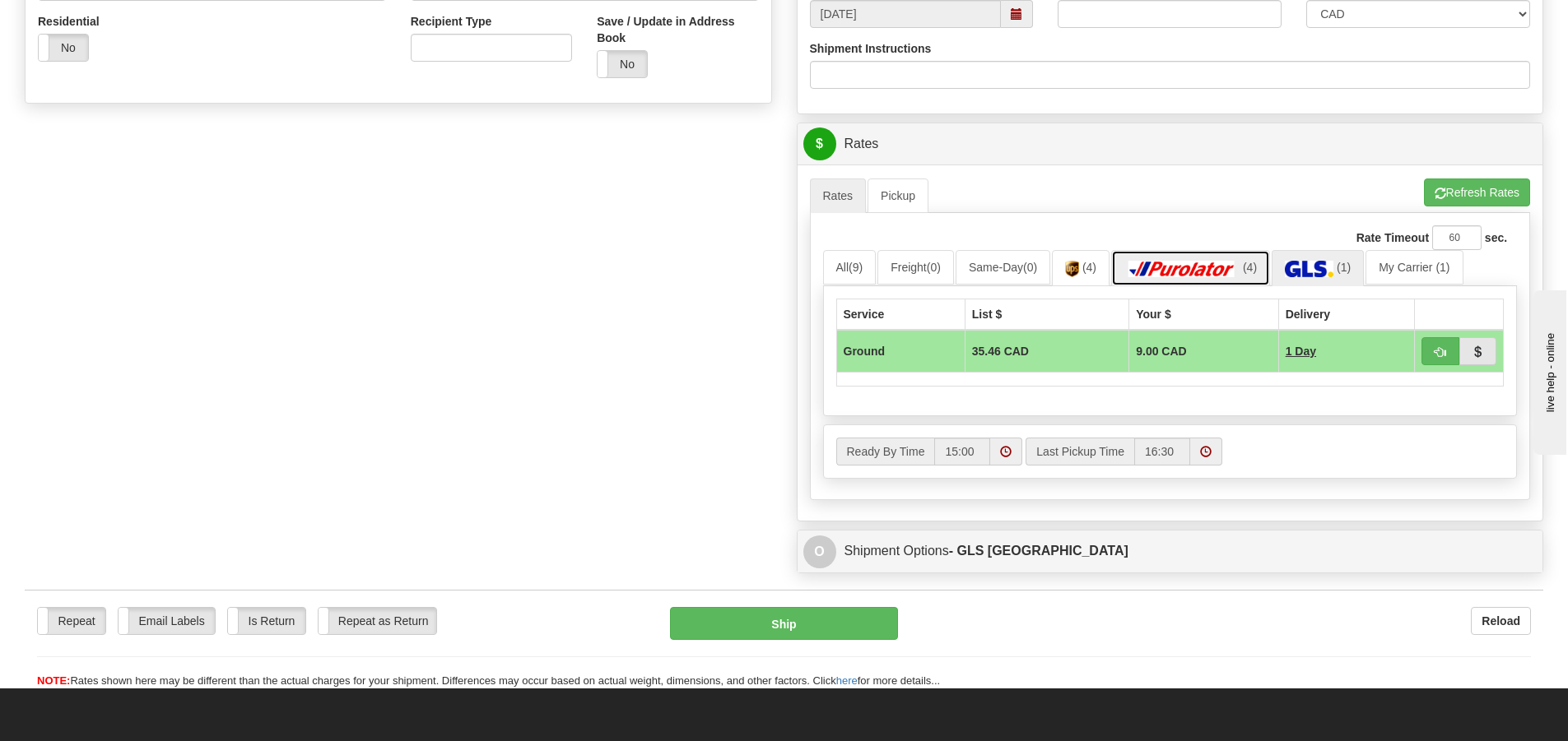
click at [1203, 266] on img at bounding box center [1182, 269] width 116 height 16
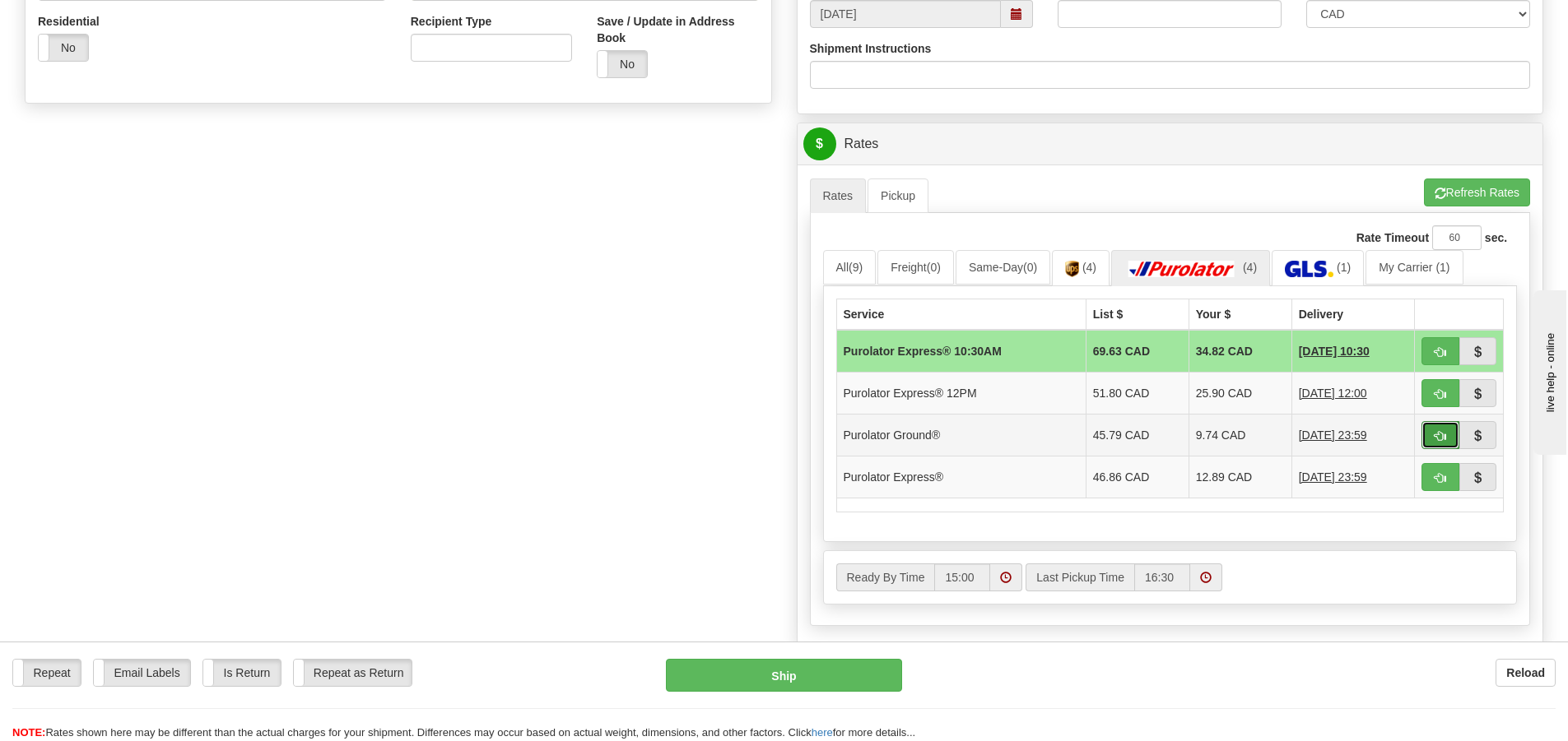
click at [1429, 442] on button "button" at bounding box center [1440, 435] width 38 height 28
type input "260"
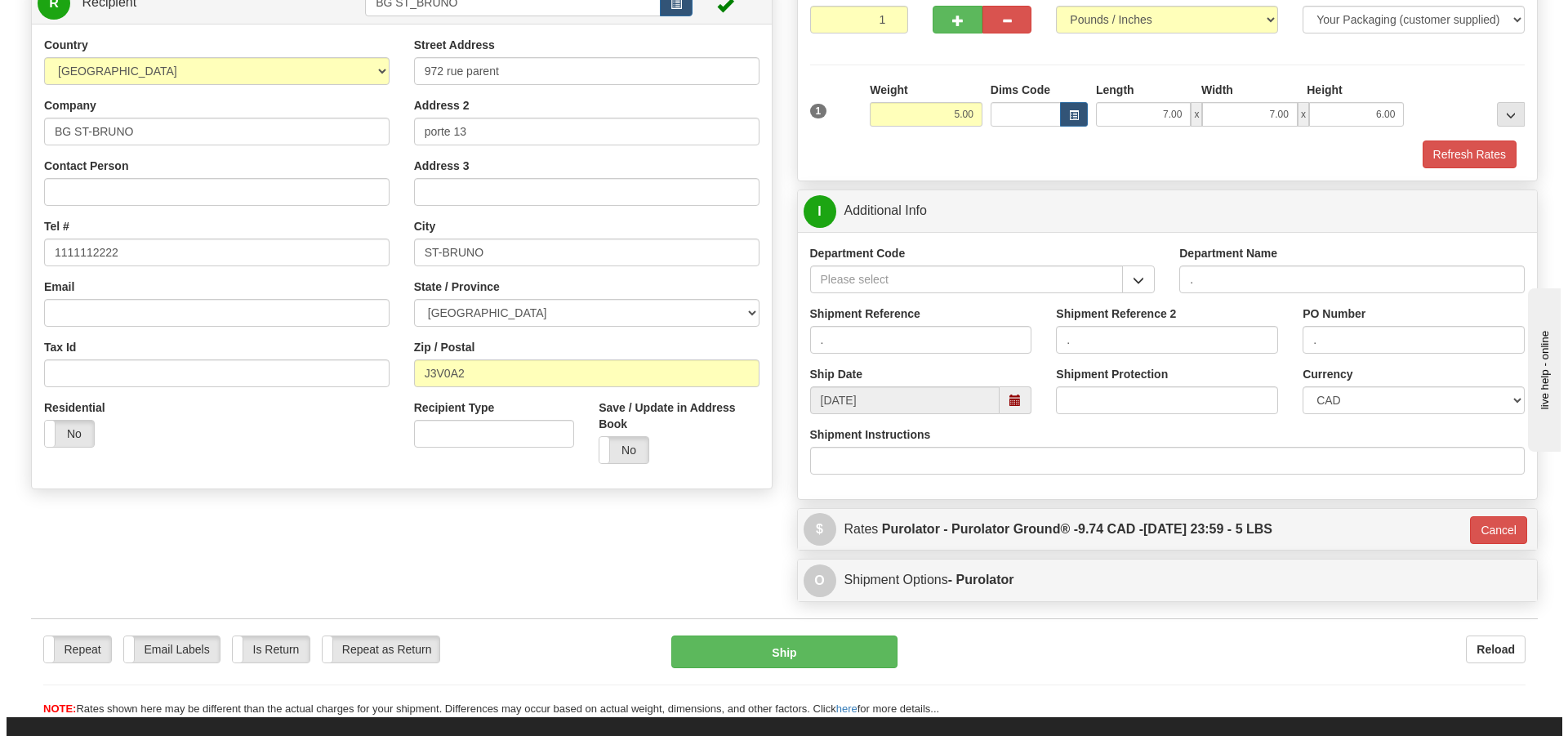
scroll to position [180, 0]
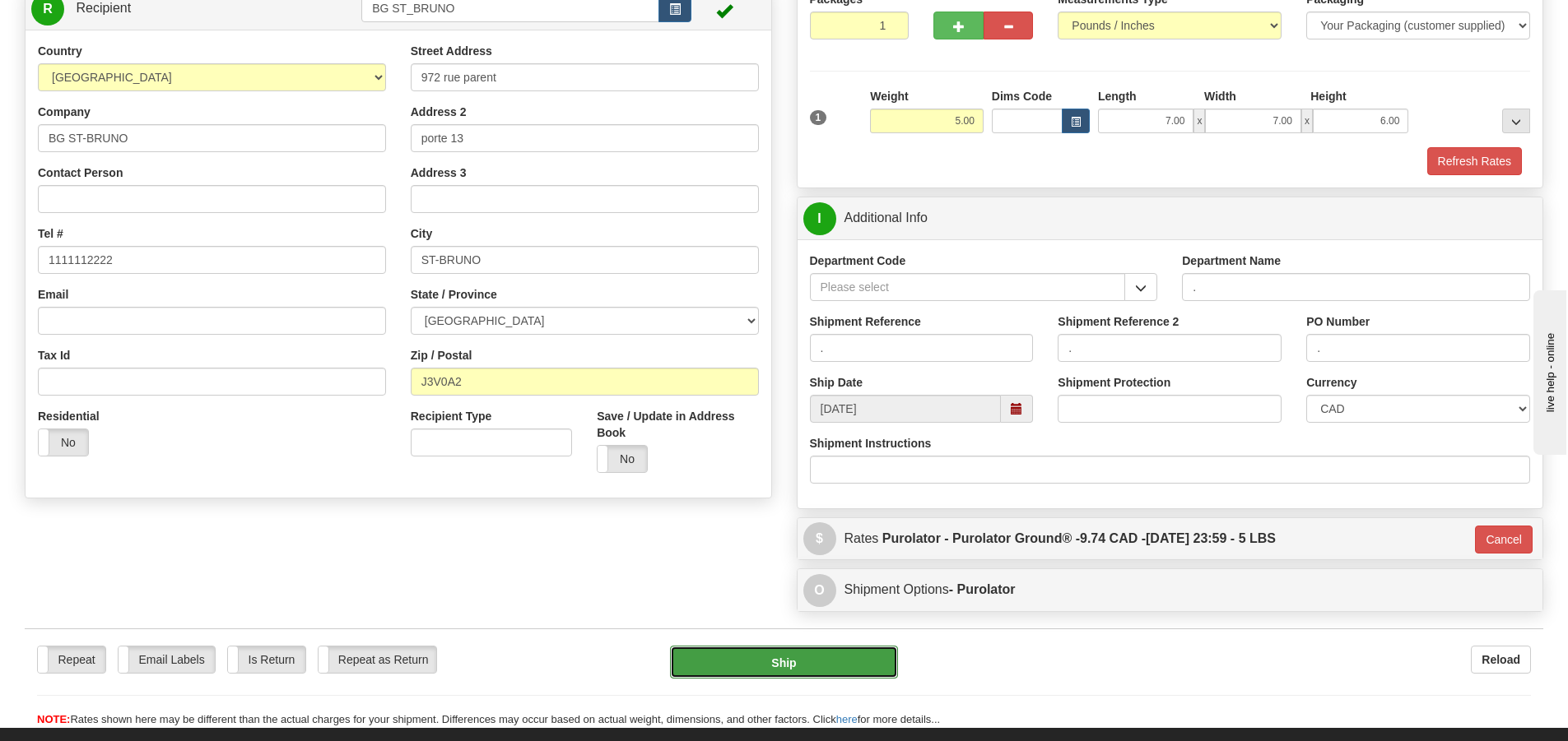
click at [801, 660] on button "Ship" at bounding box center [784, 662] width 228 height 33
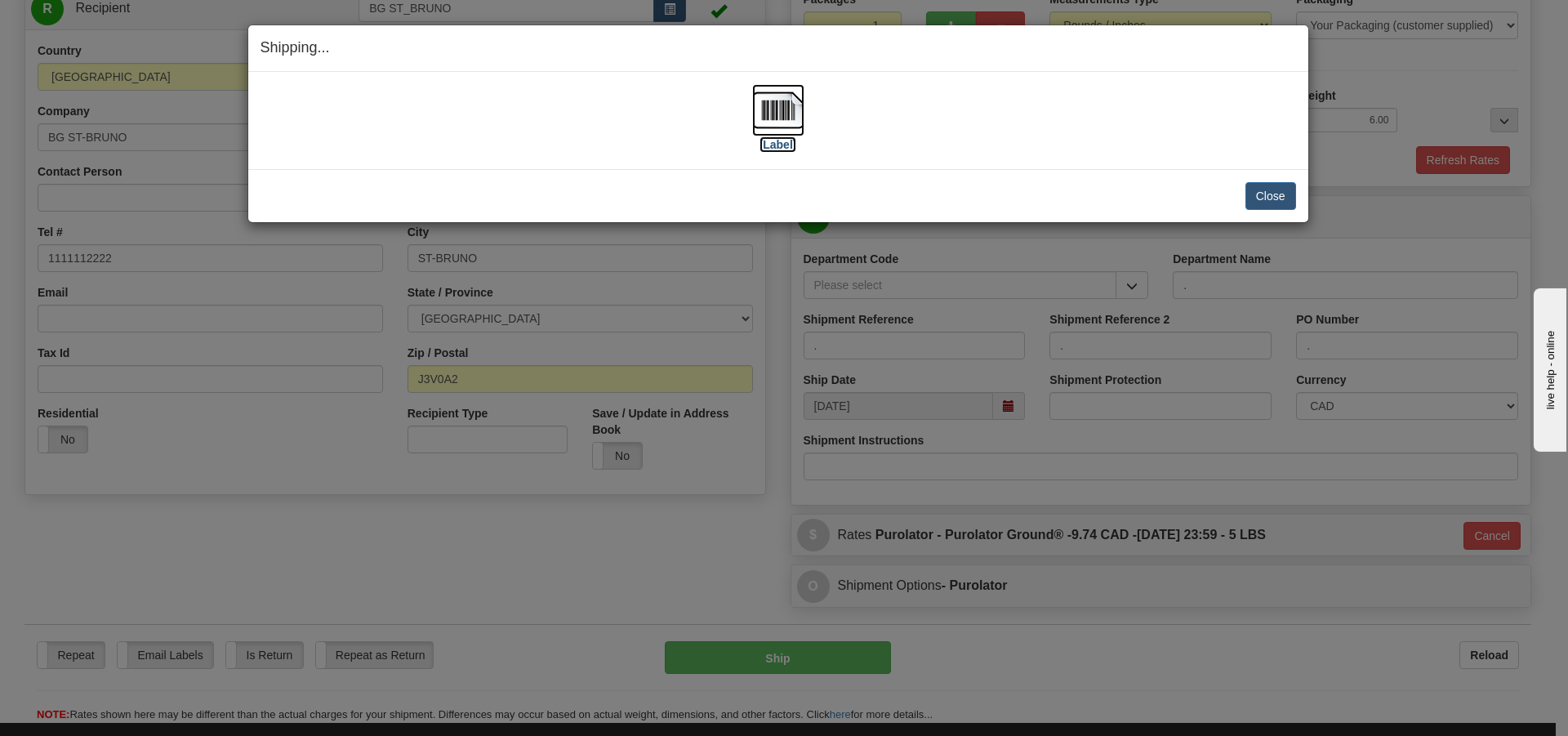
click at [773, 142] on label "[Label]" at bounding box center [778, 144] width 37 height 16
click at [1289, 188] on button "Close" at bounding box center [1272, 195] width 51 height 28
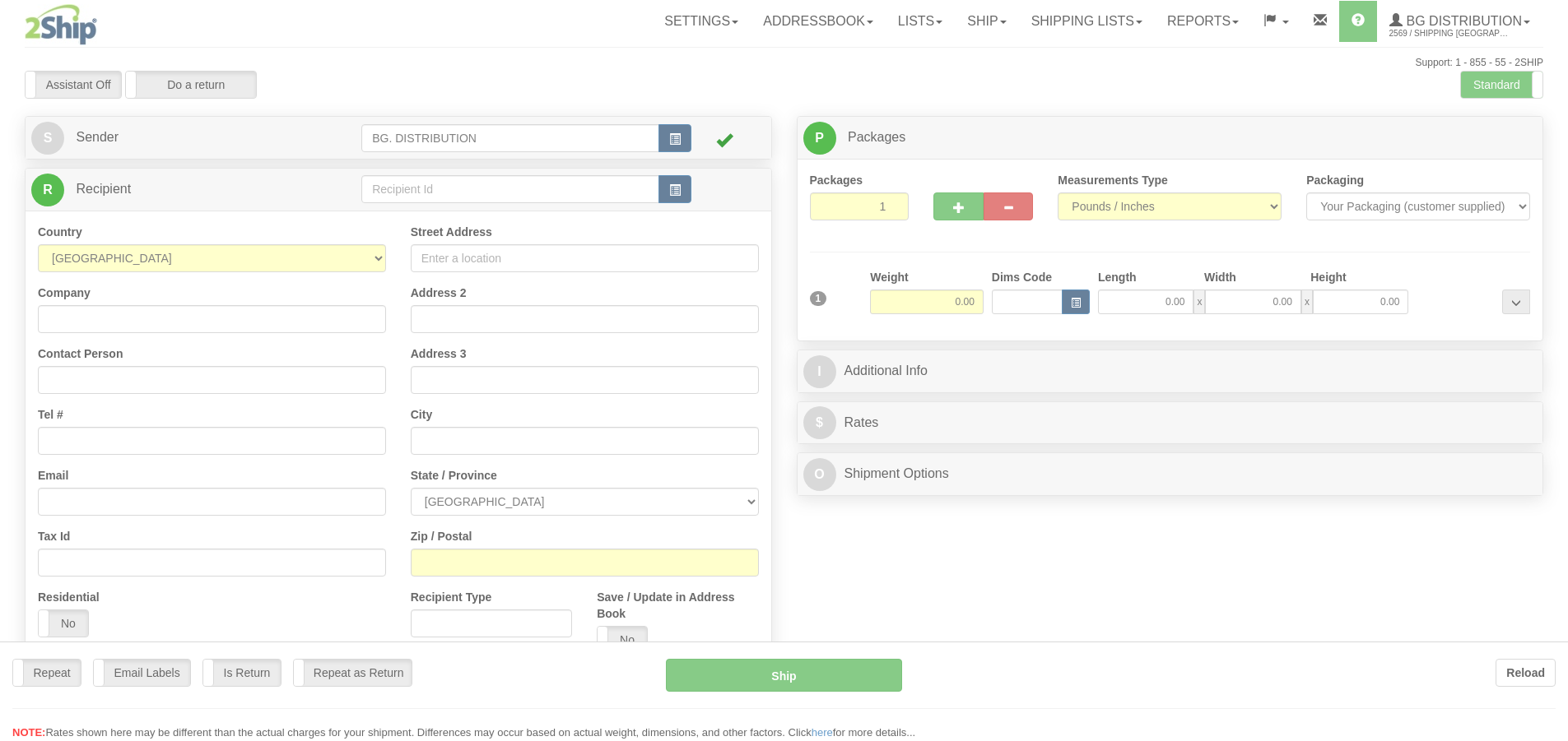
click at [532, 174] on div "Toggle navigation Settings Shipping Preferences Fields Preferences New" at bounding box center [784, 416] width 1568 height 833
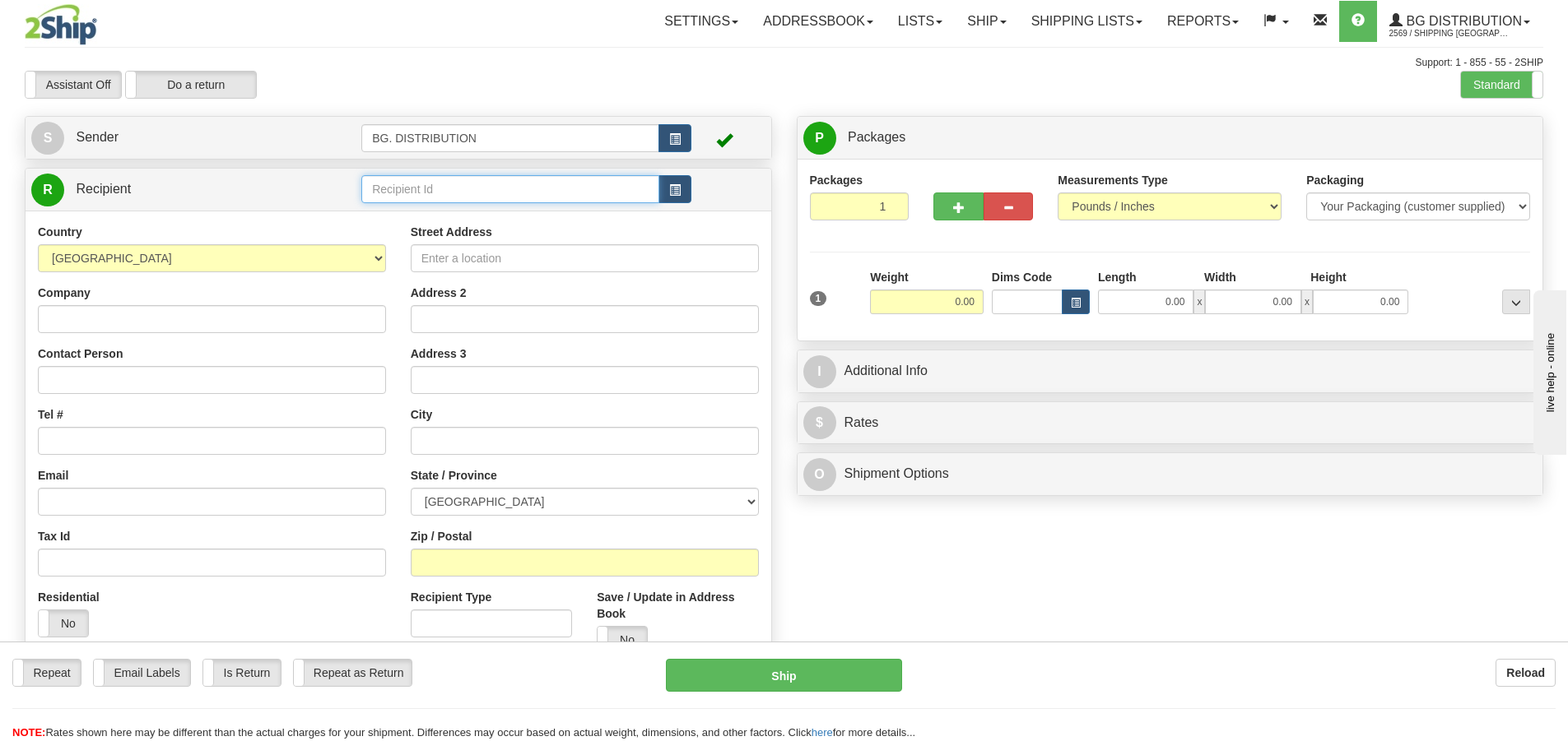
click at [530, 188] on input "text" at bounding box center [510, 189] width 298 height 28
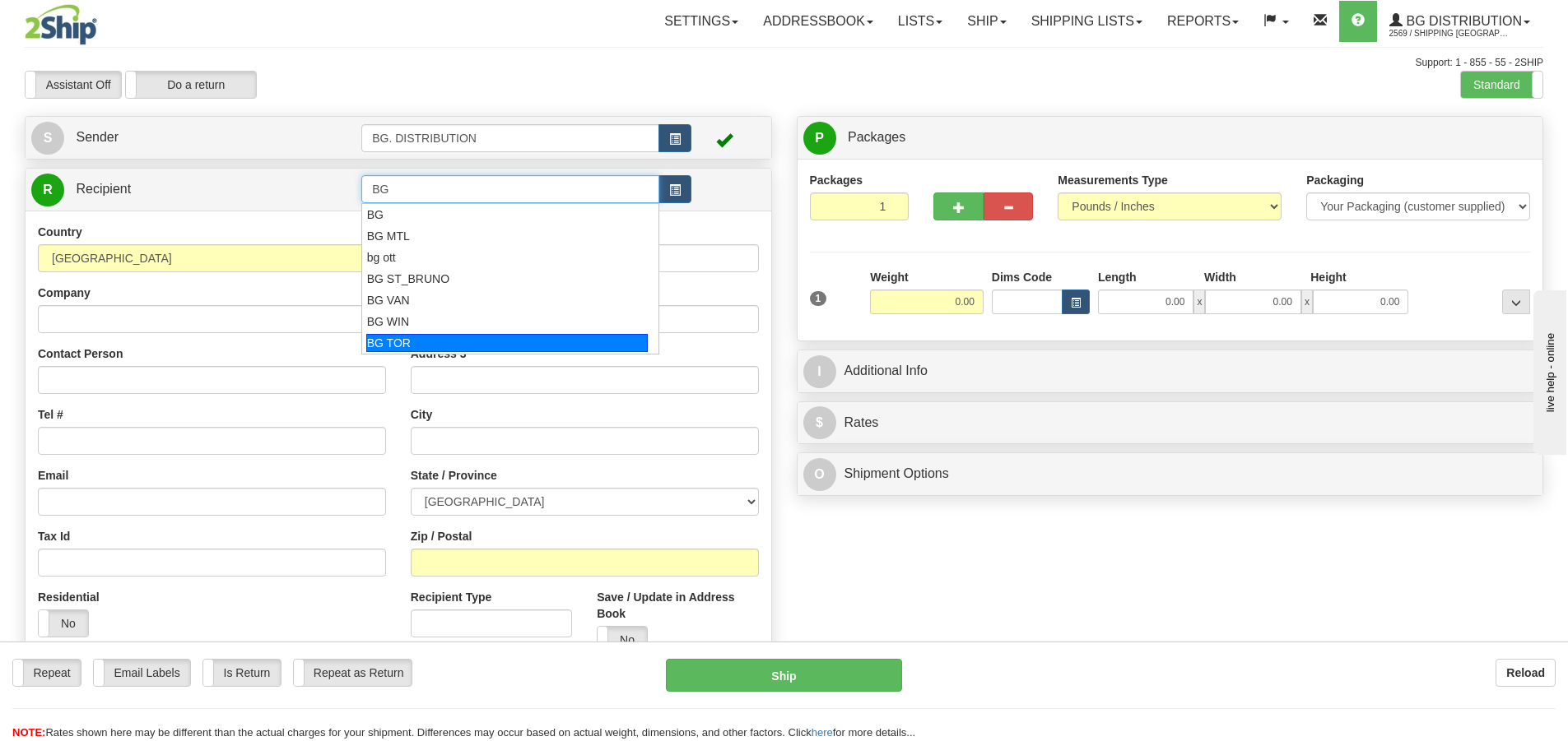
click at [526, 341] on div "BG TOR" at bounding box center [508, 342] width 282 height 18
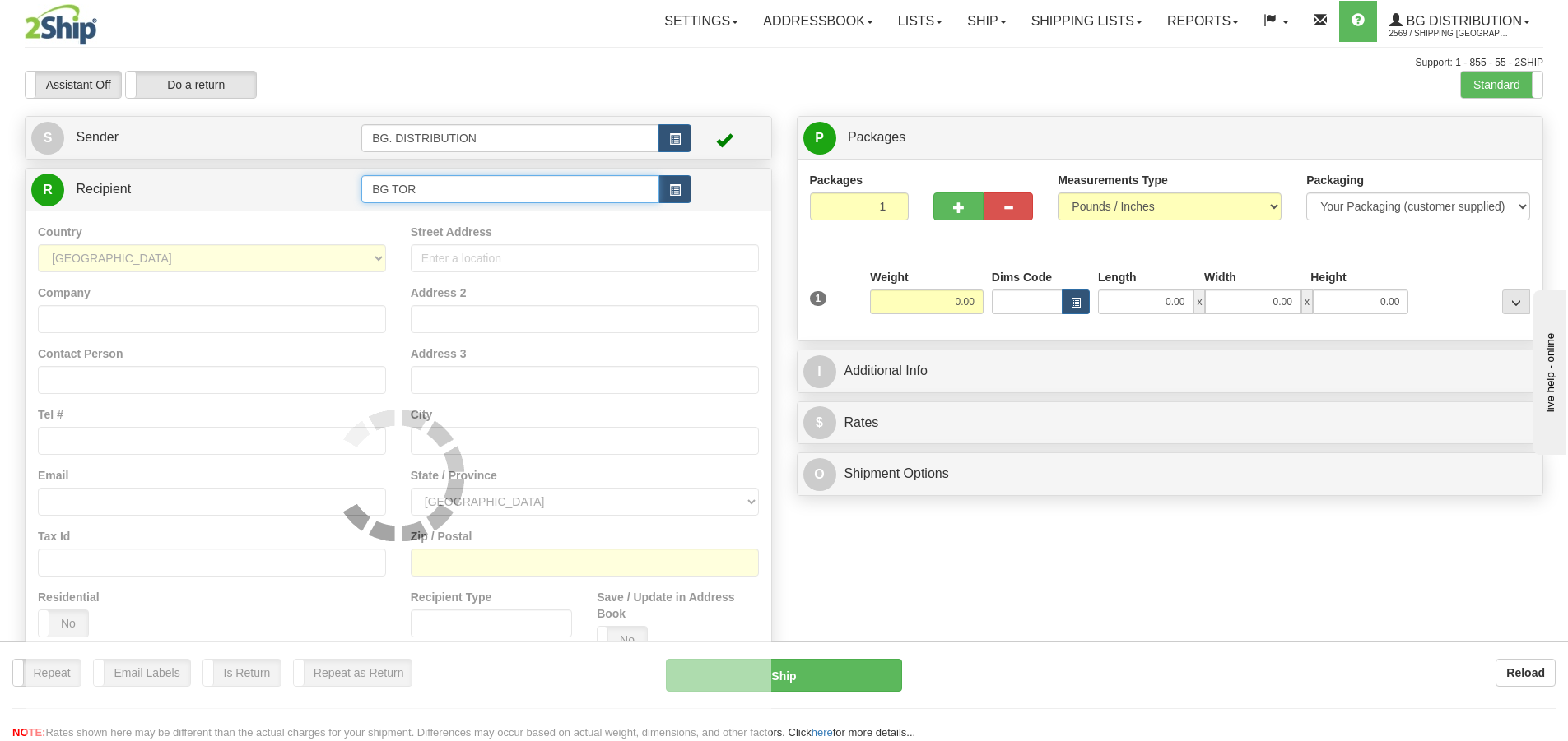
type input "BG TOR"
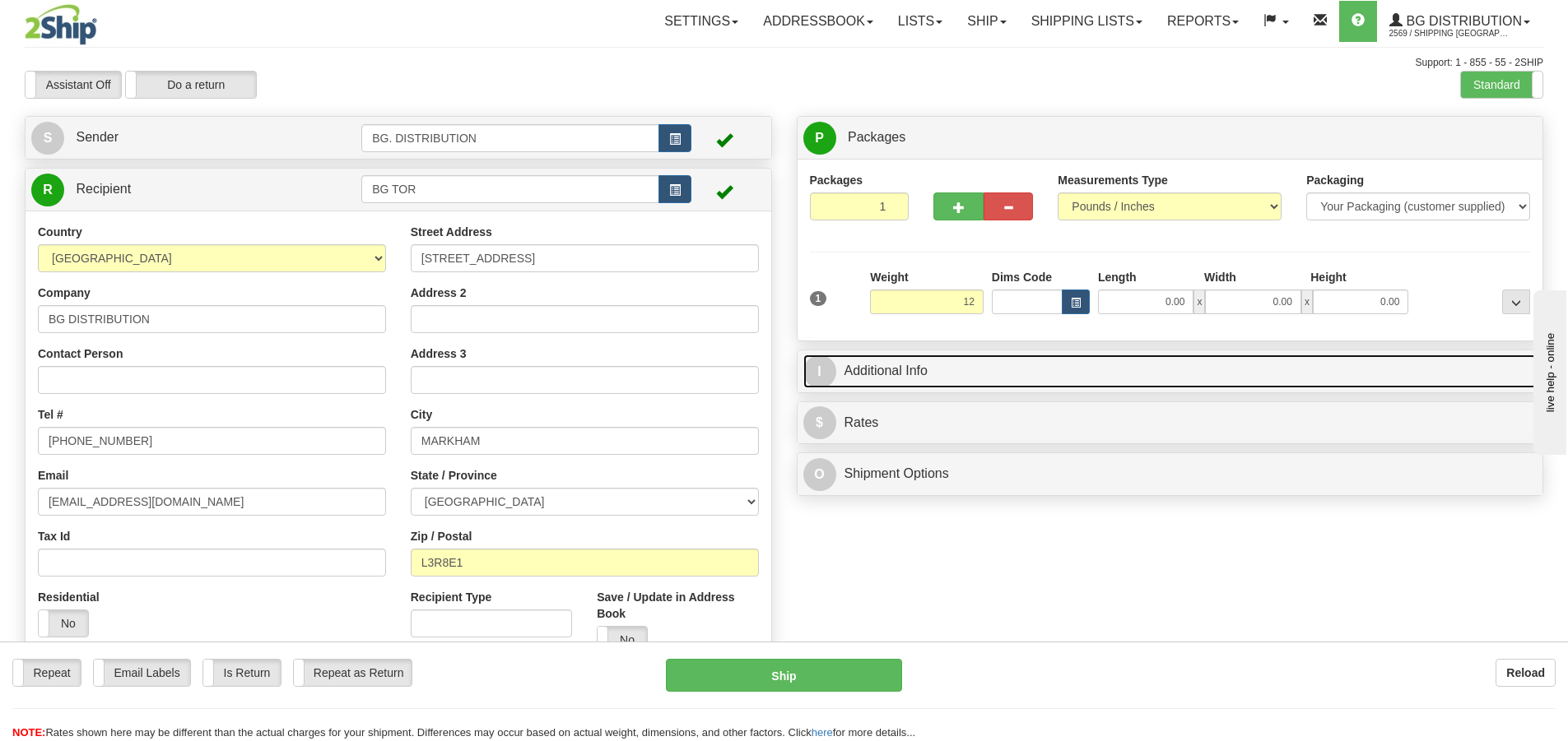
type input "12.00"
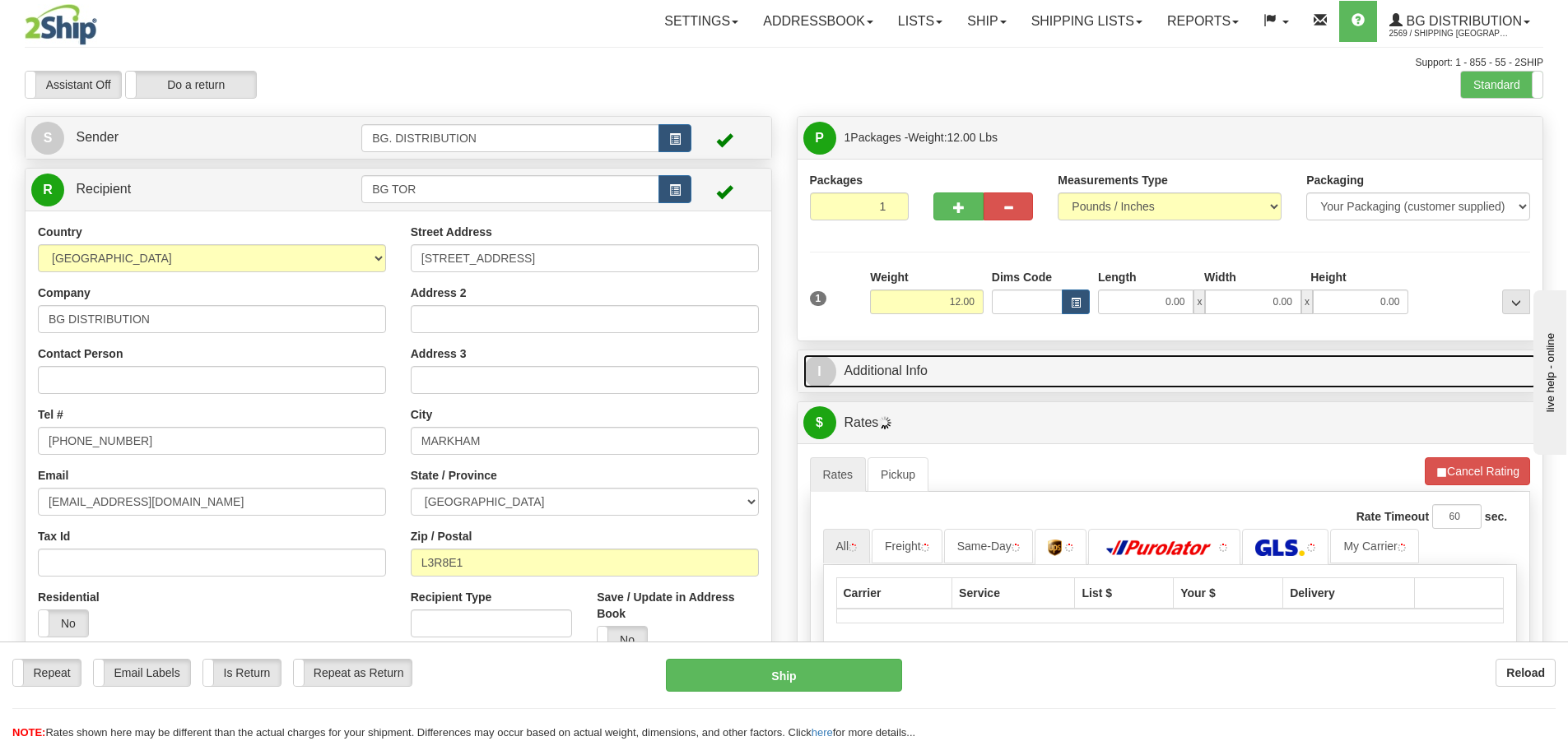
click at [822, 376] on span "I" at bounding box center [820, 371] width 33 height 33
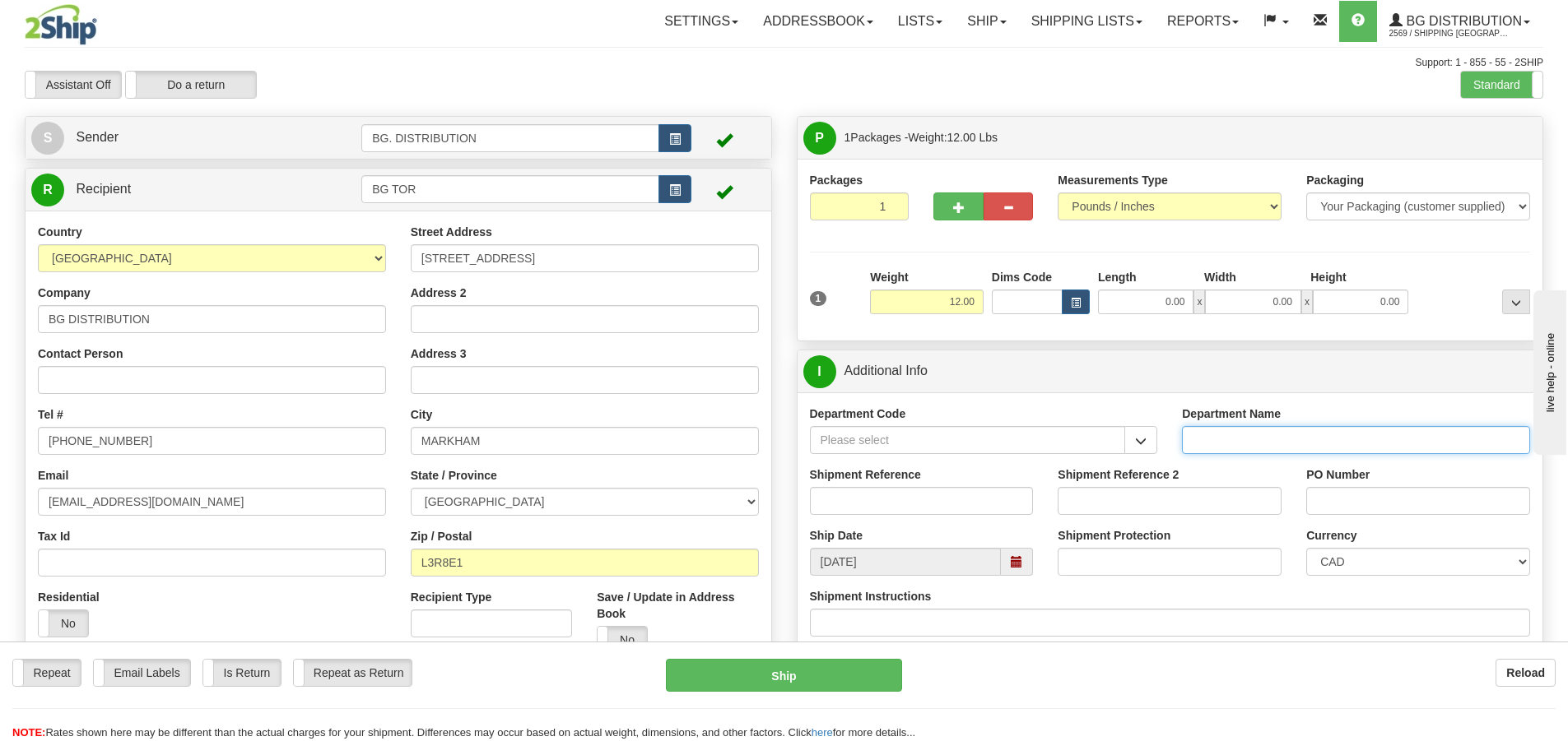
click at [1204, 433] on input "Department Name" at bounding box center [1356, 440] width 348 height 28
type input "."
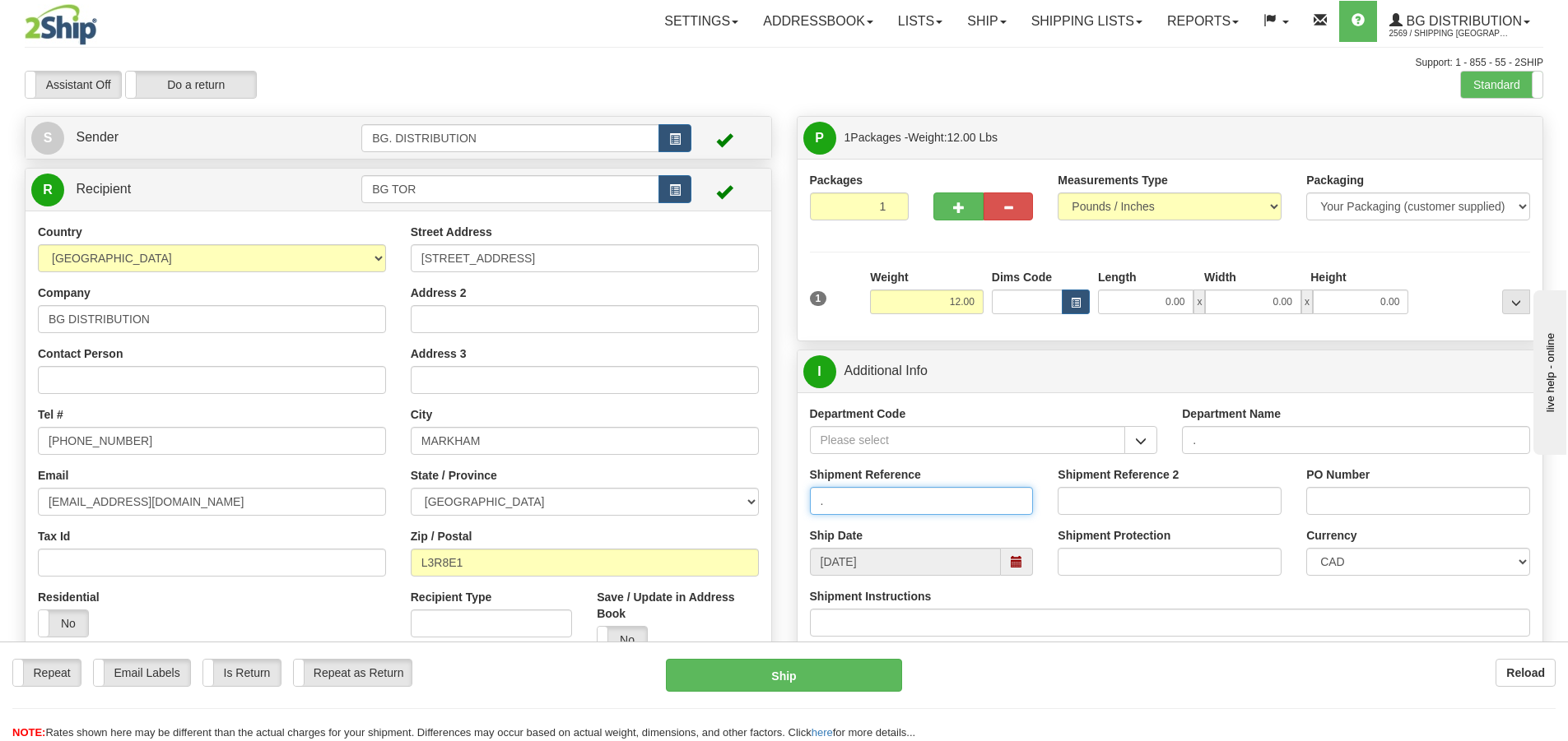
type input "."
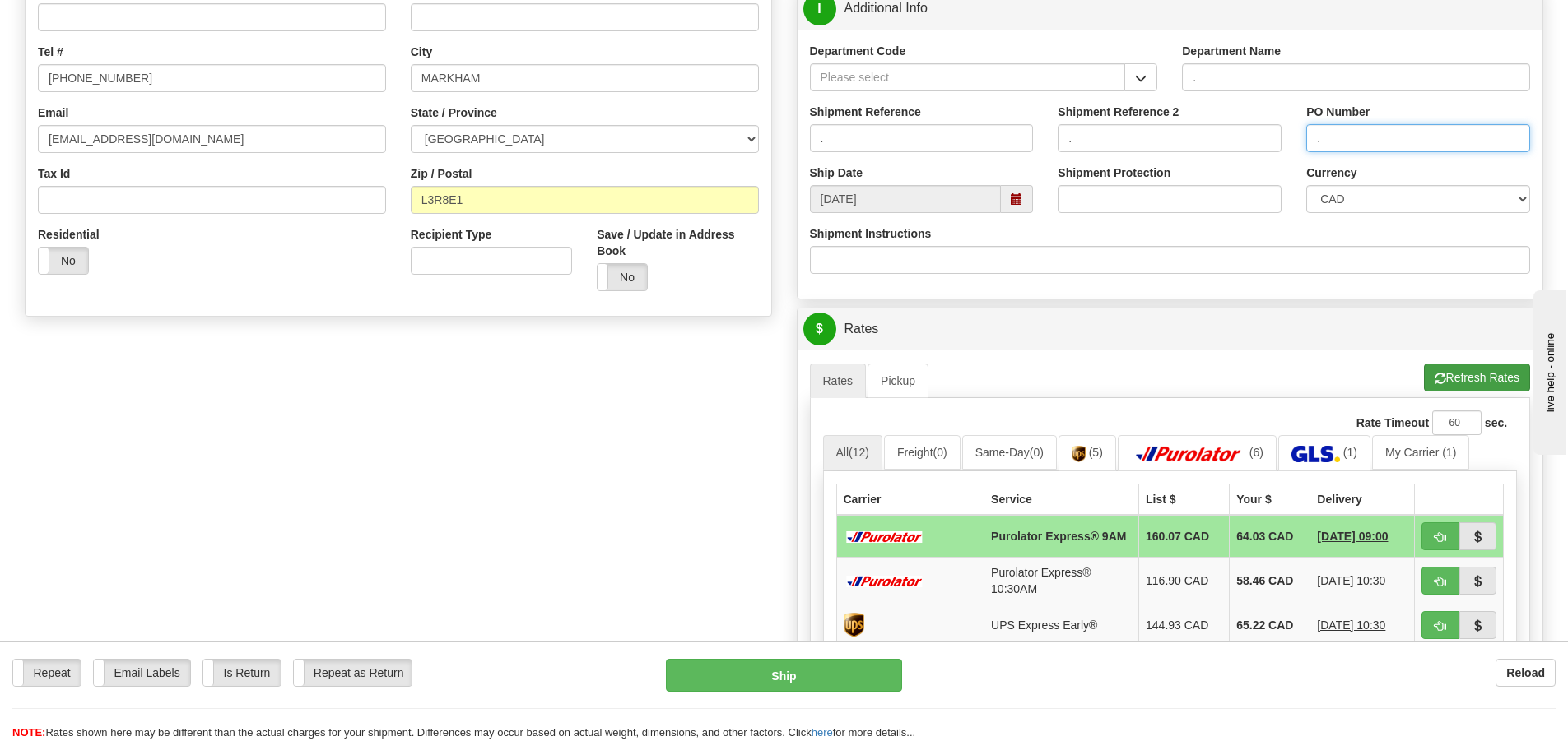
scroll to position [412, 0]
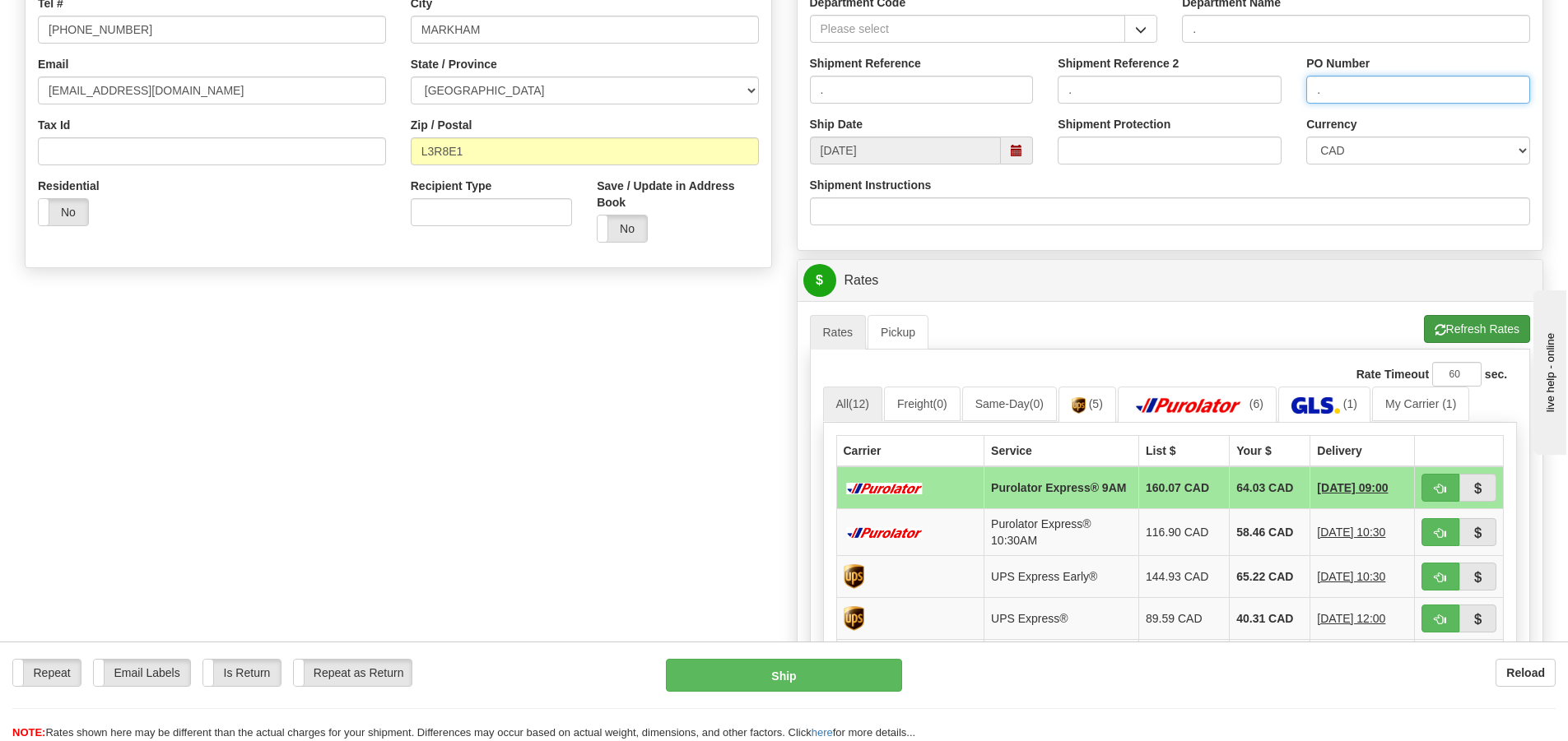
type input "."
click at [1443, 329] on button "Refresh Rates" at bounding box center [1477, 329] width 106 height 28
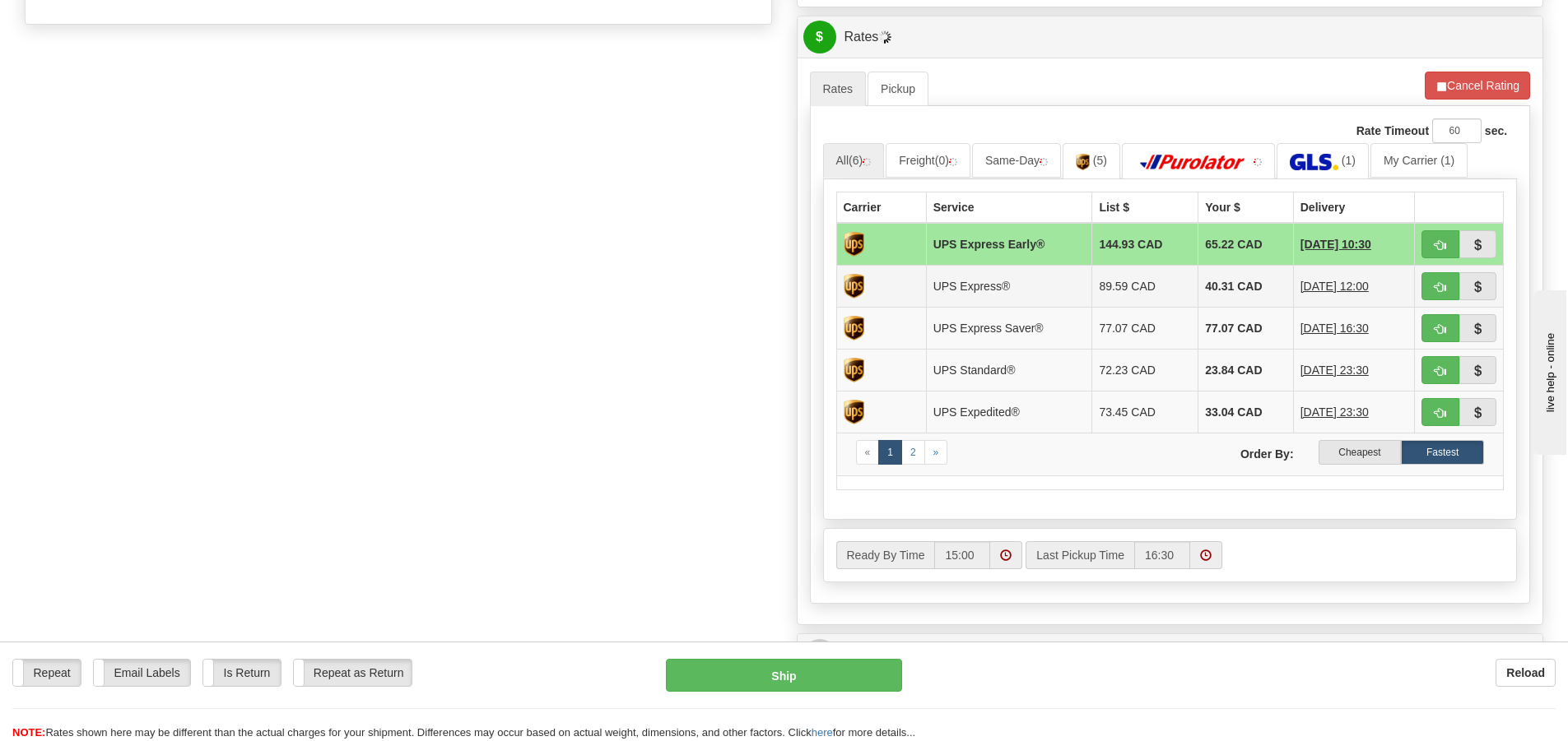
scroll to position [658, 0]
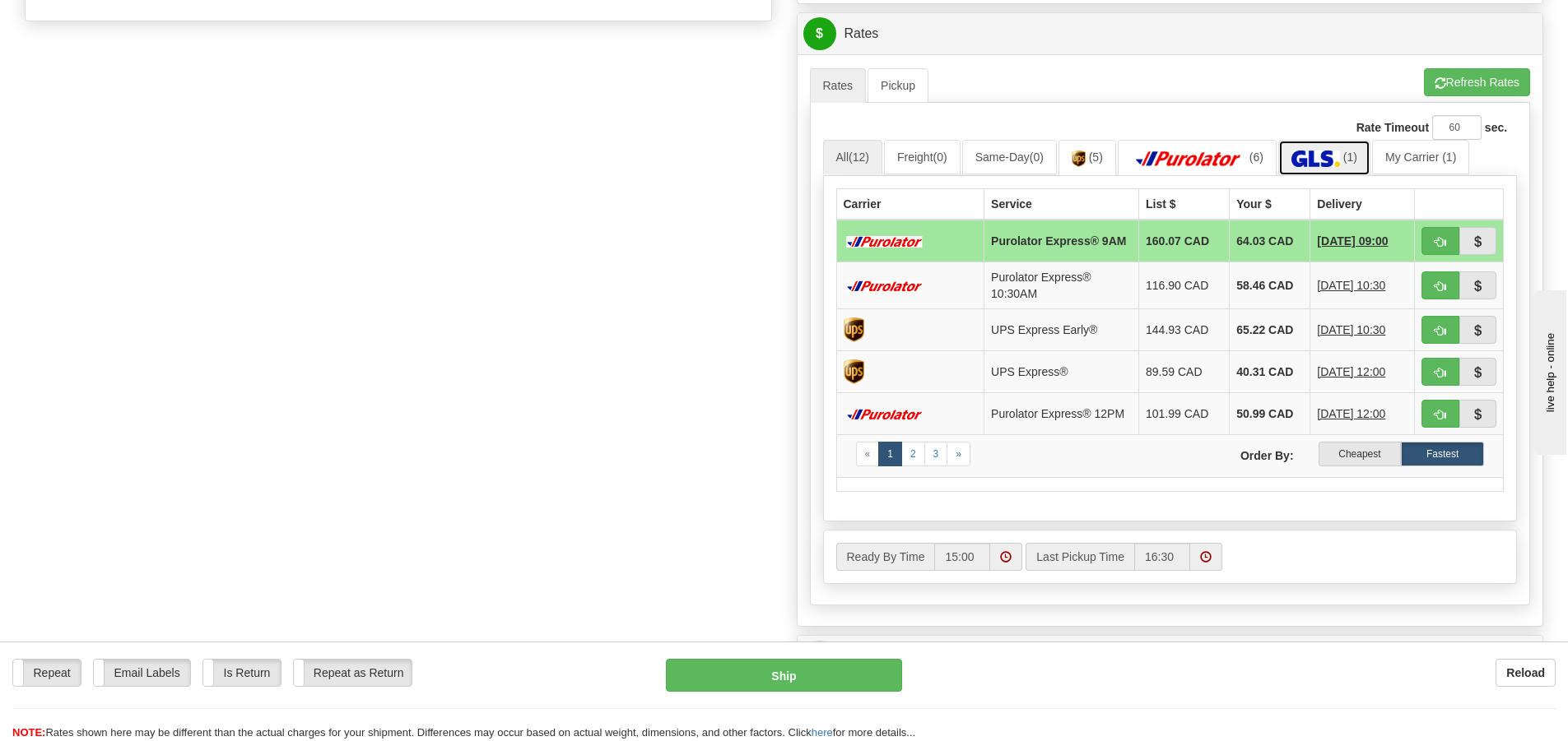
click at [1340, 161] on img at bounding box center [1316, 158] width 49 height 16
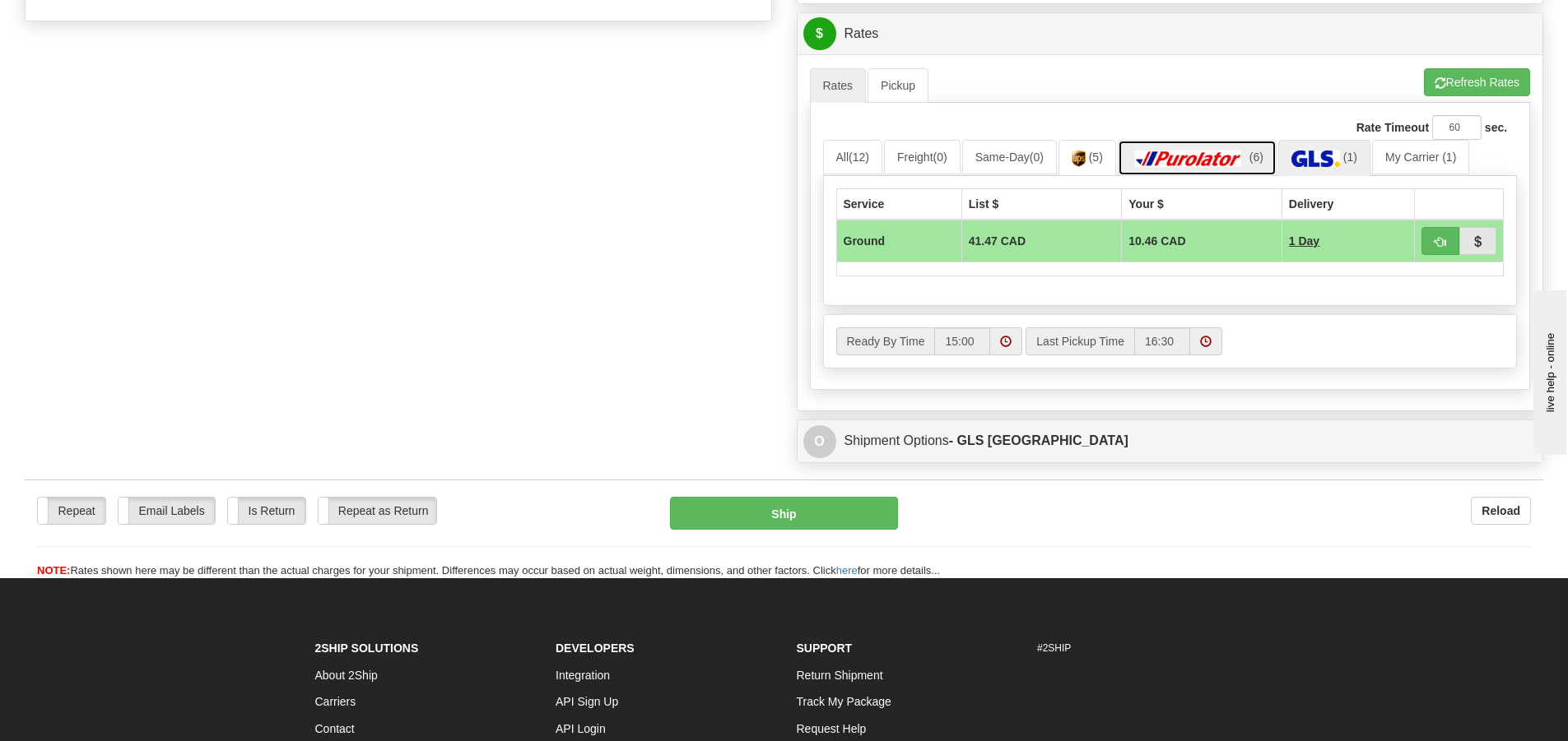
click at [1173, 152] on img at bounding box center [1188, 158] width 116 height 16
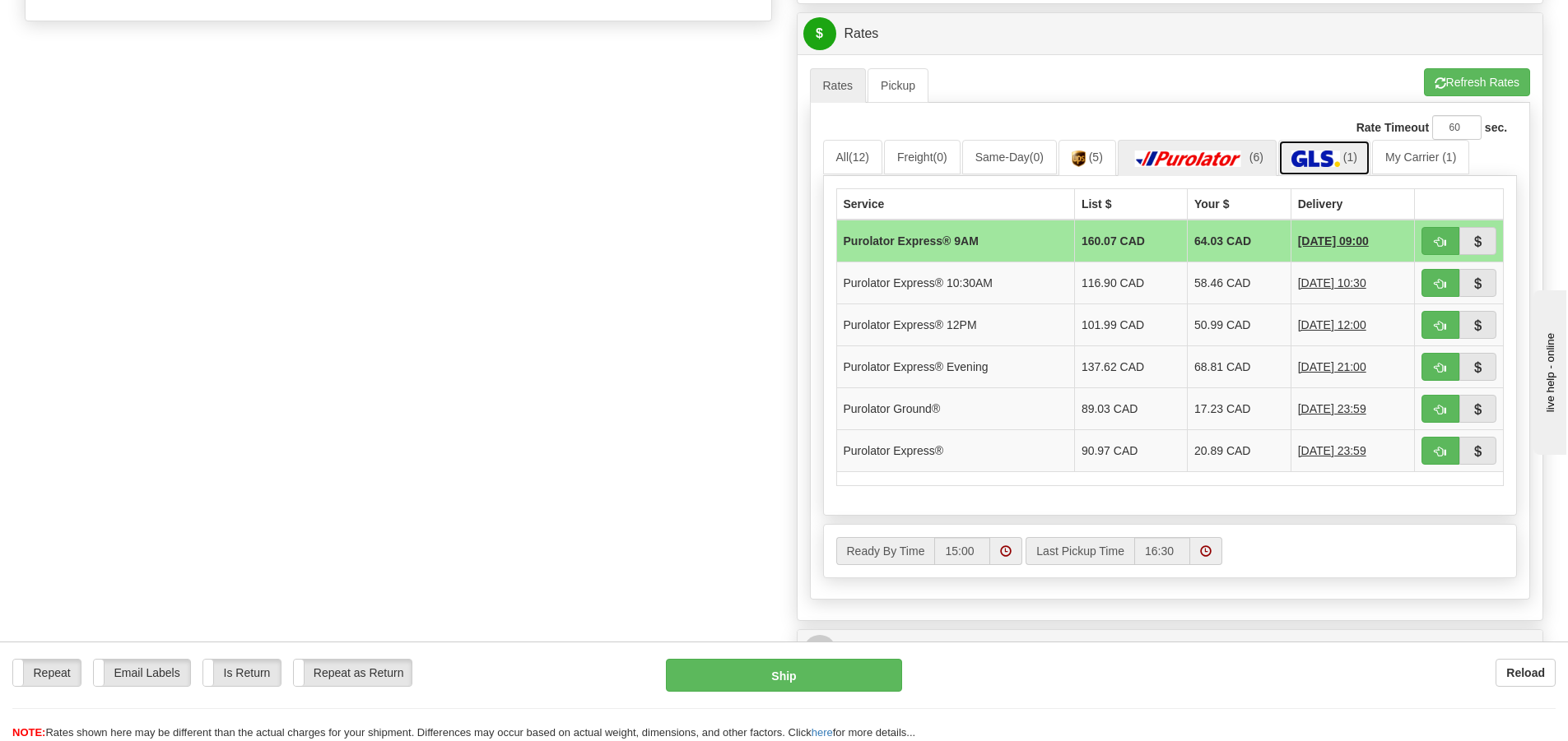
click at [1336, 161] on img at bounding box center [1316, 158] width 49 height 16
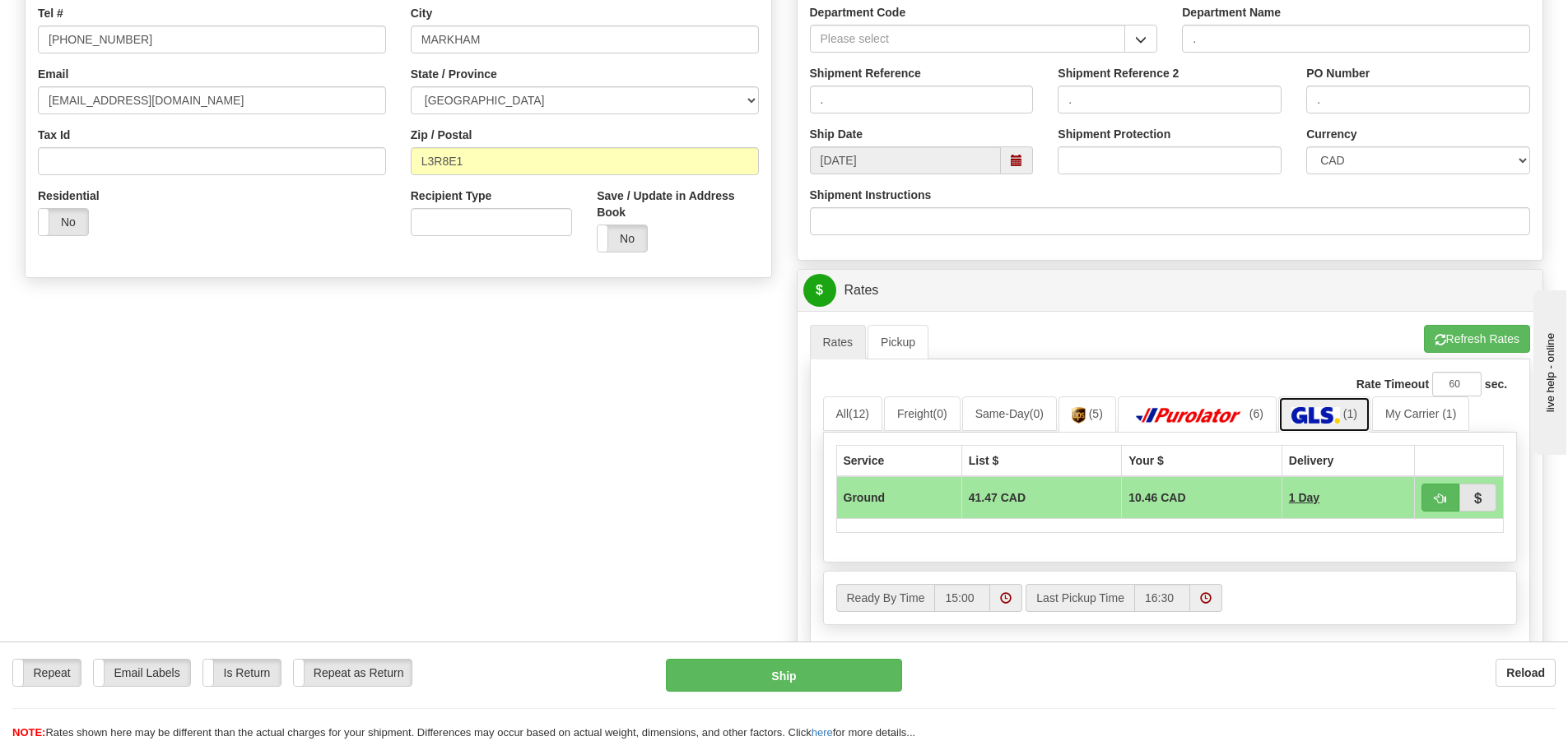
scroll to position [412, 0]
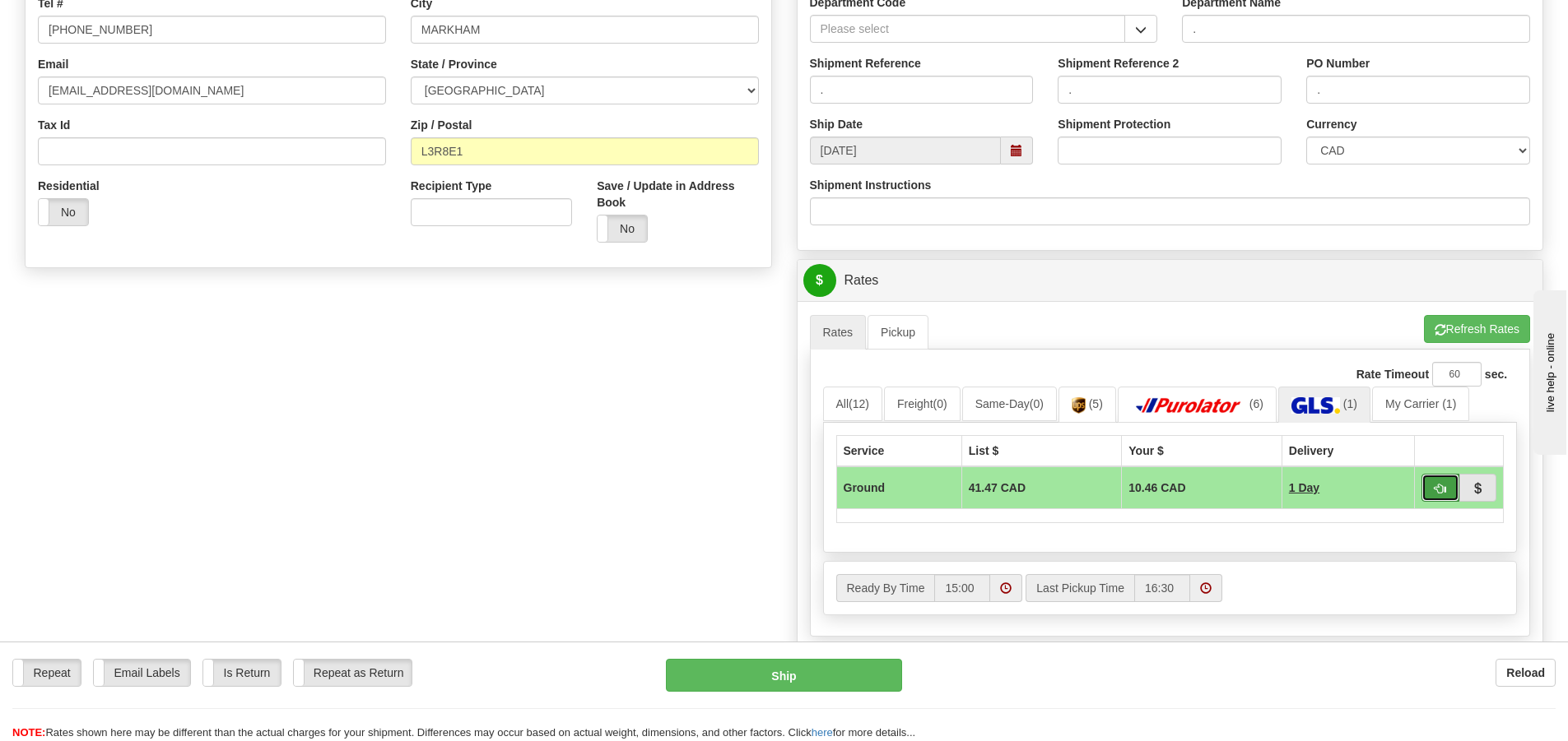
click at [1432, 492] on button "button" at bounding box center [1440, 488] width 38 height 28
type input "1"
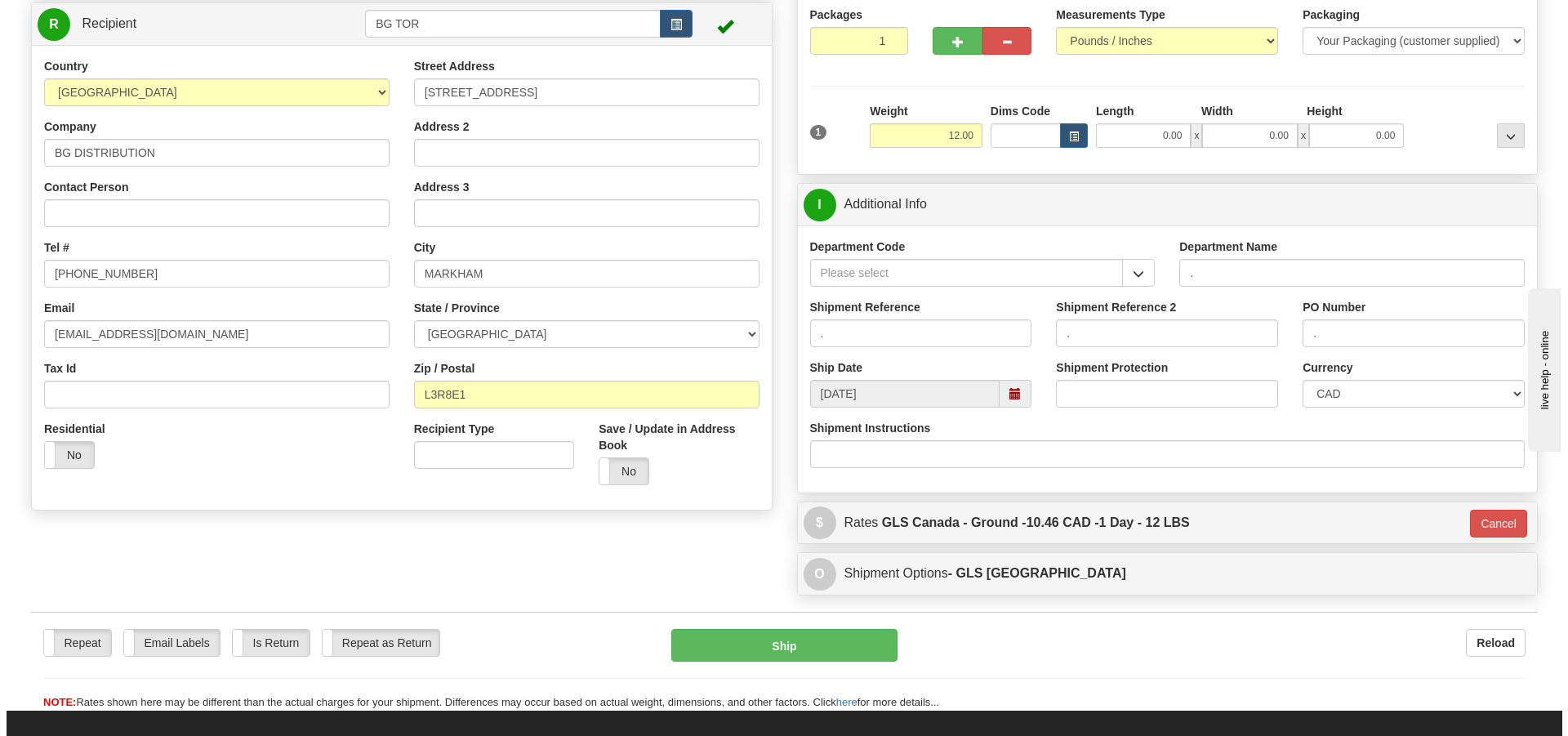
scroll to position [163, 0]
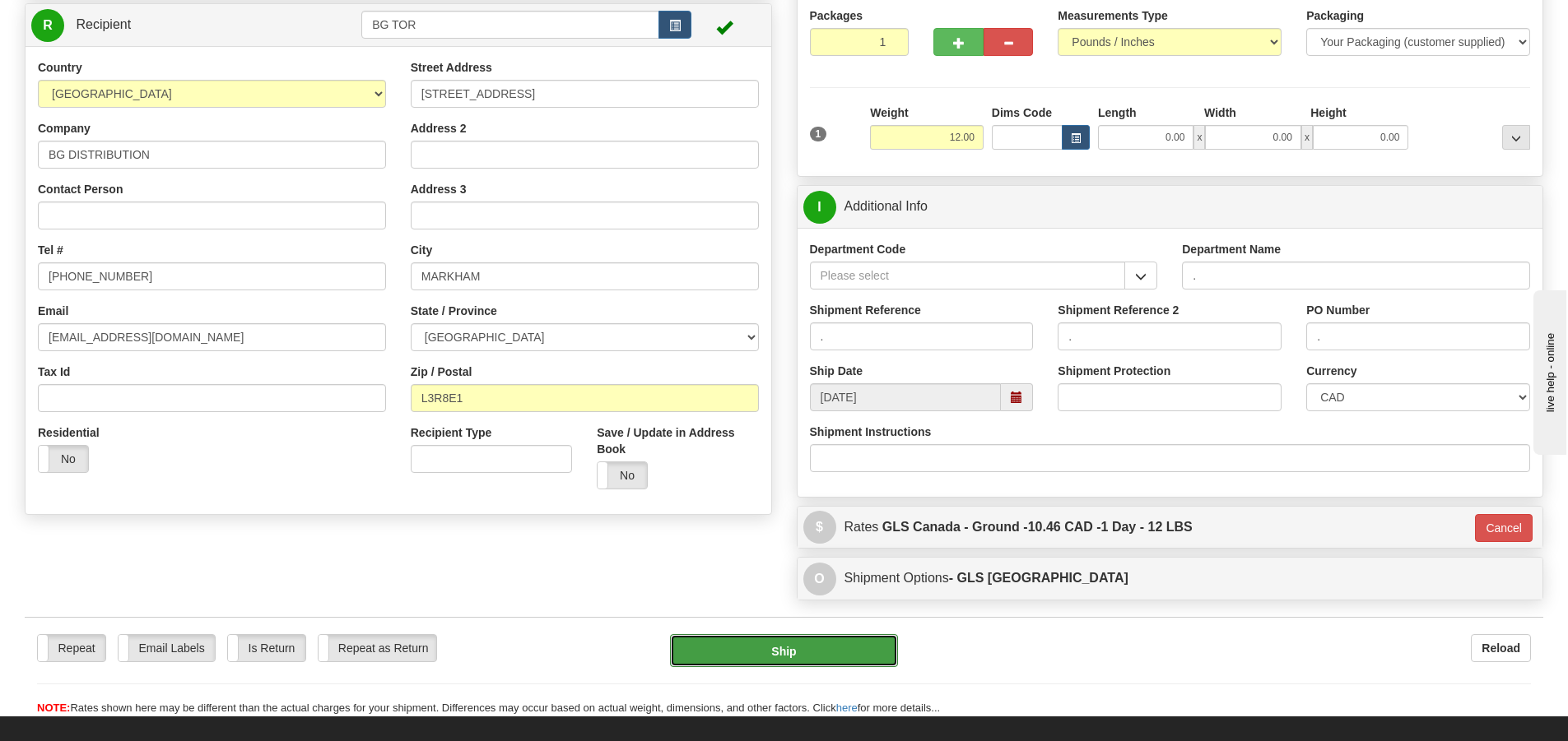
click at [776, 655] on button "Ship" at bounding box center [784, 650] width 228 height 33
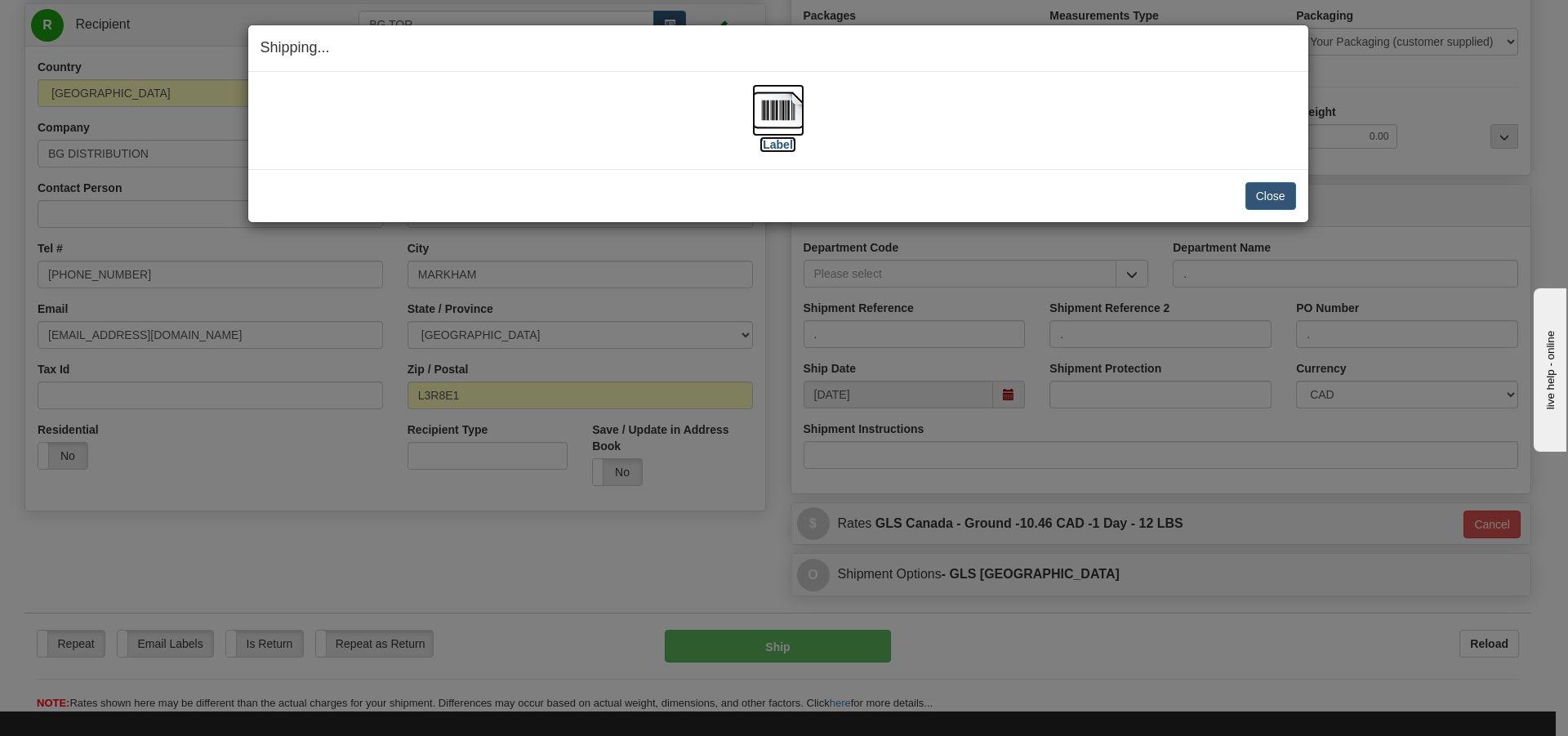
click at [764, 148] on label "[Label]" at bounding box center [778, 144] width 37 height 16
click at [1272, 195] on button "Close" at bounding box center [1272, 195] width 51 height 28
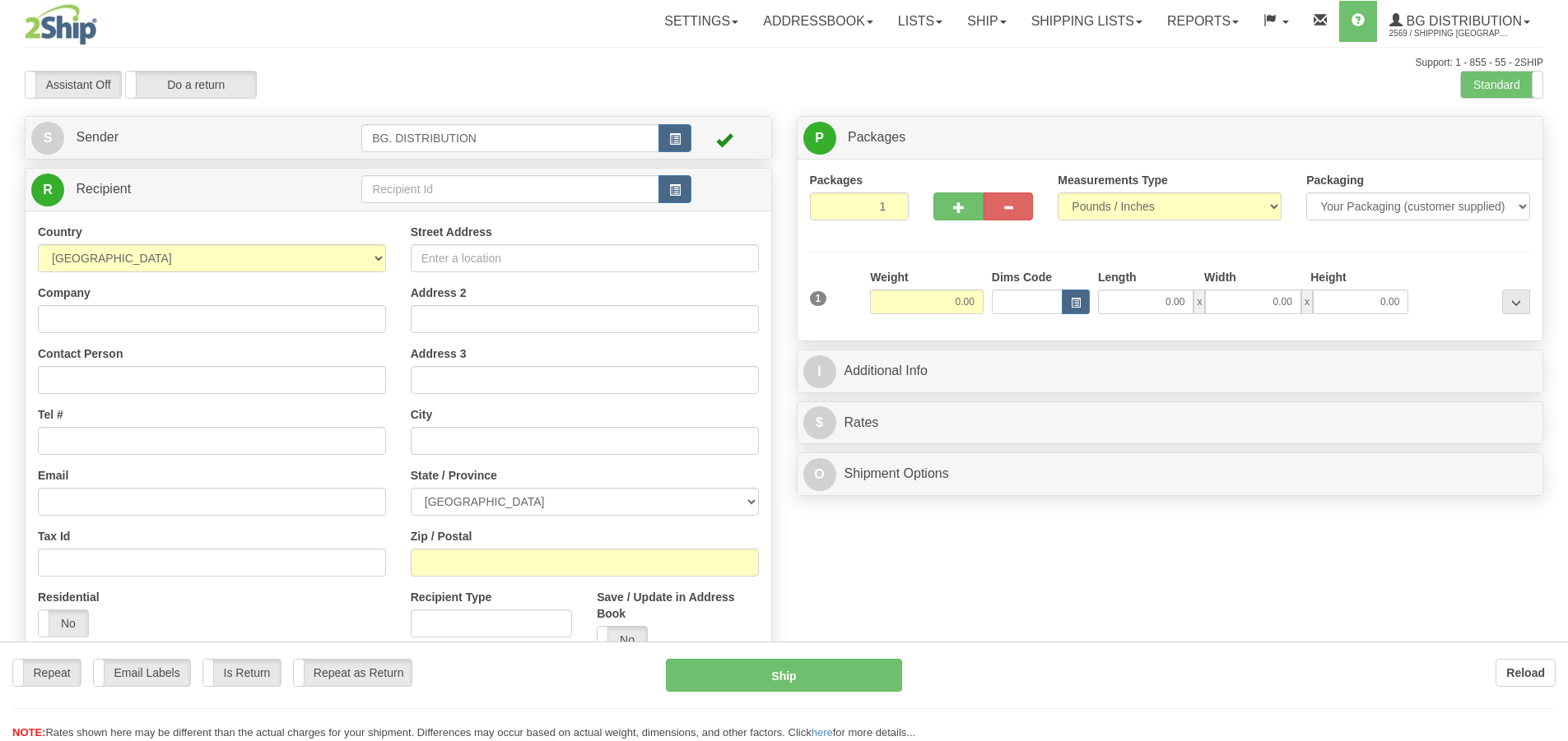
click at [555, 188] on div at bounding box center [784, 370] width 1568 height 741
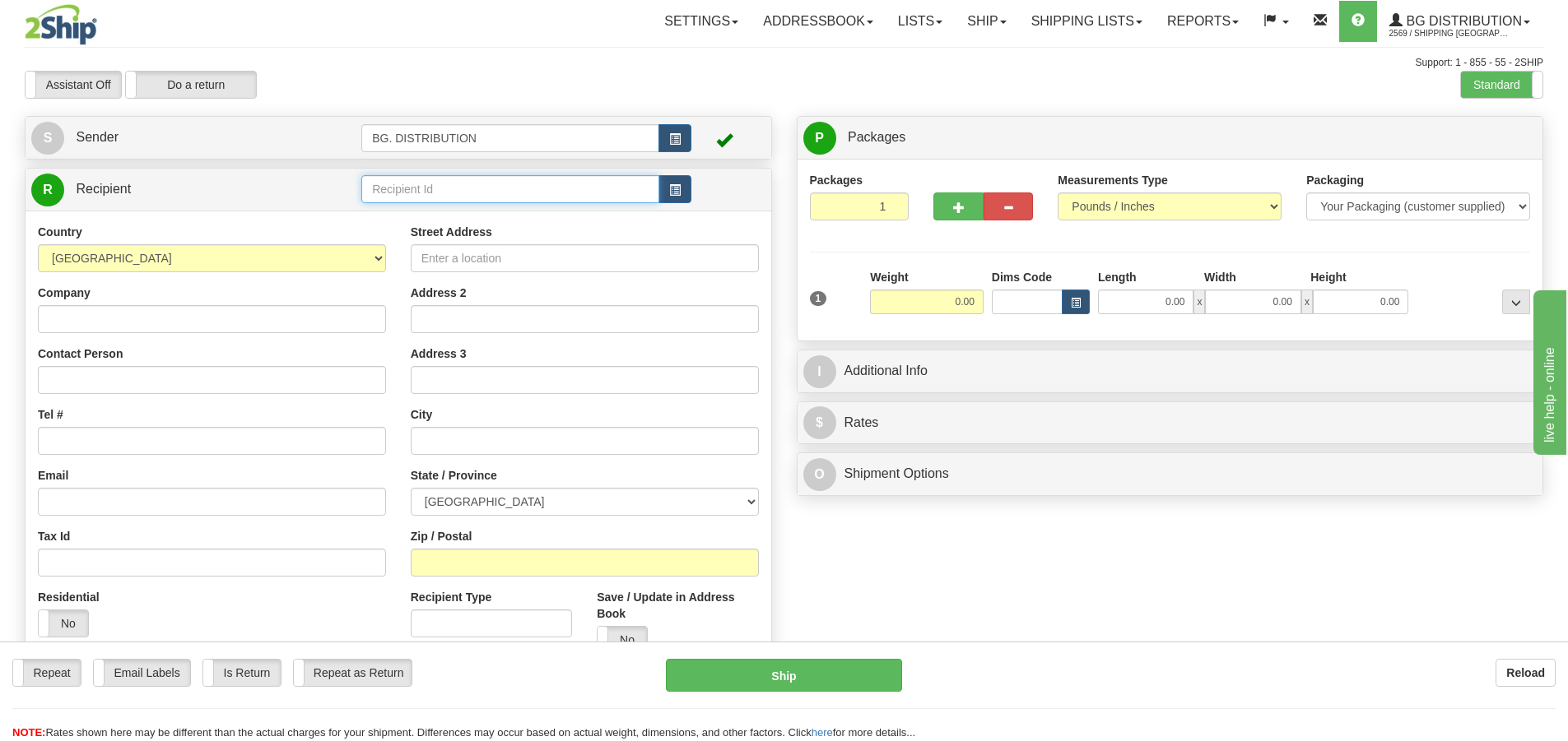
click at [554, 193] on input "text" at bounding box center [510, 189] width 298 height 28
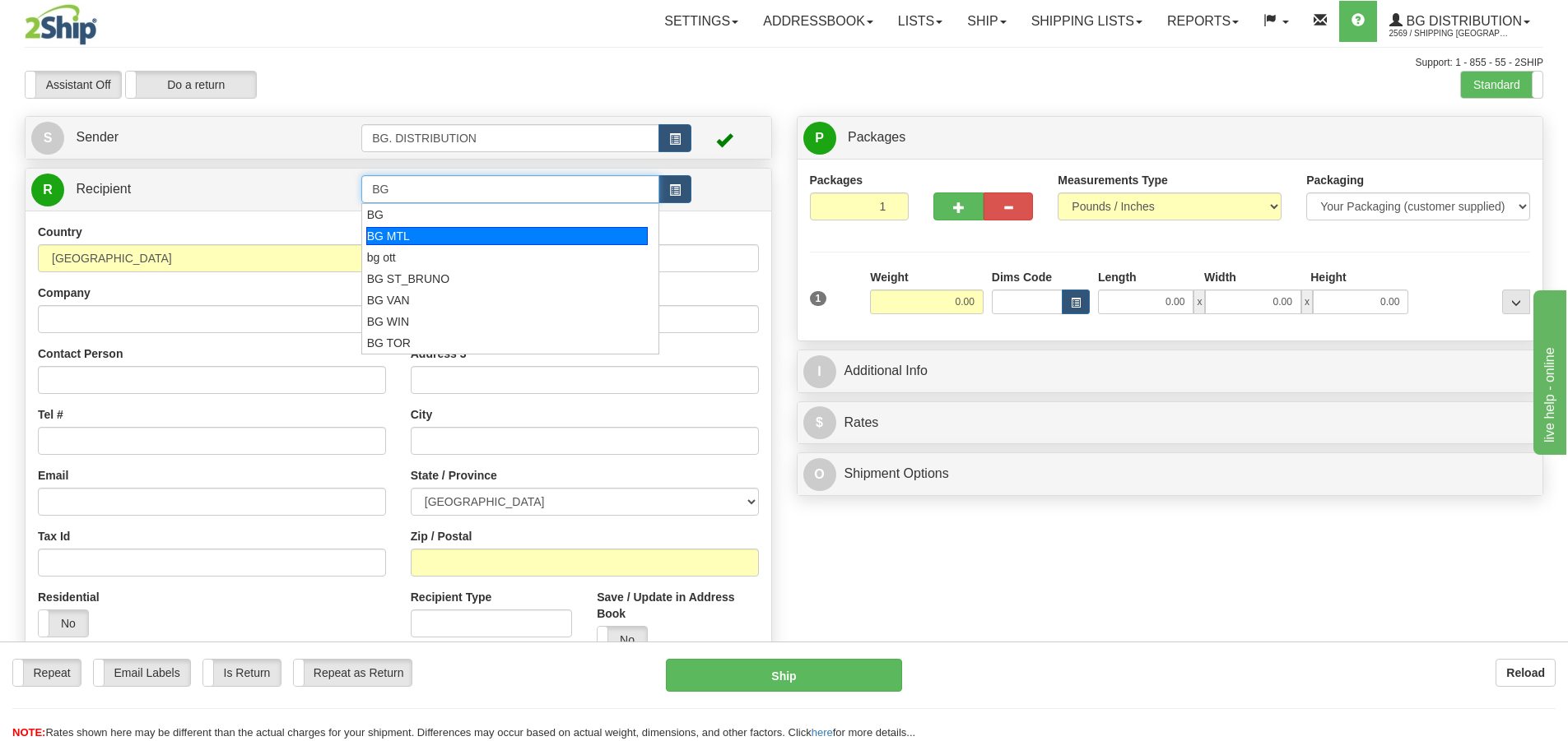
click at [540, 240] on div "BG MTL" at bounding box center [508, 235] width 282 height 18
type input "BG MTL"
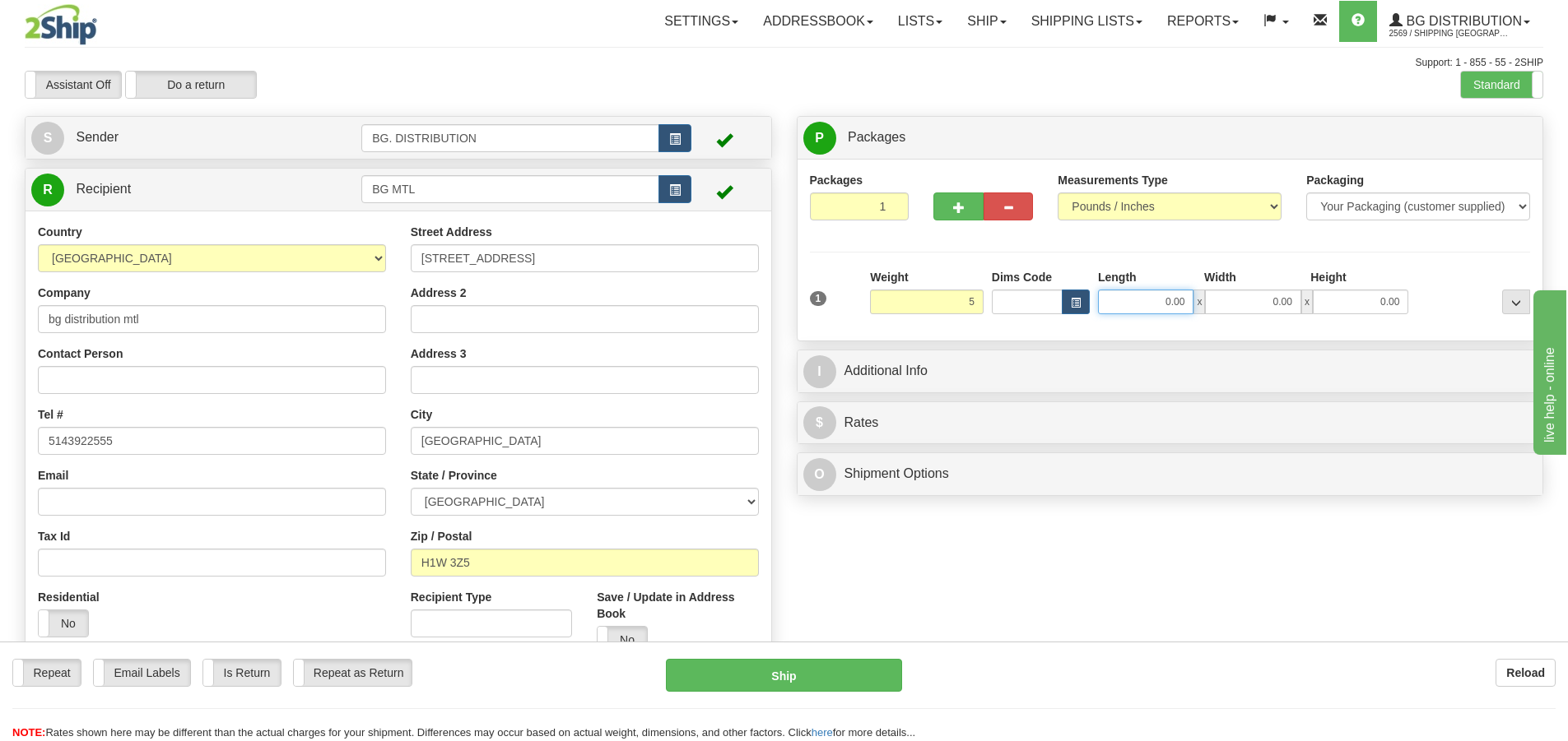
type input "5.00"
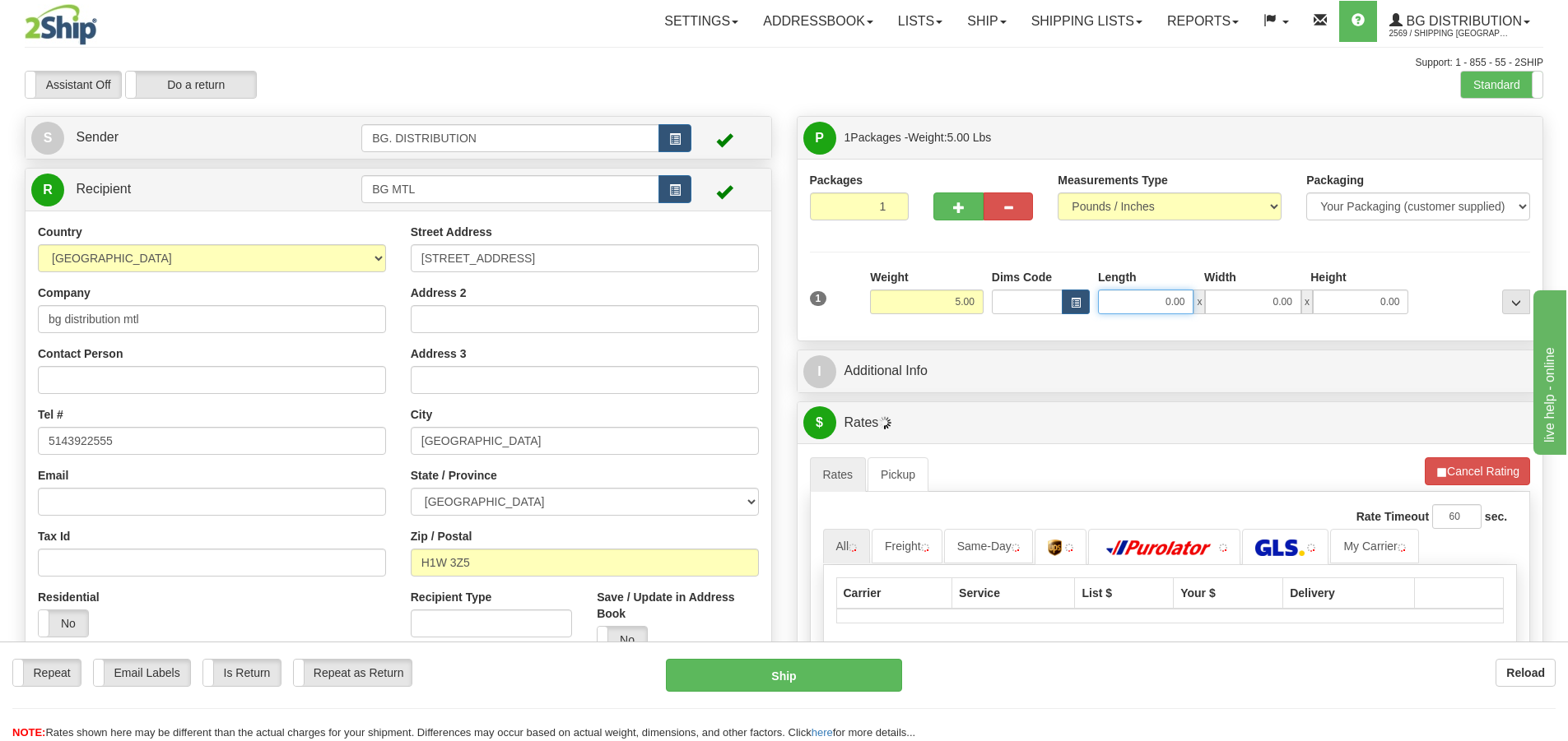
click at [1179, 304] on input "0.00" at bounding box center [1146, 302] width 96 height 25
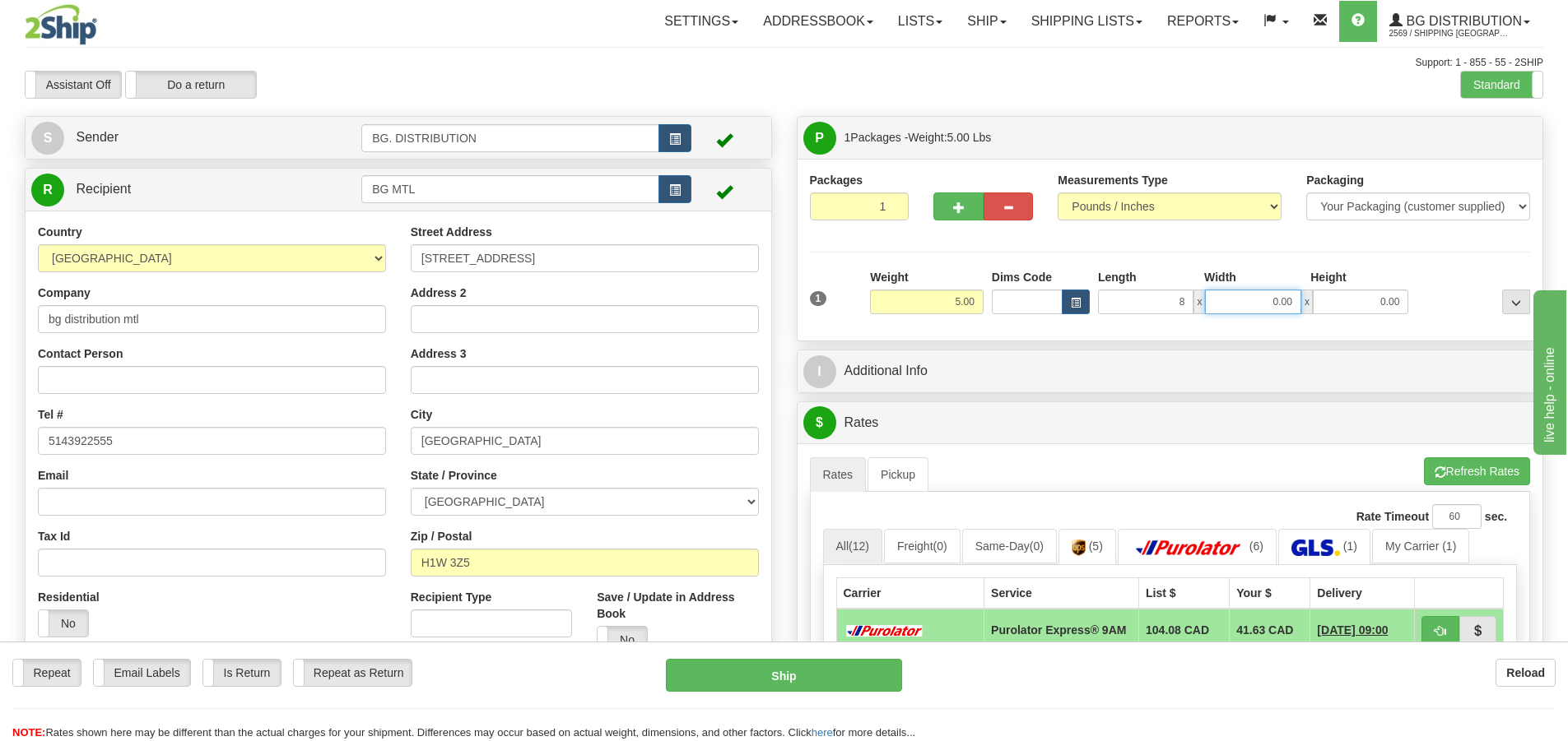
type input "8.00"
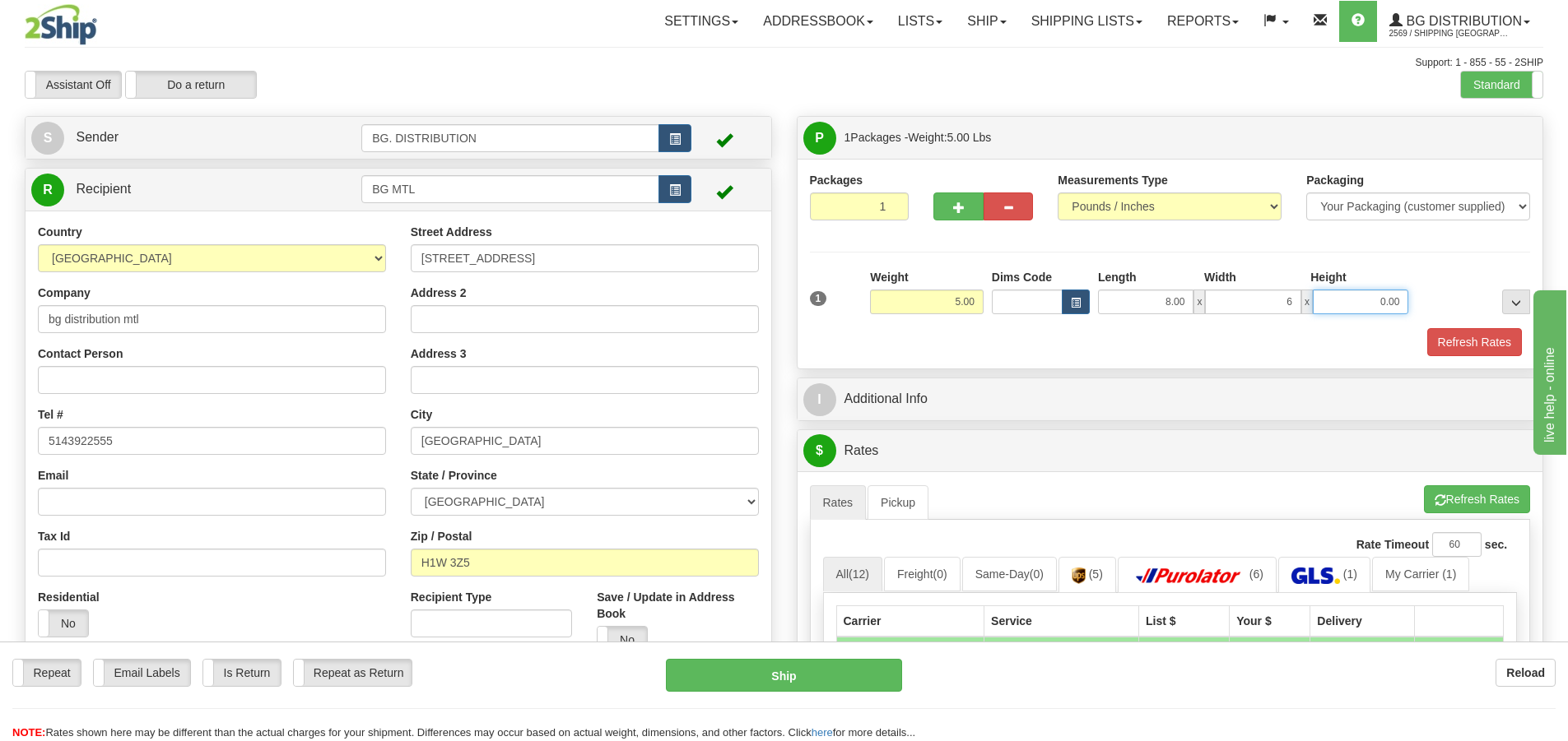
type input "6.00"
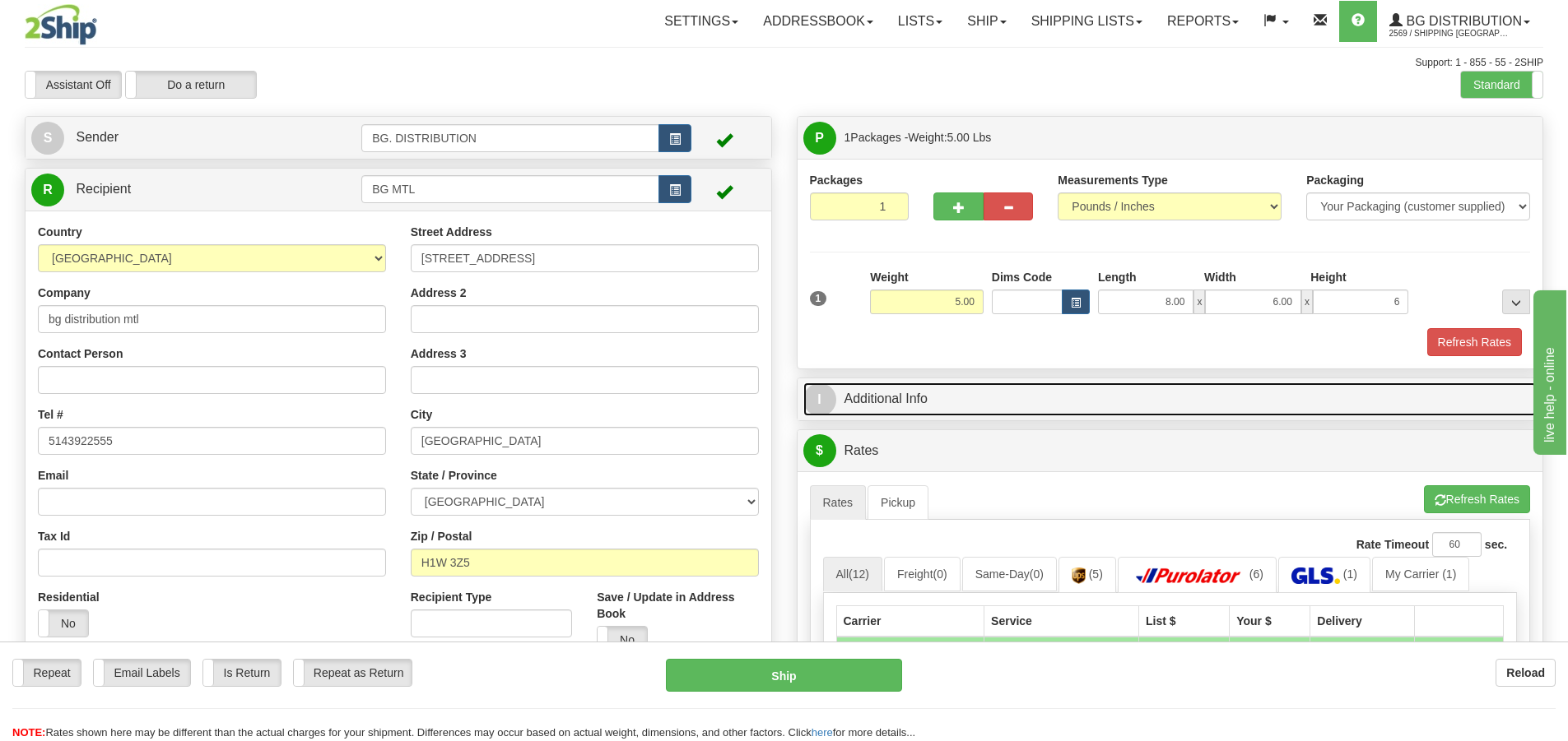
type input "6.00"
click at [836, 406] on link "I Additional Info" at bounding box center [1171, 399] width 734 height 33
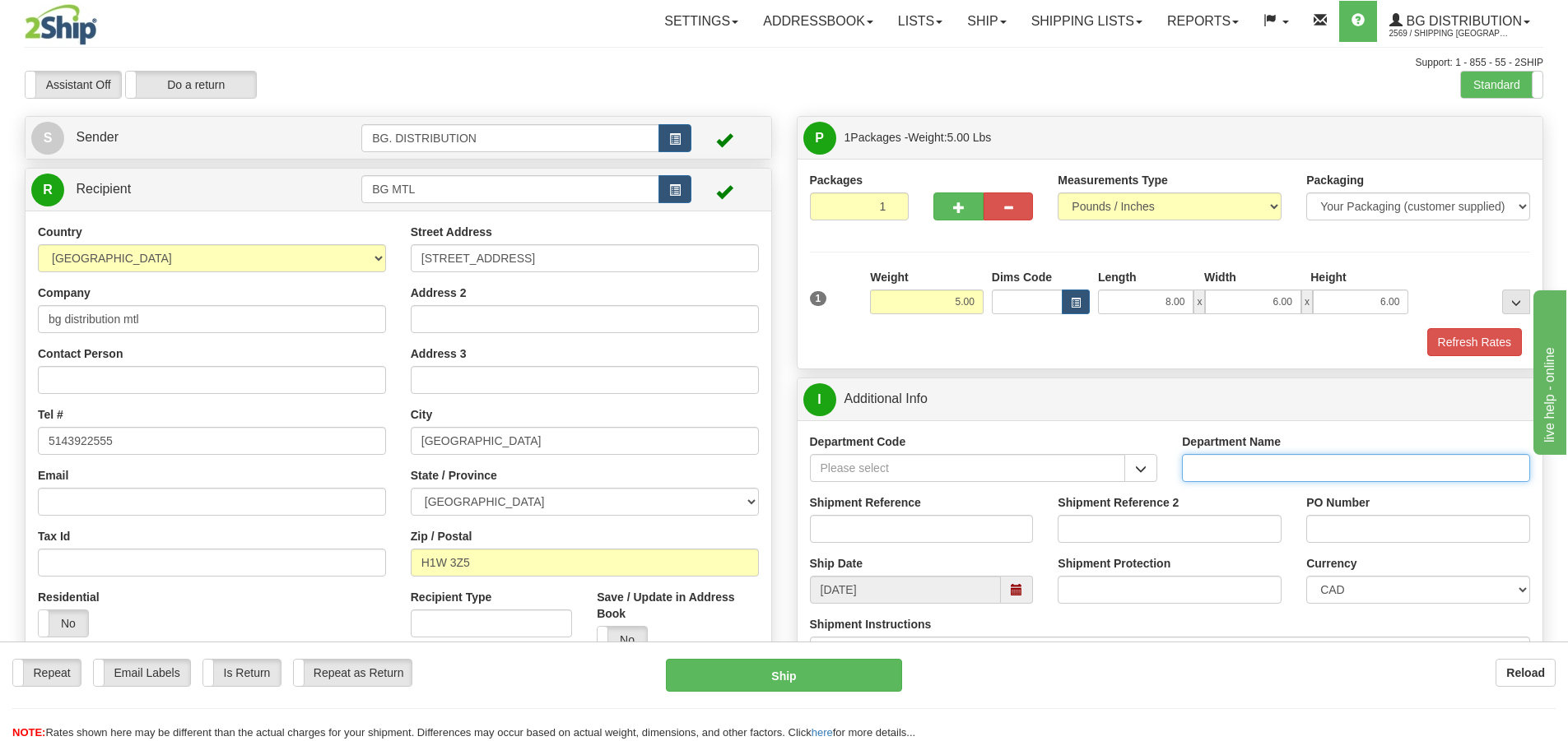
click at [1327, 474] on input "Department Name" at bounding box center [1356, 468] width 348 height 28
type input "."
type input ".."
type input "."
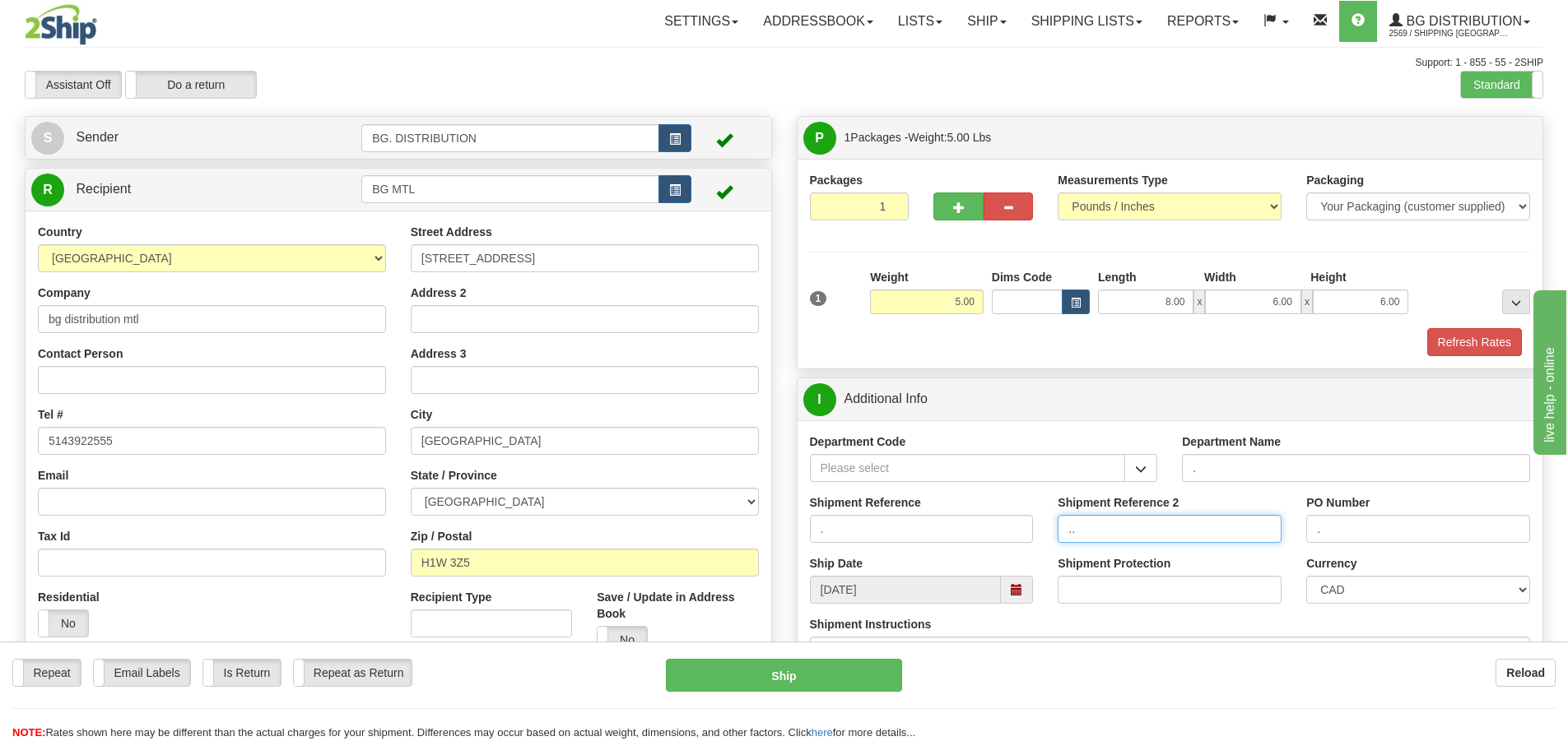
drag, startPoint x: 1096, startPoint y: 531, endPoint x: 1097, endPoint y: 524, distance: 7.1
click at [1098, 531] on input ".." at bounding box center [1170, 529] width 224 height 28
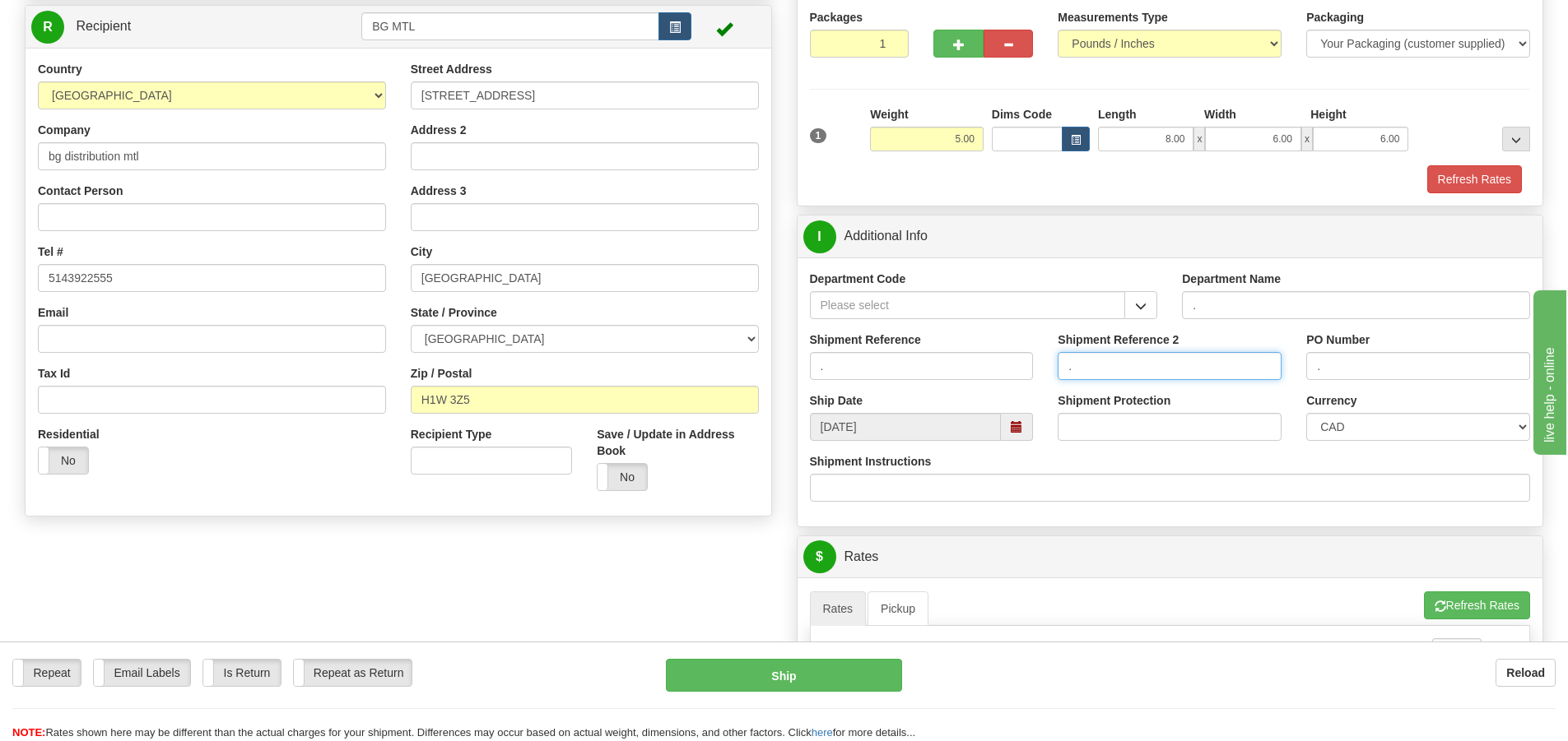
scroll to position [164, 0]
type input "."
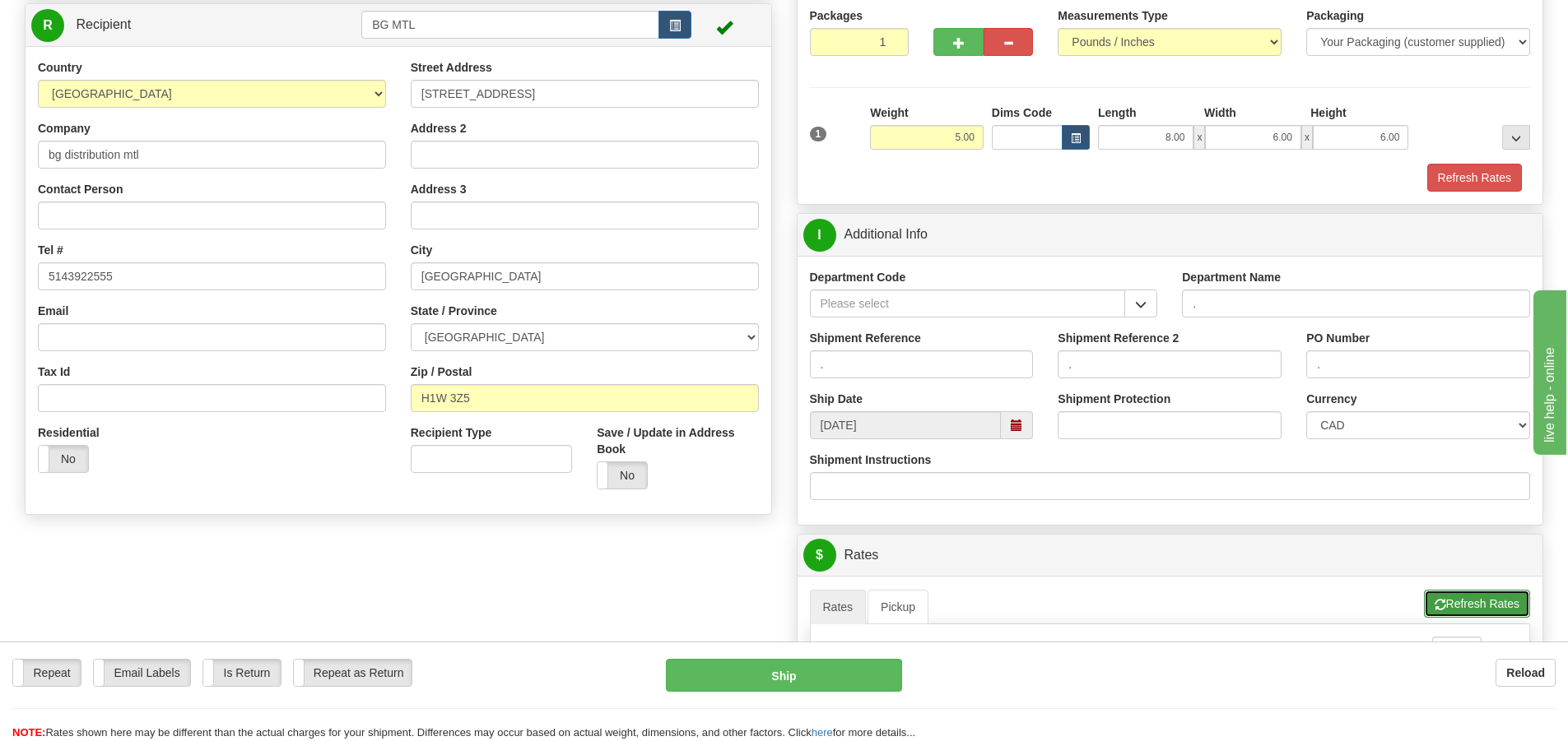
click at [1456, 596] on button "Refresh Rates" at bounding box center [1477, 604] width 106 height 28
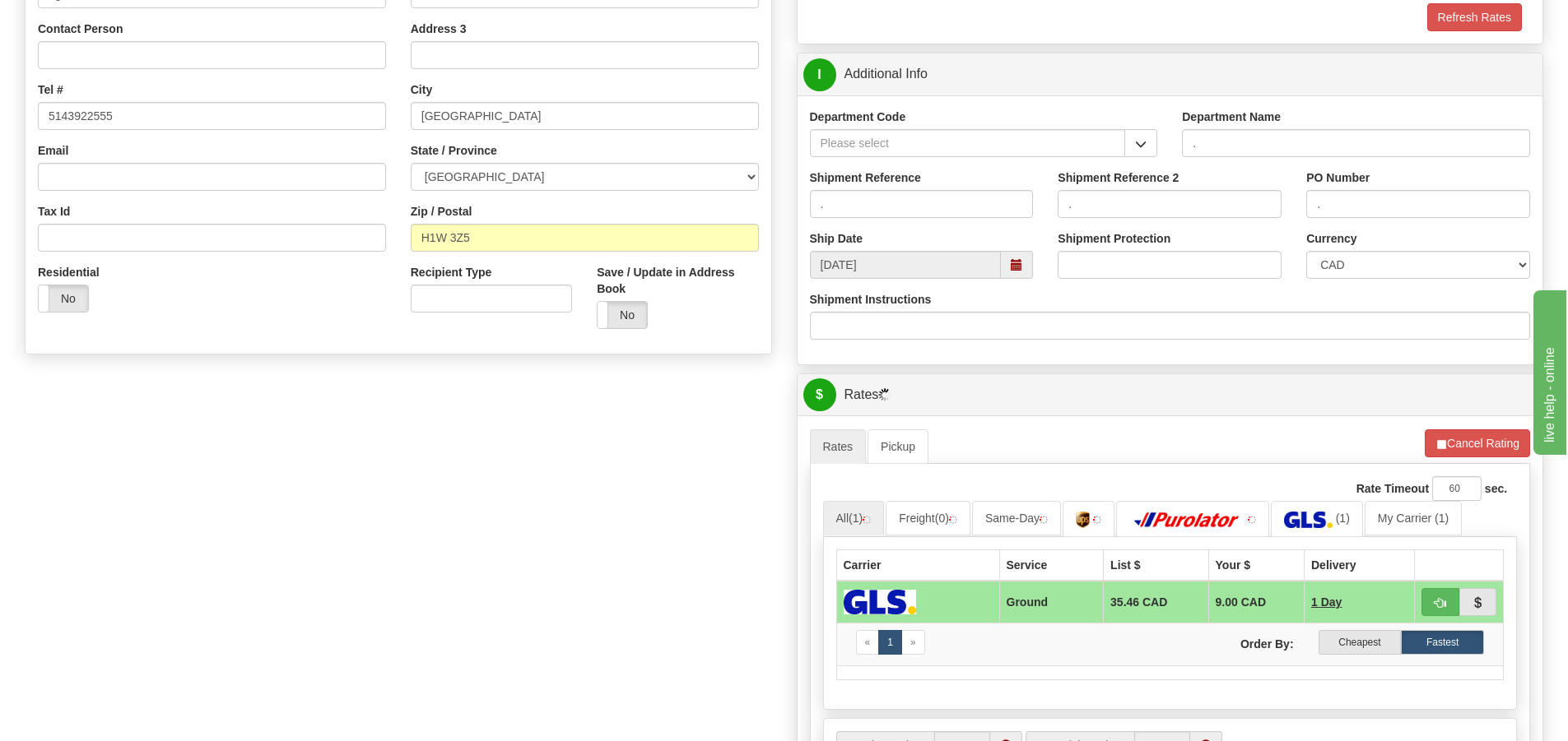
scroll to position [576, 0]
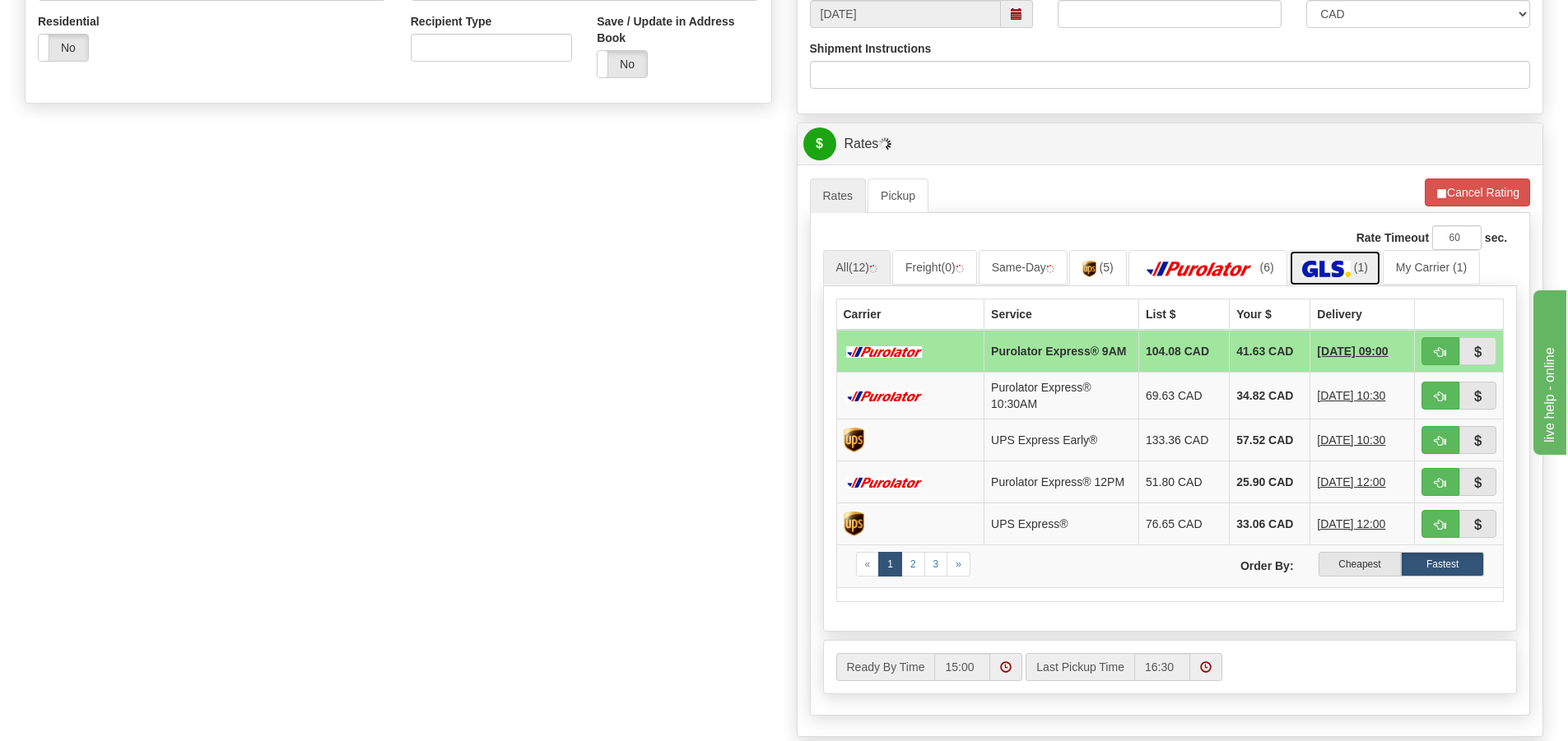
click at [1310, 259] on link "(1)" at bounding box center [1335, 267] width 92 height 35
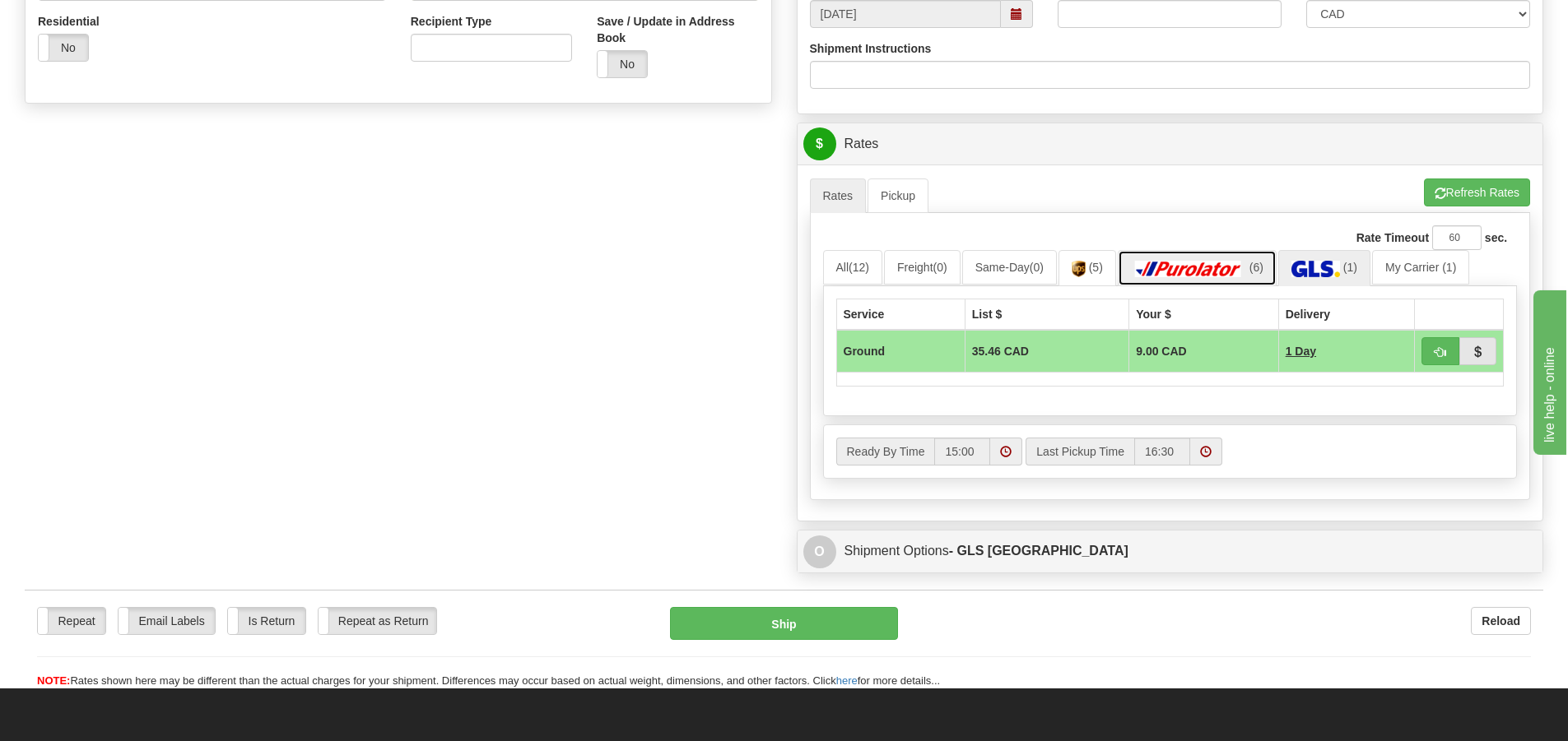
click at [1232, 265] on img at bounding box center [1188, 269] width 116 height 16
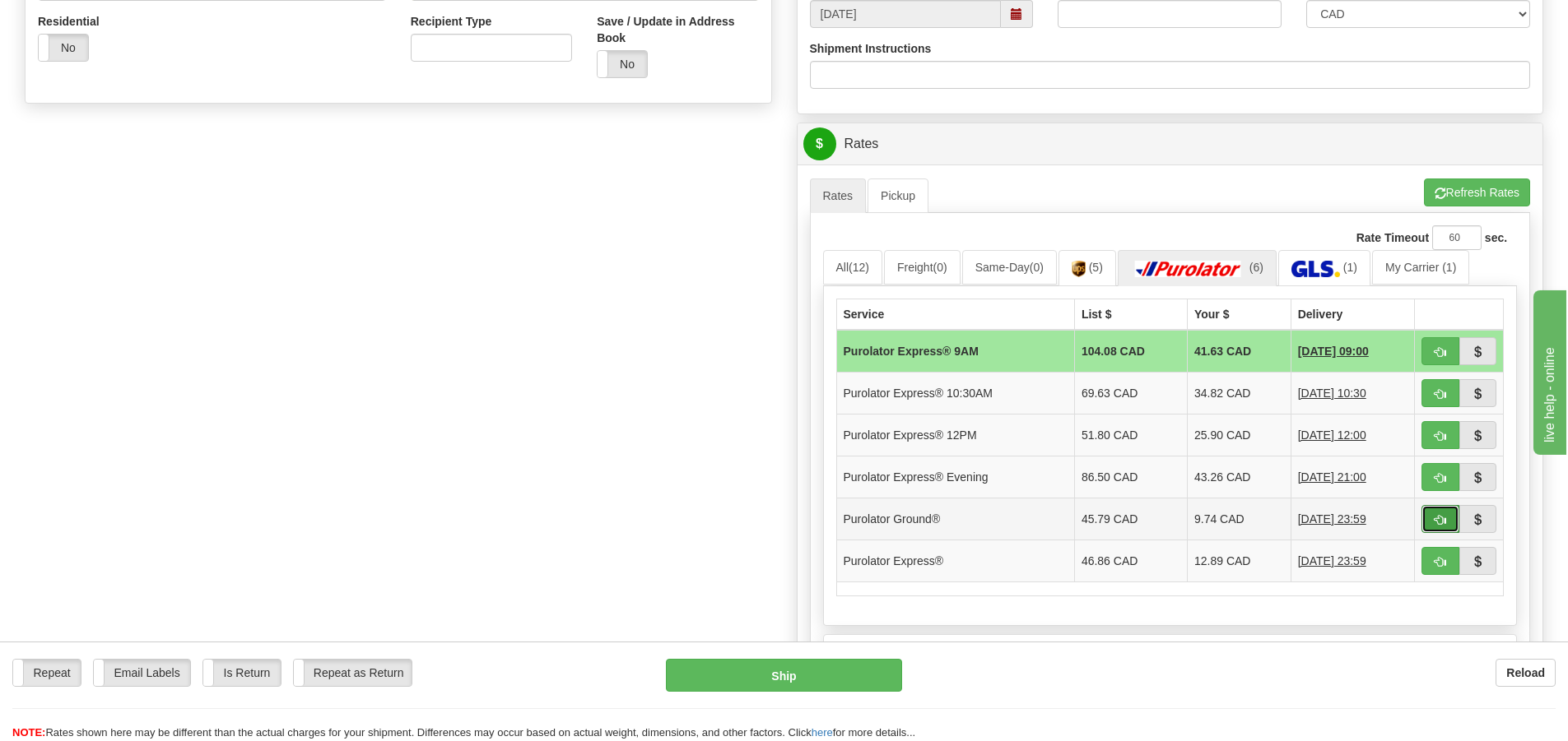
click at [1431, 521] on button "button" at bounding box center [1440, 519] width 38 height 28
type input "260"
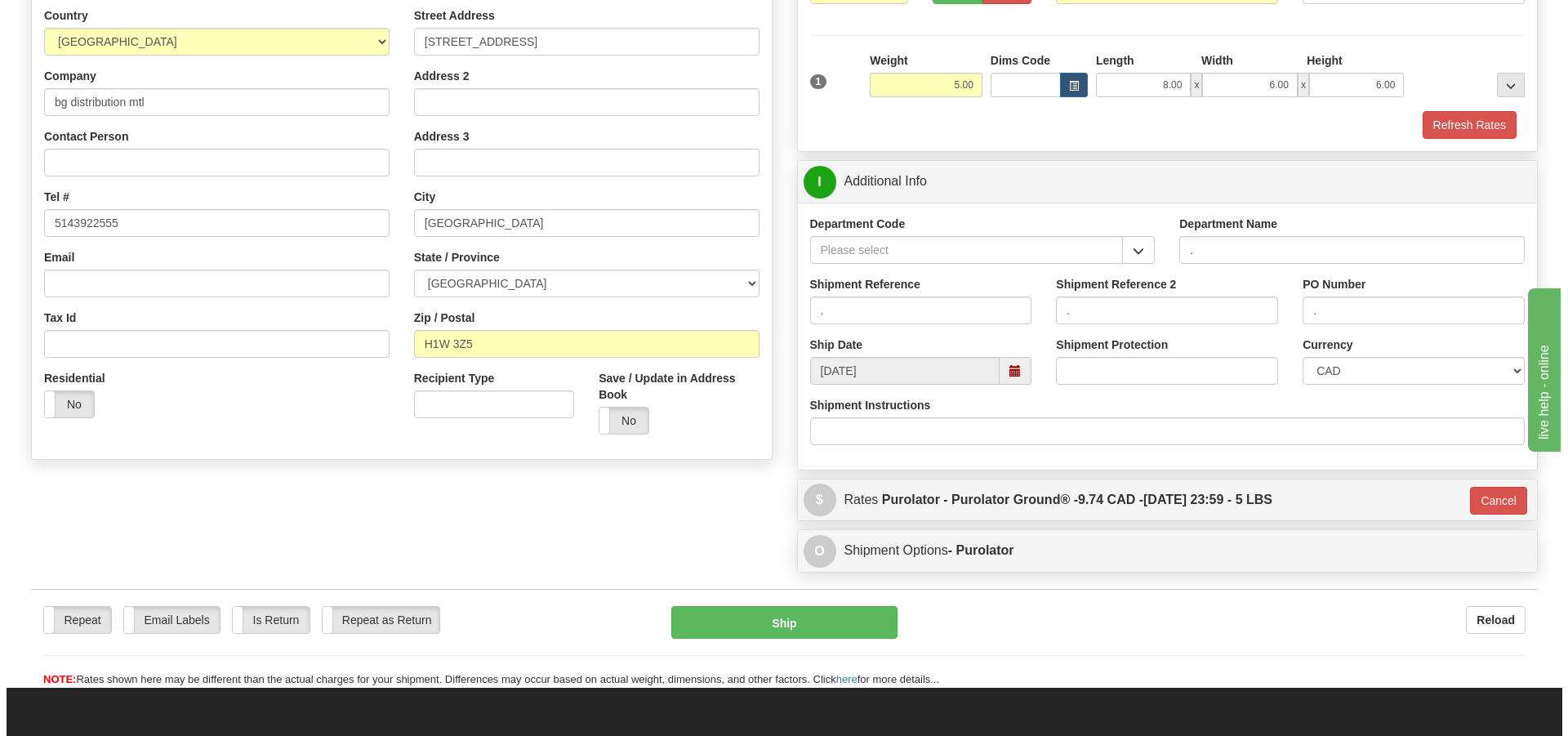
scroll to position [97, 0]
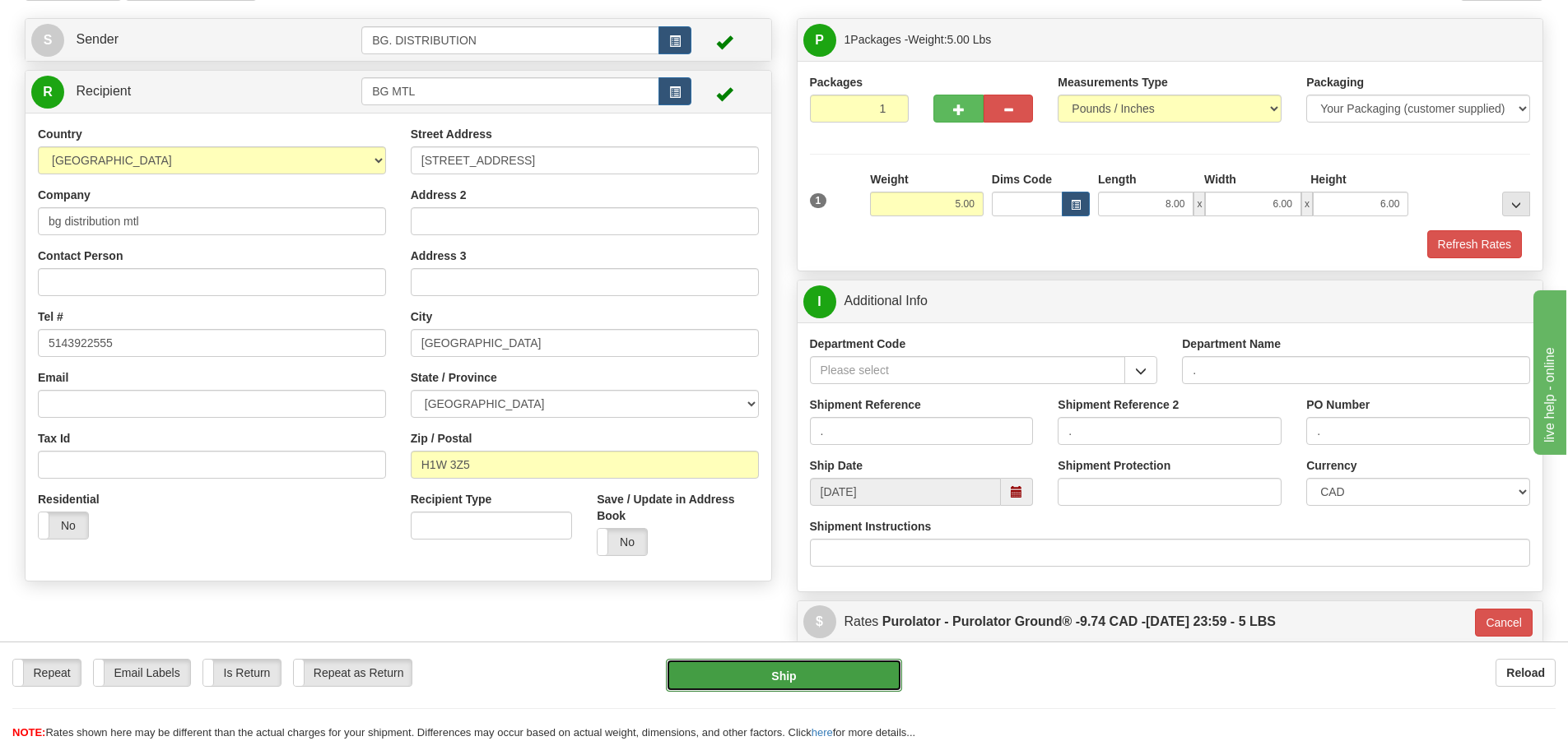
click at [775, 681] on button "Ship" at bounding box center [784, 675] width 236 height 33
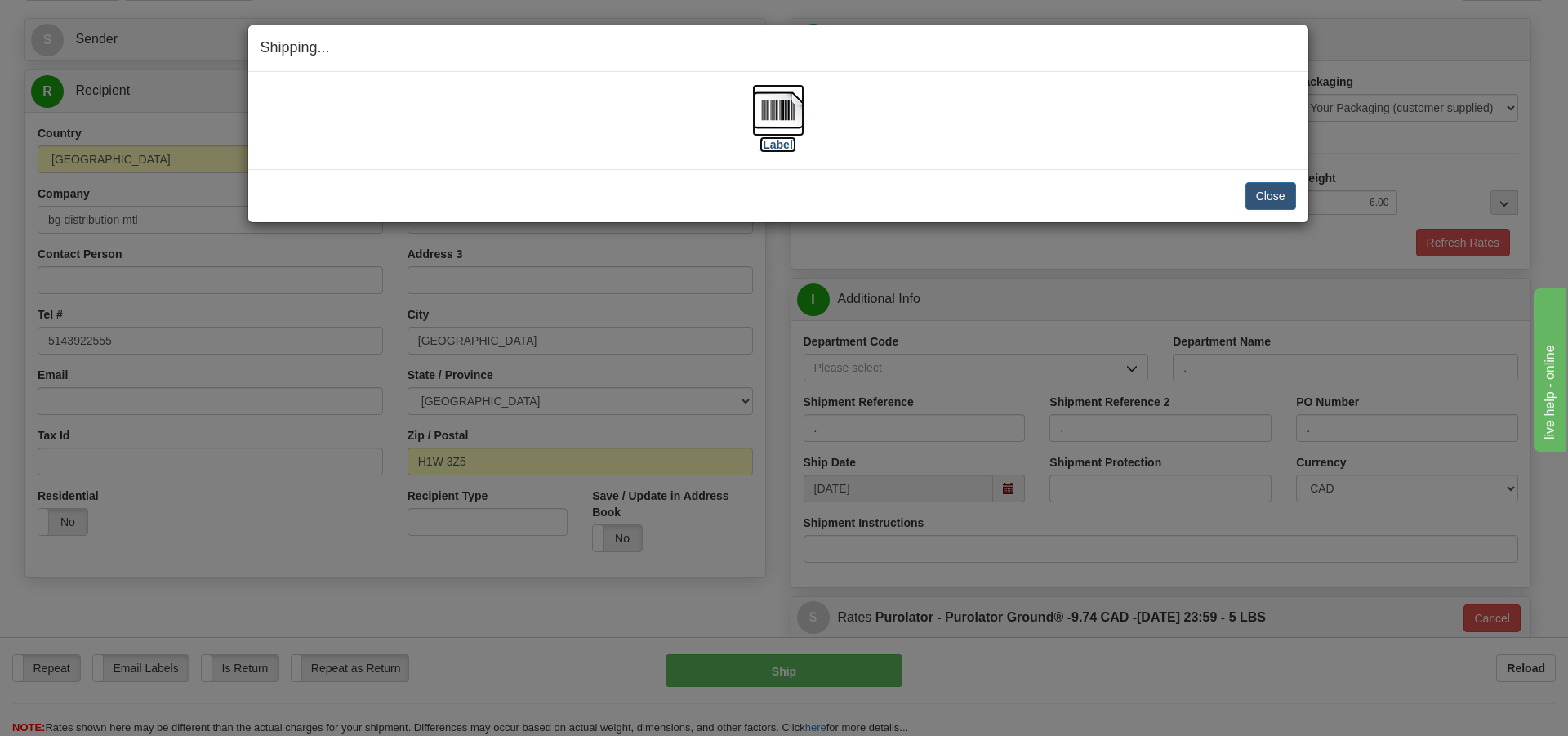
click at [788, 143] on label "[Label]" at bounding box center [778, 144] width 37 height 16
click at [1264, 195] on button "Close" at bounding box center [1272, 195] width 51 height 28
